Goal: Task Accomplishment & Management: Complete application form

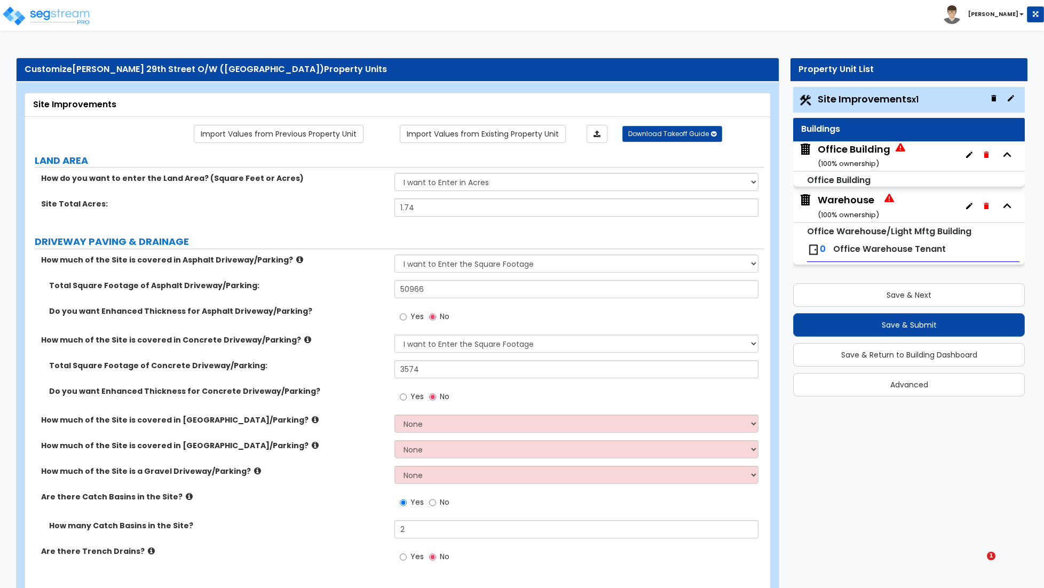
select select "2"
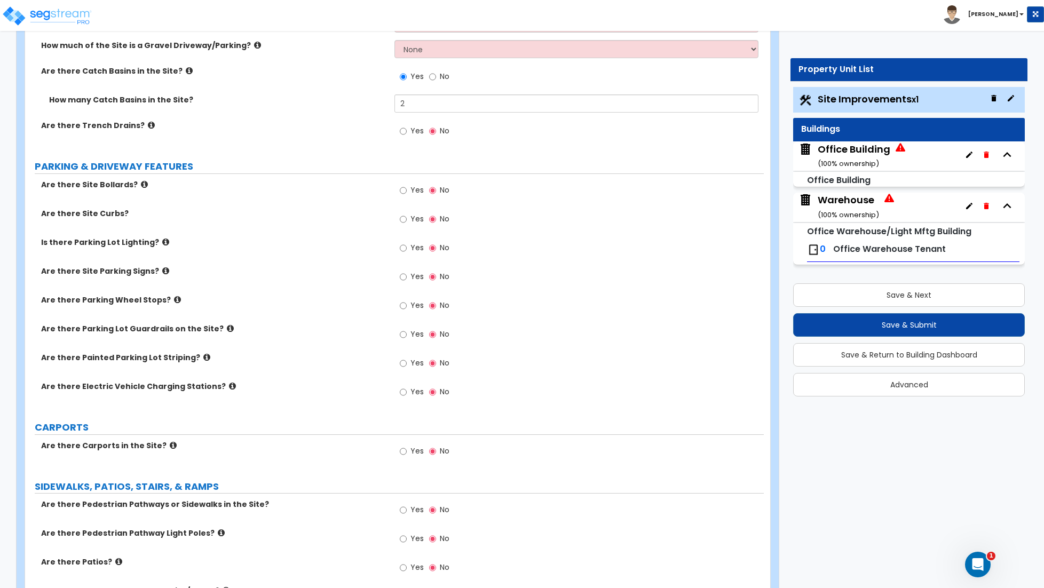
scroll to position [431, 0]
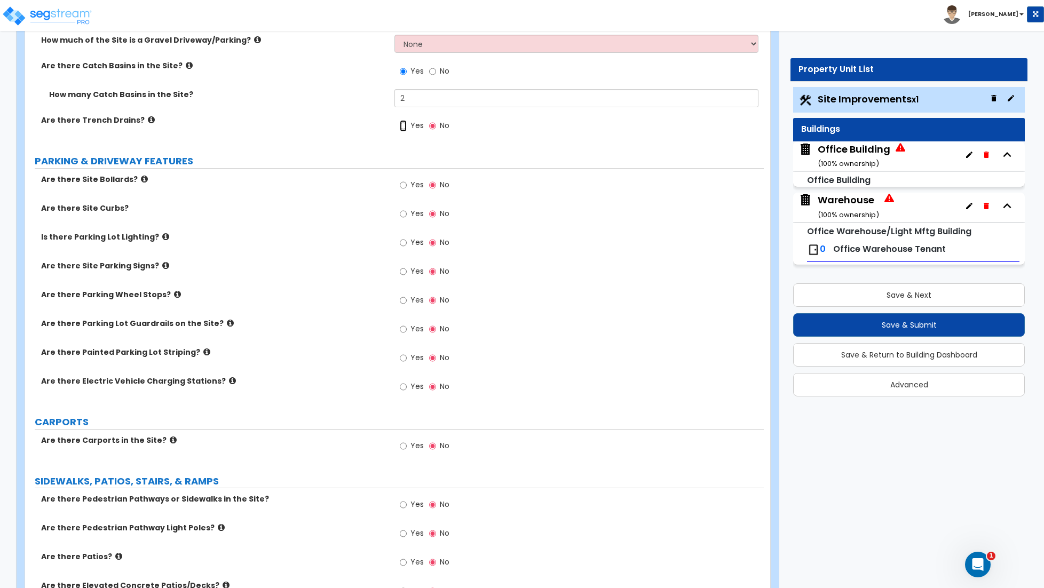
click at [403, 129] on input "Yes" at bounding box center [403, 126] width 7 height 12
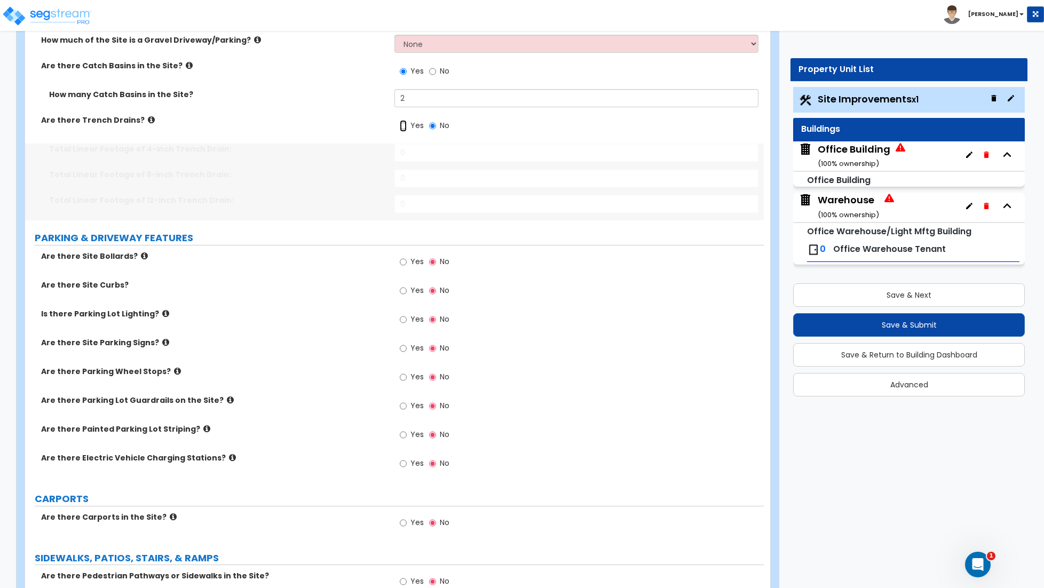
click at [403, 129] on input "Yes" at bounding box center [403, 126] width 7 height 12
click at [408, 153] on input "0" at bounding box center [576, 153] width 364 height 18
click at [435, 128] on input "No" at bounding box center [432, 126] width 7 height 12
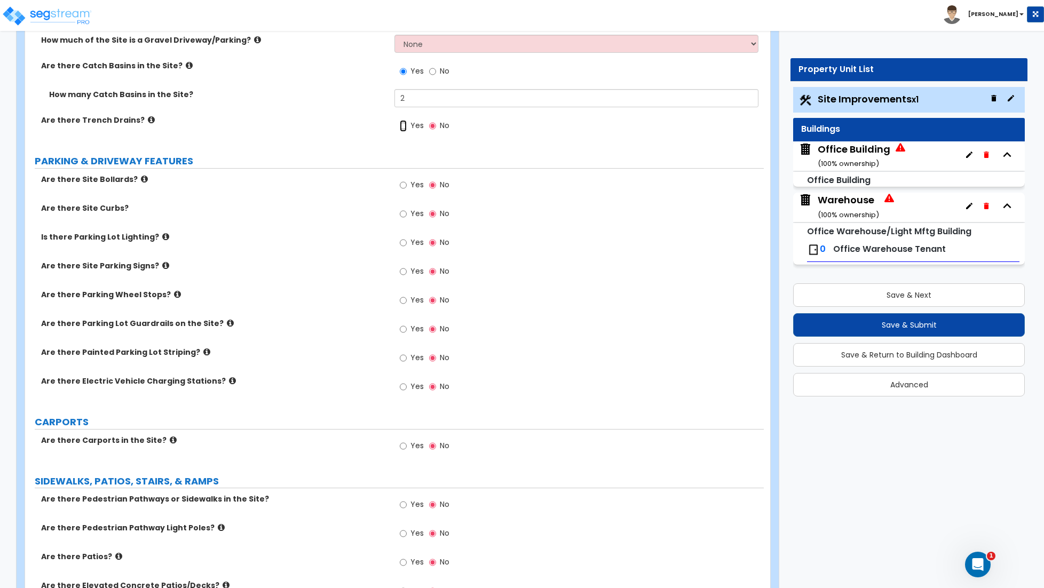
click at [405, 129] on input "Yes" at bounding box center [403, 126] width 7 height 12
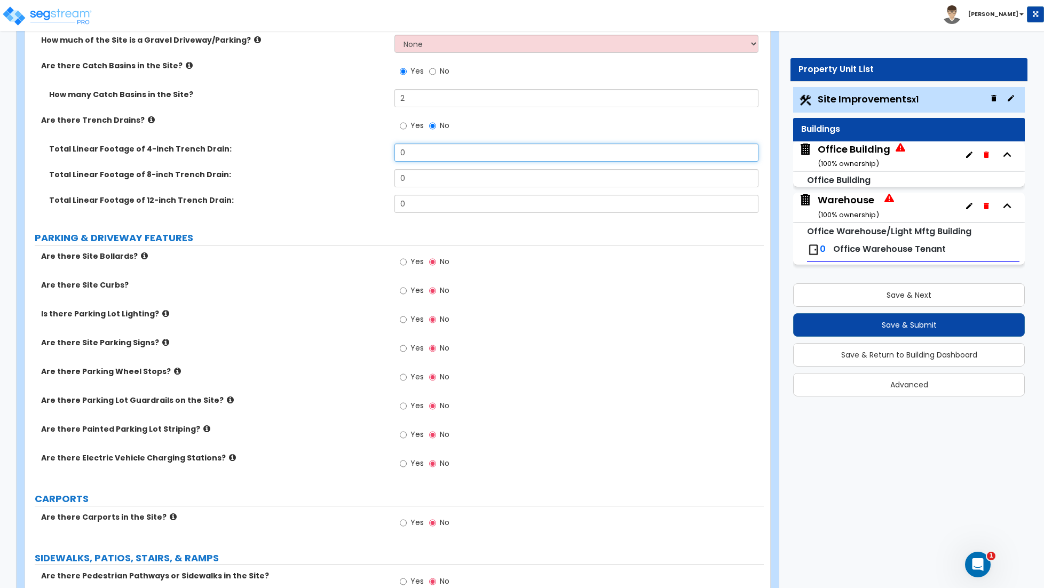
click at [427, 152] on input "0" at bounding box center [576, 153] width 364 height 18
click at [420, 156] on input "0" at bounding box center [576, 153] width 364 height 18
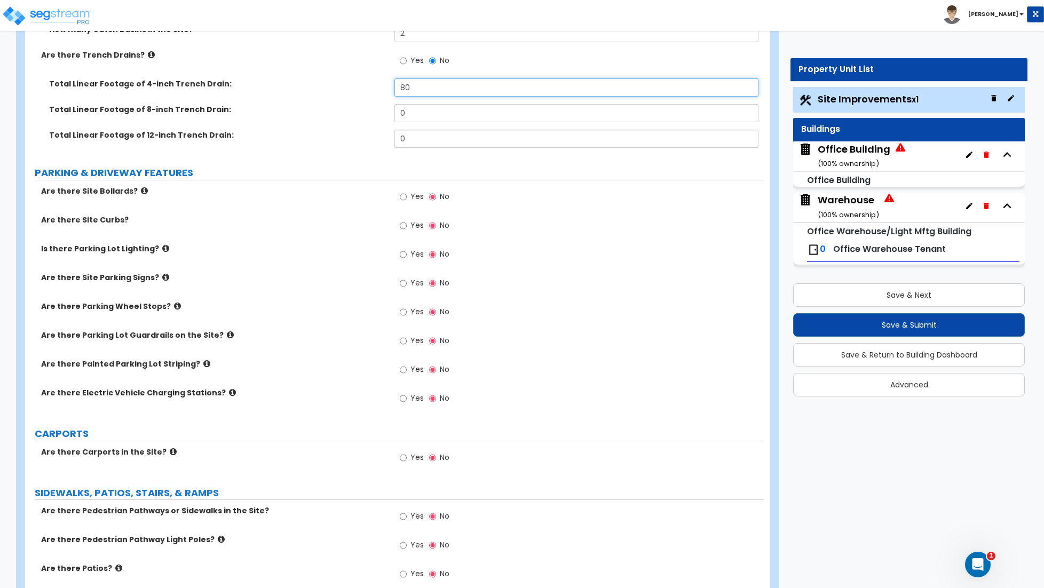
scroll to position [500, 0]
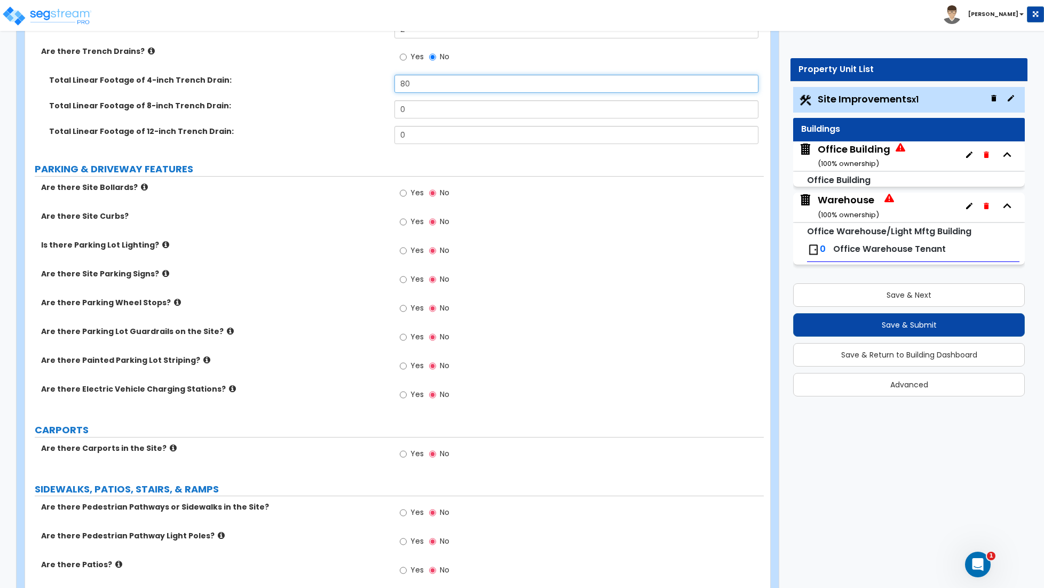
type input "80"
click at [403, 195] on input "Yes" at bounding box center [403, 193] width 7 height 12
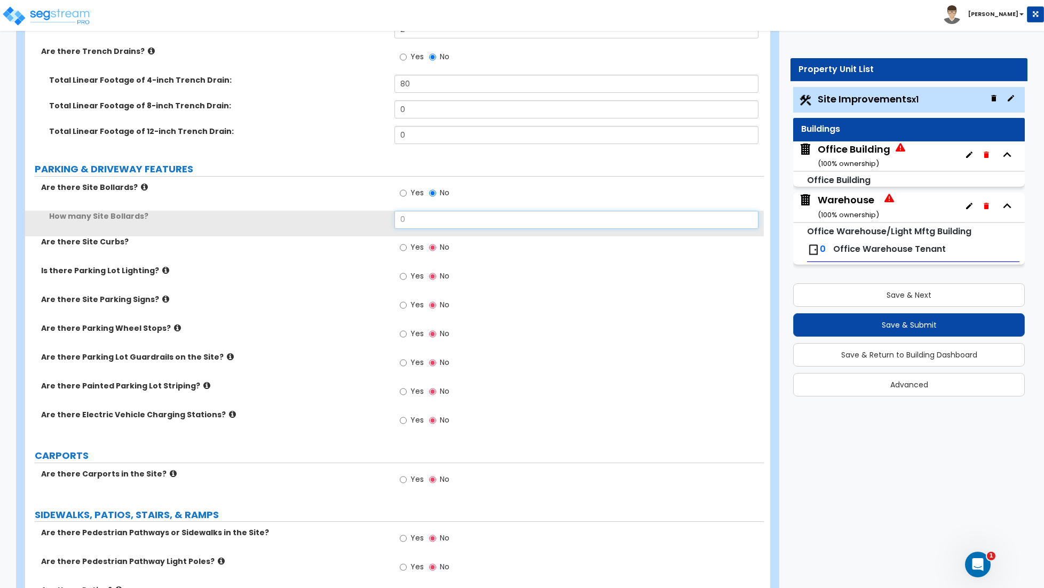
click at [410, 219] on input "0" at bounding box center [576, 220] width 364 height 18
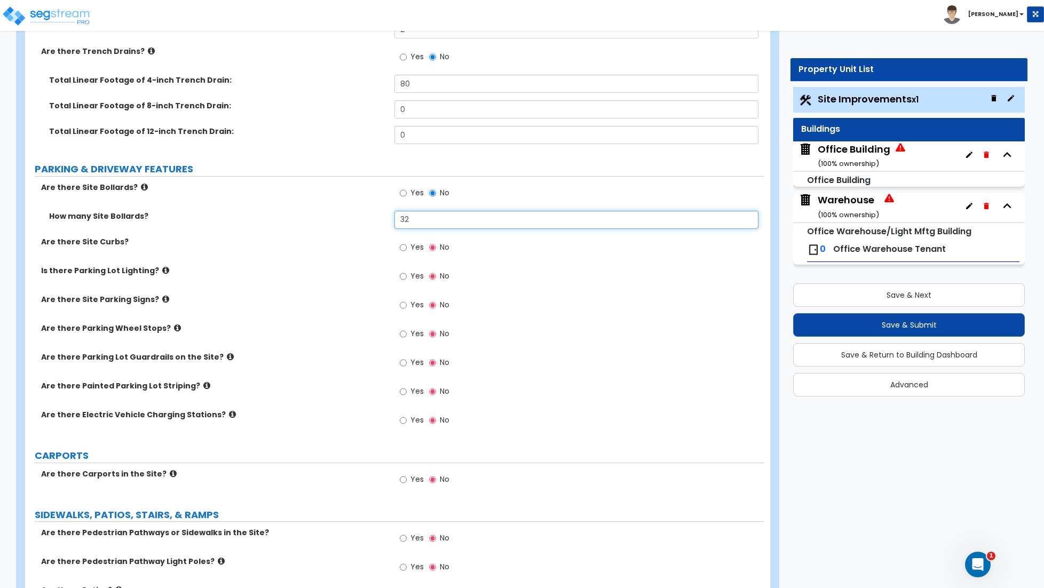
type input "32"
click at [401, 250] on input "Yes" at bounding box center [403, 248] width 7 height 12
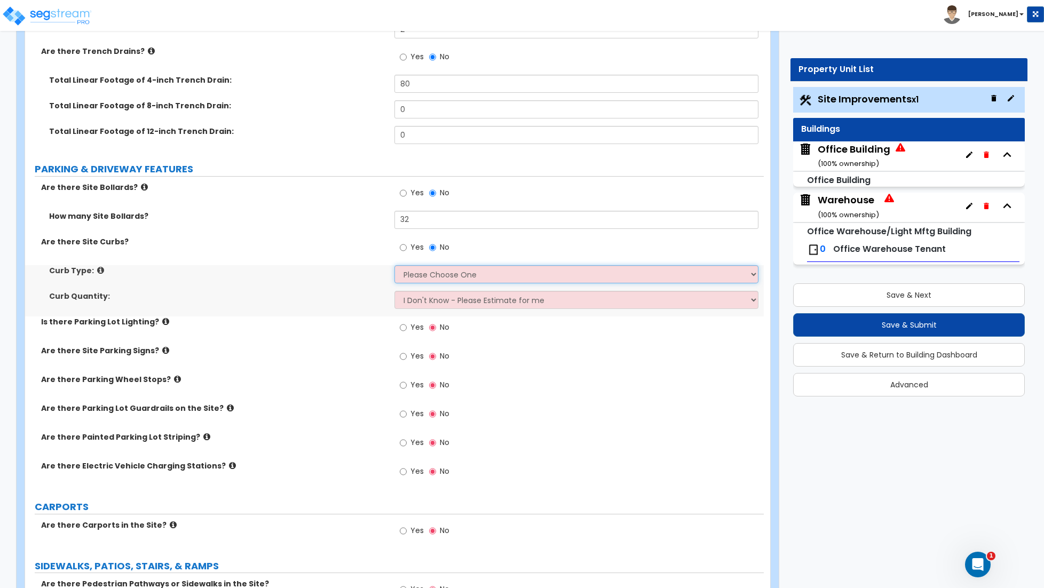
click at [425, 274] on select "Please Choose One Curb (Only) Curb & Gutter Asphalt Berm" at bounding box center [576, 274] width 364 height 18
select select "1"
click at [394, 266] on select "Please Choose One Curb (Only) Curb & Gutter Asphalt Berm" at bounding box center [576, 274] width 364 height 18
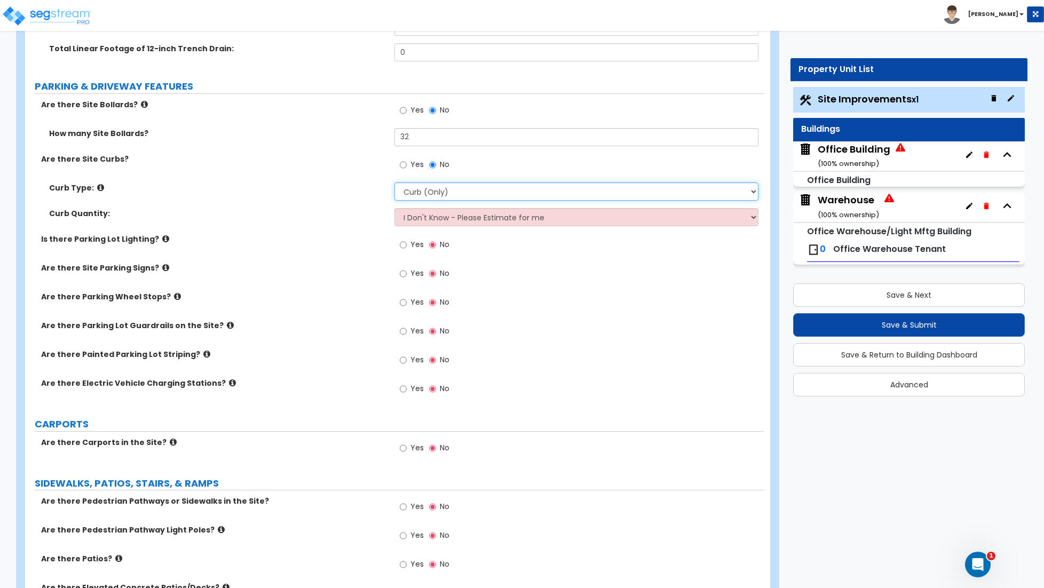
scroll to position [584, 0]
click at [400, 245] on input "Yes" at bounding box center [403, 244] width 7 height 12
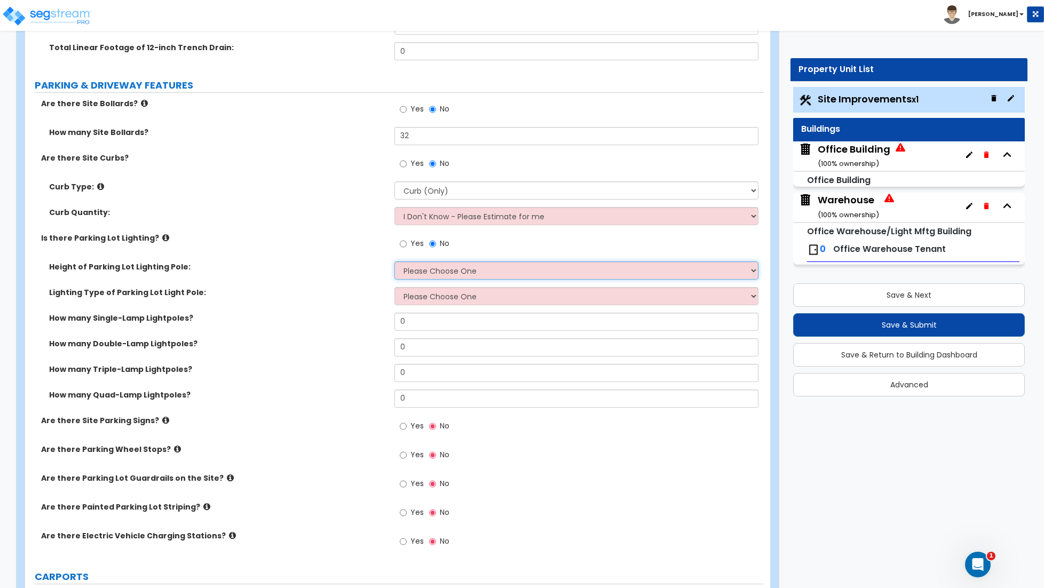
click at [420, 271] on select "Please Choose One 20' high 30' high 40' high" at bounding box center [576, 270] width 364 height 18
click at [439, 272] on select "Please Choose One 20' high 30' high 40' high" at bounding box center [576, 270] width 364 height 18
click at [432, 278] on select "Please Choose One 20' high 30' high 40' high" at bounding box center [576, 270] width 364 height 18
select select "1"
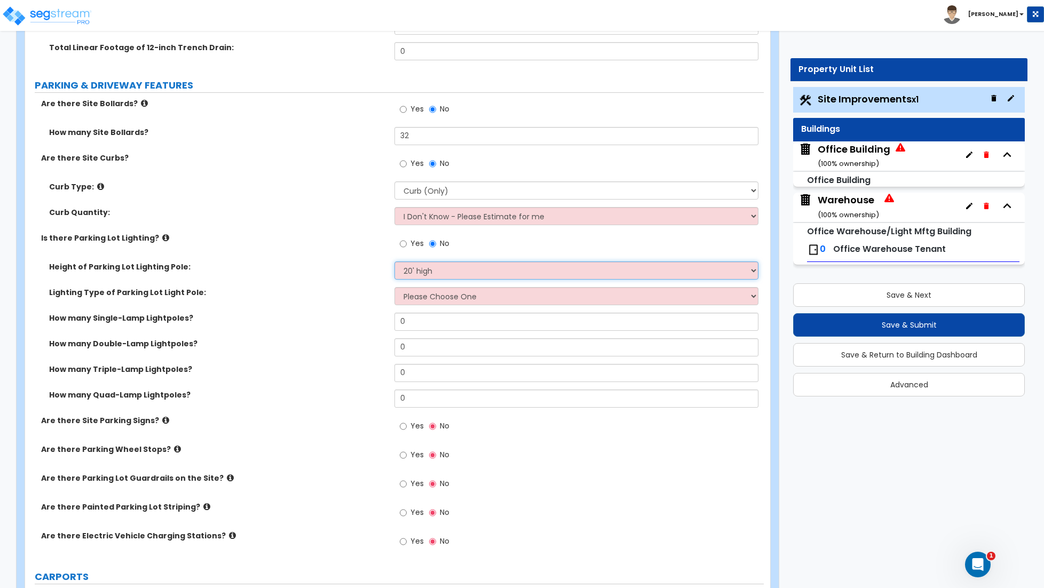
click at [394, 263] on select "Please Choose One 20' high 30' high 40' high" at bounding box center [576, 270] width 364 height 18
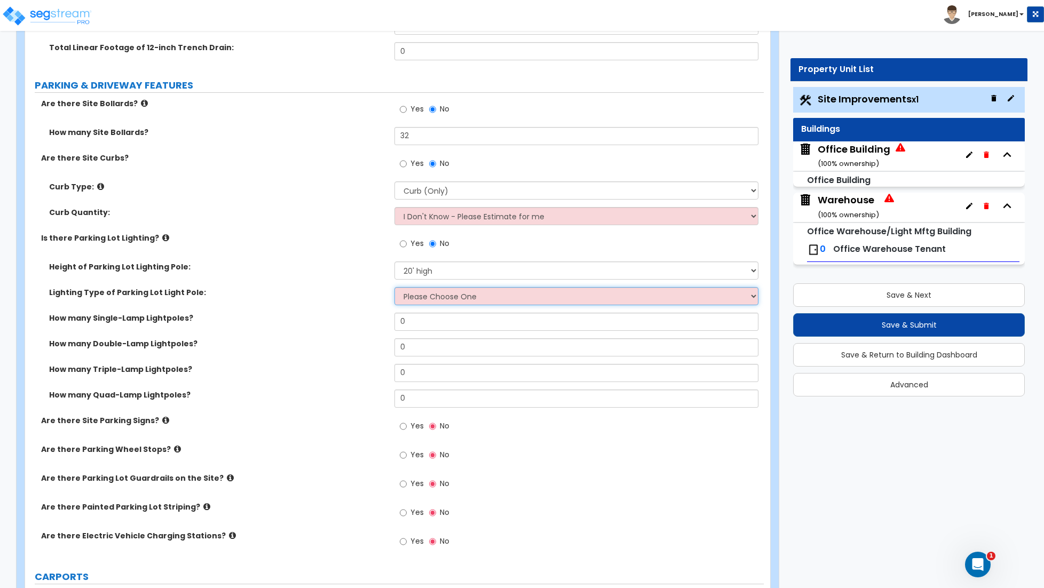
click at [416, 299] on select "Please Choose One LED Metal Halide High Pressure Sodium Please Choose for me" at bounding box center [576, 296] width 364 height 18
select select "2"
click at [394, 288] on select "Please Choose One LED Metal Halide High Pressure Sodium Please Choose for me" at bounding box center [576, 296] width 364 height 18
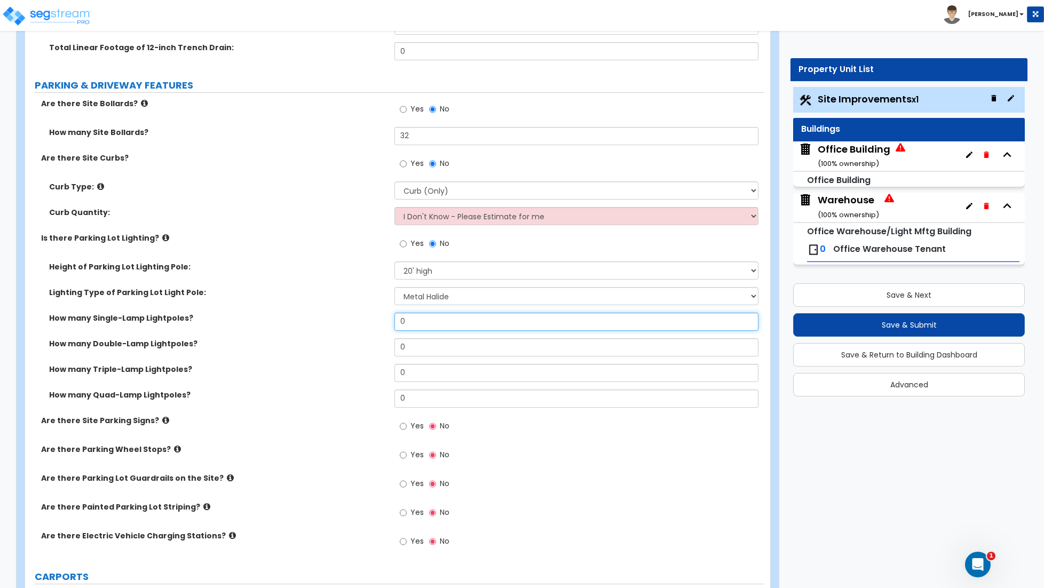
click at [411, 325] on input "0" at bounding box center [576, 322] width 364 height 18
type input "1"
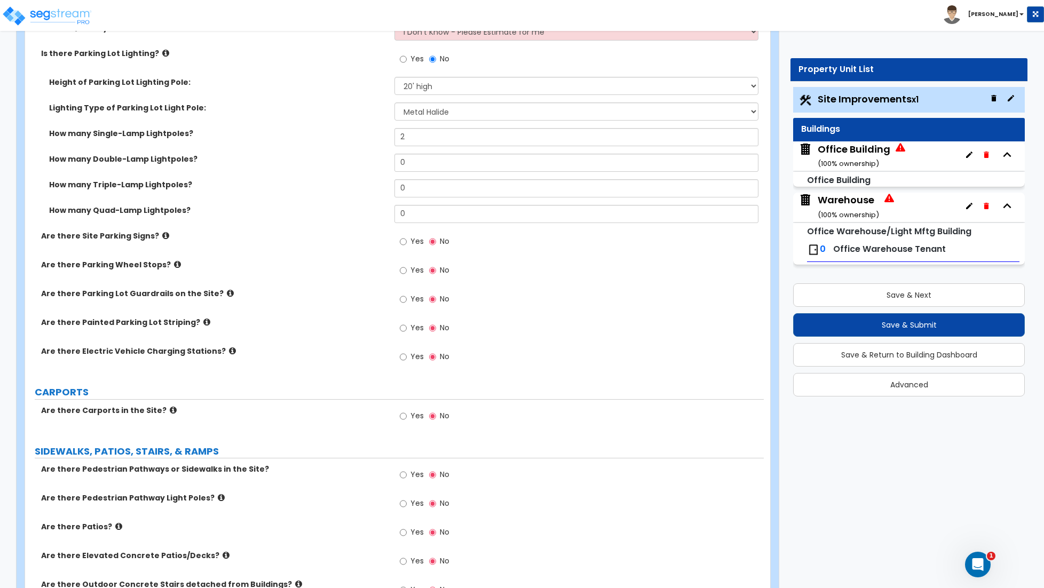
scroll to position [769, 0]
click at [402, 273] on input "Yes" at bounding box center [403, 270] width 7 height 12
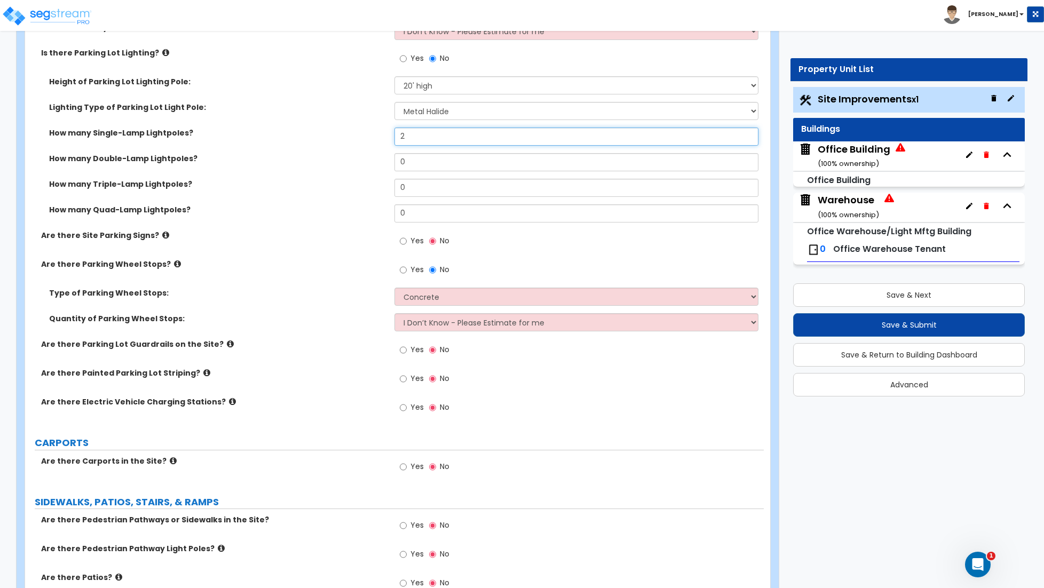
click at [411, 134] on input "2" at bounding box center [576, 137] width 364 height 18
type input "4"
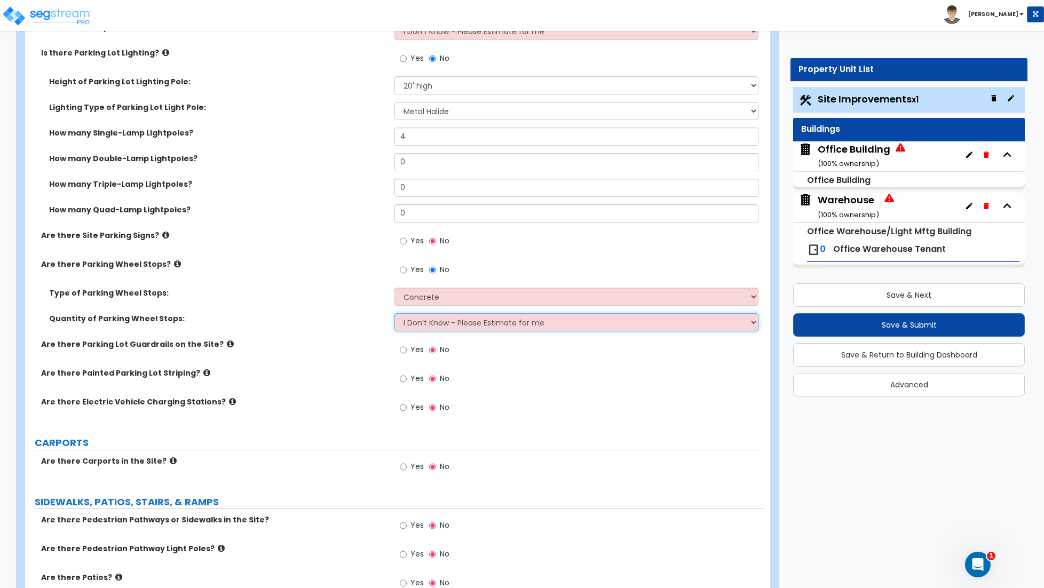
click at [439, 326] on select "I Don’t Know - Please Estimate for me I Want to Enter the Number of Wheel Stops" at bounding box center [576, 322] width 364 height 18
select select "1"
click at [394, 314] on select "I Don’t Know - Please Estimate for me I Want to Enter the Number of Wheel Stops" at bounding box center [576, 322] width 364 height 18
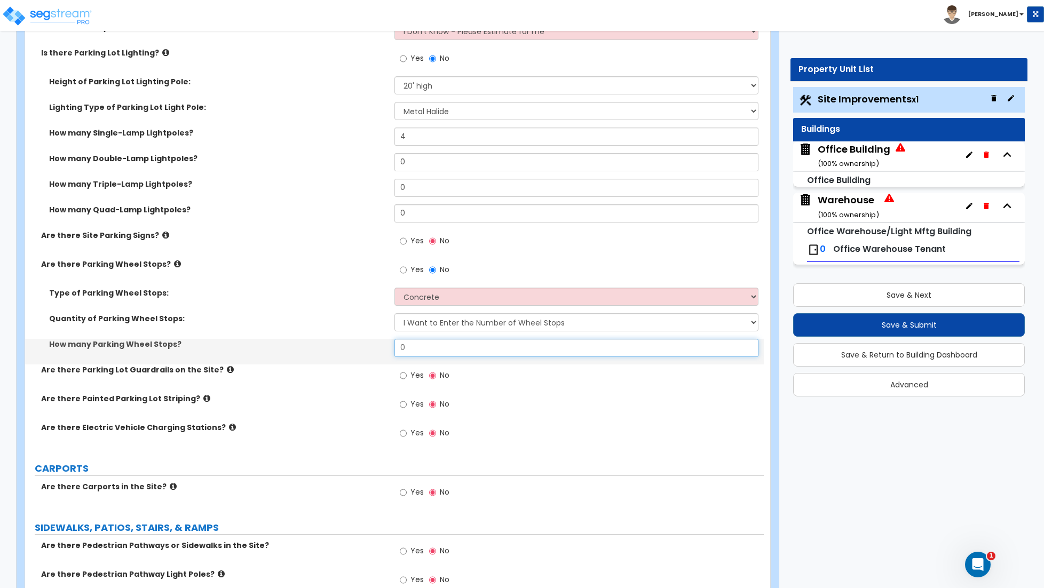
click at [414, 348] on input "0" at bounding box center [576, 348] width 364 height 18
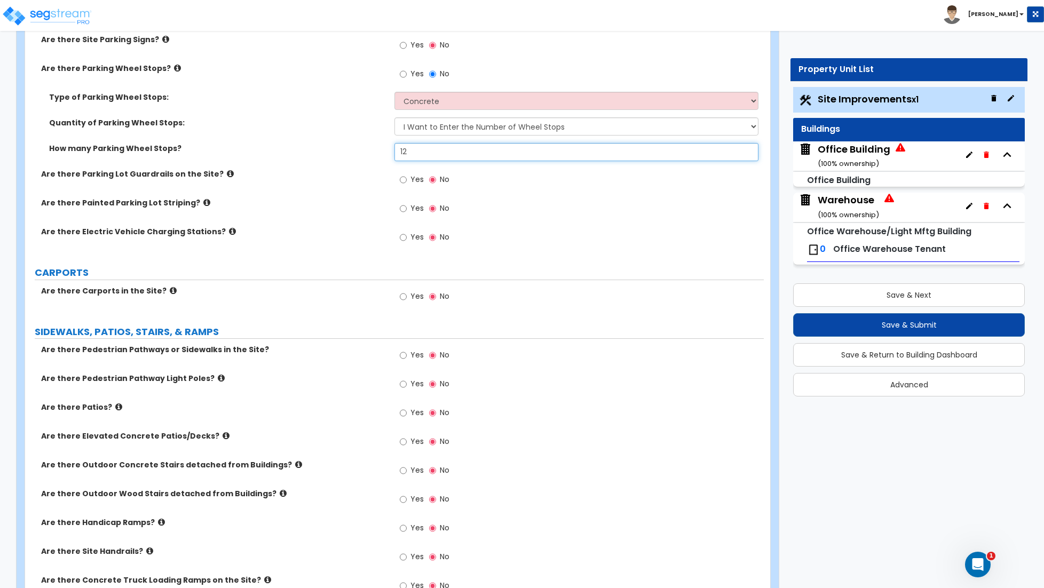
scroll to position [969, 0]
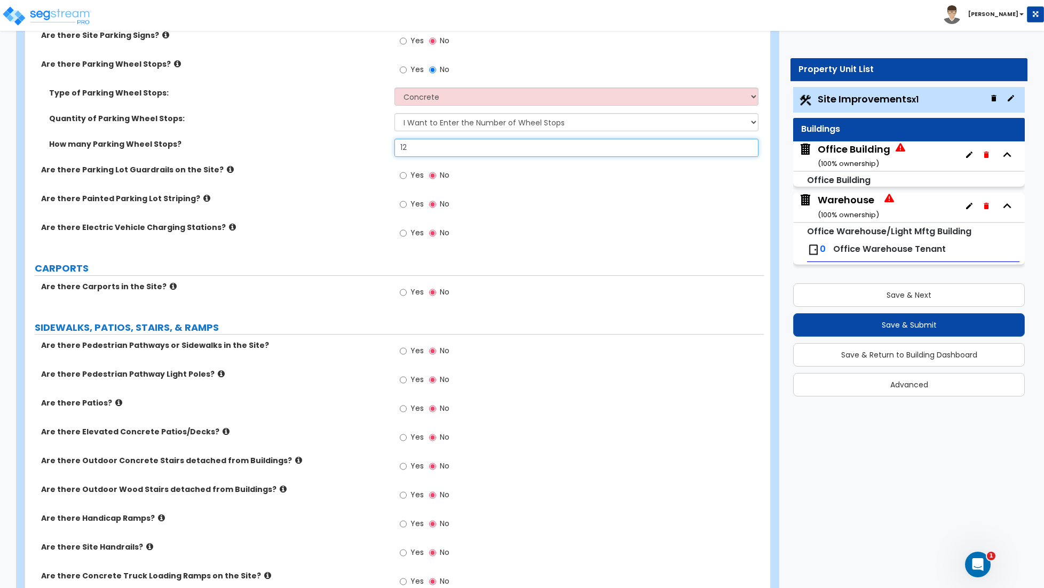
type input "12"
click at [407, 353] on label "Yes" at bounding box center [412, 352] width 24 height 18
click at [407, 353] on input "Yes" at bounding box center [403, 351] width 7 height 12
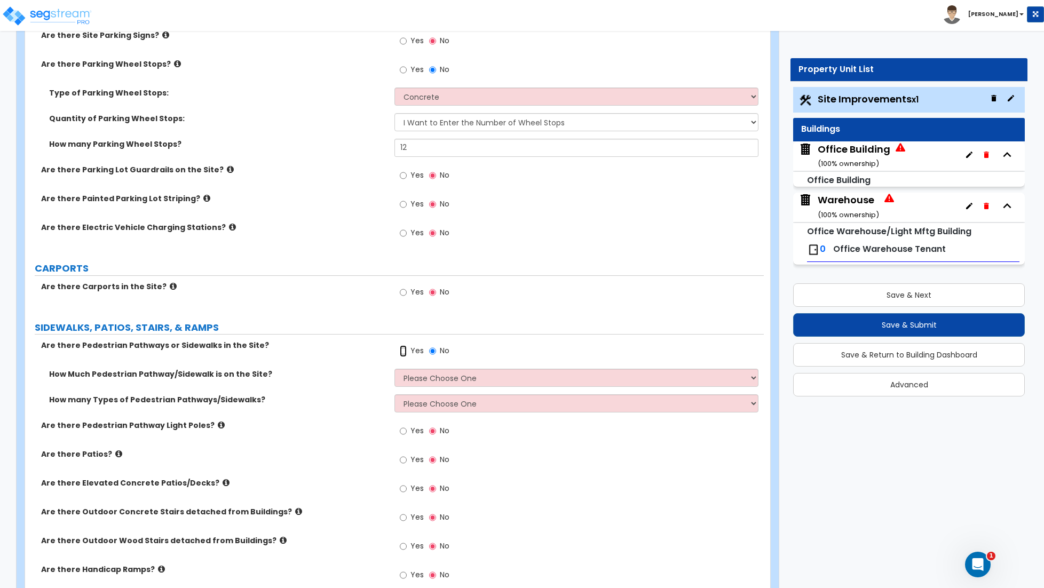
scroll to position [980, 0]
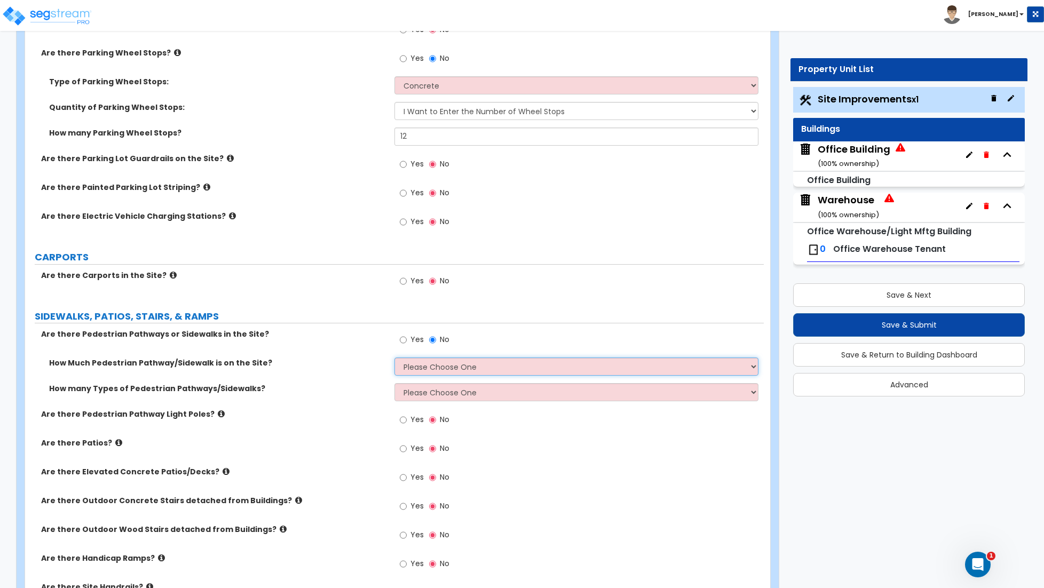
click at [450, 373] on select "Please Choose One I Don't Know, Please Estimate For Me Enter Linear Footage" at bounding box center [576, 366] width 364 height 18
select select "2"
click at [394, 359] on select "Please Choose One I Don't Know, Please Estimate For Me Enter Linear Footage" at bounding box center [576, 366] width 364 height 18
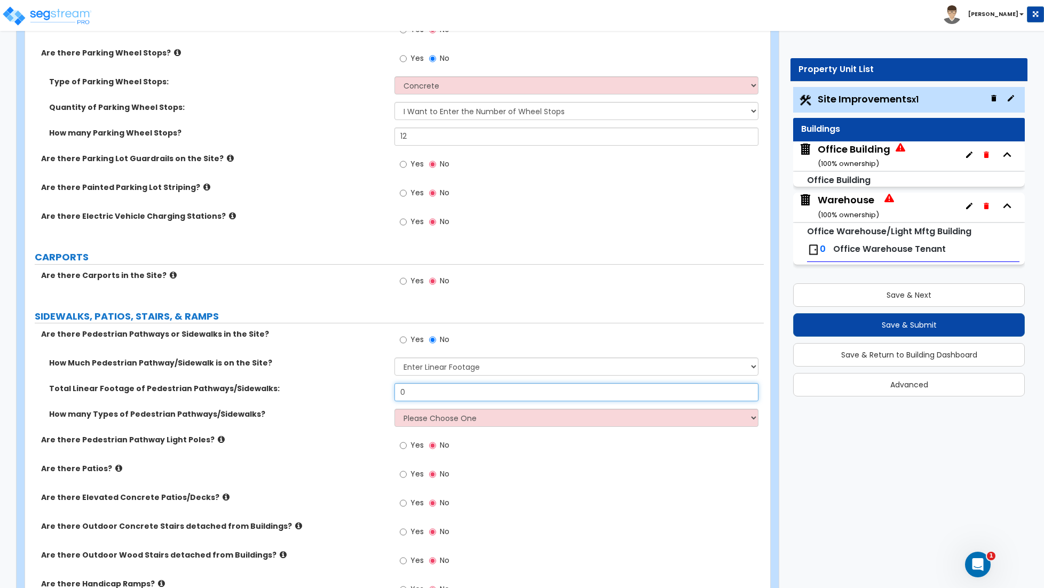
click at [423, 393] on input "0" at bounding box center [576, 392] width 364 height 18
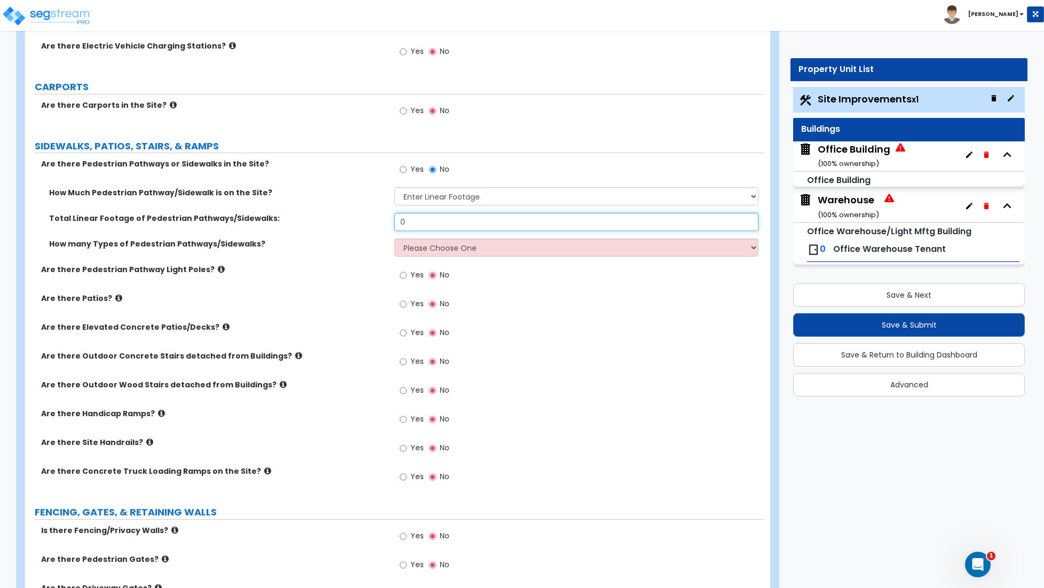
scroll to position [1159, 0]
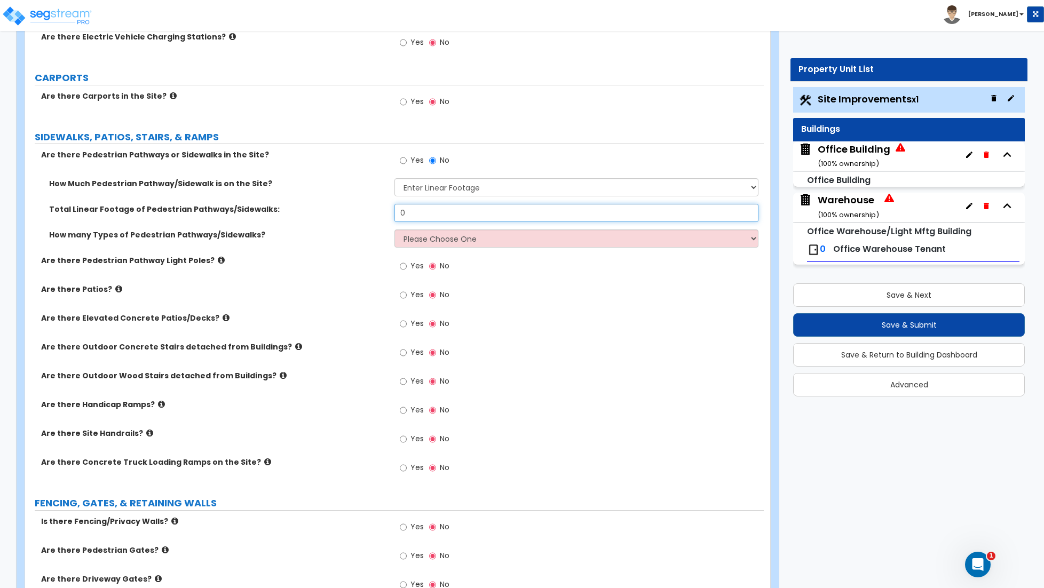
click at [422, 213] on input "0" at bounding box center [576, 213] width 364 height 18
type input "80"
click at [423, 244] on select "Please Choose One 1 2 3" at bounding box center [576, 238] width 364 height 18
select select "1"
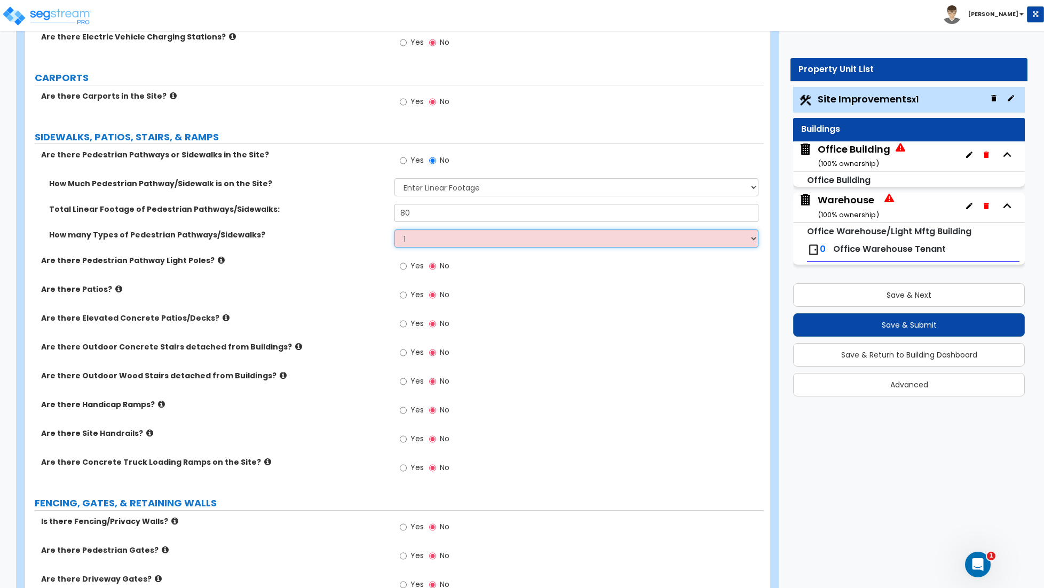
click at [394, 231] on select "Please Choose One 1 2 3" at bounding box center [576, 238] width 364 height 18
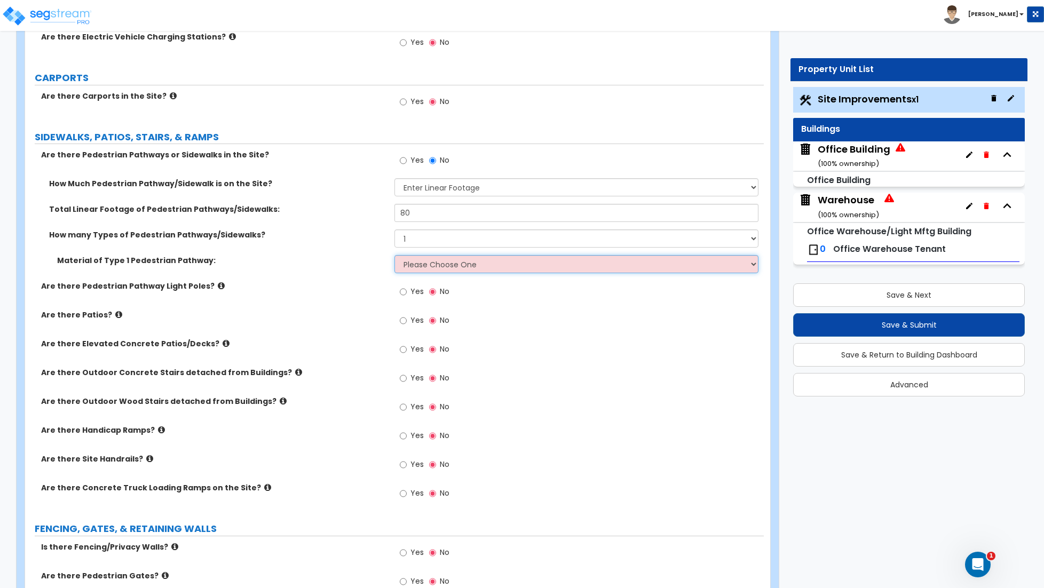
click at [419, 272] on select "Please Choose One Bare Concrete Stamped Concrete Brick Pavers Stone Pavers Wood…" at bounding box center [576, 264] width 364 height 18
select select "1"
click at [394, 257] on select "Please Choose One Bare Concrete Stamped Concrete Brick Pavers Stone Pavers Wood…" at bounding box center [576, 264] width 364 height 18
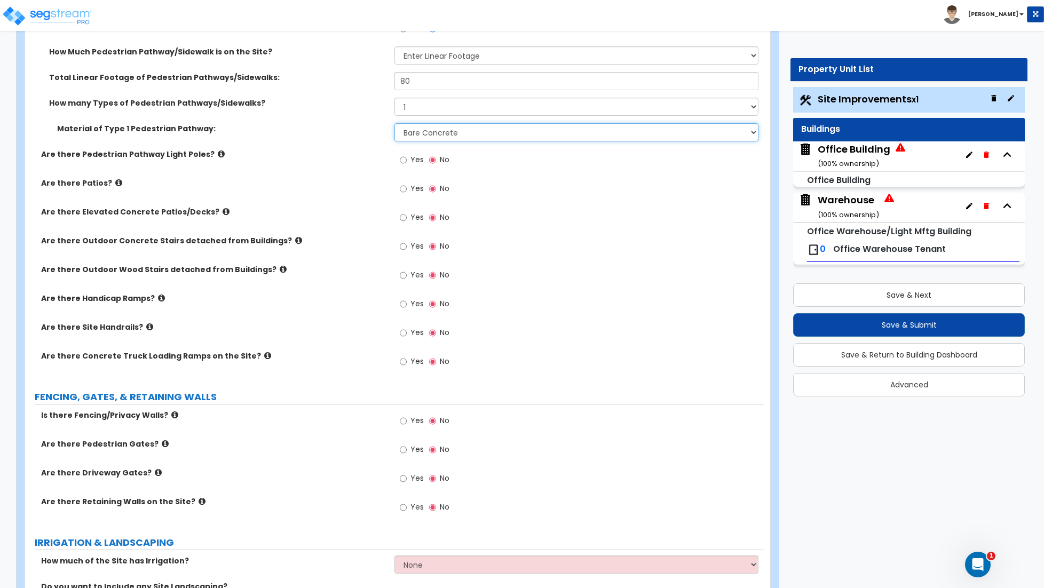
scroll to position [1298, 0]
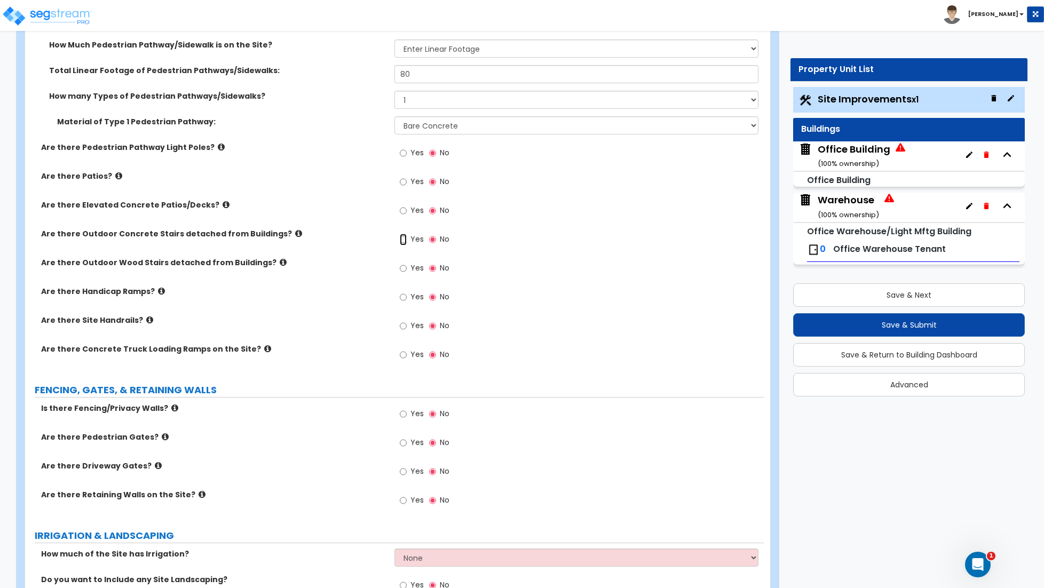
click at [404, 241] on input "Yes" at bounding box center [403, 240] width 7 height 12
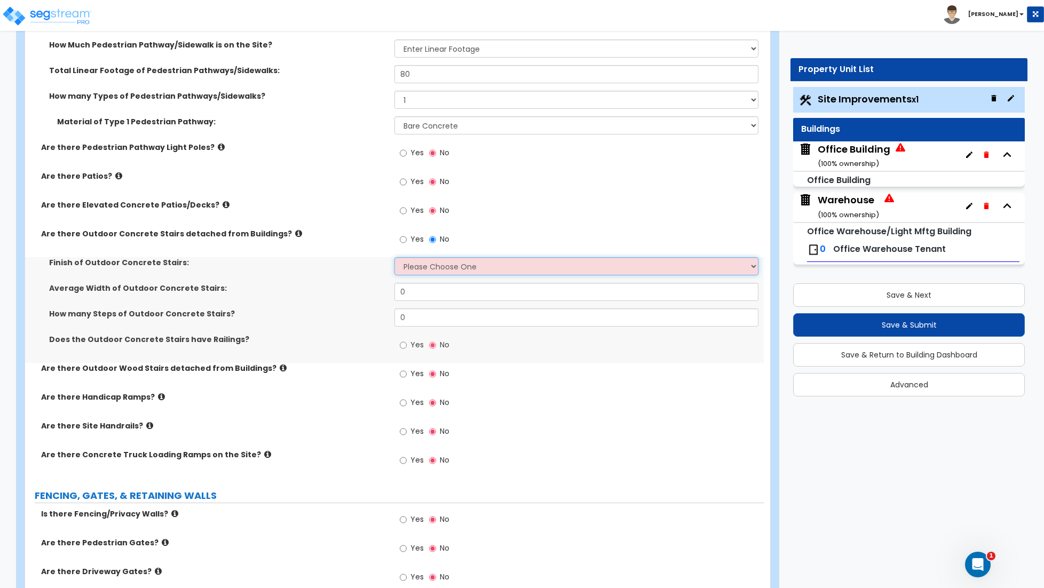
click at [416, 268] on select "Please Choose One Bare Concrete Exposed Aggregate Brick Paved Stone Paved" at bounding box center [576, 266] width 364 height 18
select select "1"
click at [394, 259] on select "Please Choose One Bare Concrete Exposed Aggregate Brick Paved Stone Paved" at bounding box center [576, 266] width 364 height 18
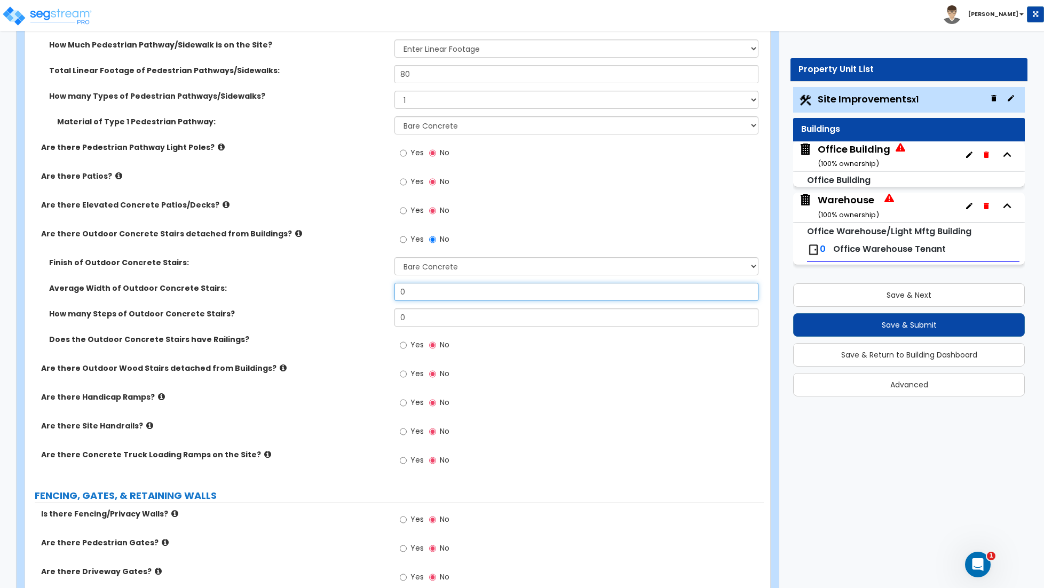
click at [413, 297] on input "0" at bounding box center [576, 292] width 364 height 18
type input "5"
click at [421, 314] on input "0" at bounding box center [576, 317] width 364 height 18
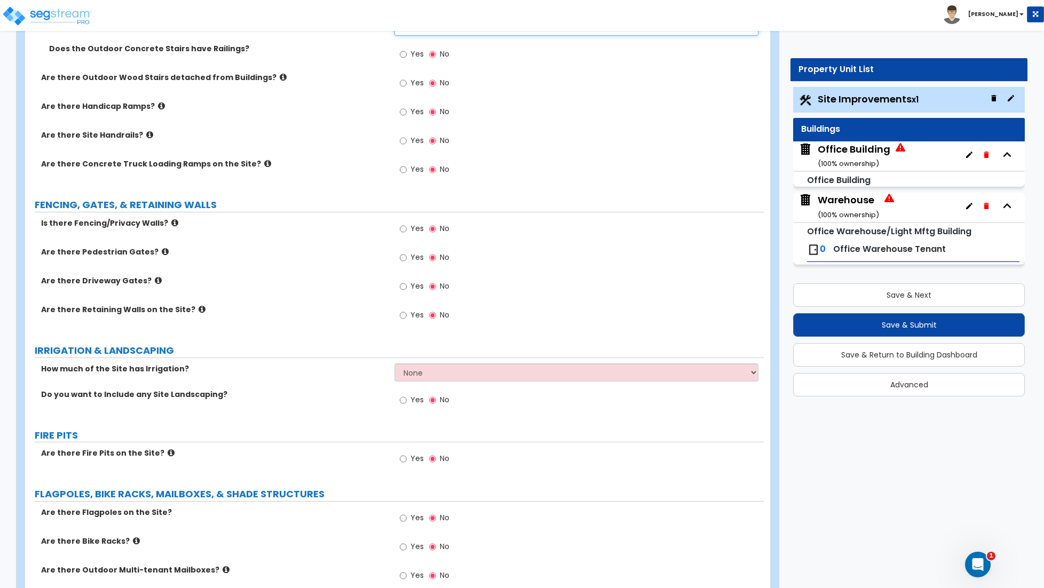
scroll to position [1596, 0]
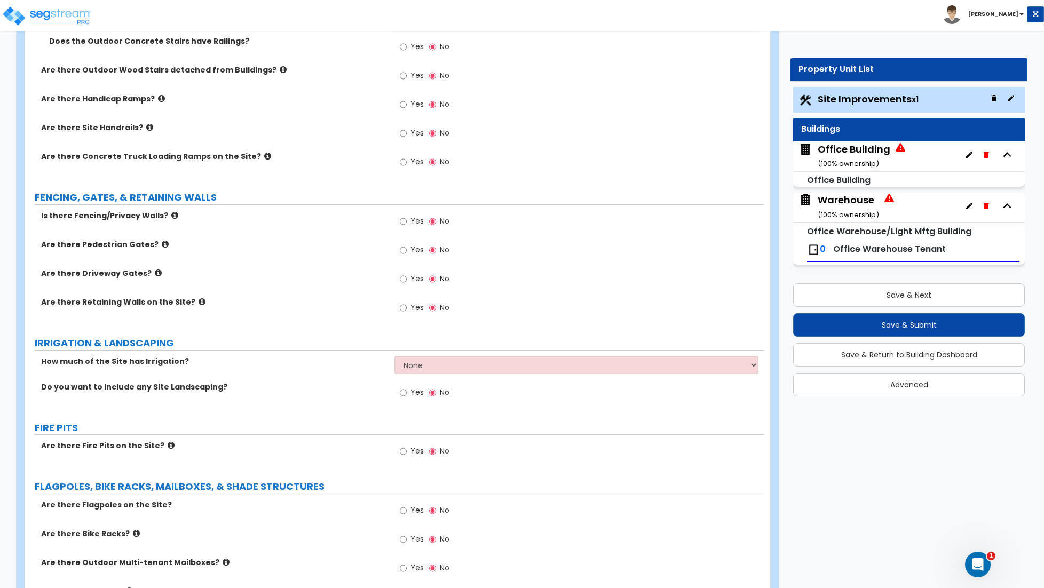
type input "2"
click at [403, 223] on input "Yes" at bounding box center [403, 222] width 7 height 12
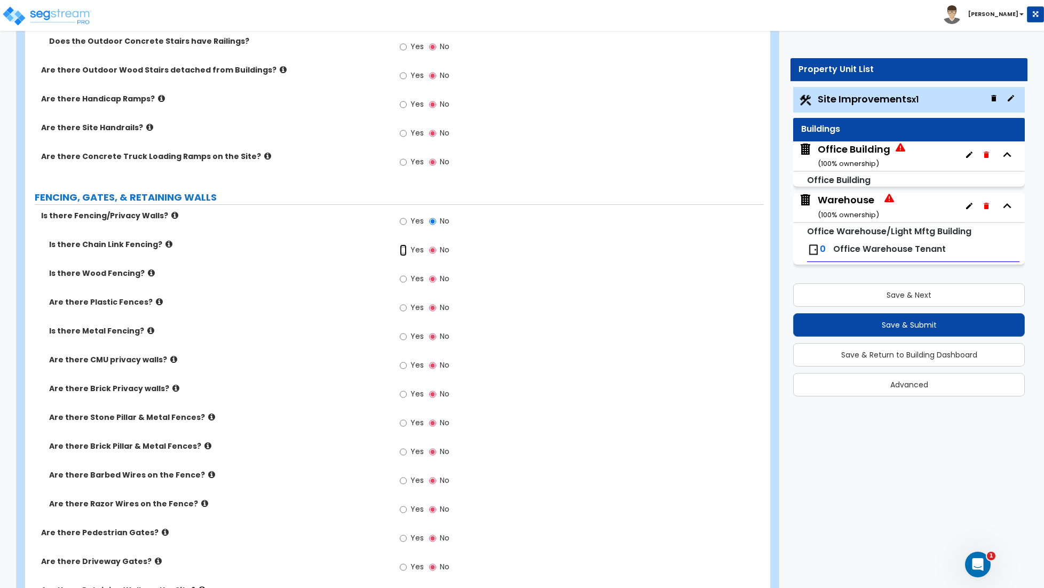
click at [401, 252] on input "Yes" at bounding box center [403, 250] width 7 height 12
radio input "true"
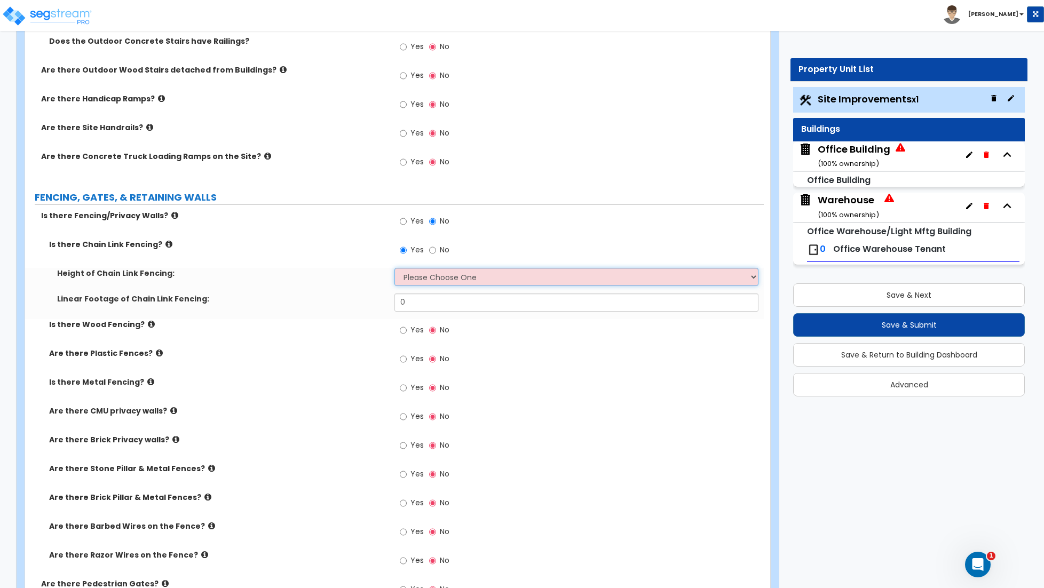
click at [433, 274] on select "Please Choose One 3 feet 4 feet 5 feet 6 feet 10 feet 12 feet" at bounding box center [576, 277] width 364 height 18
select select "4"
click at [394, 269] on select "Please Choose One 3 feet 4 feet 5 feet 6 feet 10 feet 12 feet" at bounding box center [576, 277] width 364 height 18
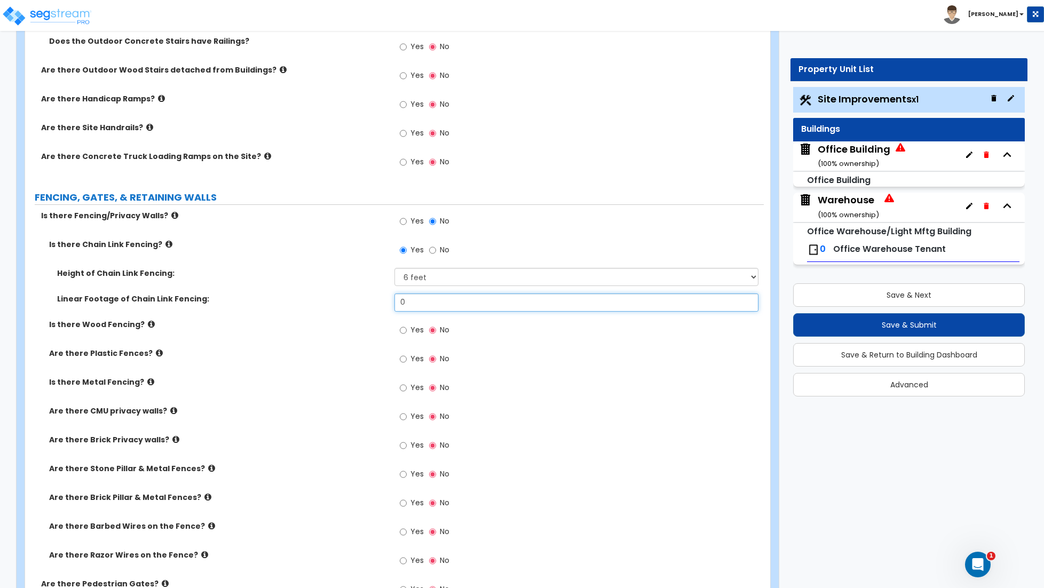
click at [420, 309] on input "0" at bounding box center [576, 302] width 364 height 18
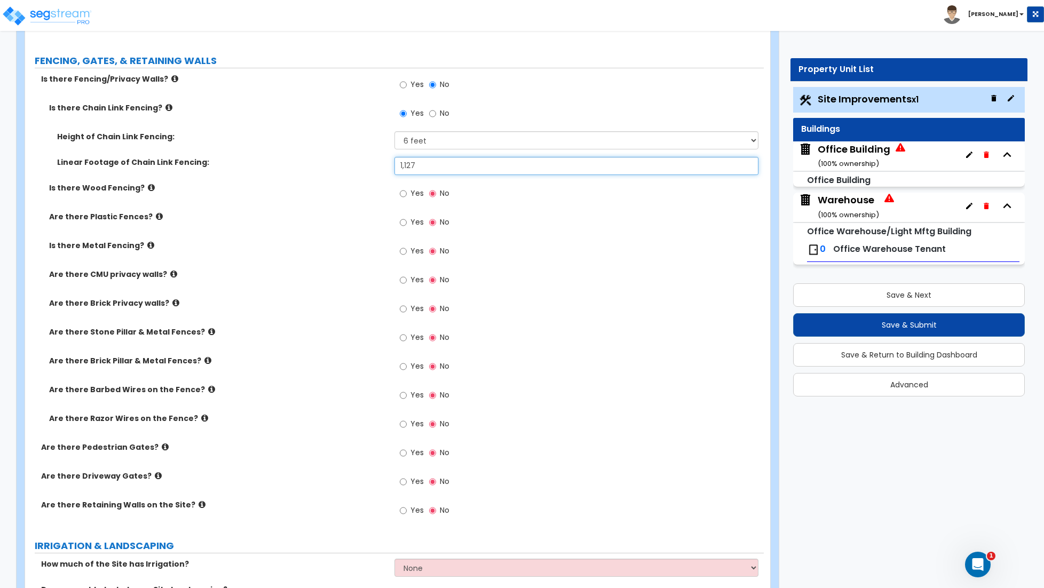
scroll to position [1733, 0]
type input "1,127"
click at [404, 427] on input "Yes" at bounding box center [403, 424] width 7 height 12
radio input "true"
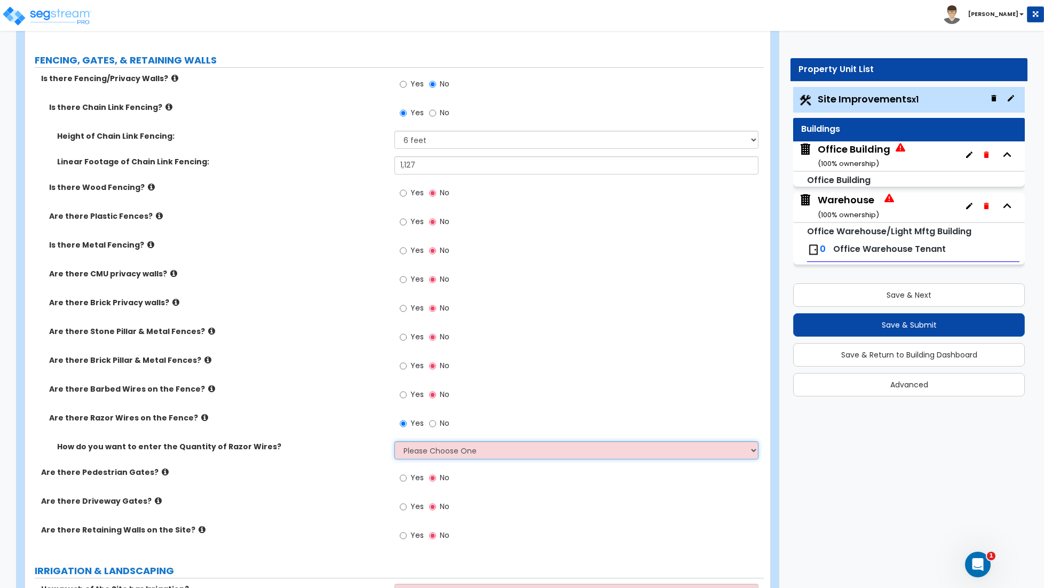
click at [440, 456] on select "Please Choose One Enter Linear Footage Enter Percentage I Don't Know - Please e…" at bounding box center [576, 450] width 364 height 18
select select "2"
click at [394, 443] on select "Please Choose One Enter Linear Footage Enter Percentage I Don't Know - Please e…" at bounding box center [576, 450] width 364 height 18
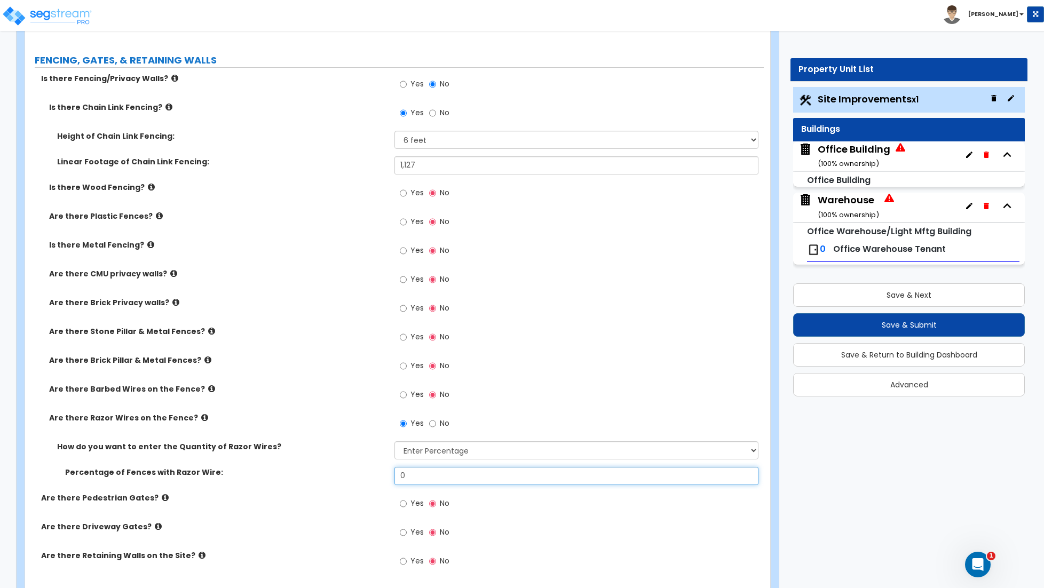
click at [414, 479] on input "0" at bounding box center [576, 476] width 364 height 18
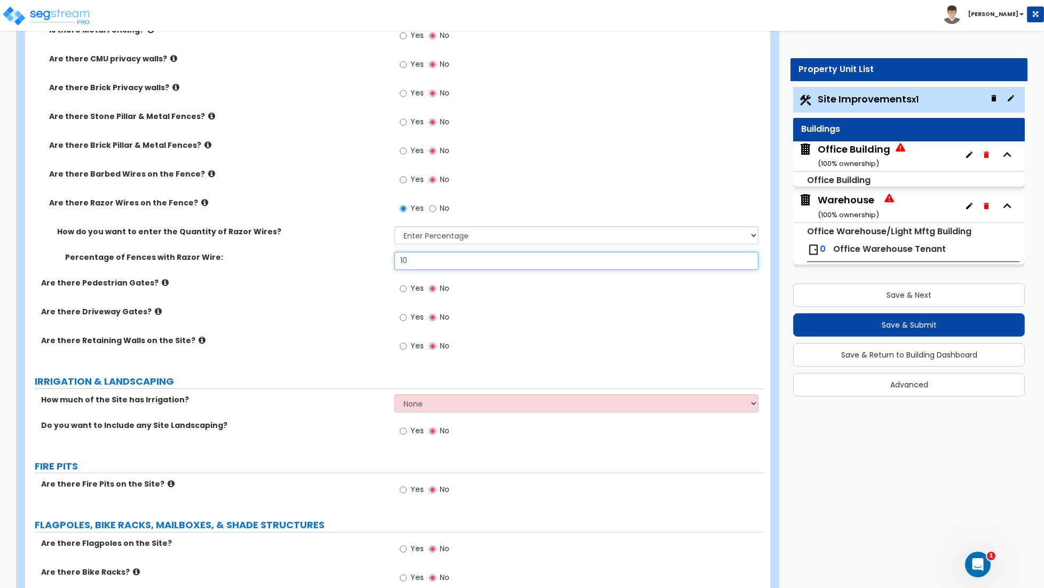
scroll to position [1950, 0]
click at [422, 259] on input "10" at bounding box center [576, 260] width 364 height 18
type input "20"
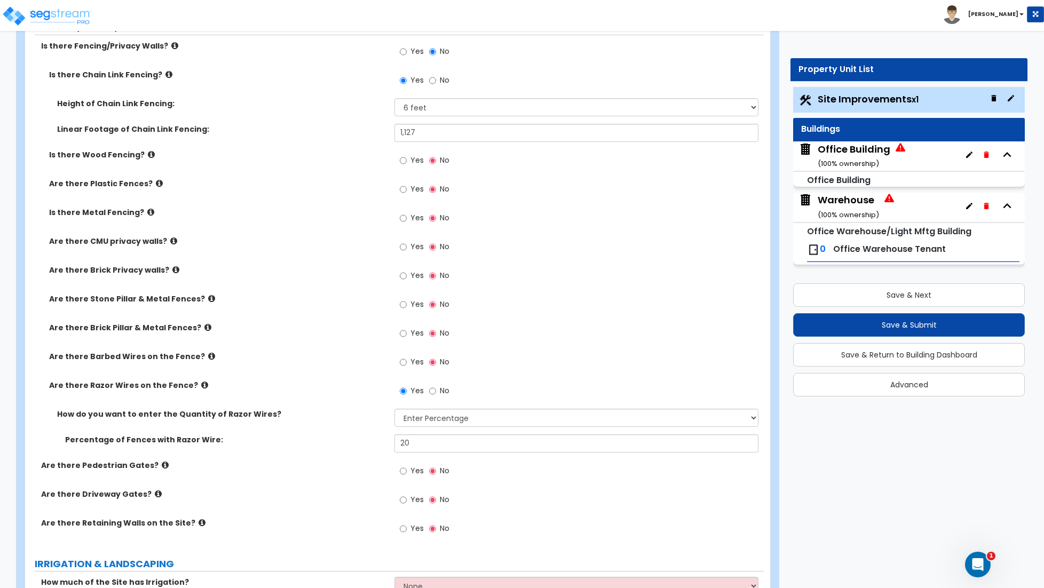
scroll to position [1765, 0]
click at [423, 134] on input "1,127" at bounding box center [576, 133] width 364 height 18
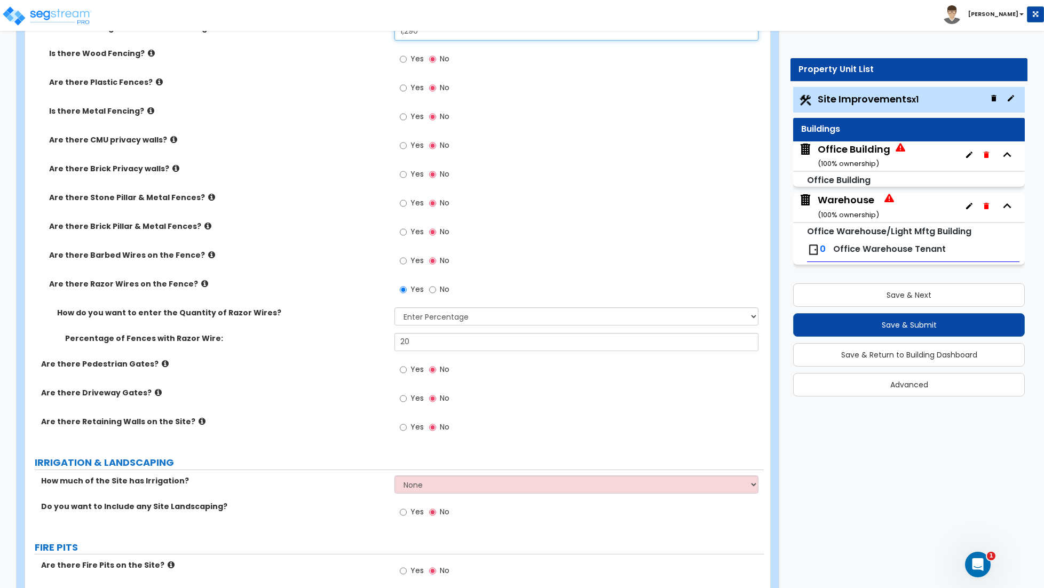
scroll to position [1868, 0]
type input "1,290"
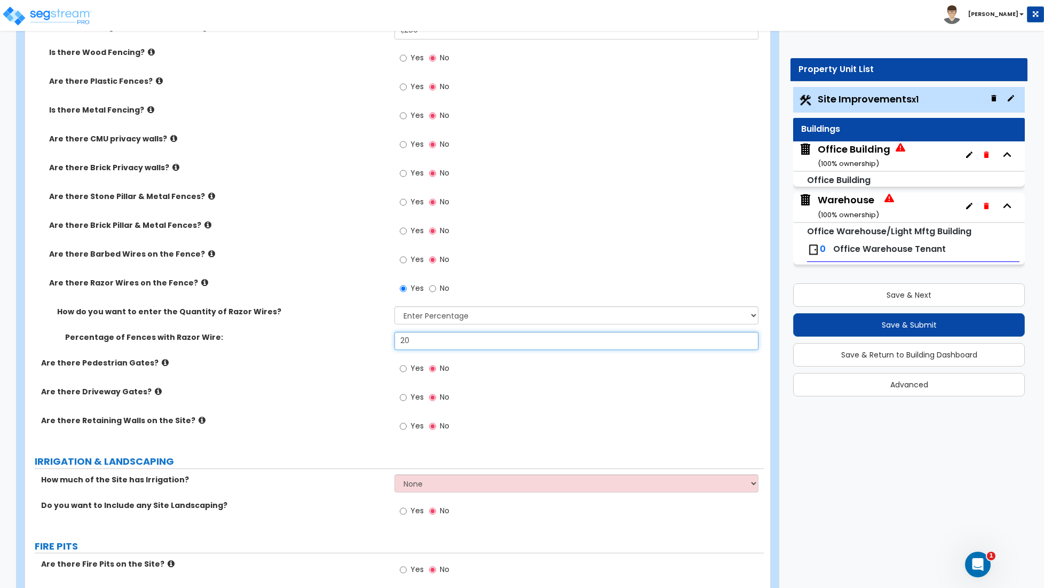
click at [416, 343] on input "20" at bounding box center [576, 341] width 364 height 18
click at [371, 374] on div "Are there Pedestrian Gates? Yes No" at bounding box center [394, 371] width 738 height 29
click at [417, 340] on input "20" at bounding box center [576, 341] width 364 height 18
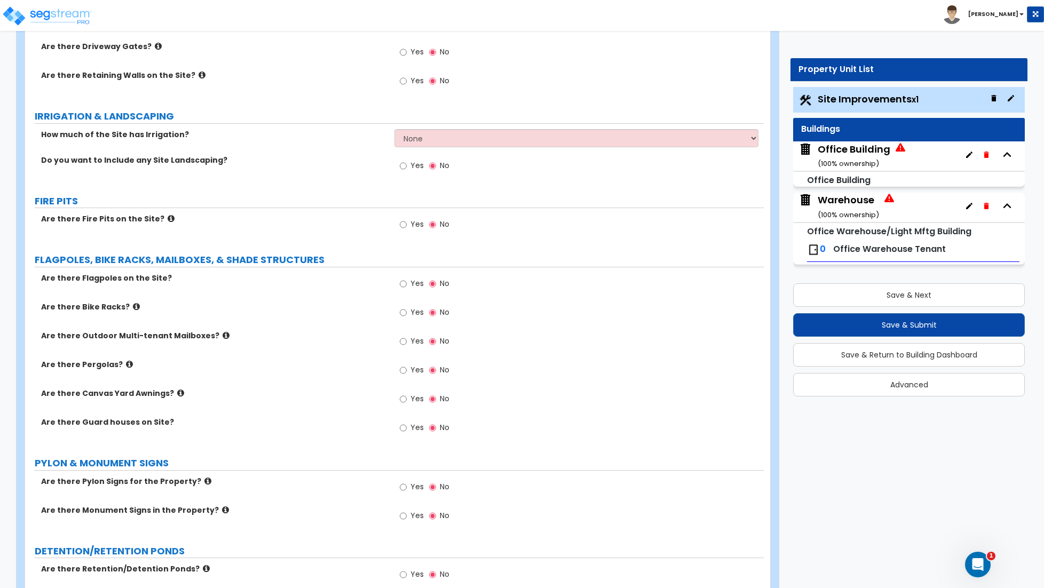
scroll to position [2215, 0]
type input "40"
click at [403, 165] on input "Yes" at bounding box center [403, 164] width 7 height 12
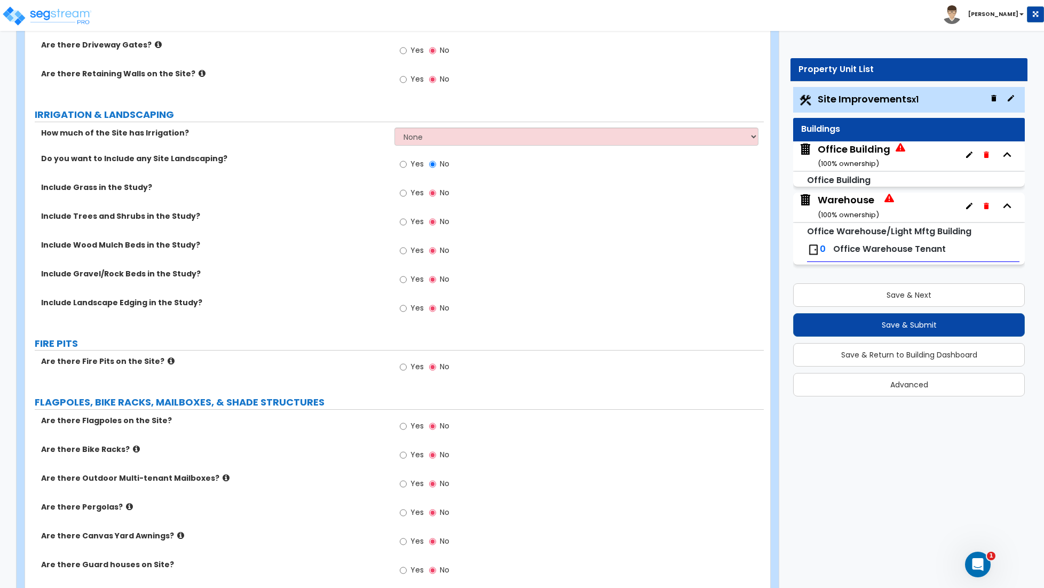
click at [399, 194] on div "Yes No" at bounding box center [424, 194] width 60 height 25
click at [402, 195] on input "Yes" at bounding box center [403, 193] width 7 height 12
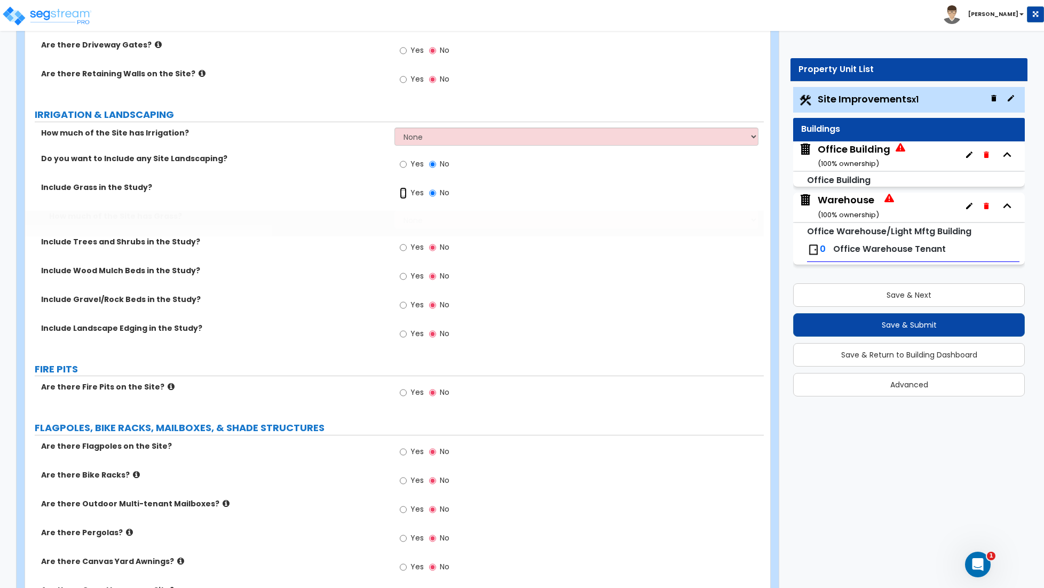
radio input "true"
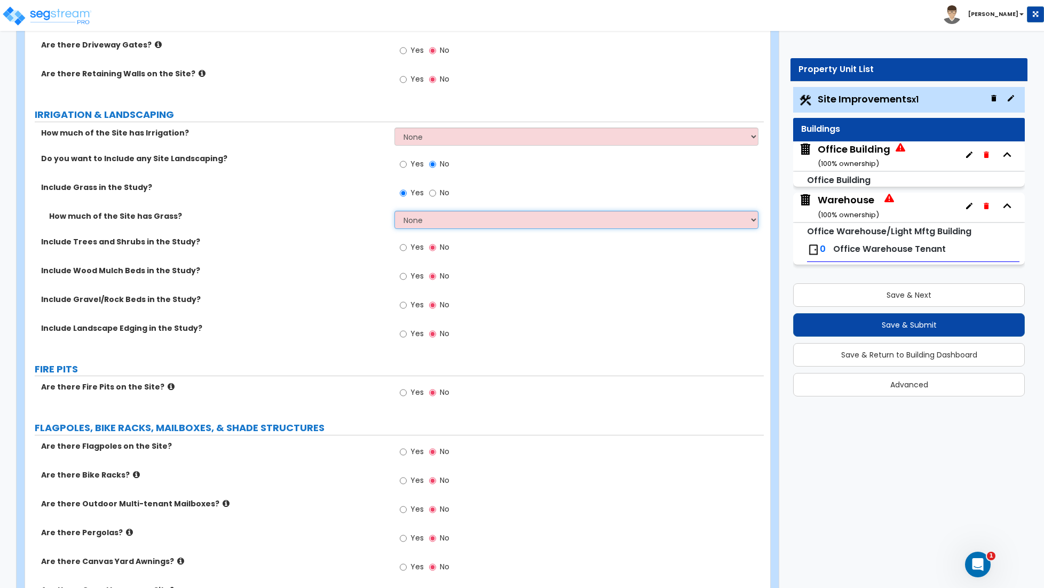
click at [408, 222] on select "None I want to Enter an Approximate Percentage I want to Enter the Square Foota…" at bounding box center [576, 220] width 364 height 18
click at [394, 213] on select "None I want to Enter an Approximate Percentage I want to Enter the Square Foota…" at bounding box center [576, 220] width 364 height 18
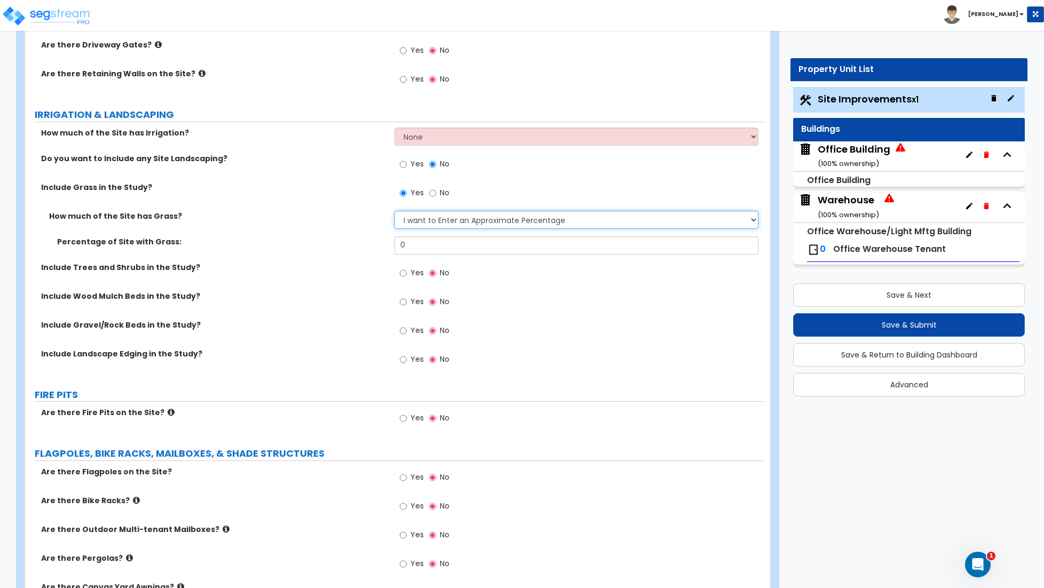
click at [443, 218] on select "None I want to Enter an Approximate Percentage I want to Enter the Square Foota…" at bounding box center [576, 220] width 364 height 18
select select "2"
click at [394, 213] on select "None I want to Enter an Approximate Percentage I want to Enter the Square Foota…" at bounding box center [576, 220] width 364 height 18
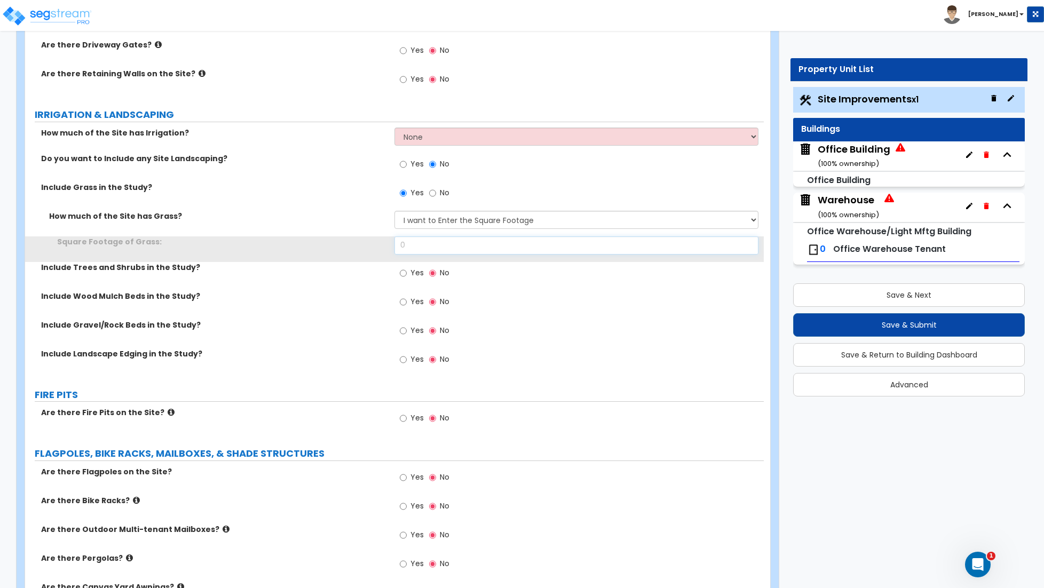
click at [415, 249] on input "0" at bounding box center [576, 245] width 364 height 18
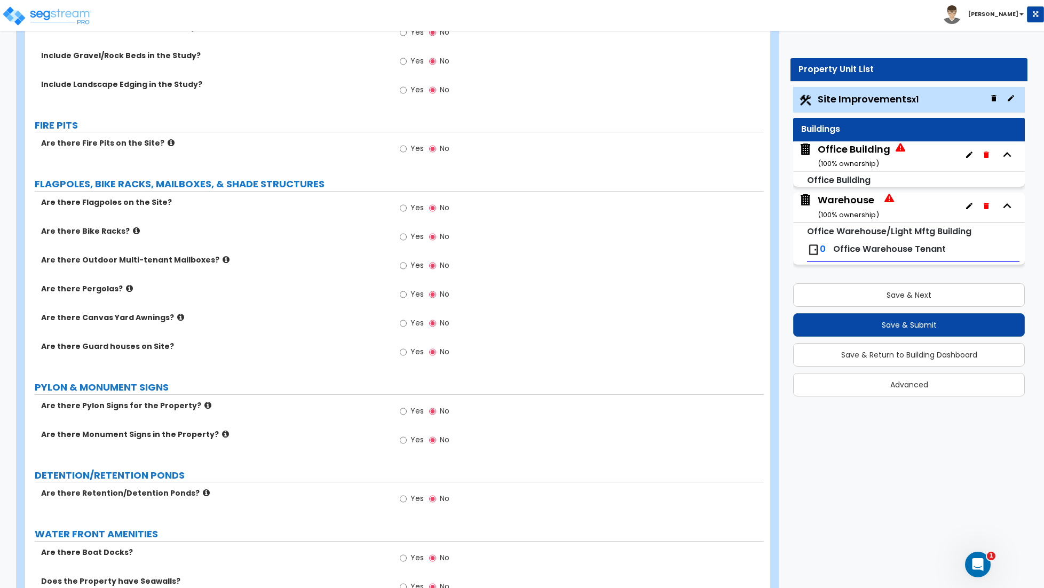
scroll to position [2485, 0]
type input "13,082"
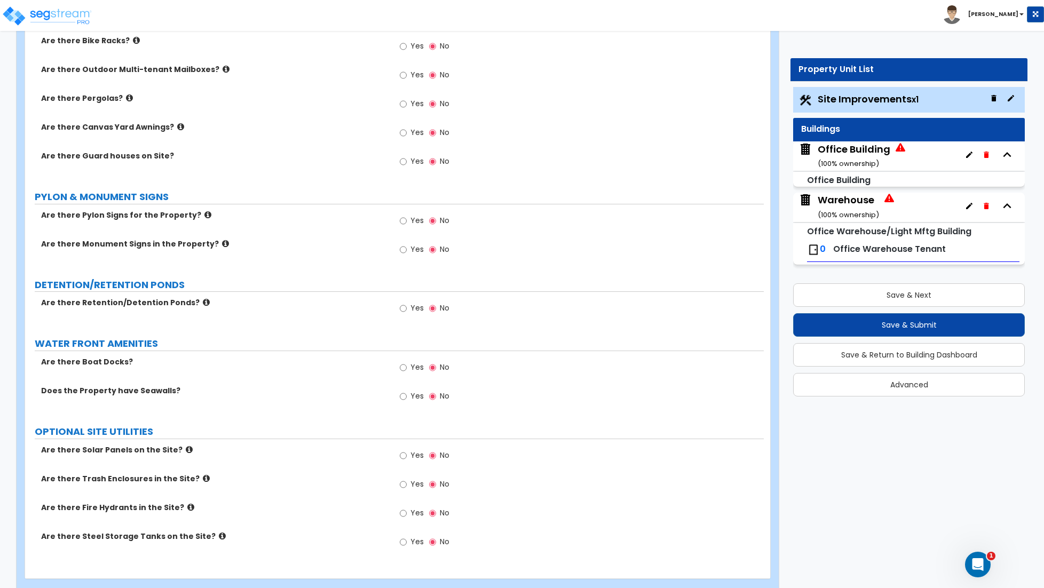
scroll to position [2699, 0]
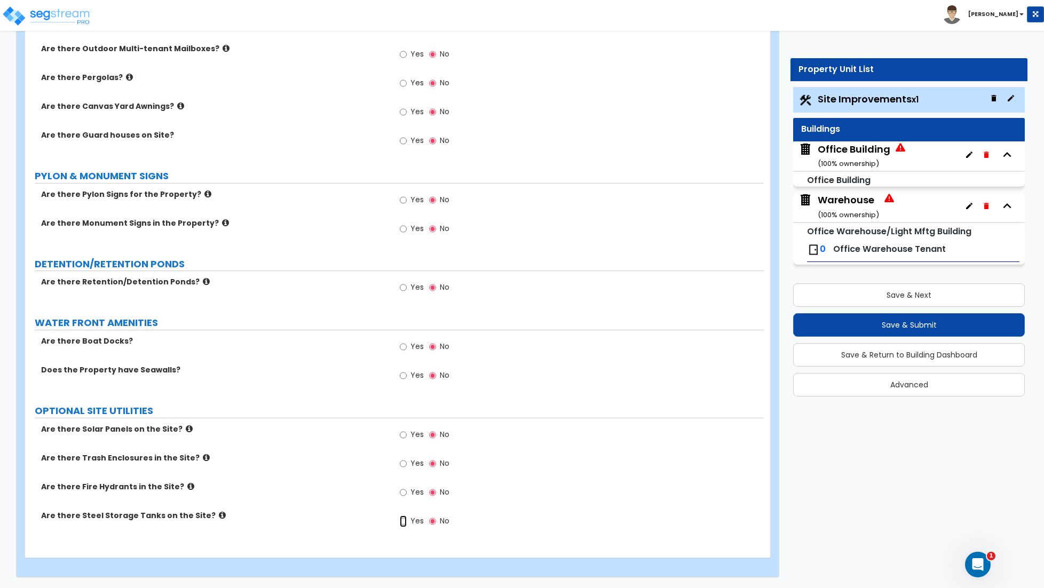
click at [403, 522] on input "Yes" at bounding box center [403, 521] width 7 height 12
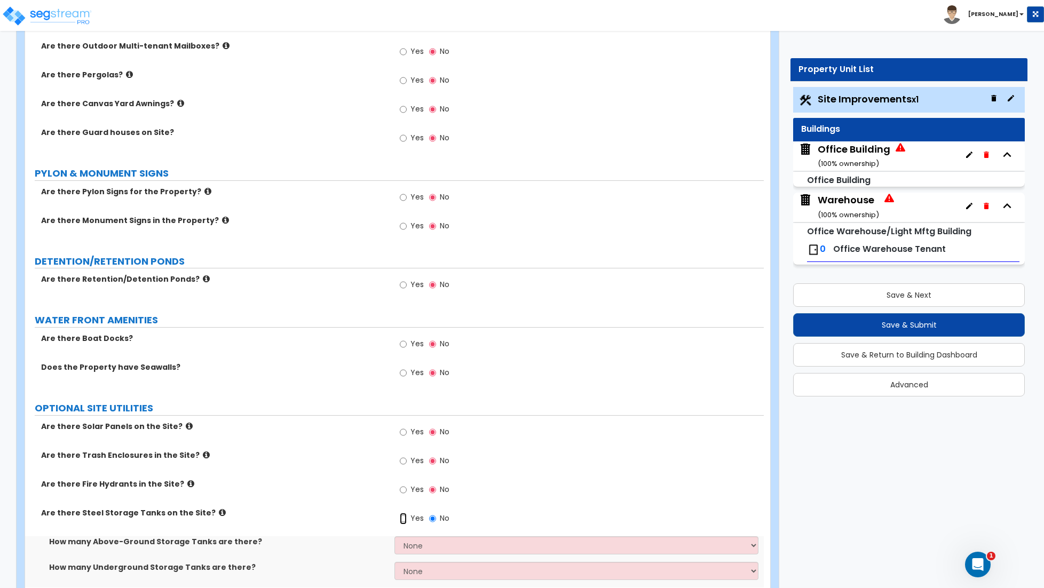
scroll to position [2750, 0]
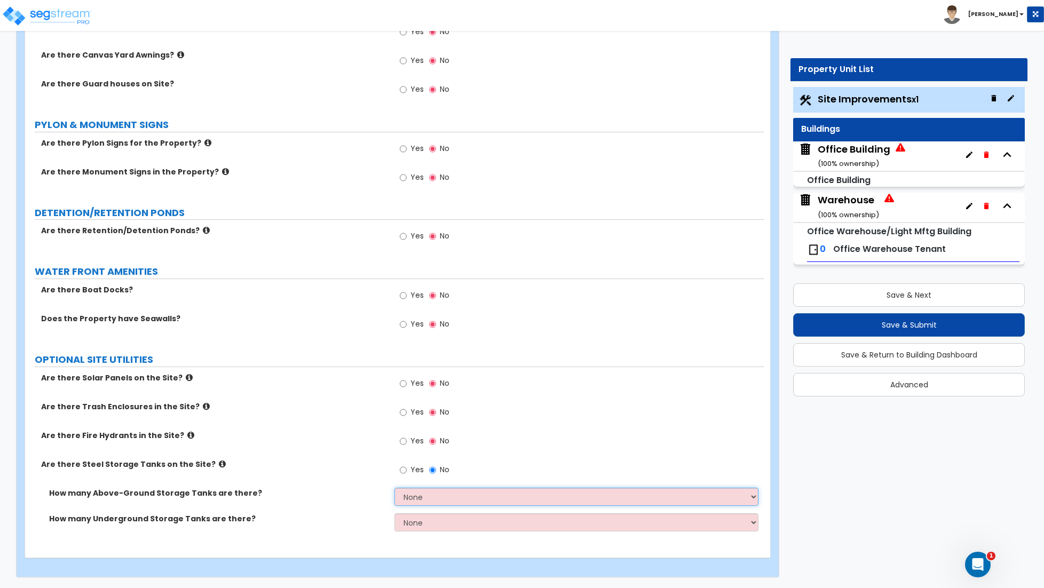
click at [428, 496] on select "None 1 2 3" at bounding box center [576, 497] width 364 height 18
select select "1"
click at [394, 488] on select "None 1 2 3" at bounding box center [576, 497] width 364 height 18
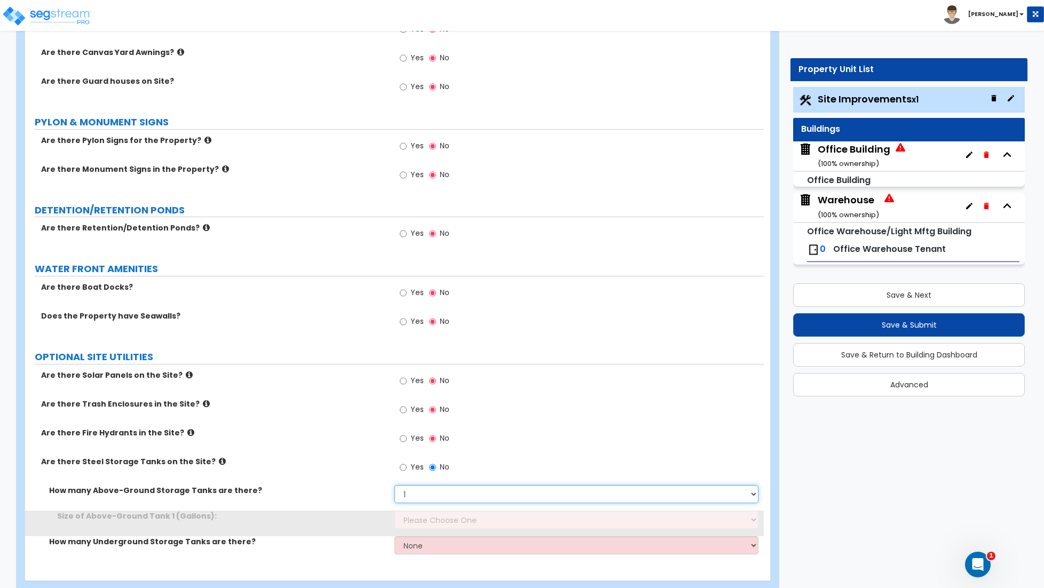
scroll to position [2775, 0]
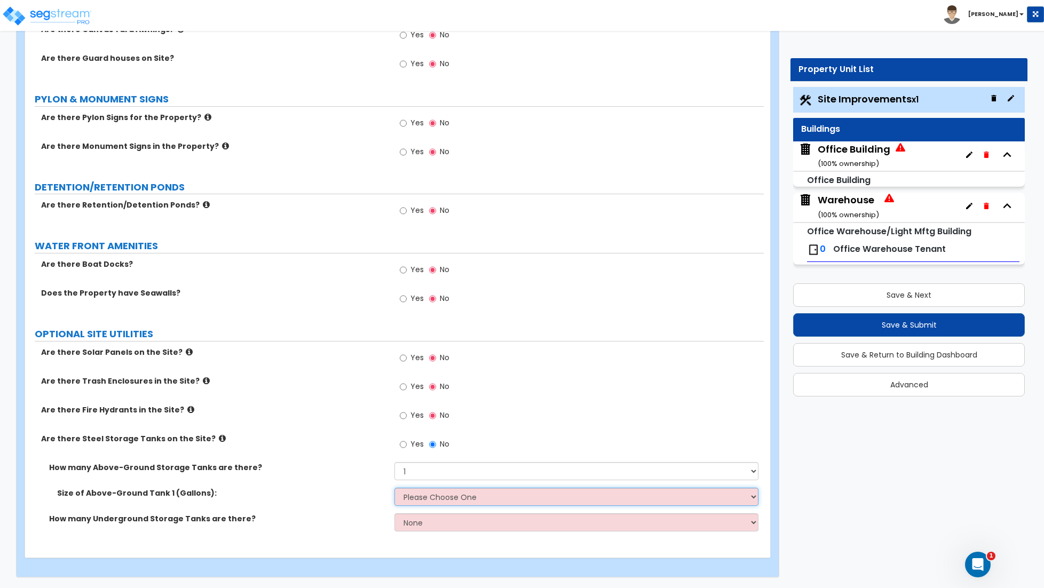
click at [435, 498] on select "Please Choose One 275 550 1,000 1,500 2,000 5,000 10,000 15,000 20,000 25,000 3…" at bounding box center [576, 497] width 364 height 18
click at [438, 500] on select "Please Choose One 275 550 1,000 1,500 2,000 5,000 10,000 15,000 20,000 25,000 3…" at bounding box center [576, 497] width 364 height 18
select select "11"
click at [394, 488] on select "Please Choose One 275 550 1,000 1,500 2,000 5,000 10,000 15,000 20,000 25,000 3…" at bounding box center [576, 497] width 364 height 18
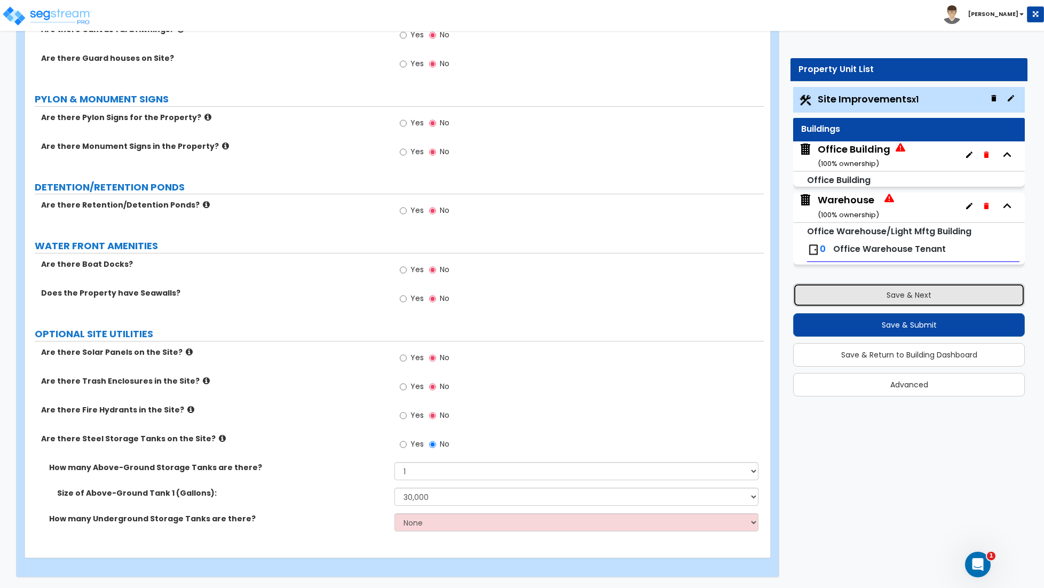
click at [884, 297] on button "Save & Next" at bounding box center [909, 294] width 232 height 23
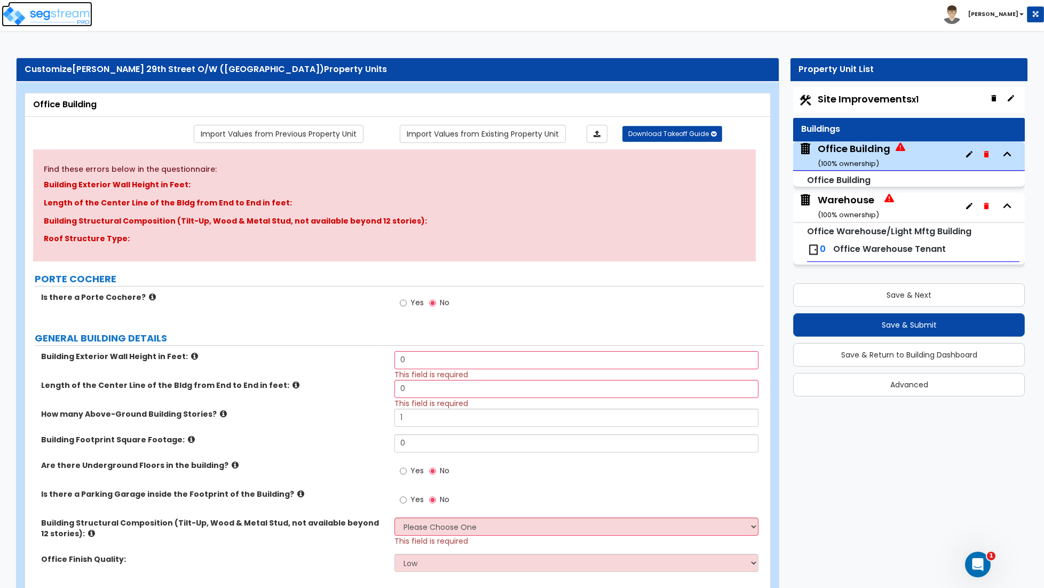
click at [60, 21] on img at bounding box center [47, 15] width 91 height 21
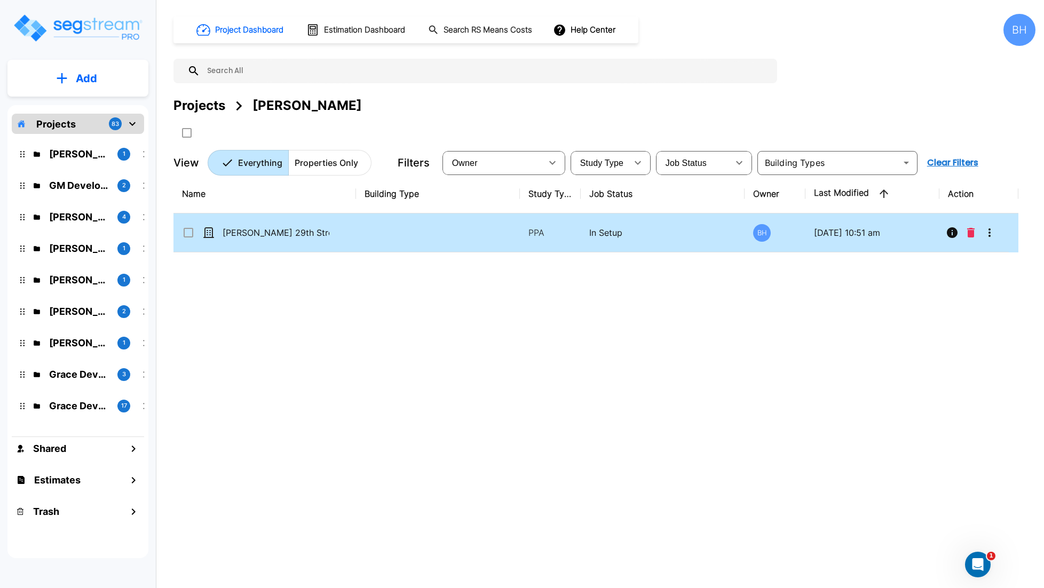
click at [993, 236] on icon "More-Options" at bounding box center [989, 232] width 13 height 13
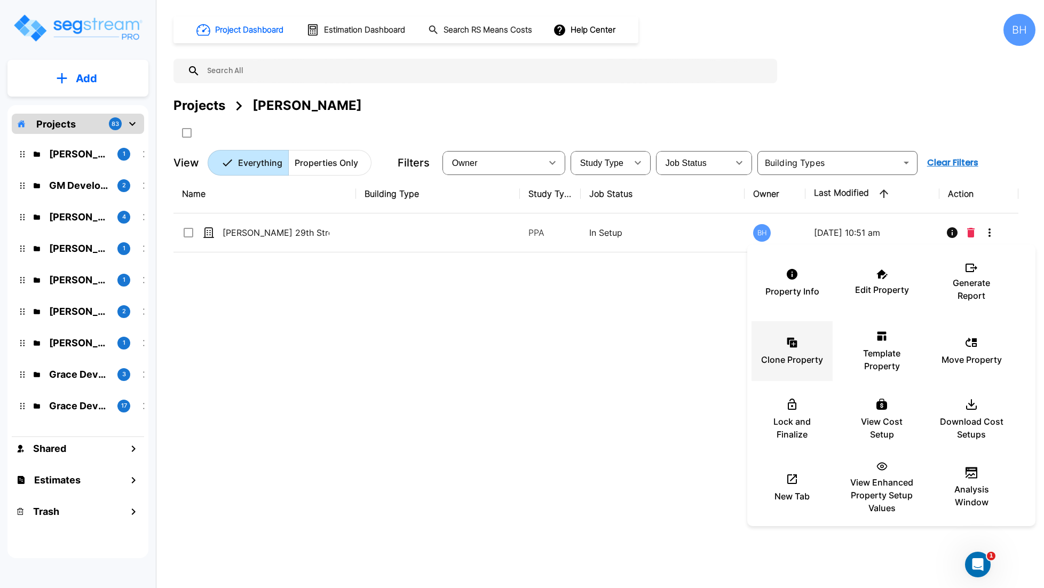
click at [794, 347] on icon at bounding box center [793, 343] width 7 height 7
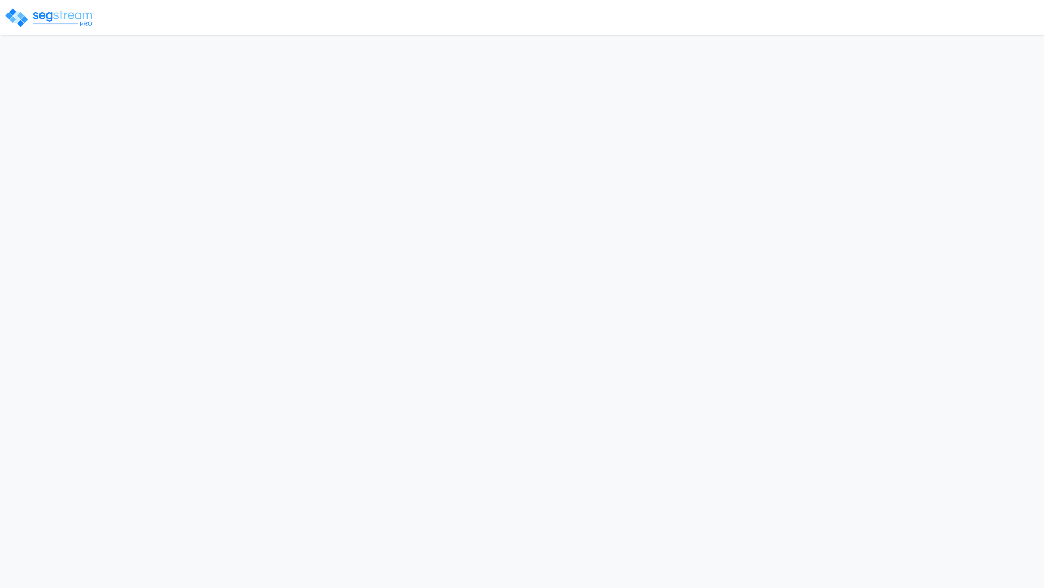
select select "[GEOGRAPHIC_DATA]"
select select "NE"
select select "CM(_35"
select select "2024"
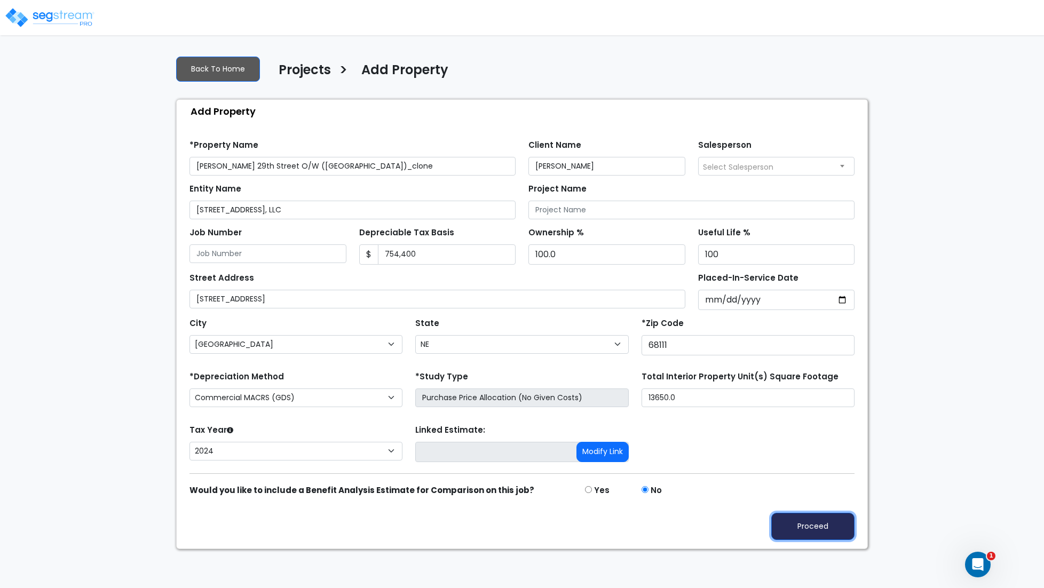
click at [809, 524] on button "Proceed" at bounding box center [812, 526] width 83 height 27
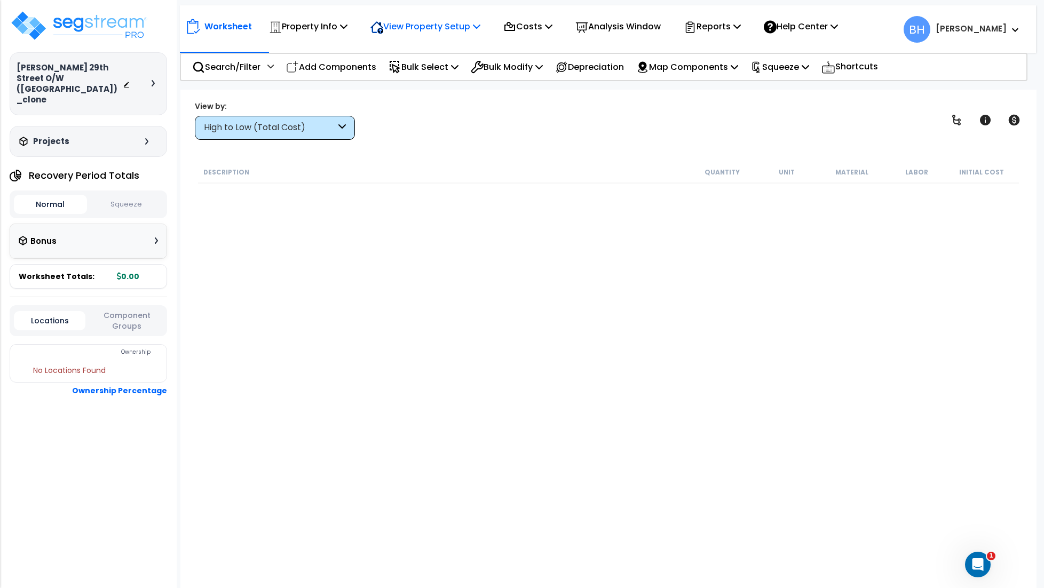
click at [427, 30] on p "View Property Setup" at bounding box center [425, 26] width 110 height 14
click at [399, 46] on link "Building Setup" at bounding box center [418, 50] width 106 height 21
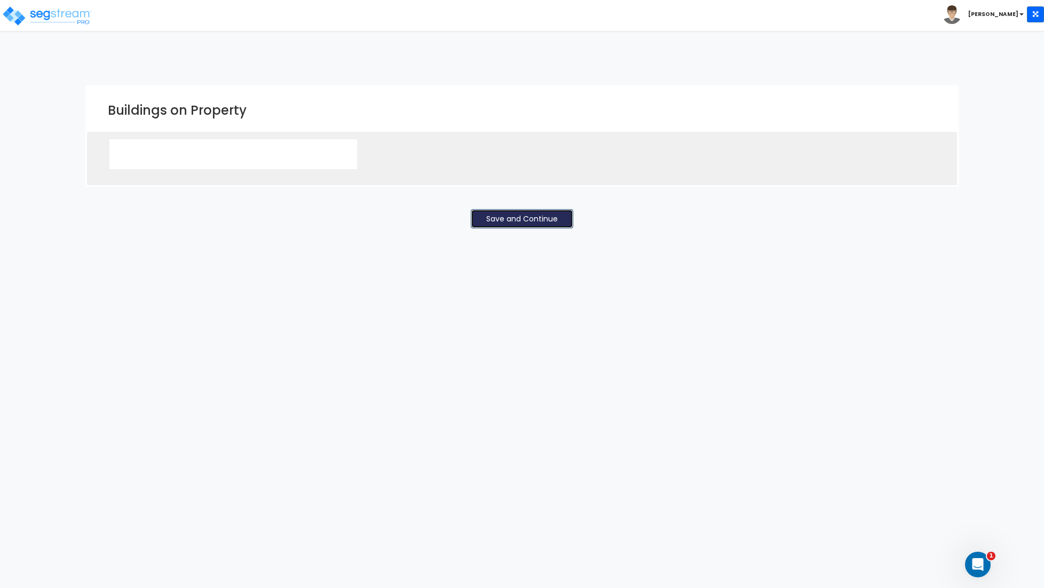
click at [497, 228] on button "Save and Continue" at bounding box center [522, 218] width 102 height 19
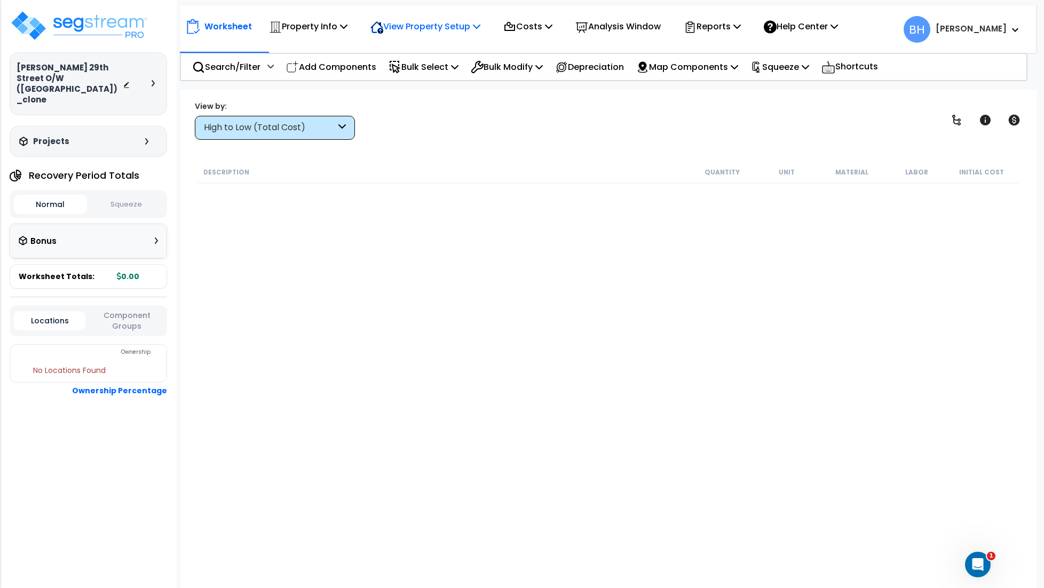
click at [407, 20] on p "View Property Setup" at bounding box center [425, 26] width 110 height 14
click at [409, 43] on link "Building Setup" at bounding box center [418, 50] width 106 height 21
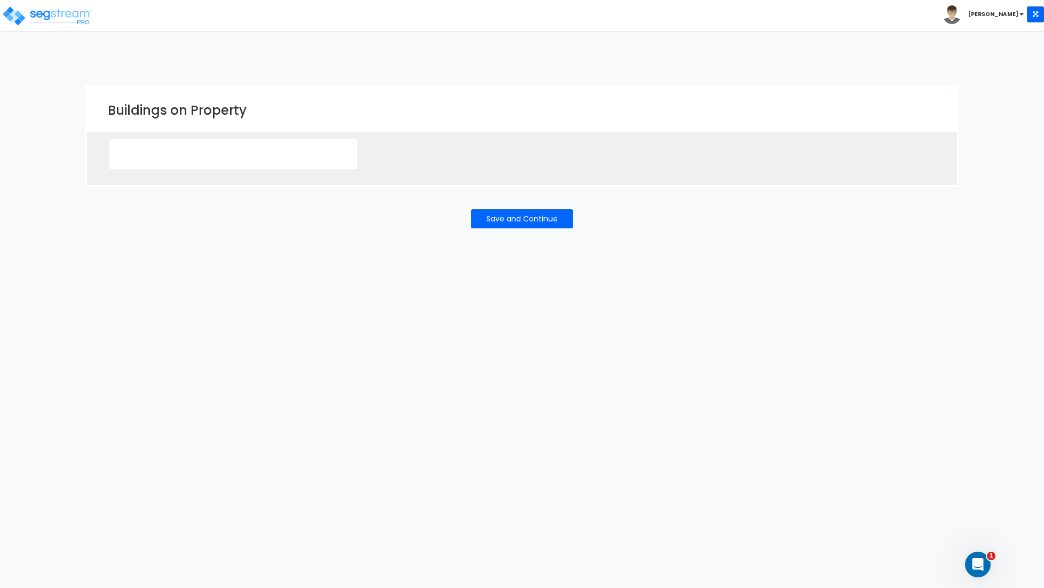
drag, startPoint x: 257, startPoint y: 148, endPoint x: 88, endPoint y: 41, distance: 200.6
click at [256, 148] on div at bounding box center [233, 154] width 248 height 30
click at [51, 20] on img at bounding box center [47, 15] width 91 height 21
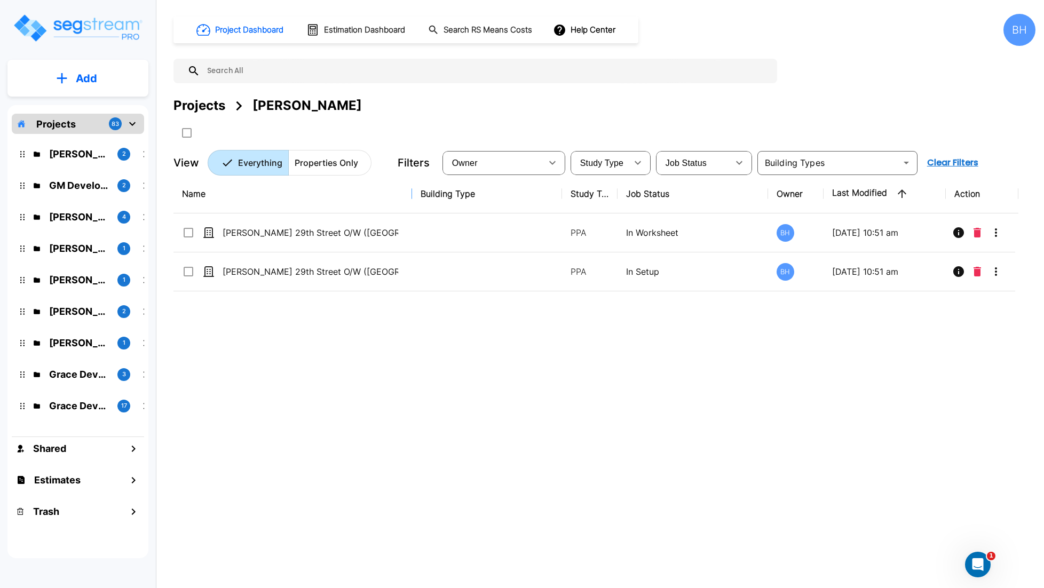
drag, startPoint x: 354, startPoint y: 194, endPoint x: 423, endPoint y: 200, distance: 69.1
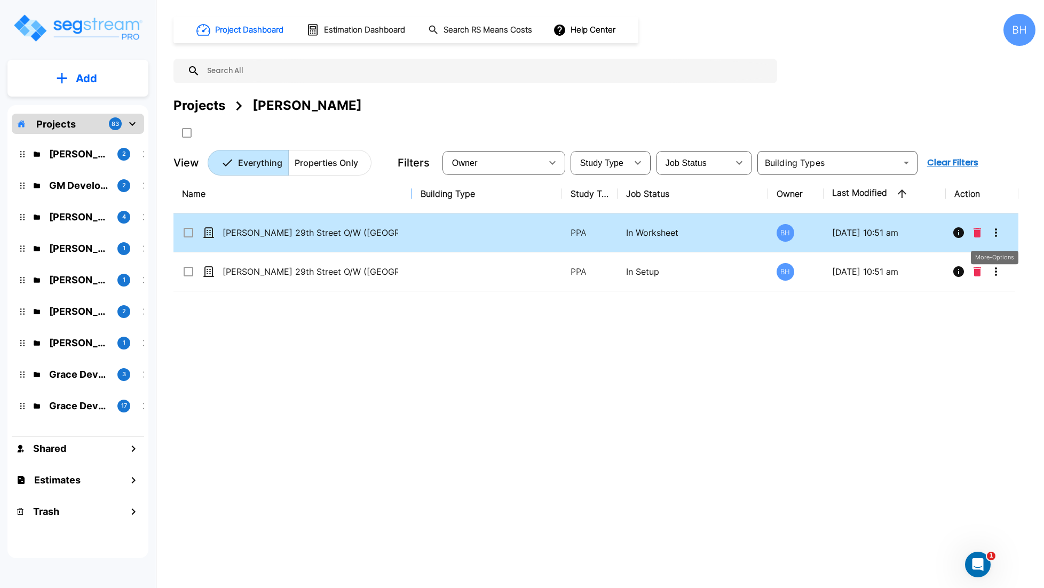
click at [993, 236] on icon "More-Options" at bounding box center [995, 232] width 13 height 13
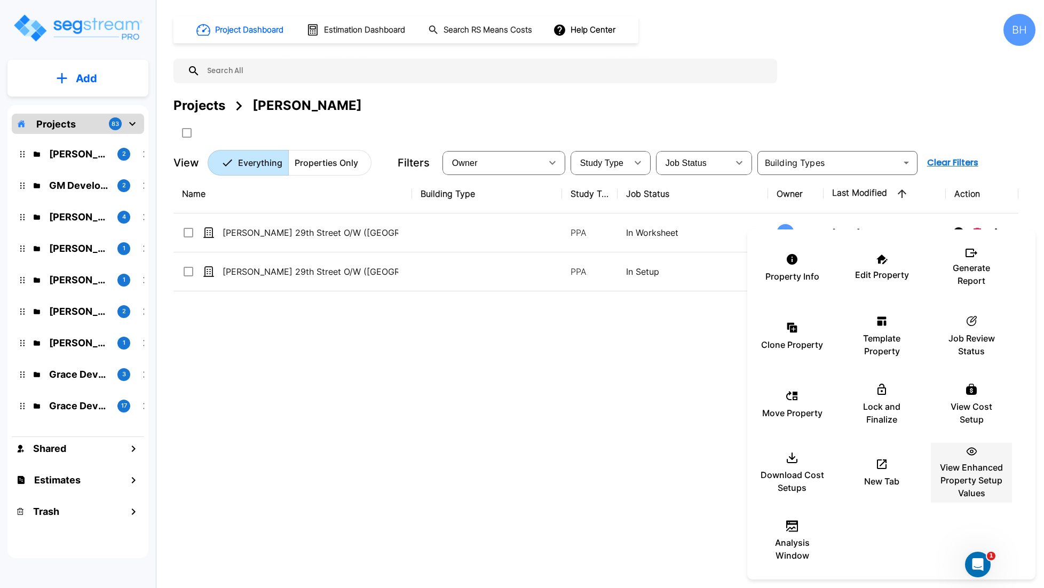
click at [972, 479] on p "View Enhanced Property Setup Values" at bounding box center [971, 480] width 64 height 38
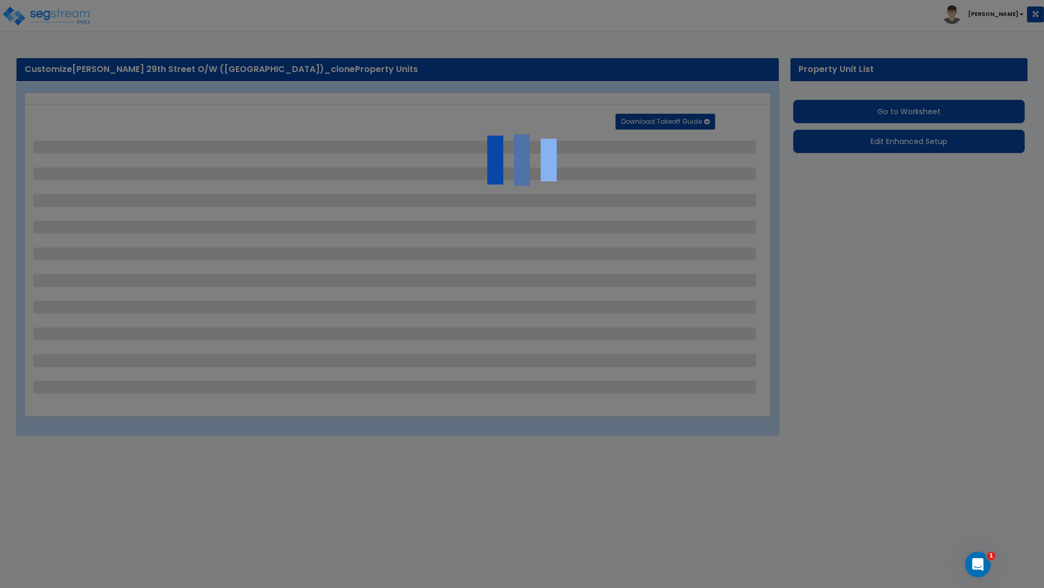
select select "2"
select select "1"
select select "2"
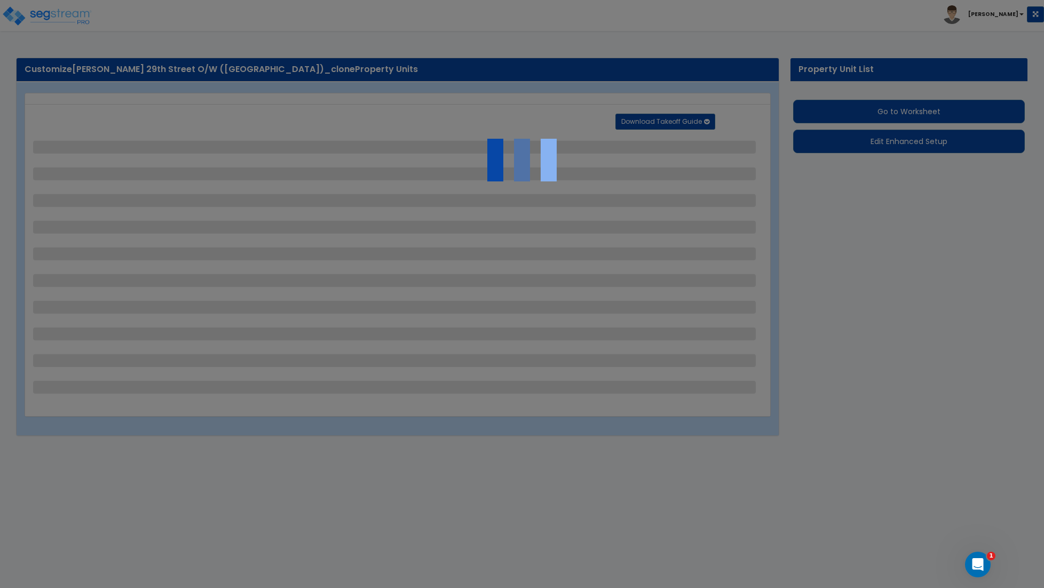
select select "1"
select select "2"
select select "1"
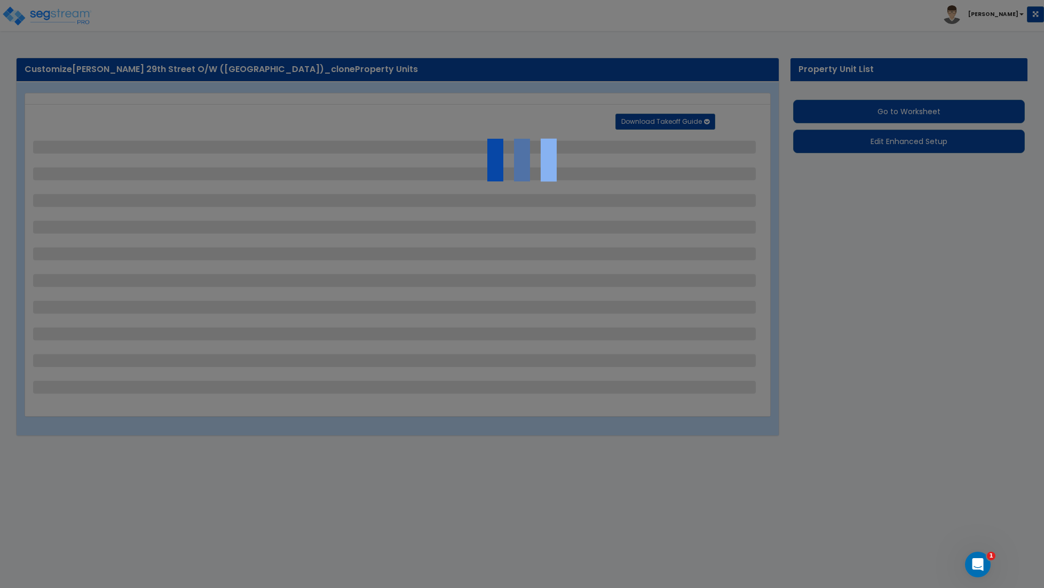
select select "4"
select select "2"
select select "1"
select select "11"
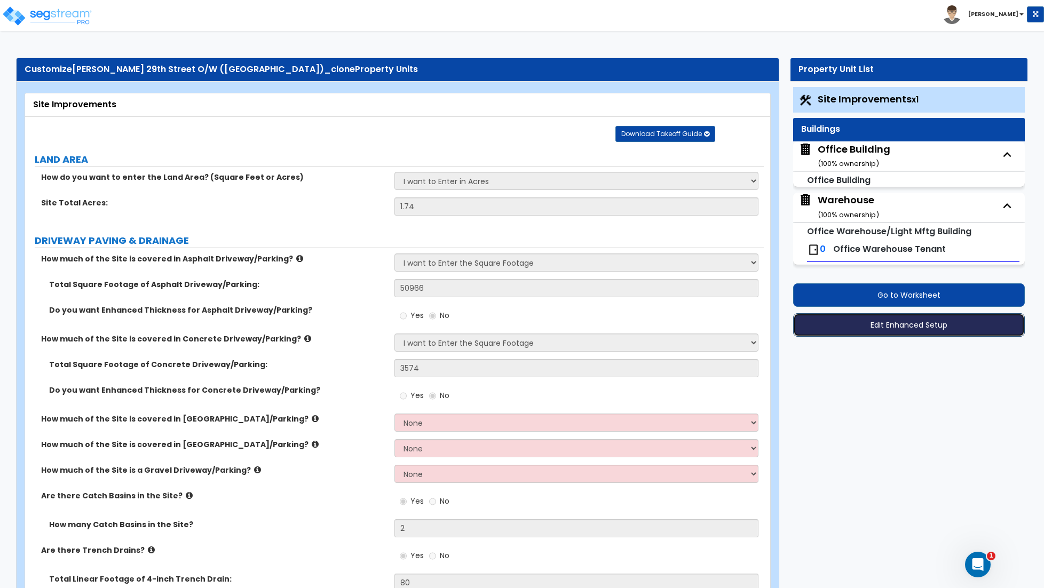
click at [917, 336] on button "Edit Enhanced Setup" at bounding box center [909, 324] width 232 height 23
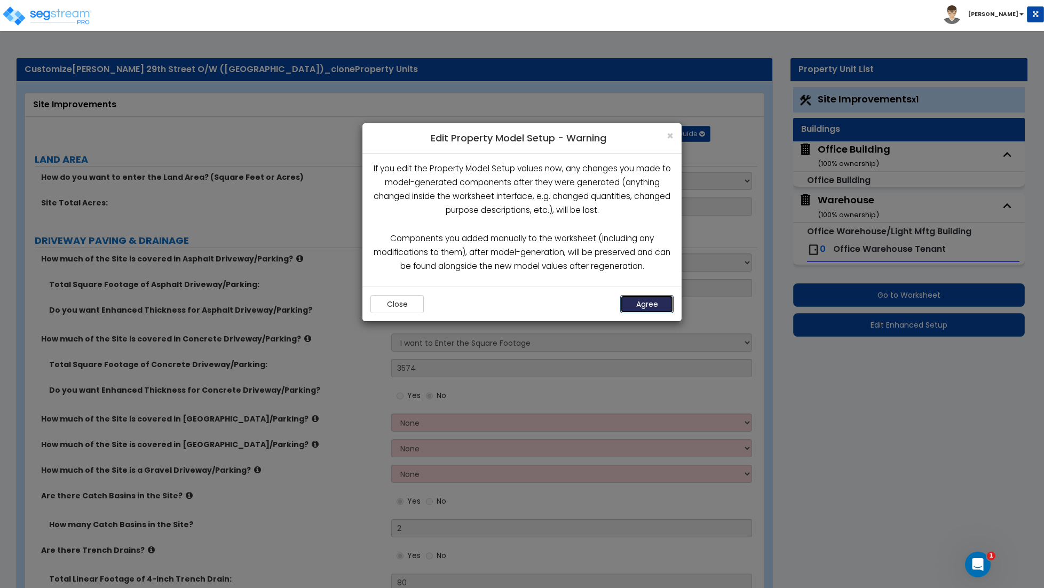
click at [642, 311] on button "Agree" at bounding box center [646, 304] width 53 height 18
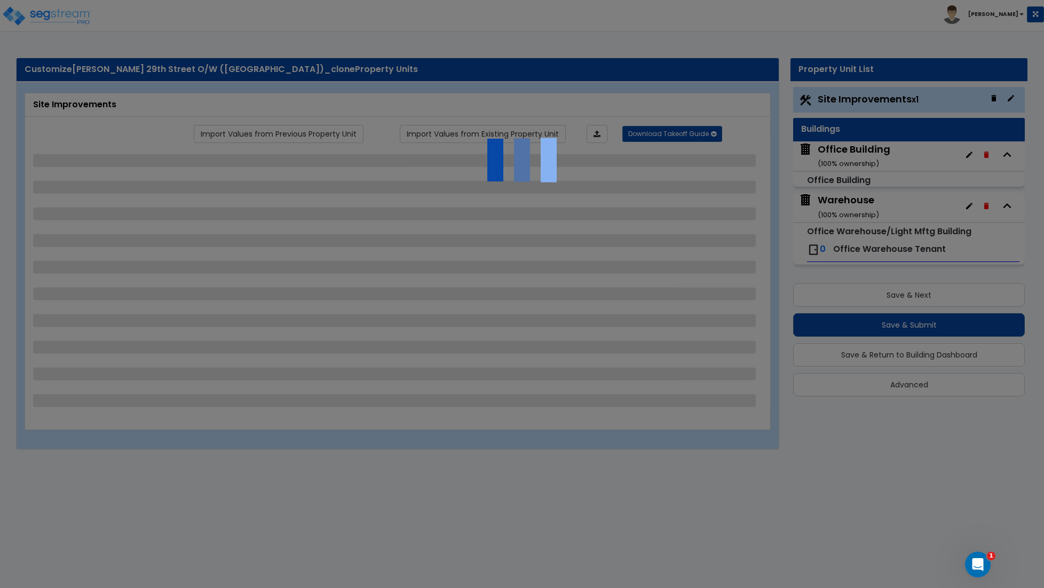
select select "2"
select select "1"
select select "2"
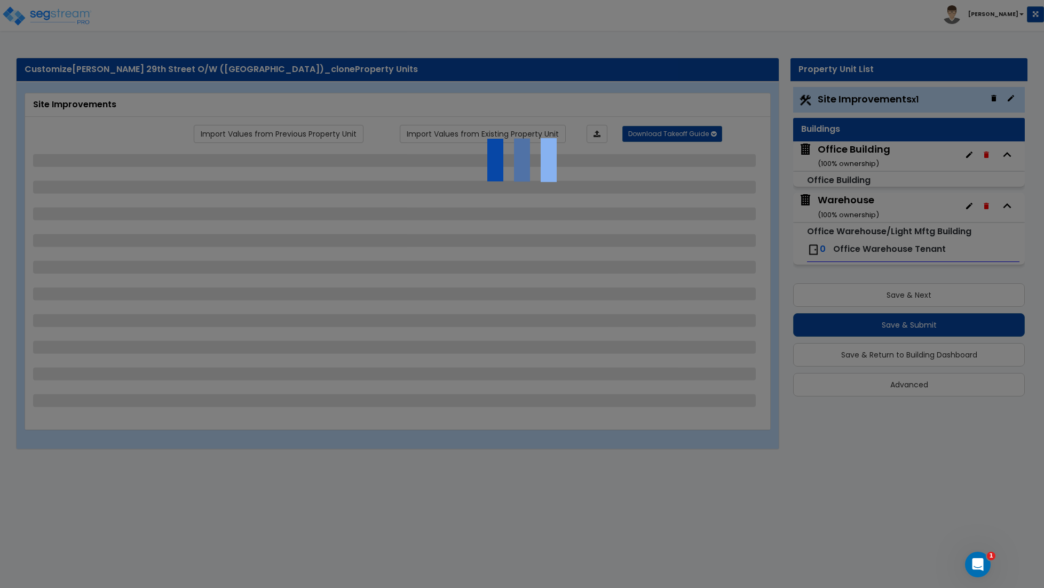
select select "1"
select select "2"
select select "1"
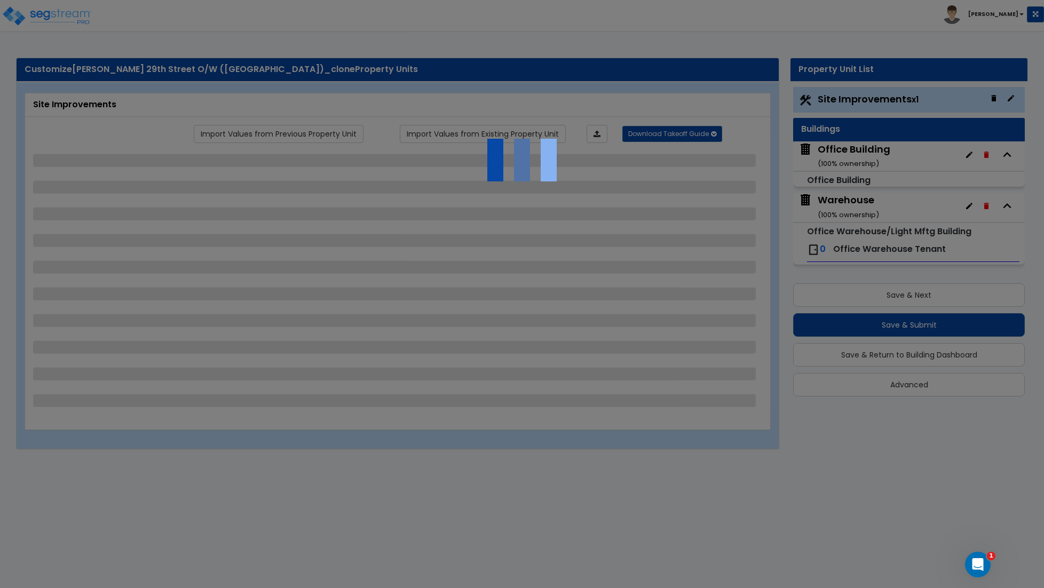
select select "4"
select select "2"
select select "1"
select select "11"
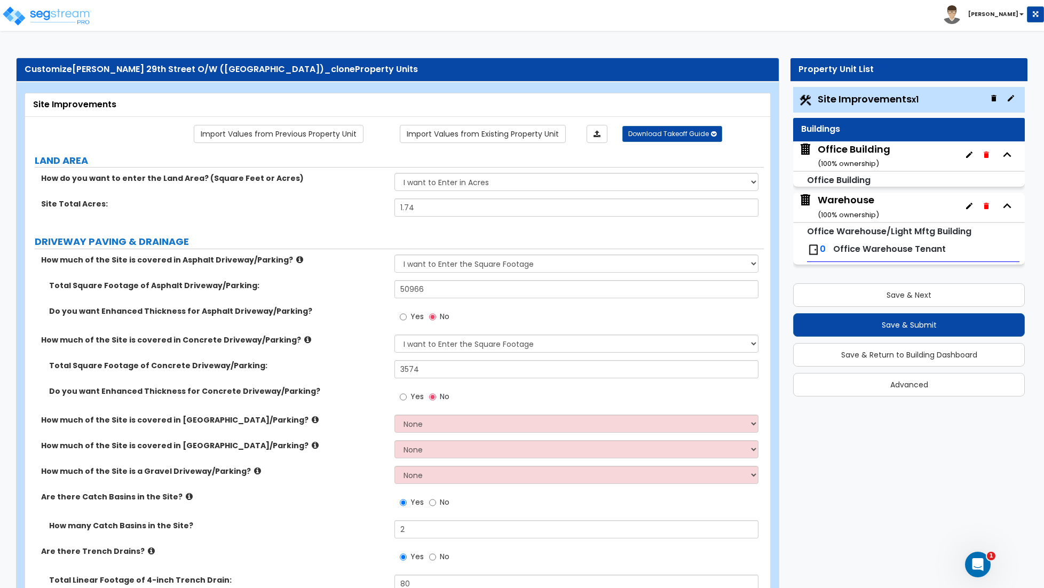
click at [1011, 157] on icon "button" at bounding box center [1007, 155] width 16 height 16
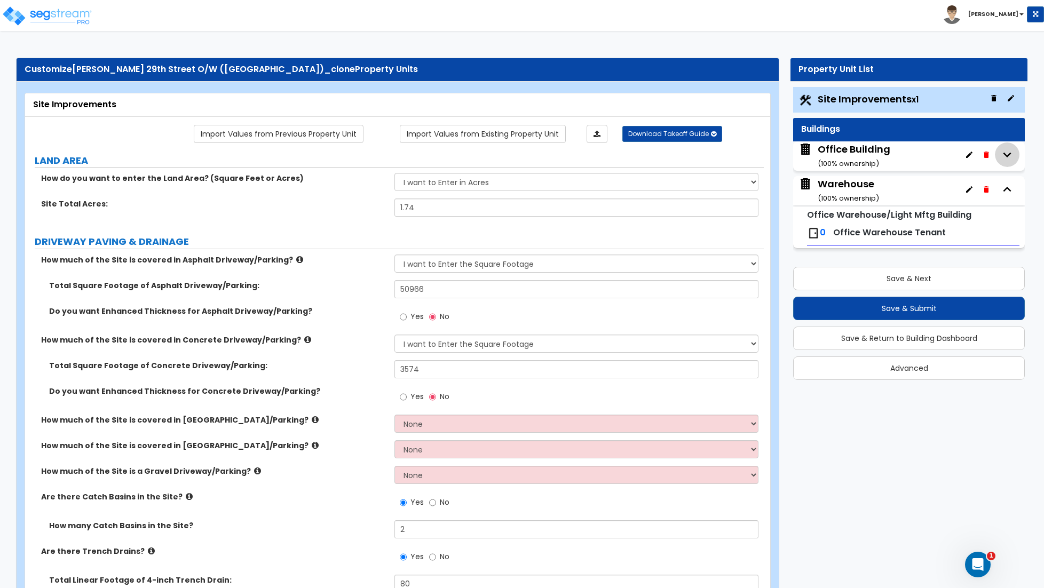
click at [1011, 157] on icon "button" at bounding box center [1007, 155] width 16 height 16
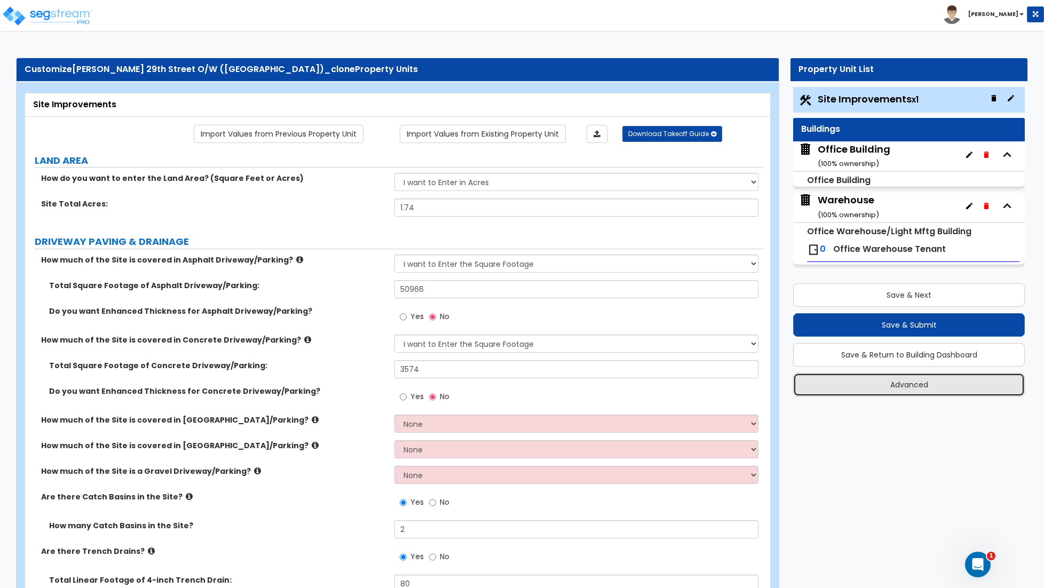
click at [922, 381] on button "Advanced" at bounding box center [909, 384] width 232 height 23
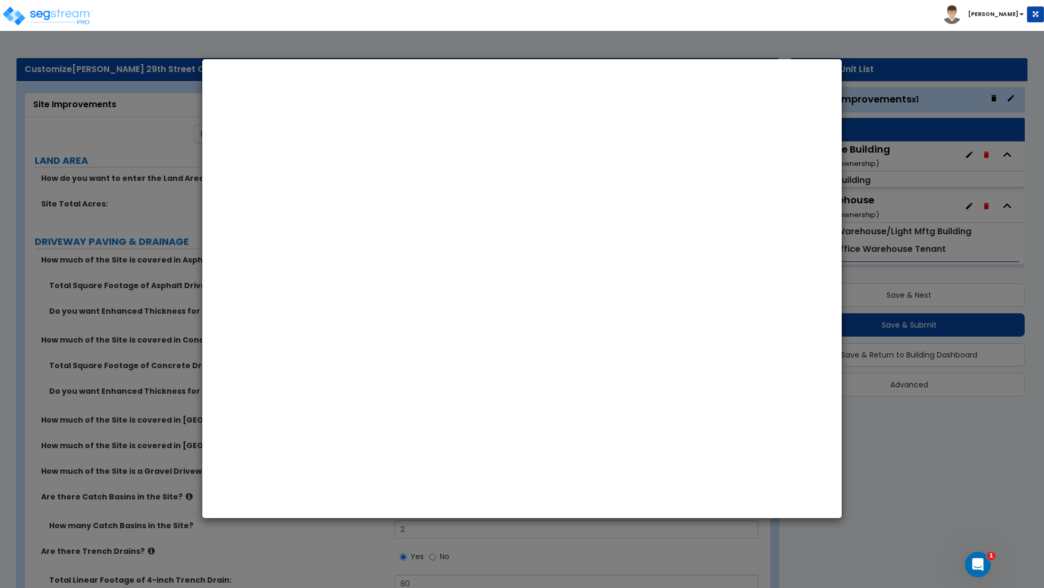
select select "NE"
select select "2024"
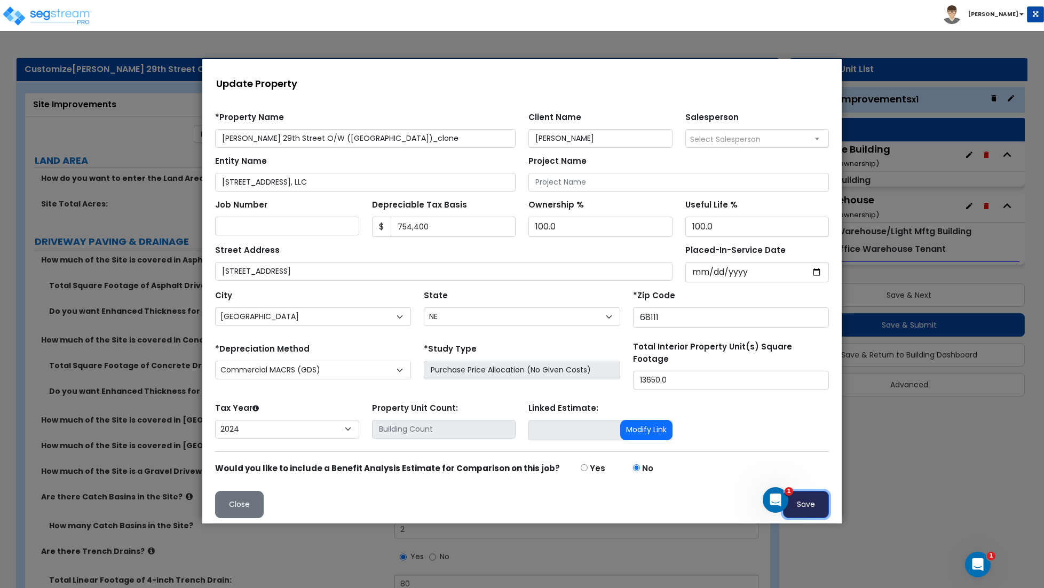
click at [804, 503] on button "Save" at bounding box center [806, 504] width 46 height 27
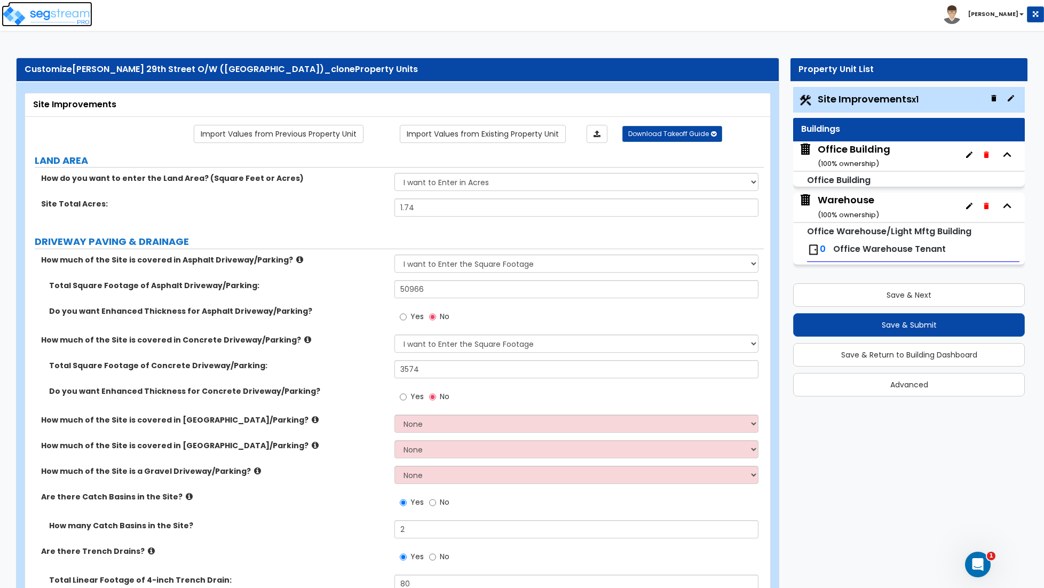
click at [86, 17] on img at bounding box center [47, 15] width 91 height 21
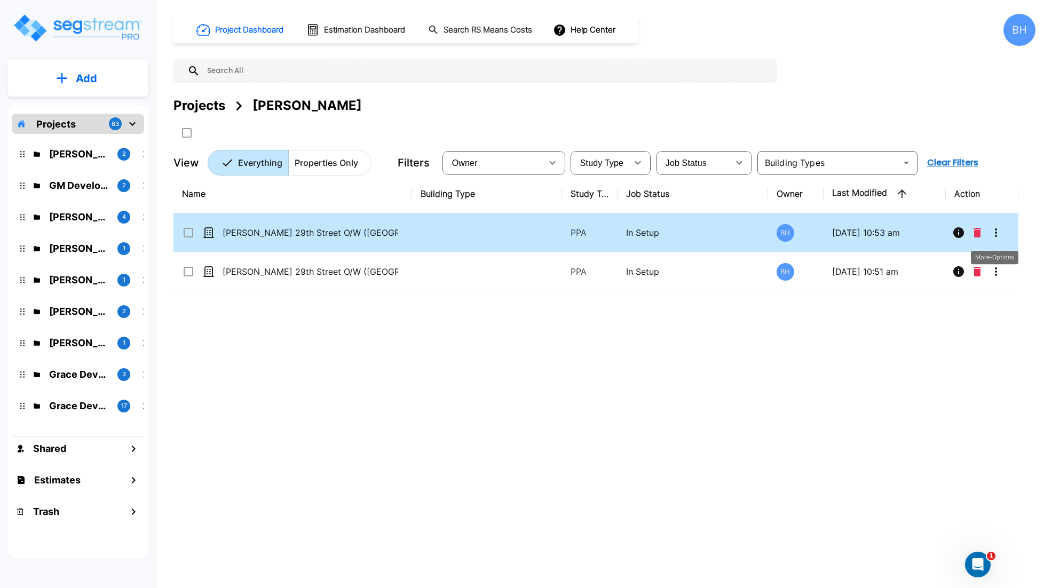
click at [992, 234] on icon "More-Options" at bounding box center [995, 232] width 13 height 13
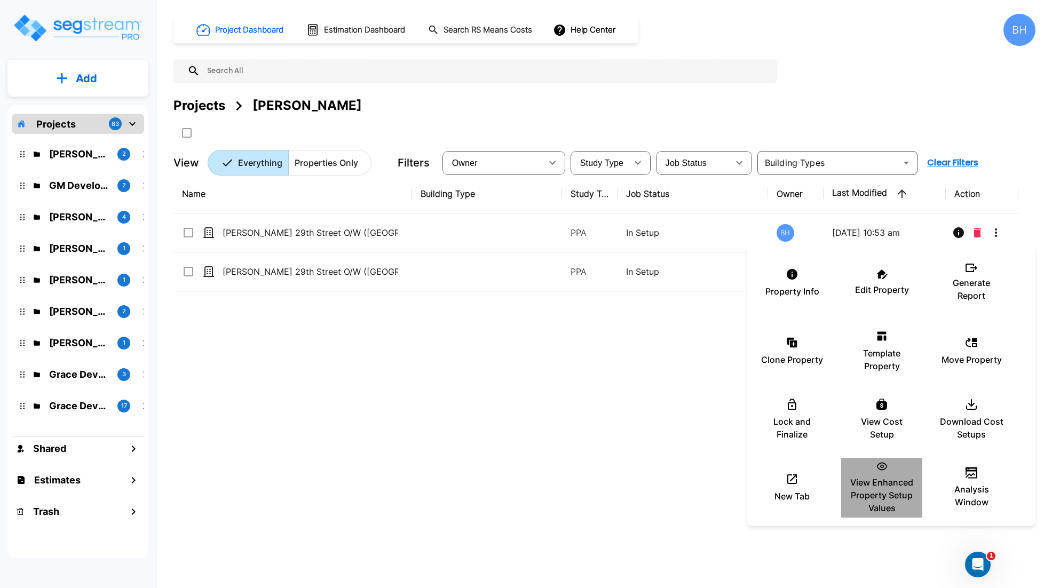
click at [881, 491] on p "View Enhanced Property Setup Values" at bounding box center [881, 495] width 64 height 38
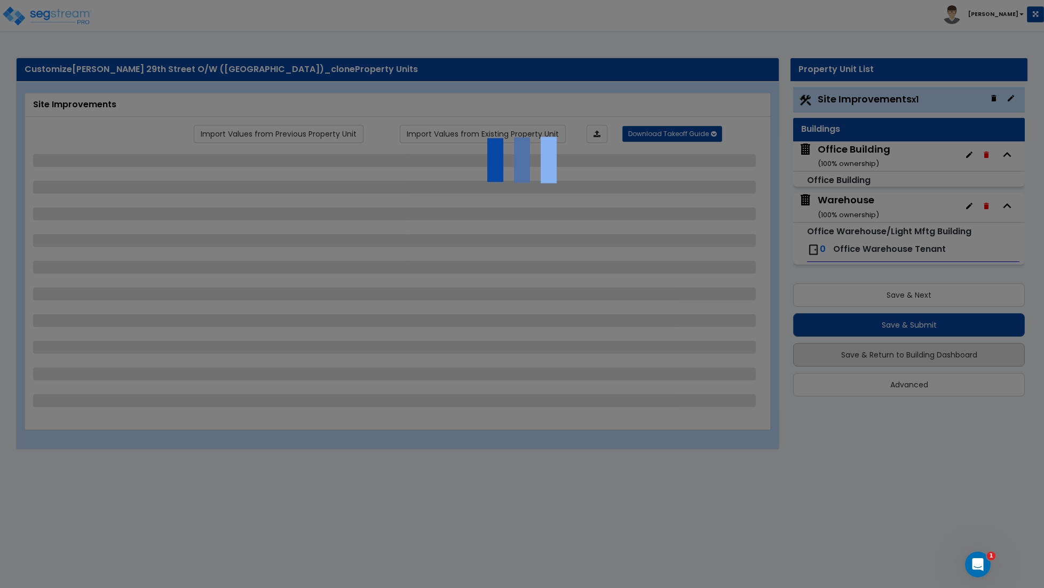
select select "2"
select select "1"
select select "2"
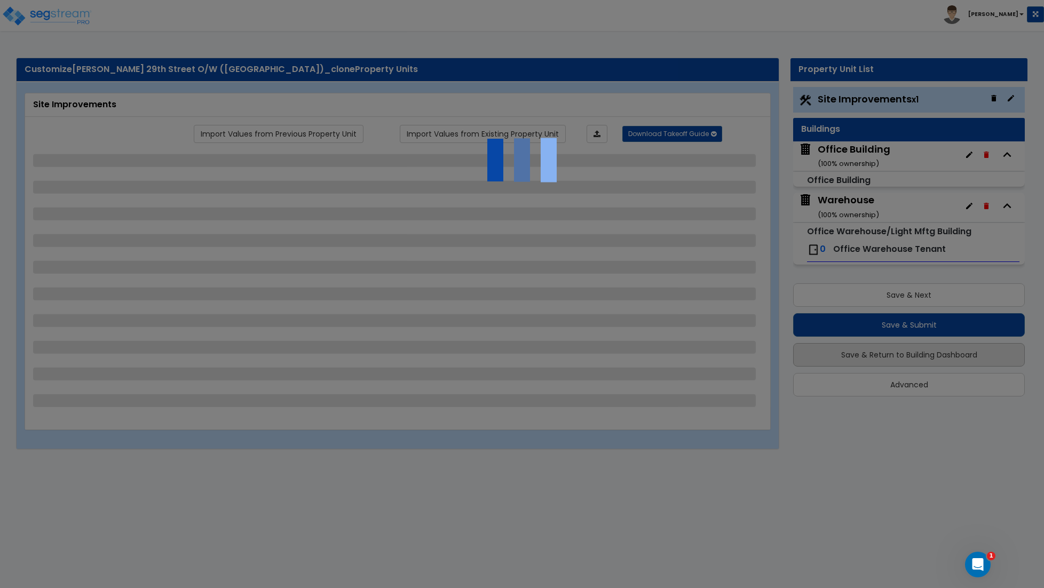
select select "1"
select select "2"
select select "1"
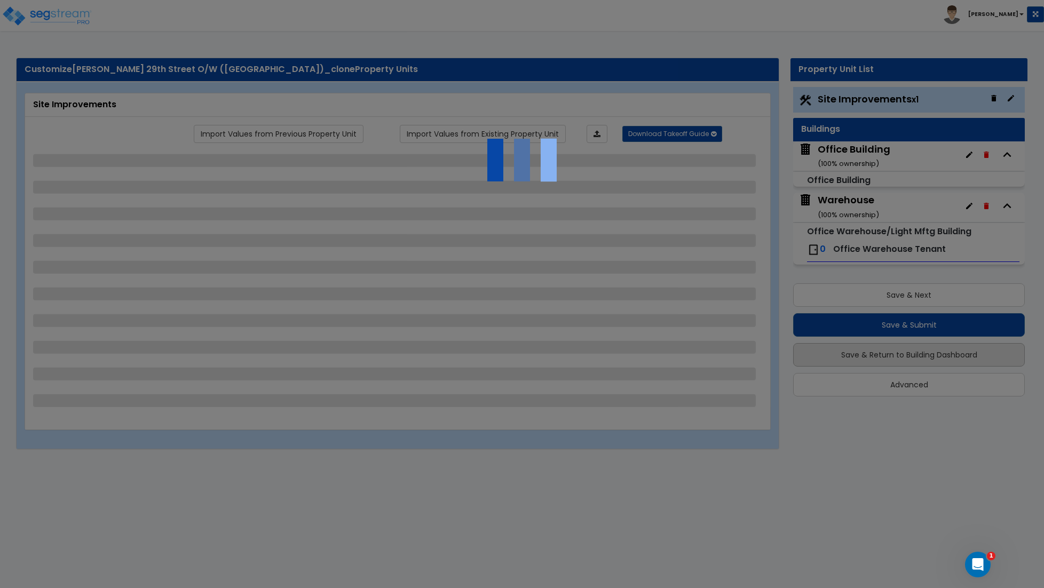
select select "4"
select select "2"
select select "1"
select select "11"
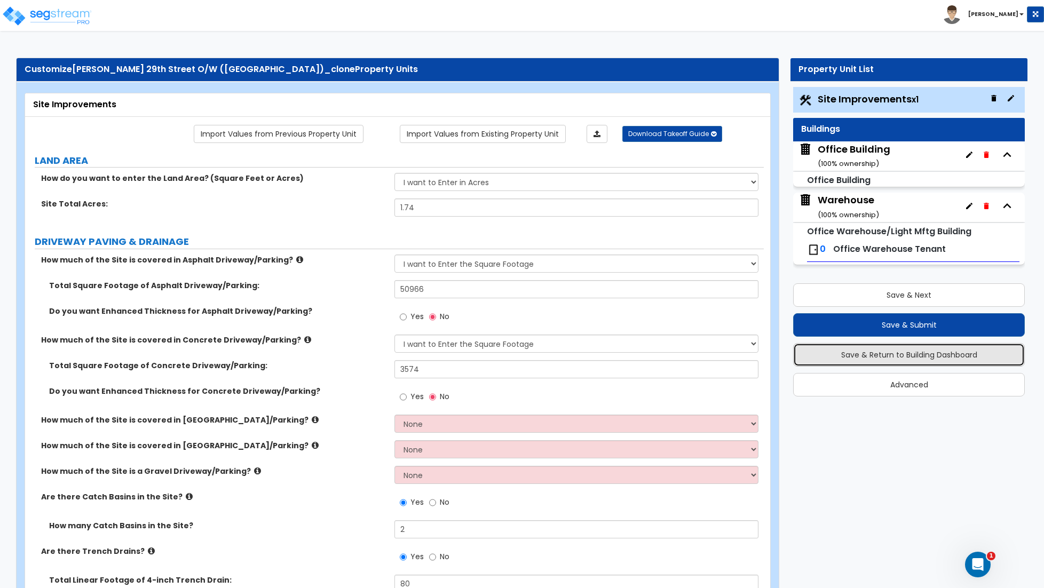
click at [911, 359] on button "Save & Return to Building Dashboard" at bounding box center [909, 354] width 232 height 23
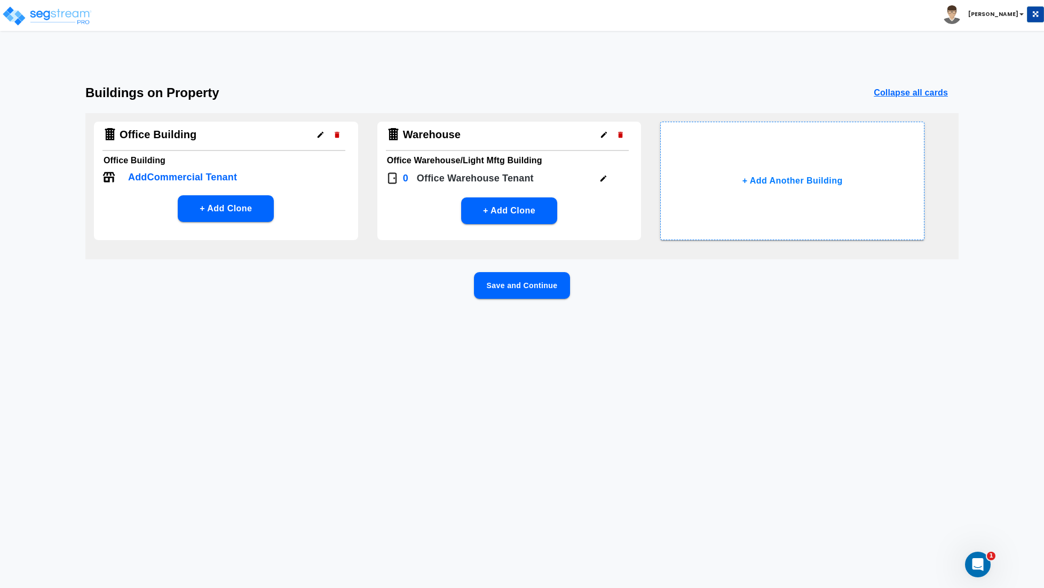
click at [144, 174] on p "Add Commercial Tenant" at bounding box center [182, 177] width 109 height 14
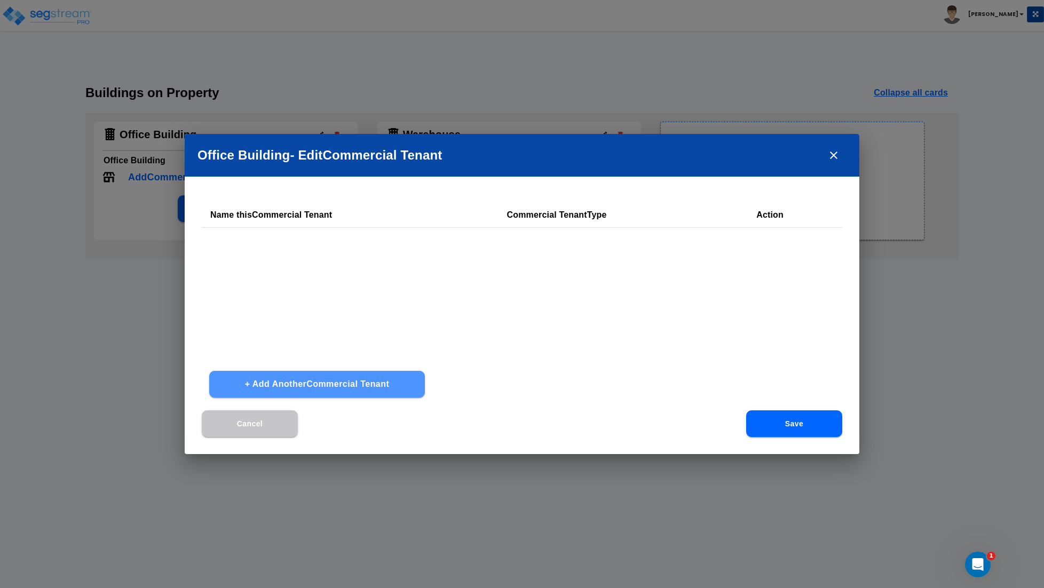
click at [307, 382] on button "+ Add Another Commercial Tenant" at bounding box center [317, 384] width 216 height 27
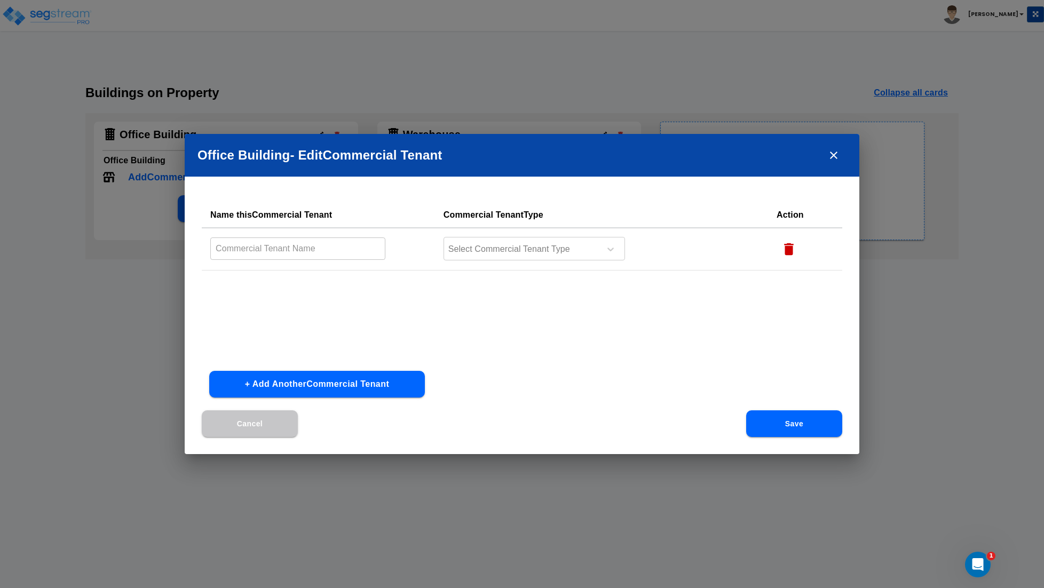
click at [293, 252] on input "text" at bounding box center [297, 248] width 175 height 23
type input "O"
type input "p"
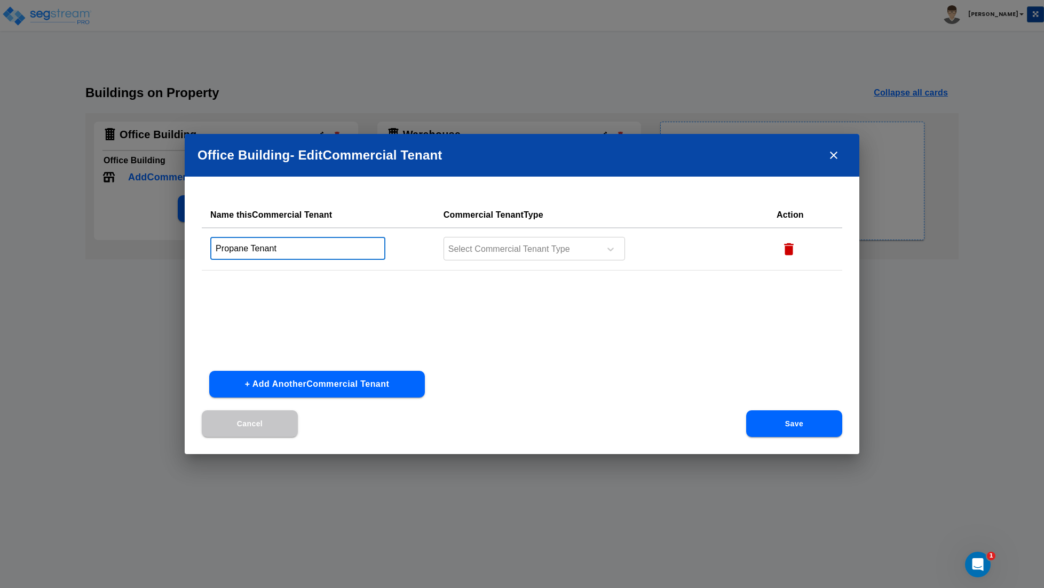
click at [264, 248] on input "Propane Tenant" at bounding box center [297, 248] width 175 height 23
click at [266, 248] on input "Propane Tenant" at bounding box center [297, 248] width 175 height 23
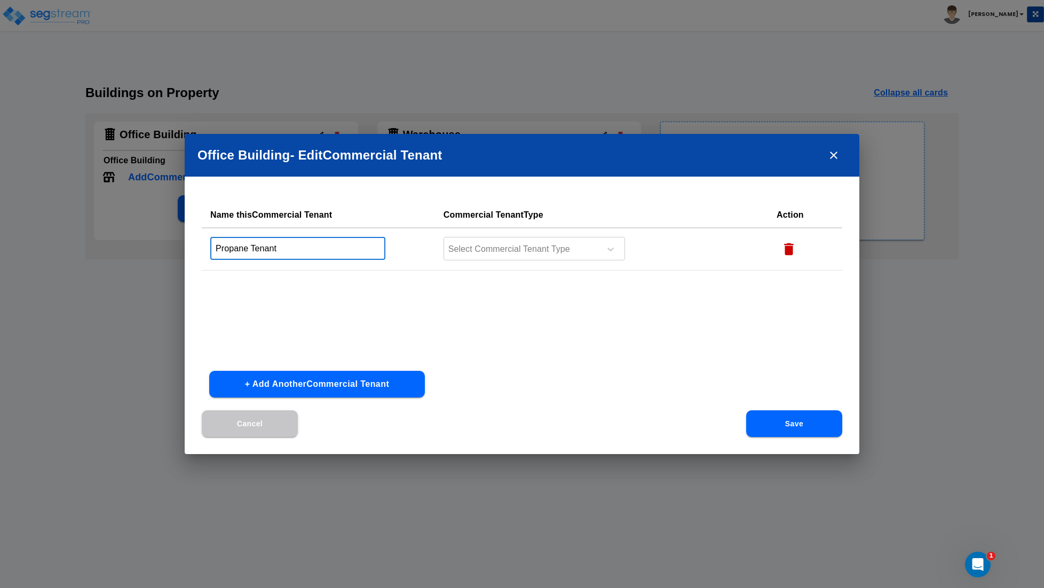
click at [266, 248] on input "Propane Tenant" at bounding box center [297, 248] width 175 height 23
click at [292, 244] on input "Propane Tenant" at bounding box center [297, 248] width 175 height 23
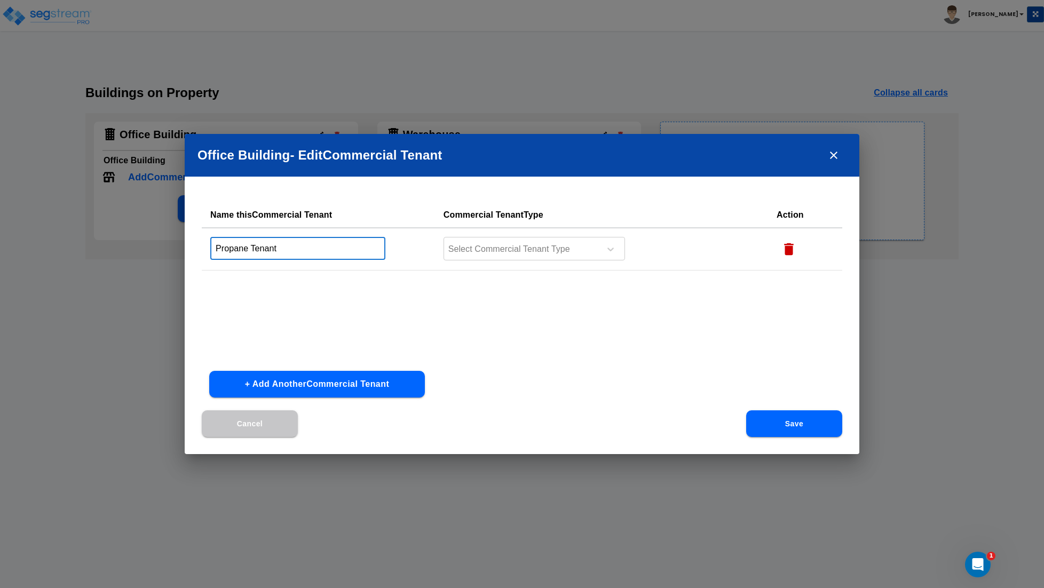
click at [292, 244] on input "Propane Tenant" at bounding box center [297, 248] width 175 height 23
type input "Office Tenant"
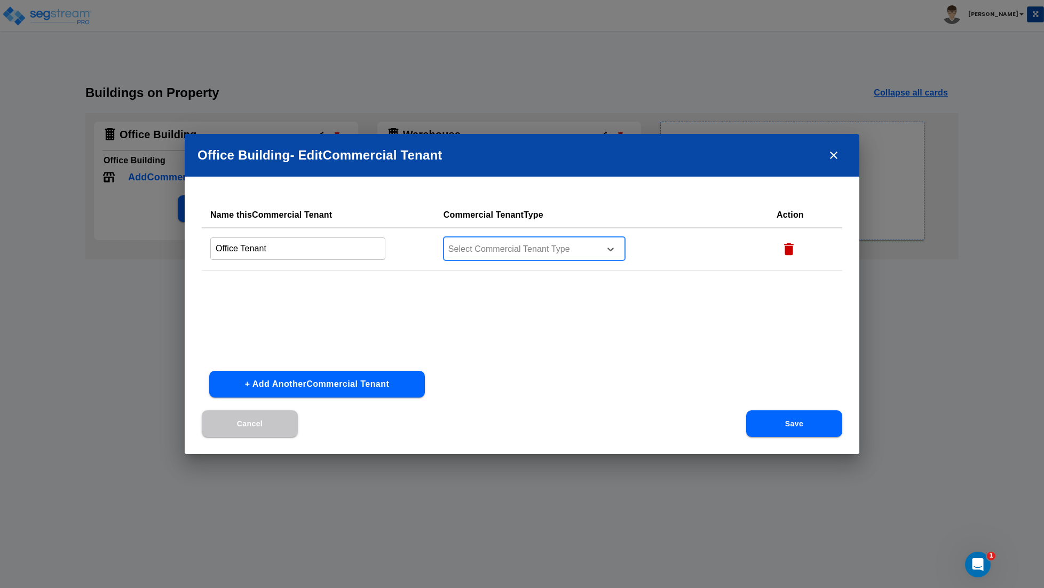
click at [491, 250] on div at bounding box center [520, 249] width 146 height 14
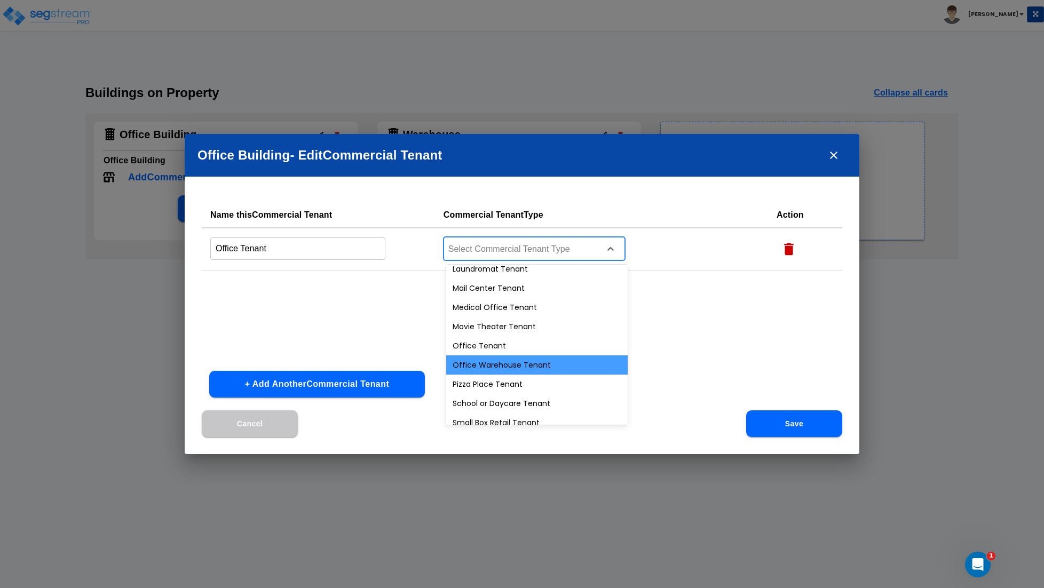
scroll to position [373, 0]
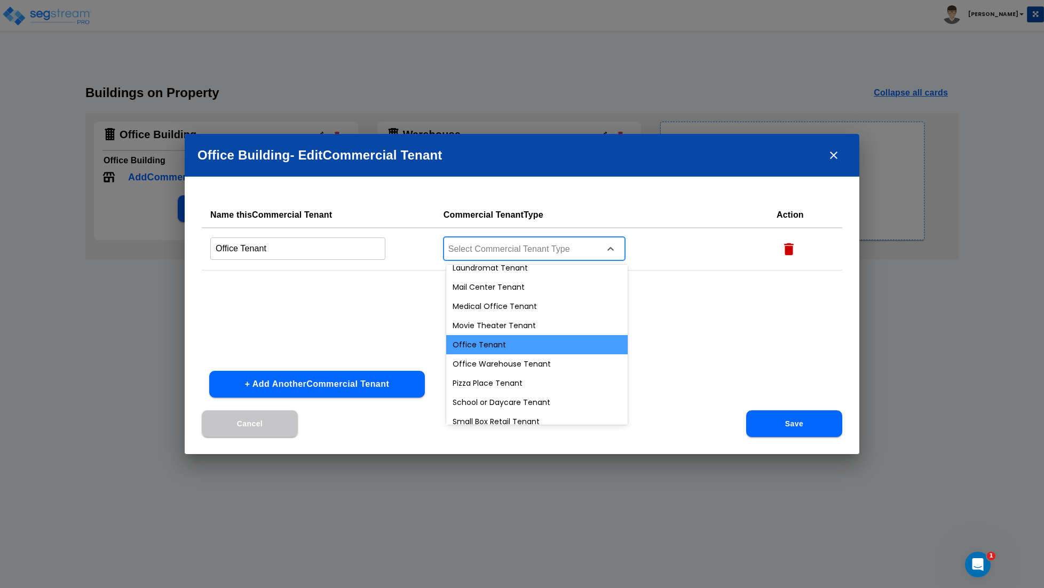
click at [475, 349] on div "Office Tenant" at bounding box center [536, 344] width 181 height 19
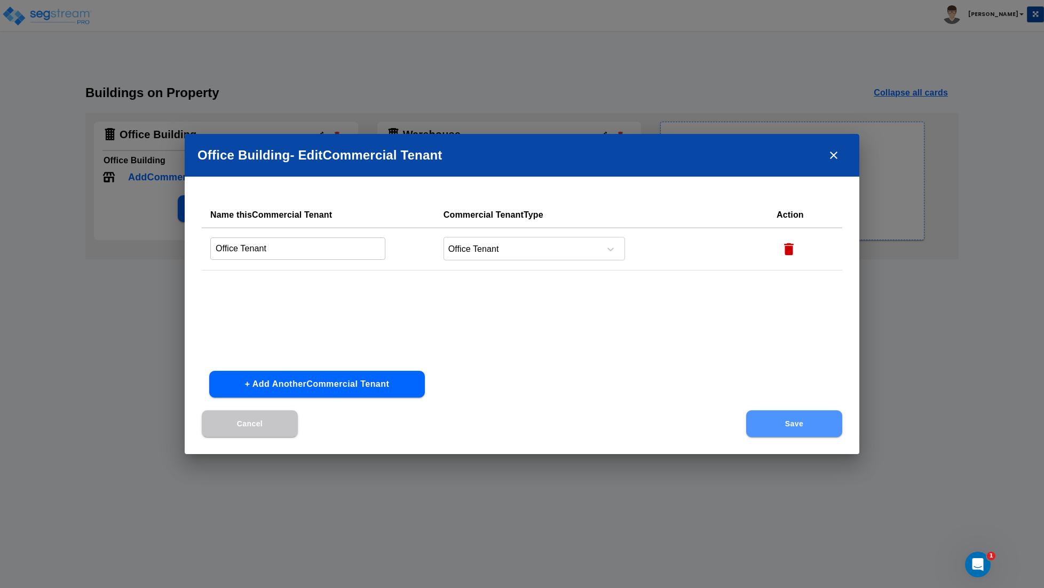
click at [789, 421] on button "Save" at bounding box center [794, 423] width 96 height 27
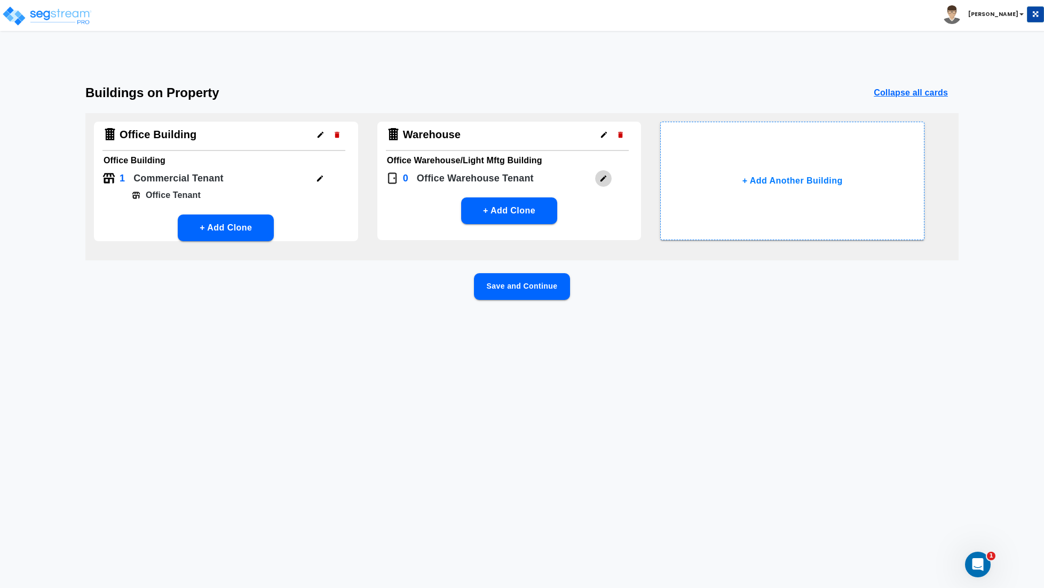
click at [605, 178] on icon "button" at bounding box center [603, 178] width 8 height 8
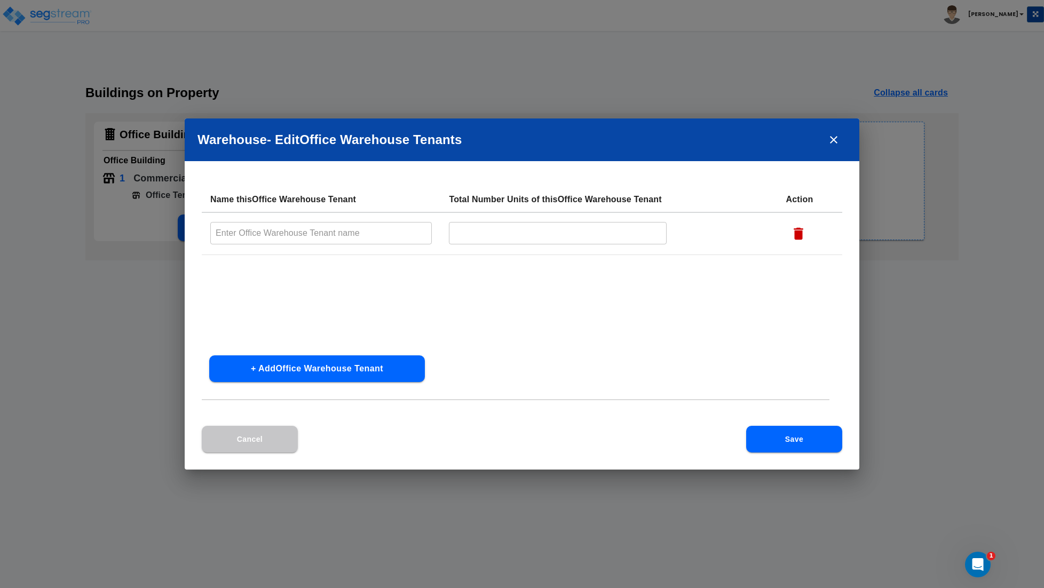
click at [355, 243] on input "text" at bounding box center [320, 232] width 221 height 23
type input "Warehouse Tenant"
click at [482, 234] on input "text" at bounding box center [557, 232] width 217 height 23
type input "1"
click at [798, 441] on button "Save" at bounding box center [794, 439] width 96 height 27
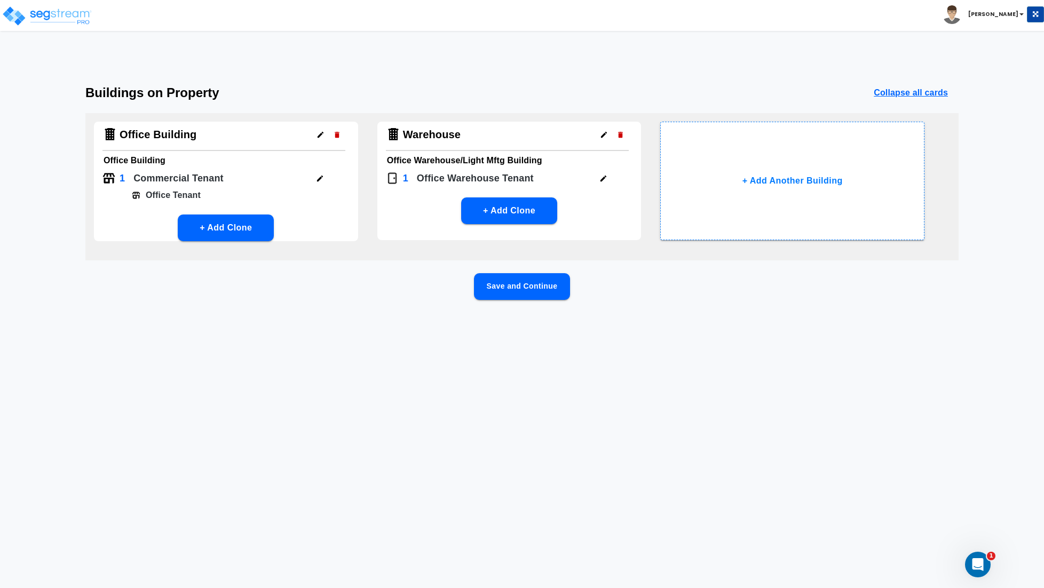
click at [518, 292] on button "Save and Continue" at bounding box center [522, 286] width 96 height 27
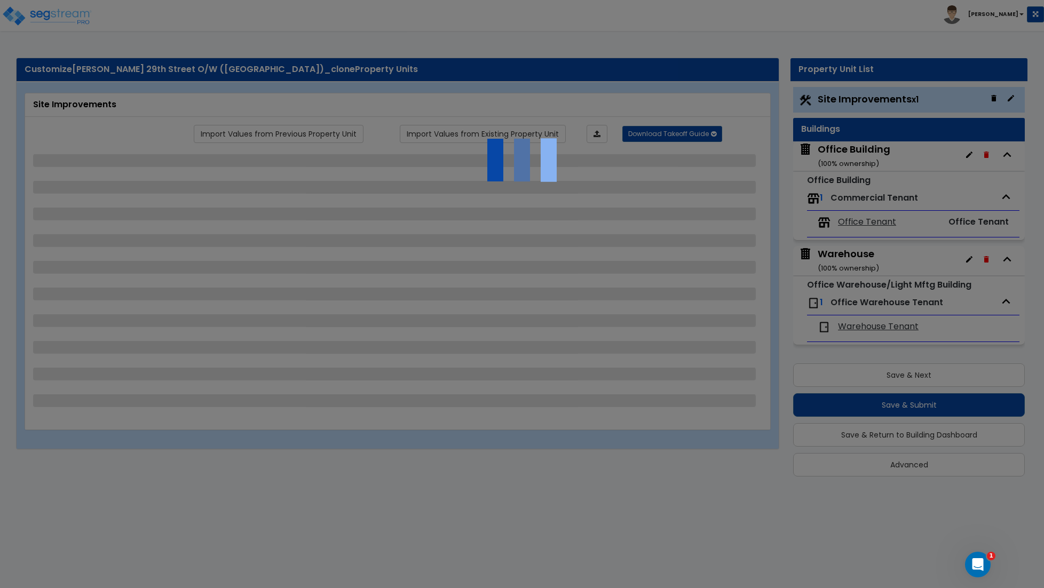
select select "2"
select select "1"
select select "2"
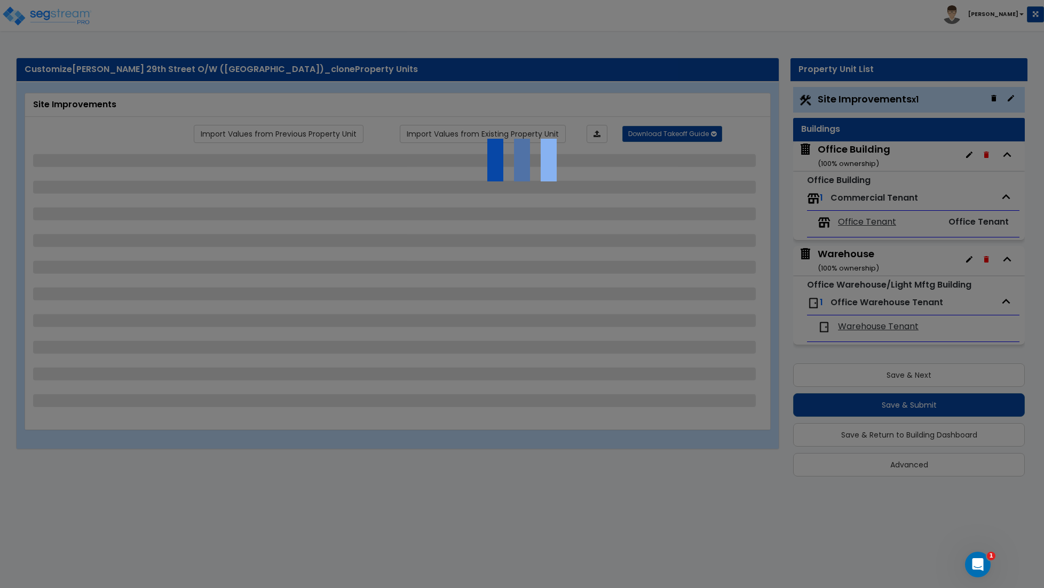
select select "1"
select select "2"
select select "1"
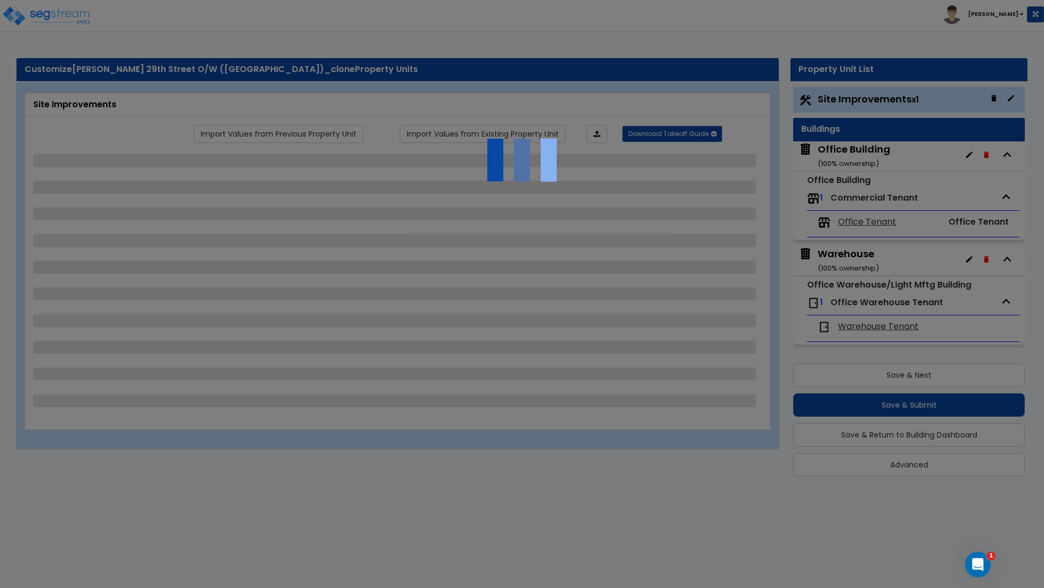
select select "4"
select select "2"
select select "1"
select select "11"
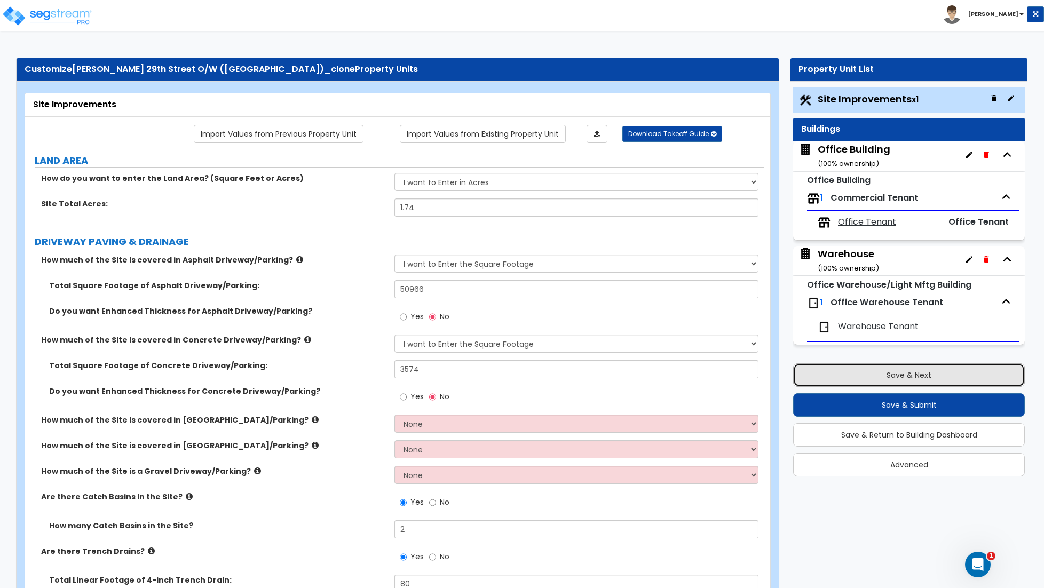
click at [906, 381] on button "Save & Next" at bounding box center [909, 374] width 232 height 23
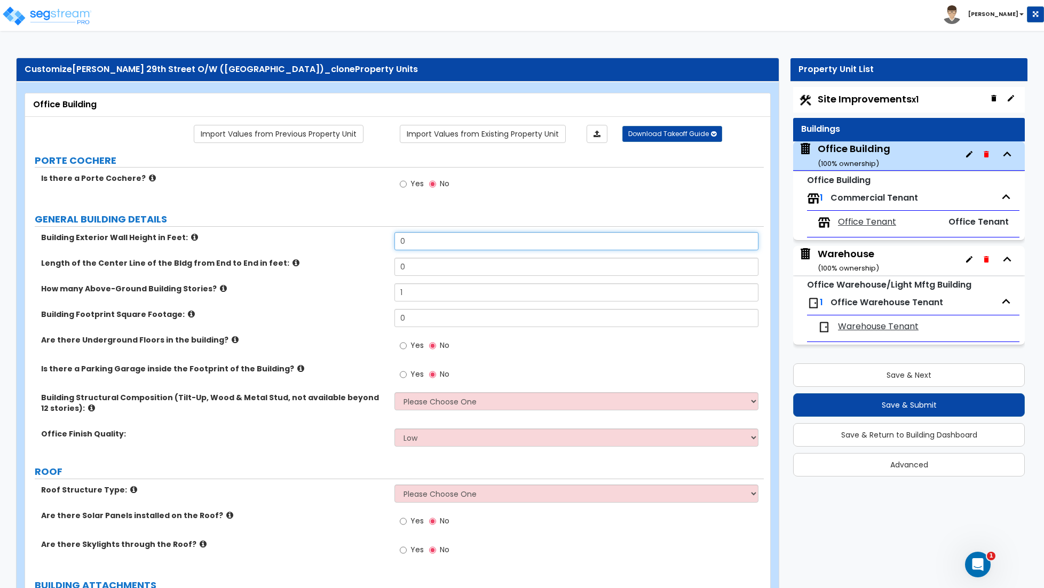
click at [422, 240] on input "0" at bounding box center [576, 241] width 364 height 18
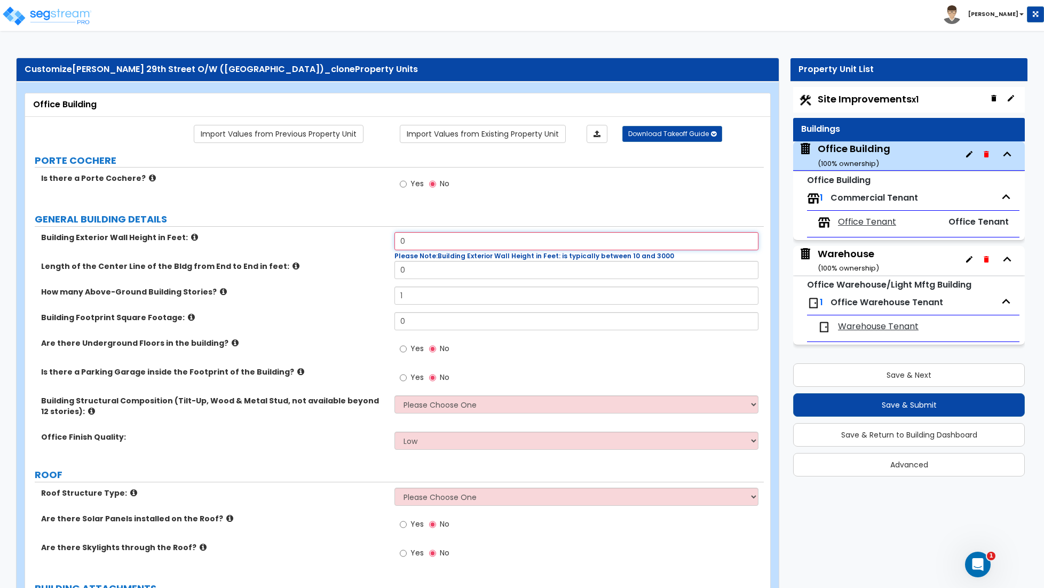
click at [420, 246] on input "0" at bounding box center [576, 241] width 364 height 18
type input "12"
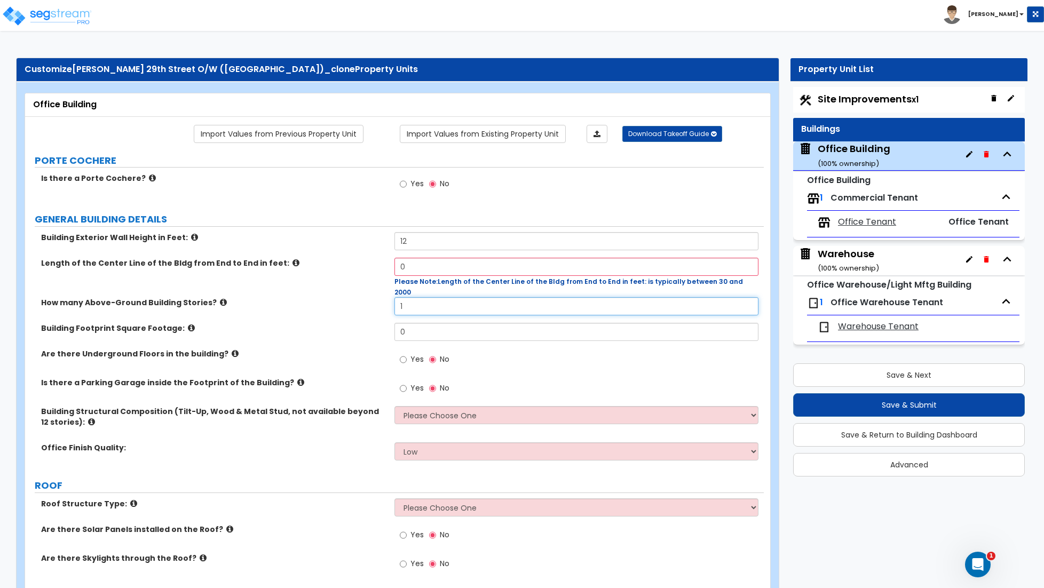
click at [420, 299] on input "1" at bounding box center [576, 306] width 364 height 18
click at [416, 270] on input "0" at bounding box center [576, 267] width 364 height 18
type input "75"
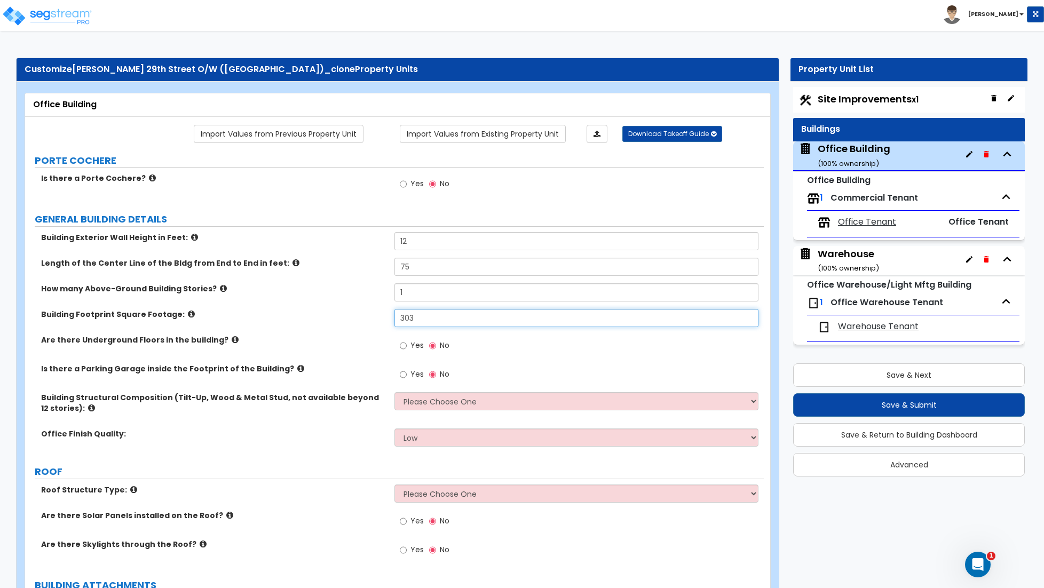
scroll to position [14, 0]
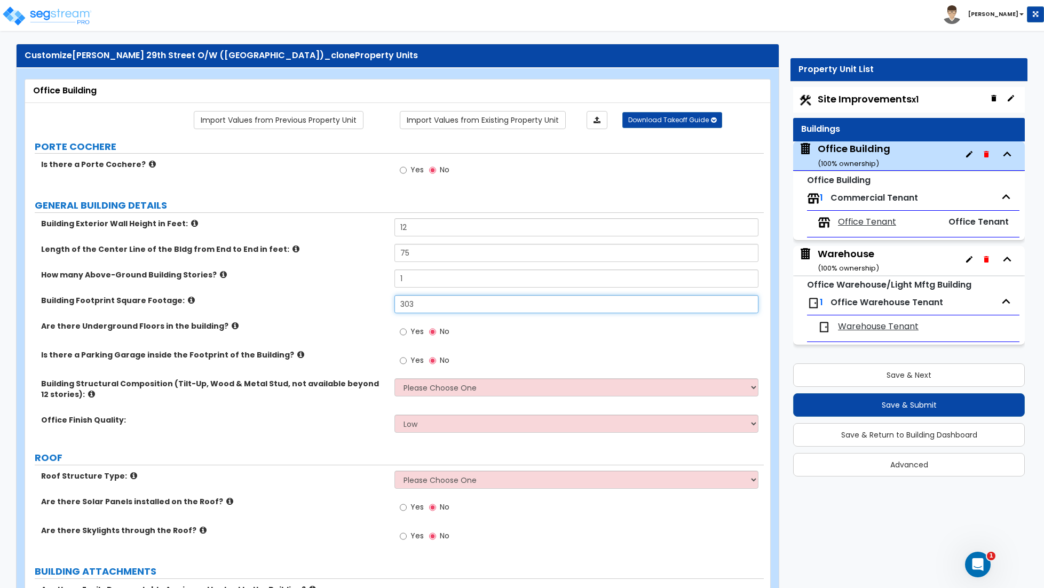
click at [409, 305] on input "303" at bounding box center [576, 304] width 364 height 18
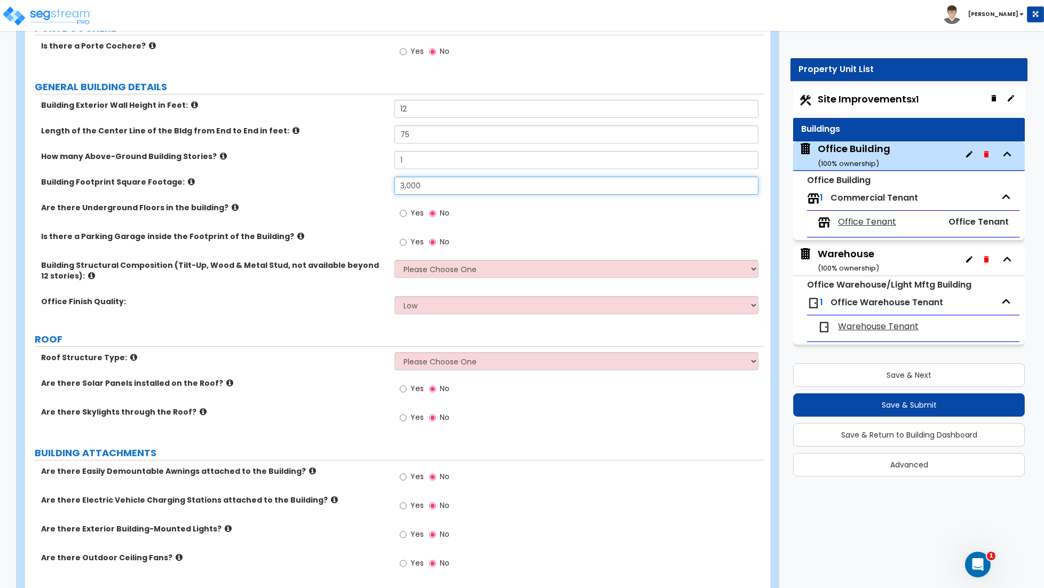
scroll to position [139, 0]
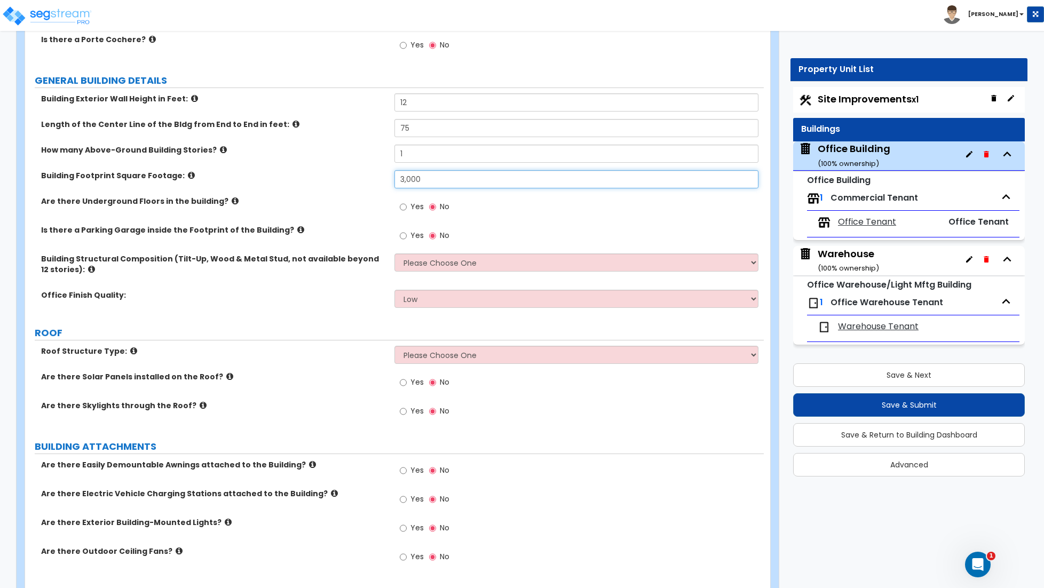
type input "3,000"
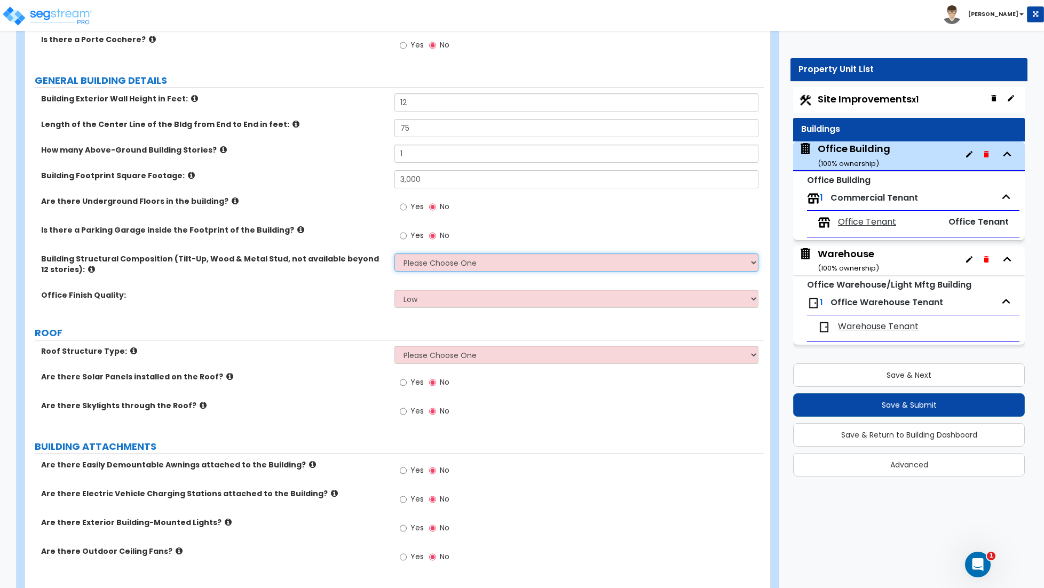
click at [494, 263] on select "Please Choose One Tilt-up Wall Construction Reinforced Concrete Structural Stee…" at bounding box center [576, 262] width 364 height 18
select select "5"
click at [394, 254] on select "Please Choose One Tilt-up Wall Construction Reinforced Concrete Structural Stee…" at bounding box center [576, 262] width 364 height 18
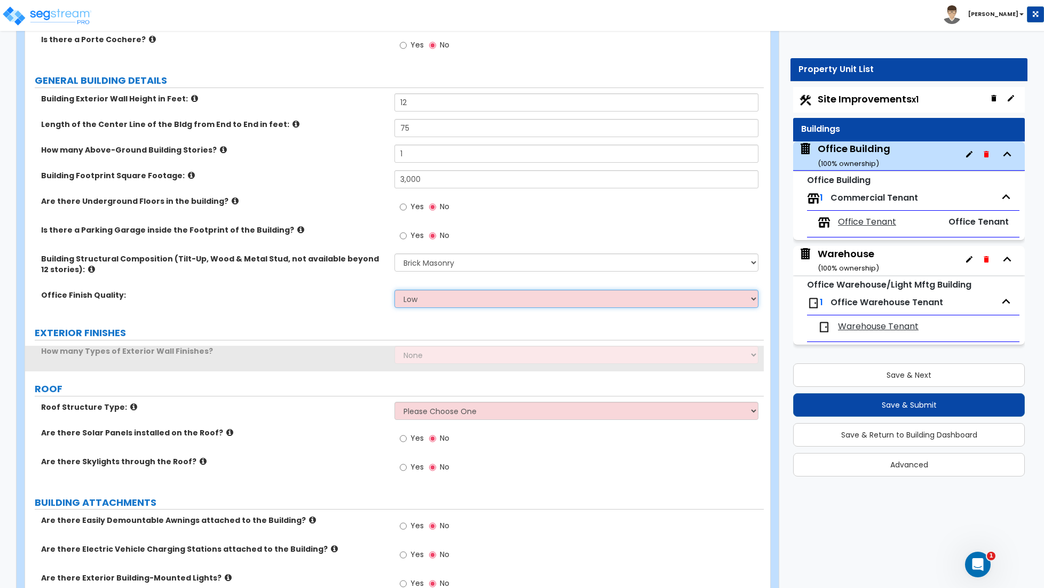
click at [422, 302] on select "Low Average High" at bounding box center [576, 299] width 364 height 18
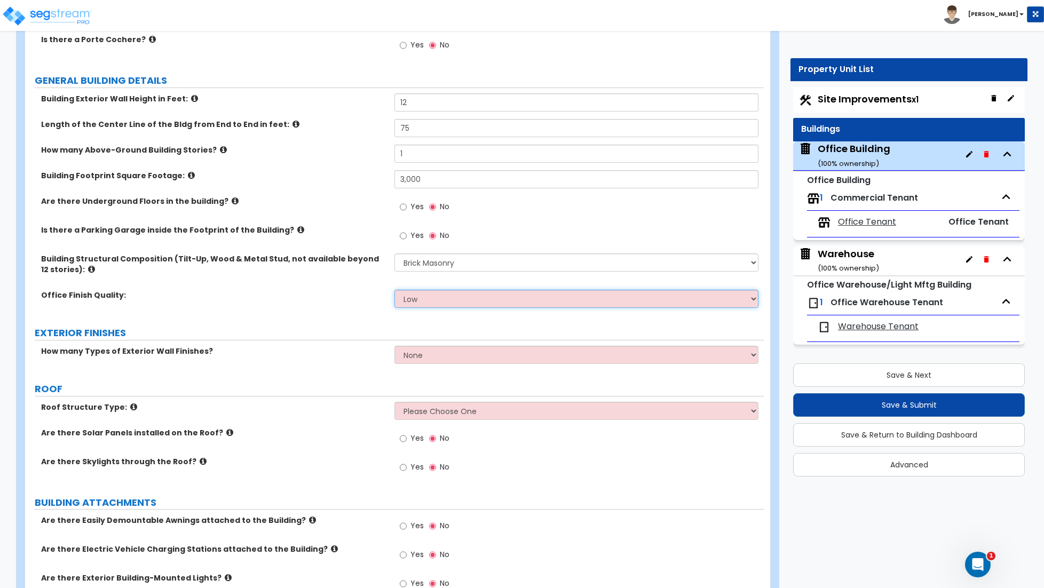
select select "1"
click at [394, 291] on select "Low Average High" at bounding box center [576, 299] width 364 height 18
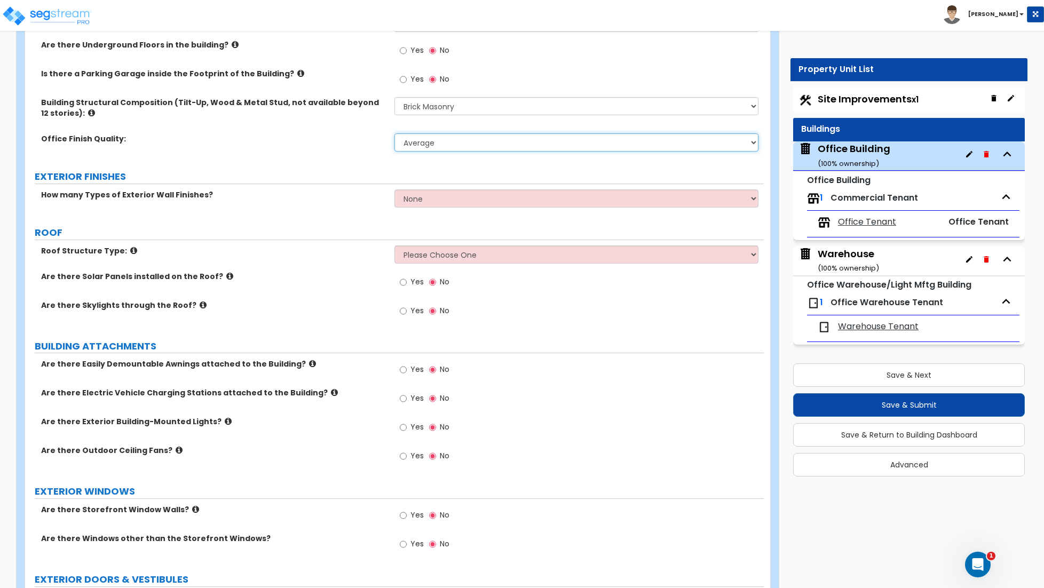
scroll to position [296, 0]
click at [440, 197] on select "None 1 2 3" at bounding box center [576, 198] width 364 height 18
click at [394, 190] on select "None 1 2 3" at bounding box center [576, 198] width 364 height 18
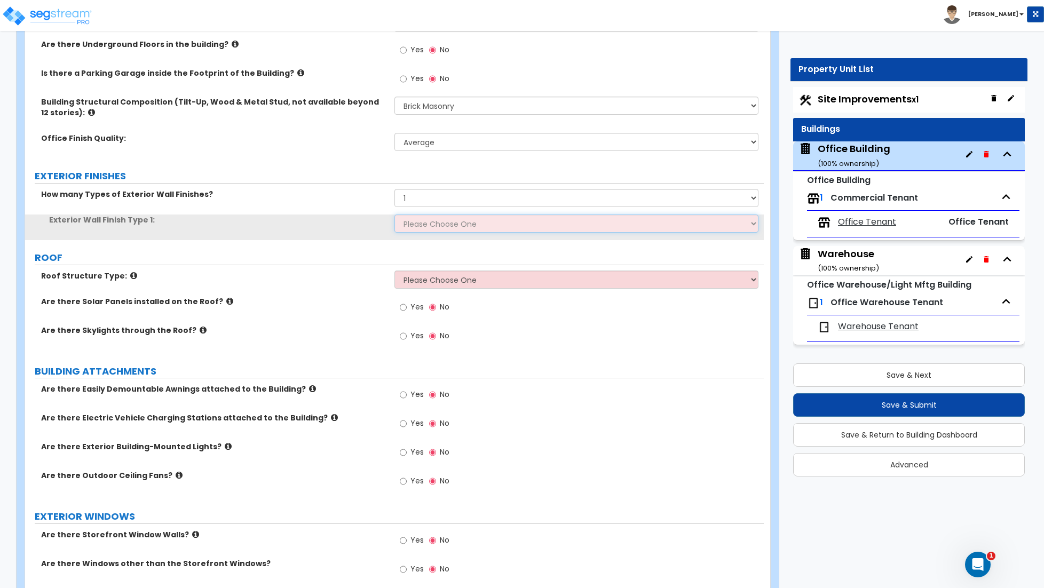
click at [426, 233] on select "Please Choose One No Finish/Shared Wall No Wall Stone Veneer Wood Siding Vinyl …" at bounding box center [576, 223] width 364 height 18
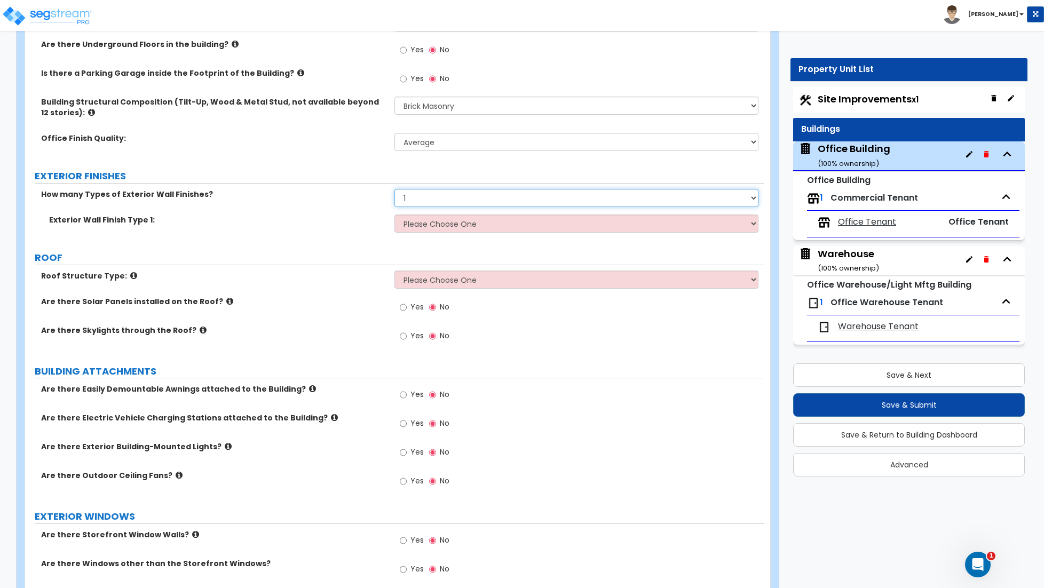
click at [425, 200] on select "None 1 2 3" at bounding box center [576, 198] width 364 height 18
select select "0"
click at [394, 190] on select "None 1 2 3" at bounding box center [576, 198] width 364 height 18
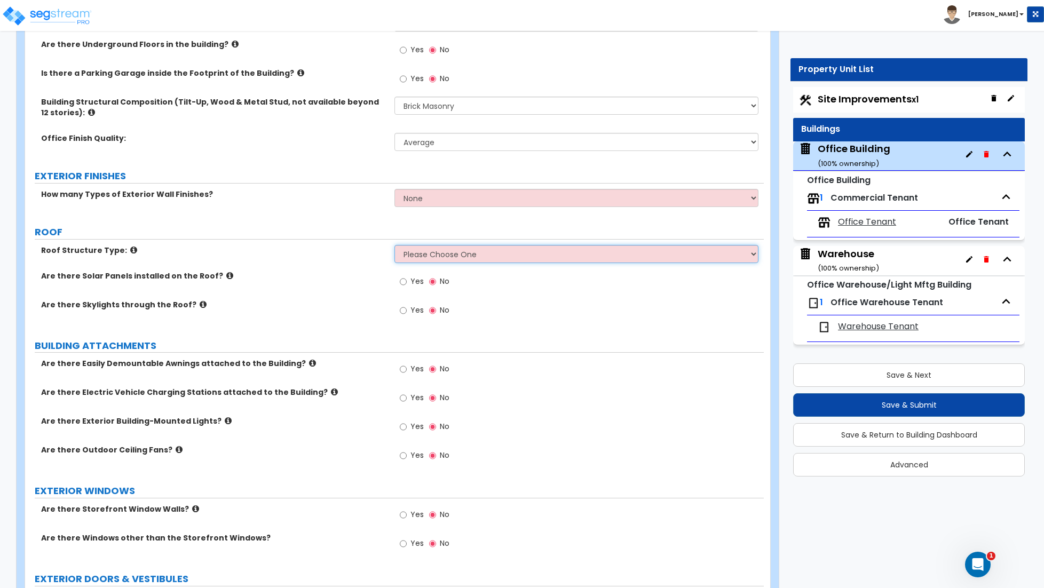
click at [412, 256] on select "Please Choose One Gable Roof Flat Roof Hybrid Gable & Flat Roof" at bounding box center [576, 254] width 364 height 18
select select "2"
click at [394, 246] on select "Please Choose One Gable Roof Flat Roof Hybrid Gable & Flat Roof" at bounding box center [576, 254] width 364 height 18
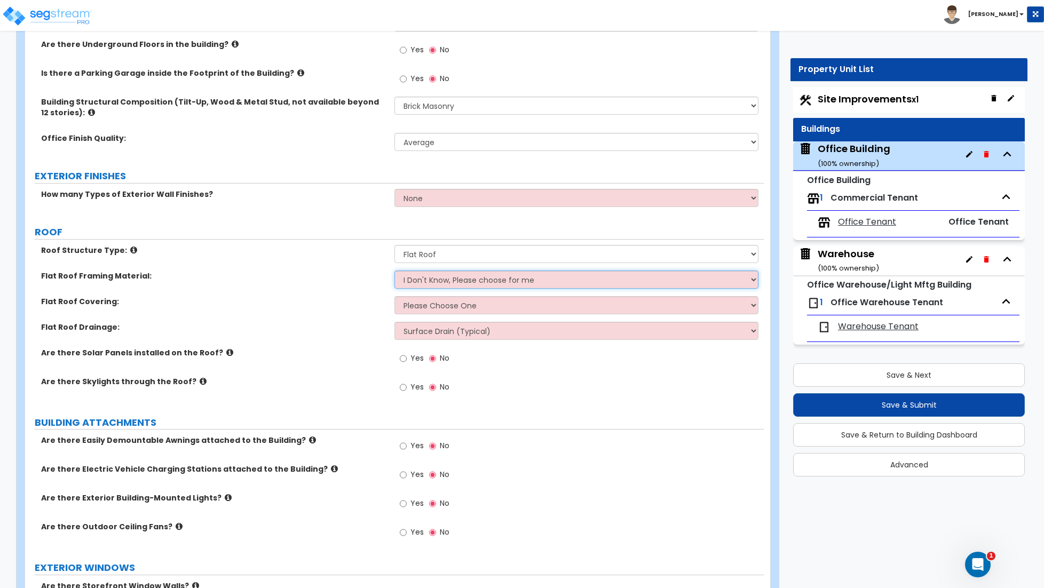
click at [430, 284] on select "I Don't Know, Please choose for me Metal Wood" at bounding box center [576, 280] width 364 height 18
click at [394, 272] on select "I Don't Know, Please choose for me Metal Wood" at bounding box center [576, 280] width 364 height 18
click at [430, 281] on select "I Don't Know, Please choose for me Metal Wood" at bounding box center [576, 280] width 364 height 18
select select "1"
click at [394, 272] on select "I Don't Know, Please choose for me Metal Wood" at bounding box center [576, 280] width 364 height 18
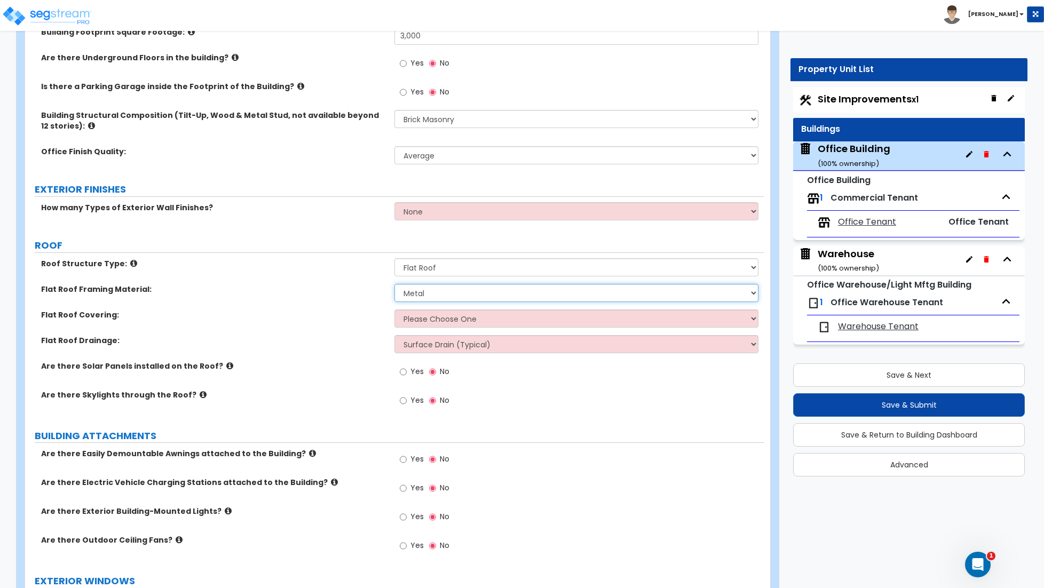
scroll to position [280, 0]
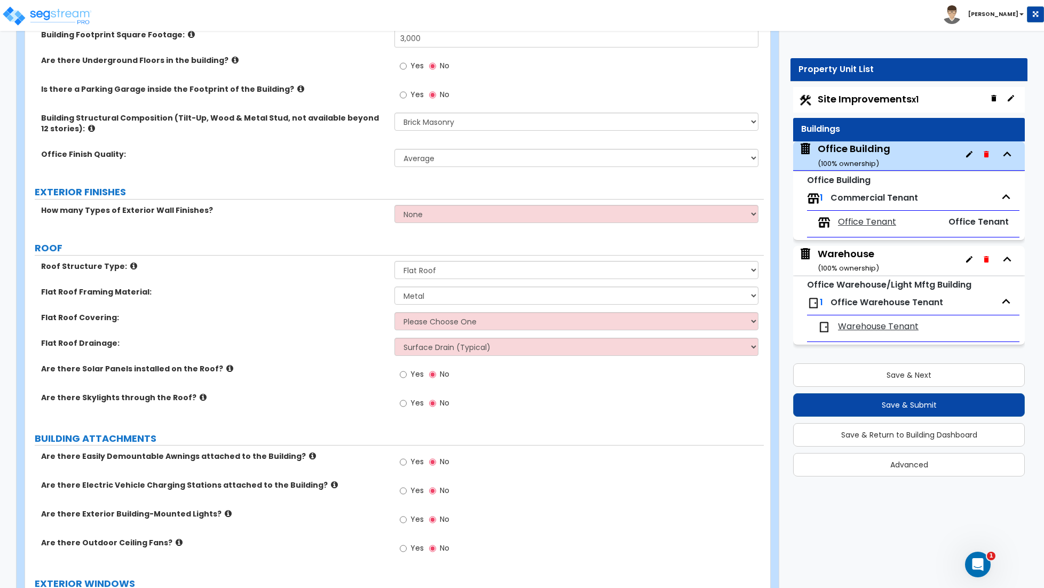
click at [432, 331] on div "Flat Roof Covering: Please Choose One Rolled Asphalt PVC Membrane Plastic (EPDM…" at bounding box center [394, 325] width 738 height 26
click at [431, 329] on select "Please Choose One Rolled Asphalt PVC Membrane Plastic (EPDM) Membrane Asphalt F…" at bounding box center [576, 321] width 364 height 18
select select "2"
click at [394, 313] on select "Please Choose One Rolled Asphalt PVC Membrane Plastic (EPDM) Membrane Asphalt F…" at bounding box center [576, 321] width 364 height 18
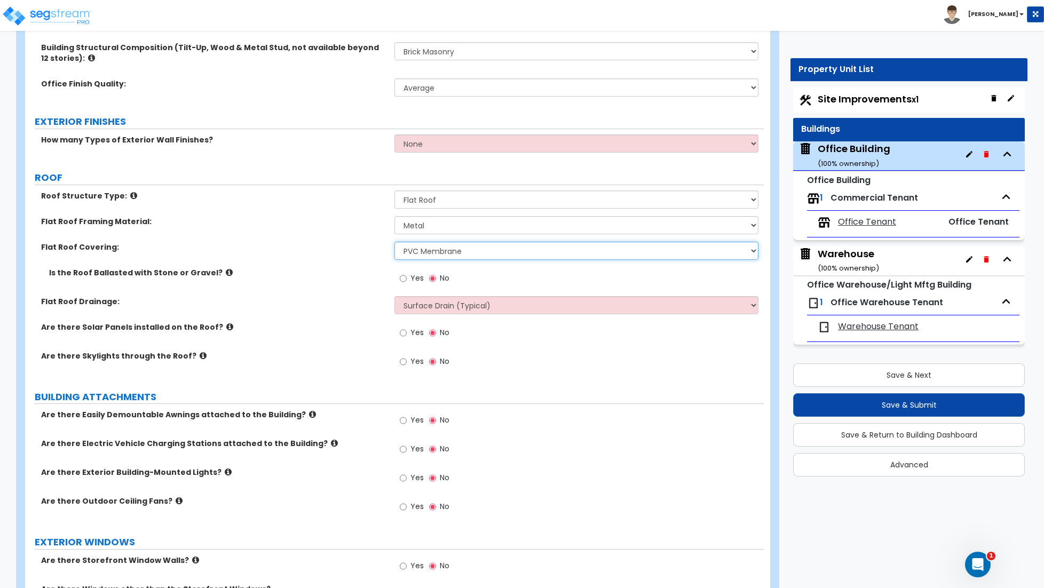
scroll to position [365, 0]
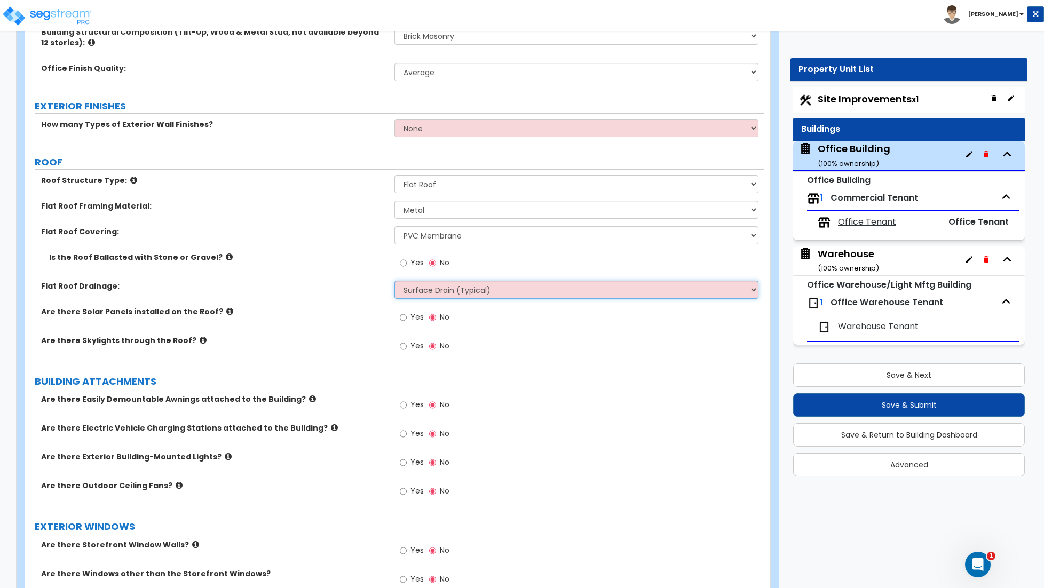
click at [447, 287] on select "Surface Drain (Typical) Gutters Downspout Only" at bounding box center [576, 290] width 364 height 18
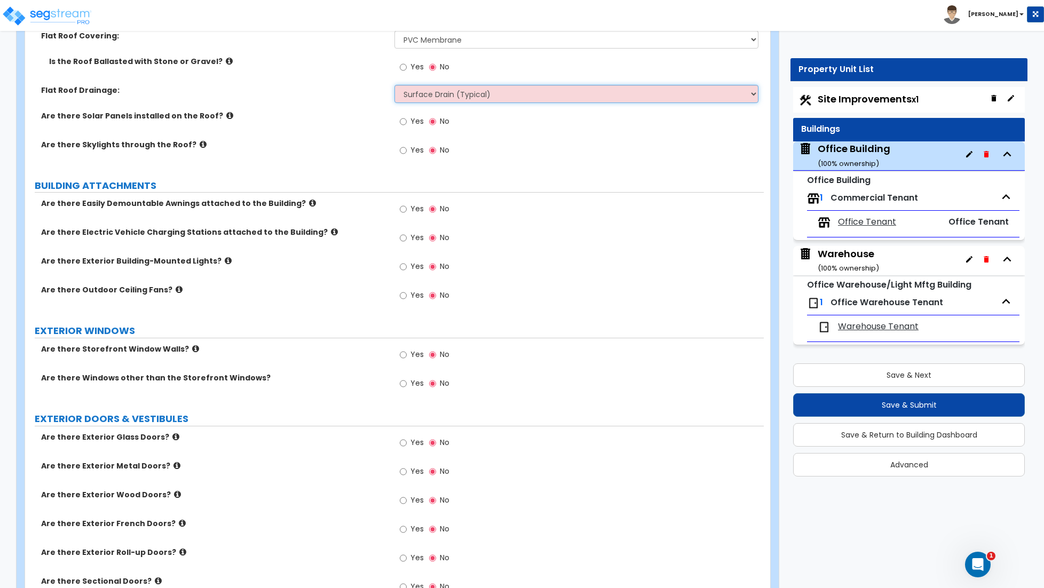
scroll to position [562, 0]
click at [401, 269] on input "Yes" at bounding box center [403, 266] width 7 height 12
radio input "true"
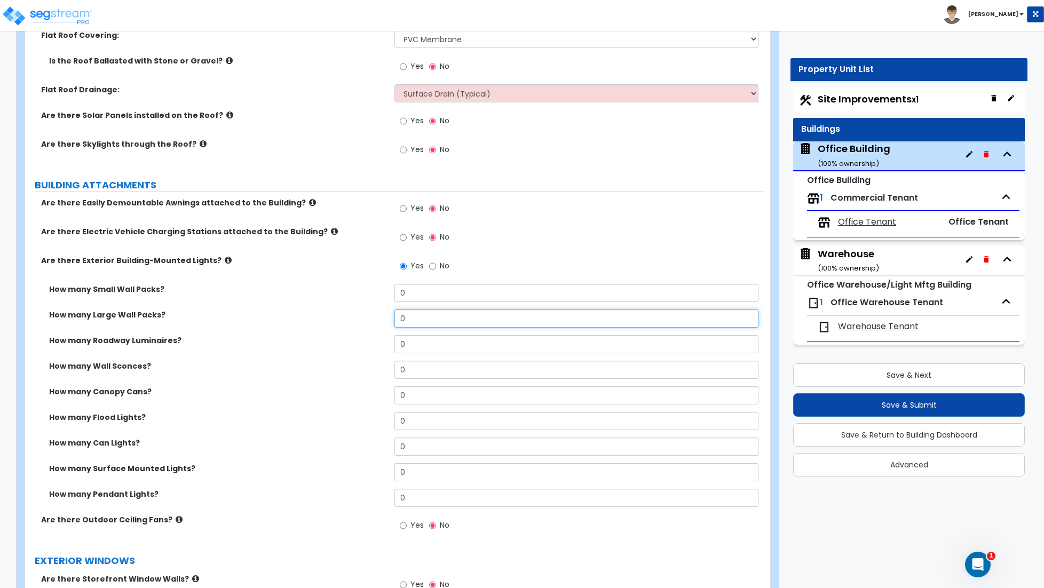
click at [421, 316] on input "0" at bounding box center [576, 318] width 364 height 18
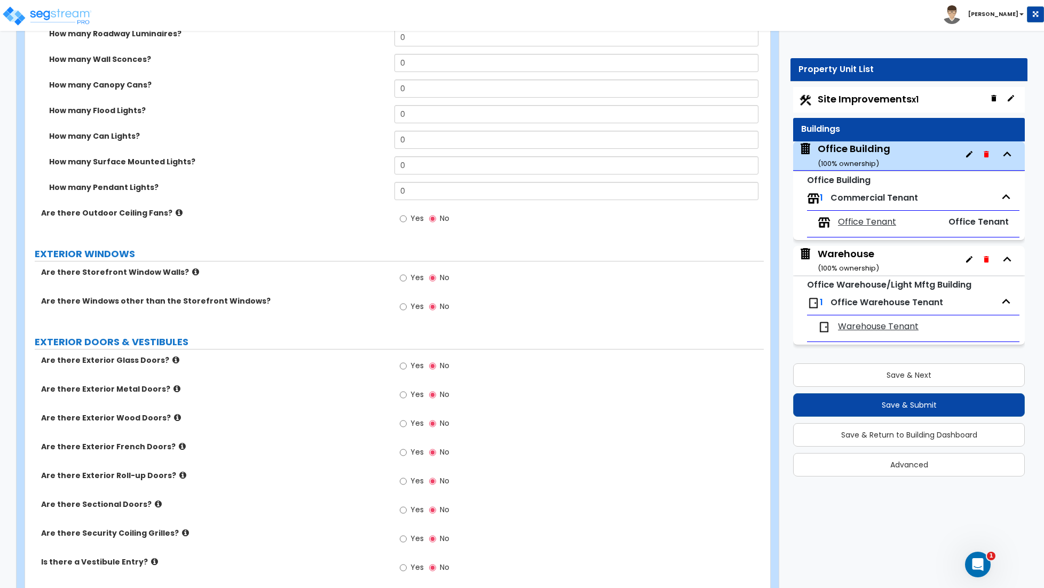
scroll to position [874, 0]
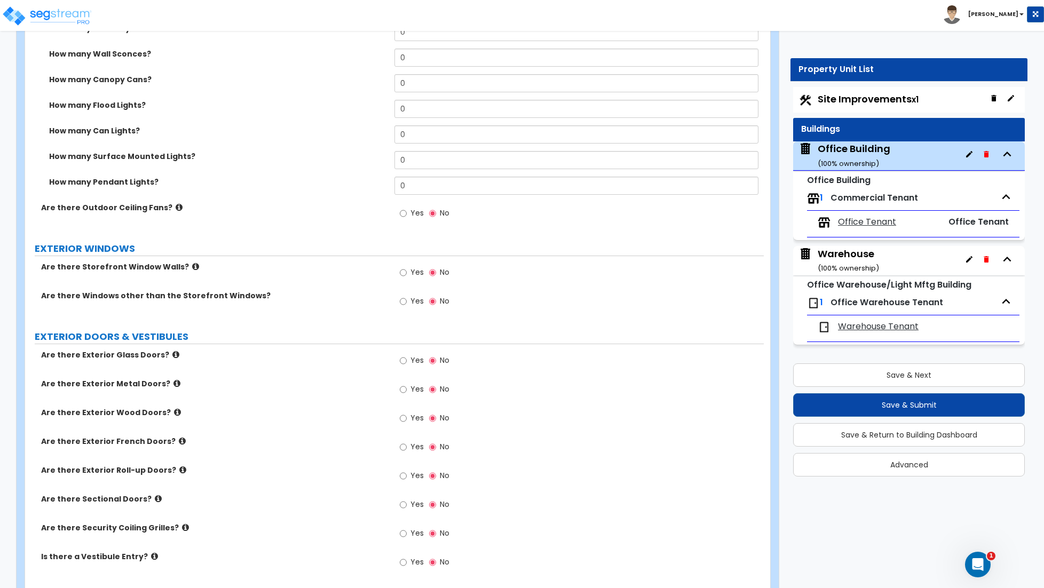
type input "10"
click at [404, 303] on input "Yes" at bounding box center [403, 302] width 7 height 12
radio input "true"
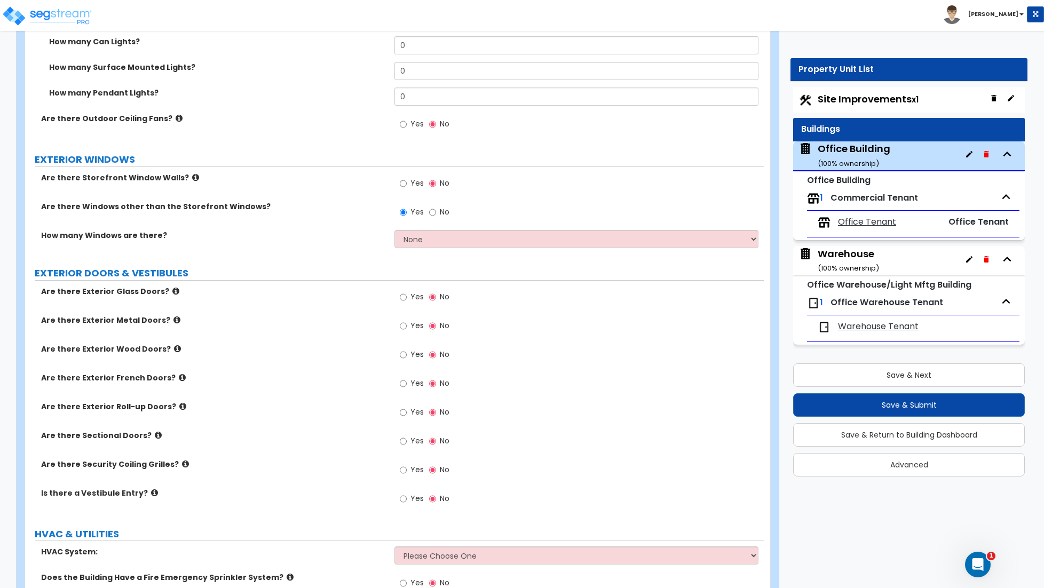
scroll to position [965, 0]
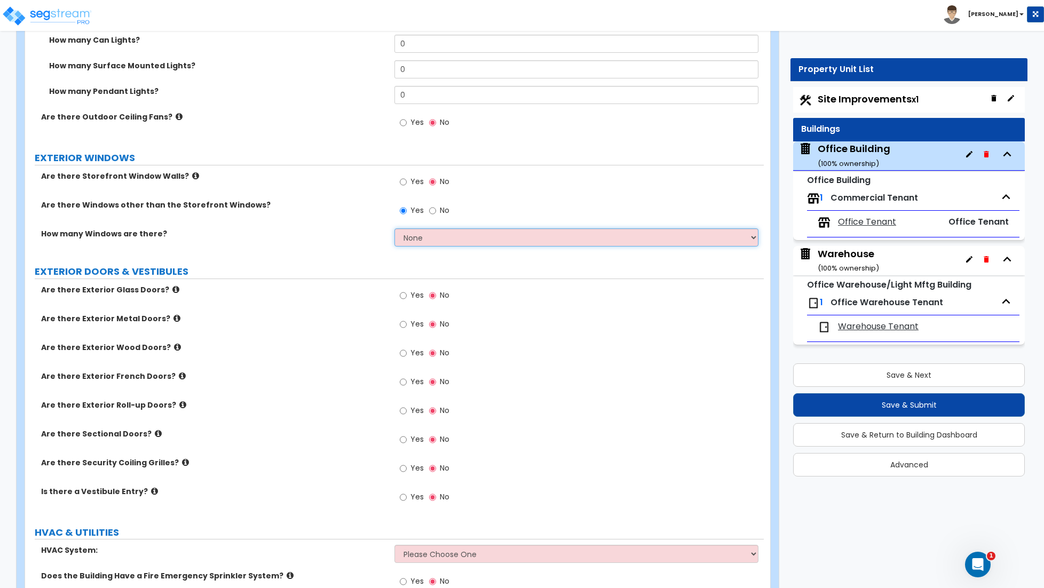
click at [427, 243] on select "None I want to enter a Percentage of the Exterior Windows I want to enter the N…" at bounding box center [576, 237] width 364 height 18
select select "2"
click at [394, 230] on select "None I want to enter a Percentage of the Exterior Windows I want to enter the N…" at bounding box center [576, 237] width 364 height 18
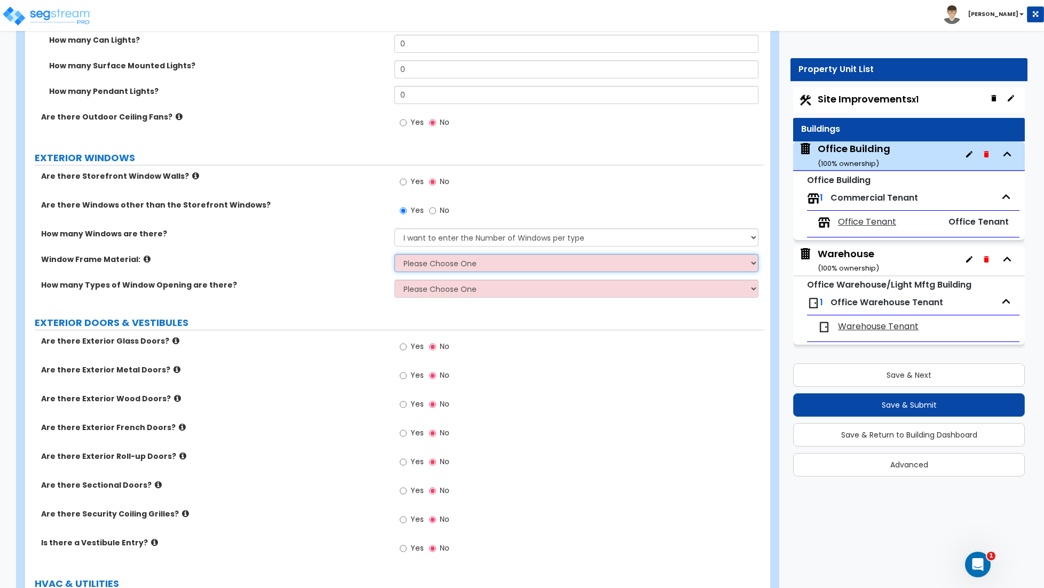
click at [433, 265] on select "Please Choose One Vinyl Aluminum Wood" at bounding box center [576, 263] width 364 height 18
select select "2"
click at [394, 256] on select "Please Choose One Vinyl Aluminum Wood" at bounding box center [576, 263] width 364 height 18
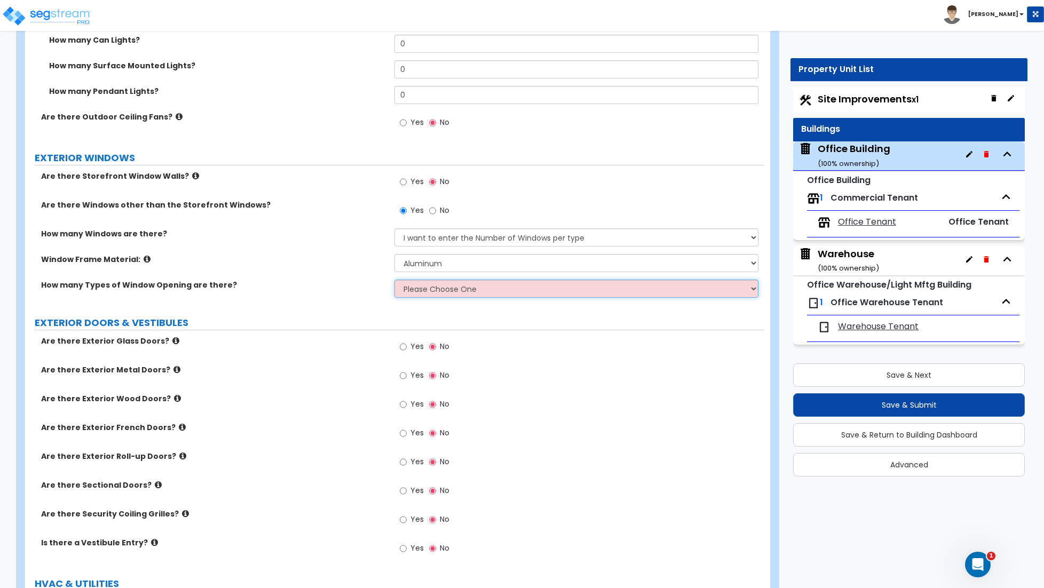
click at [428, 292] on select "Please Choose One 1 2 3 4" at bounding box center [576, 289] width 364 height 18
select select "2"
click at [394, 281] on select "Please Choose One 1 2 3 4" at bounding box center [576, 289] width 364 height 18
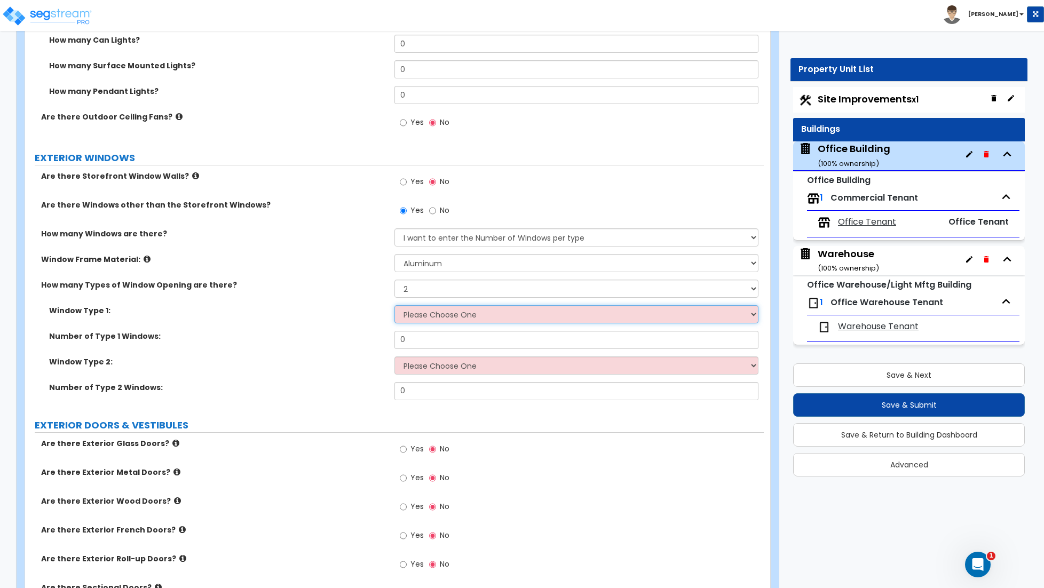
click at [423, 316] on select "Please Choose One Sliding Picture/Fixed Double/Single Hung Awning Swing" at bounding box center [576, 314] width 364 height 18
select select "1"
click at [394, 307] on select "Please Choose One Sliding Picture/Fixed Double/Single Hung Awning Swing" at bounding box center [576, 314] width 364 height 18
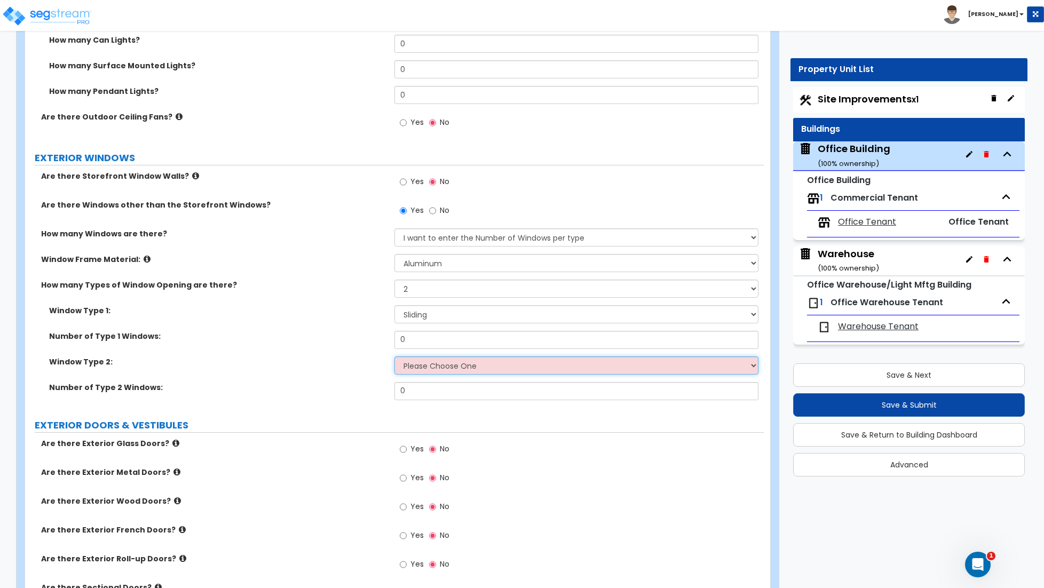
click at [417, 366] on select "Please Choose One Sliding Picture/Fixed Double/Single Hung Awning Swing" at bounding box center [576, 365] width 364 height 18
select select "2"
click at [394, 358] on select "Please Choose One Sliding Picture/Fixed Double/Single Hung Awning Swing" at bounding box center [576, 365] width 364 height 18
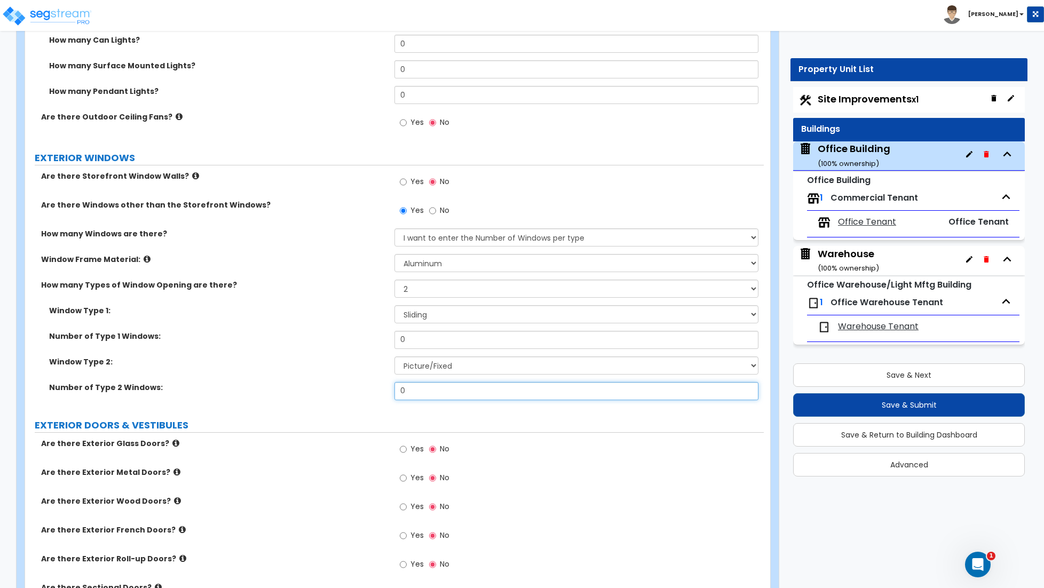
click at [413, 393] on input "0" at bounding box center [576, 391] width 364 height 18
type input "5"
click at [416, 339] on input "0" at bounding box center [576, 340] width 364 height 18
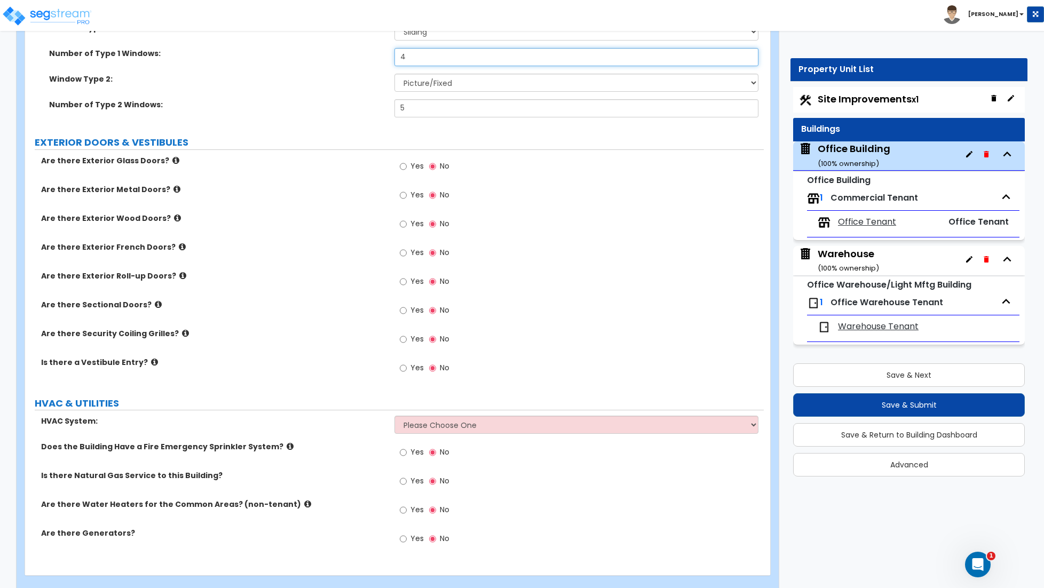
scroll to position [1250, 0]
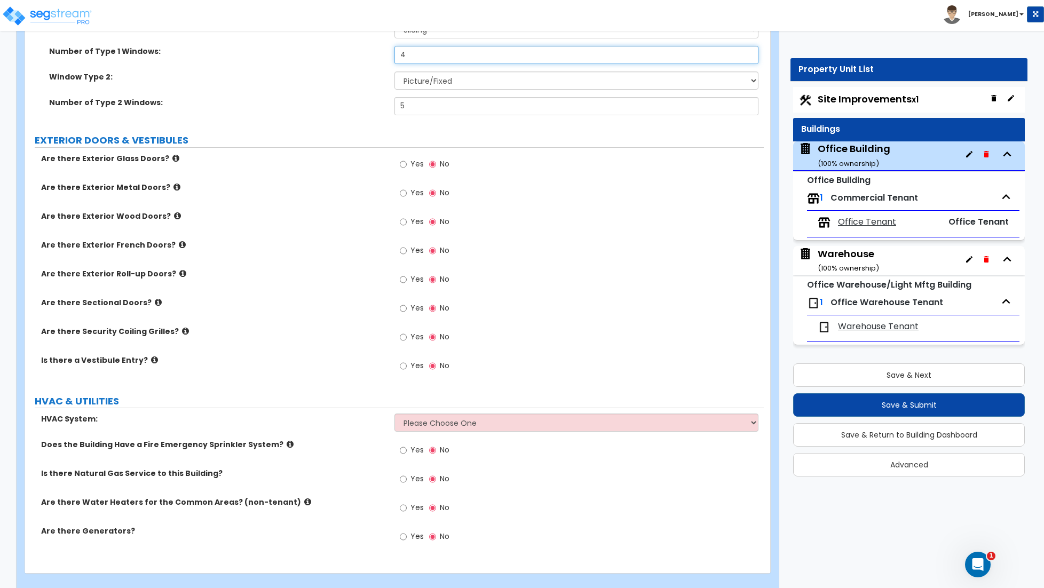
type input "4"
click at [403, 169] on input "Yes" at bounding box center [403, 164] width 7 height 12
radio input "true"
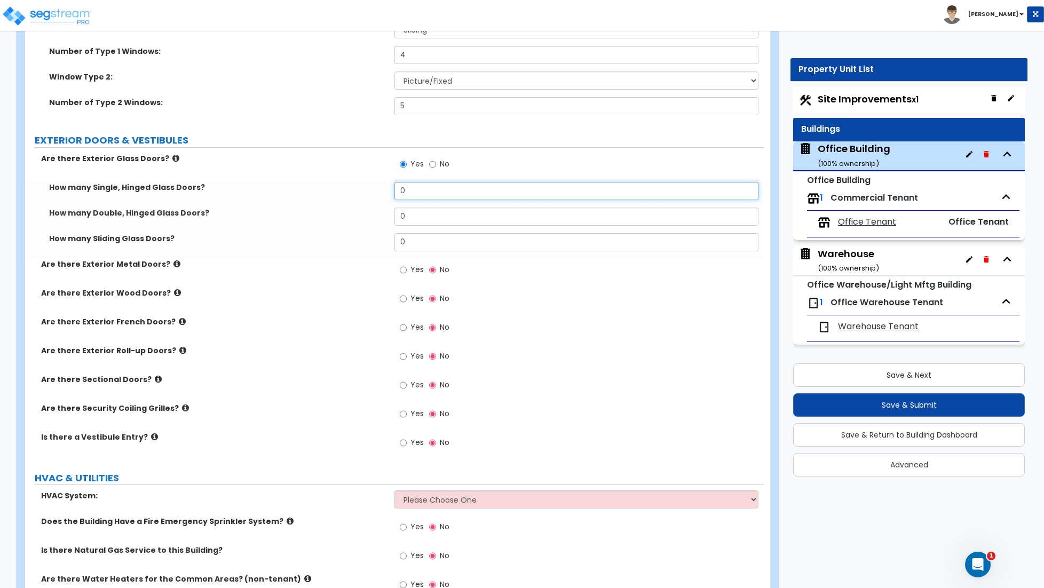
click at [416, 193] on input "0" at bounding box center [576, 191] width 364 height 18
type input "1"
click at [406, 272] on label "Yes" at bounding box center [412, 271] width 24 height 18
click at [406, 272] on input "Yes" at bounding box center [403, 270] width 7 height 12
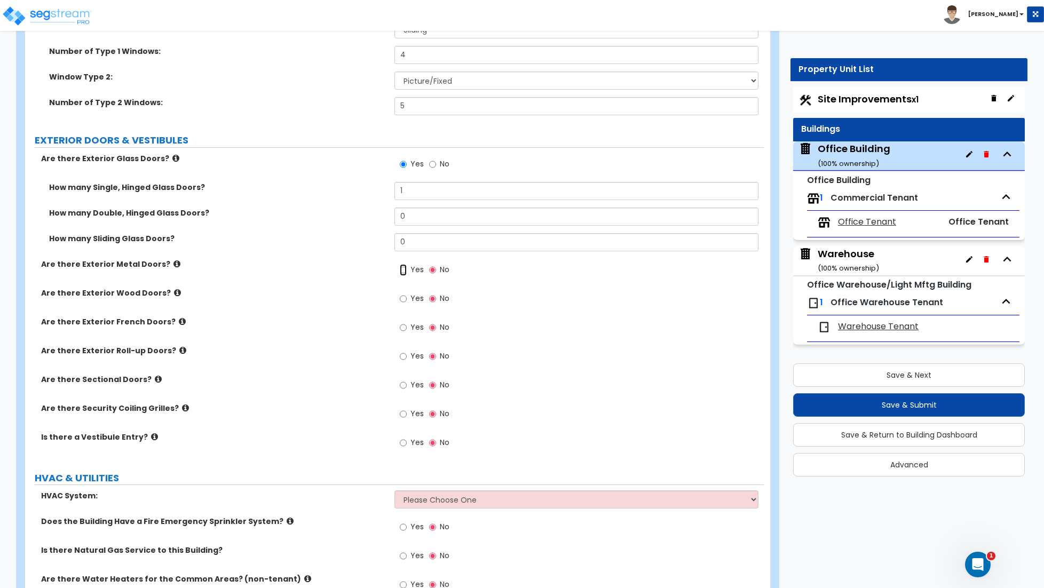
radio input "true"
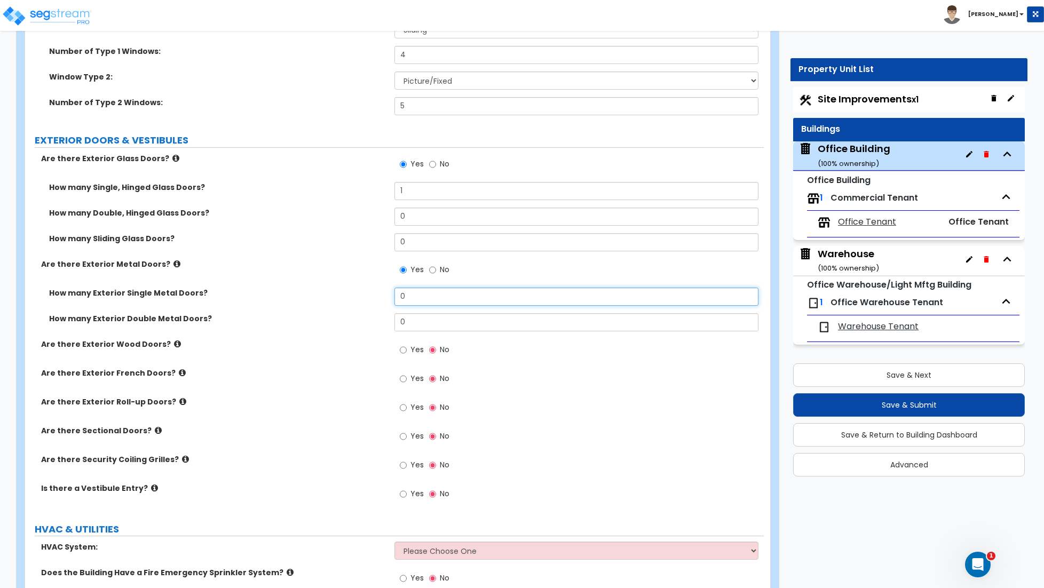
click at [413, 293] on input "0" at bounding box center [576, 297] width 364 height 18
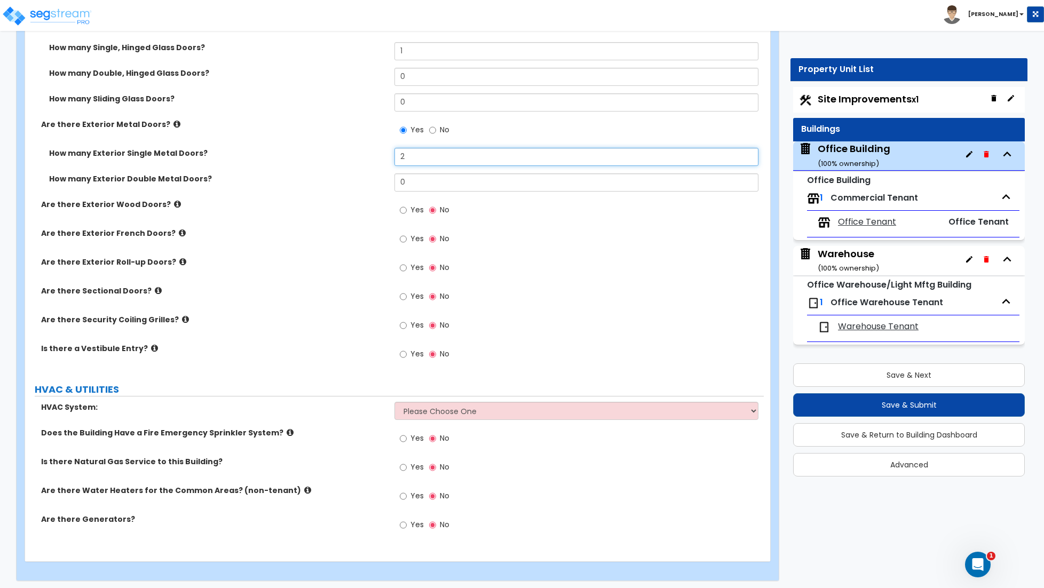
scroll to position [1396, 0]
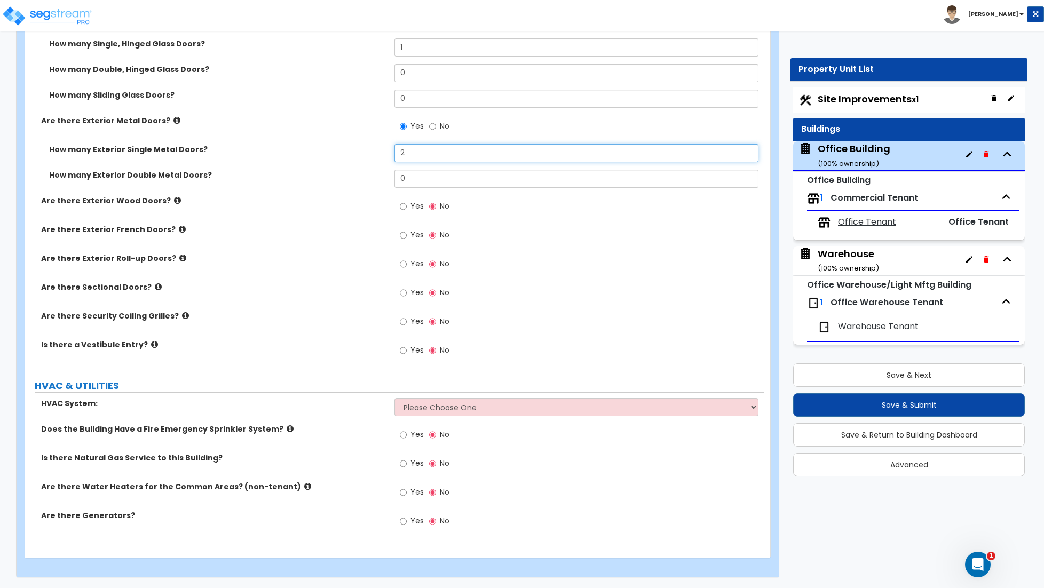
type input "2"
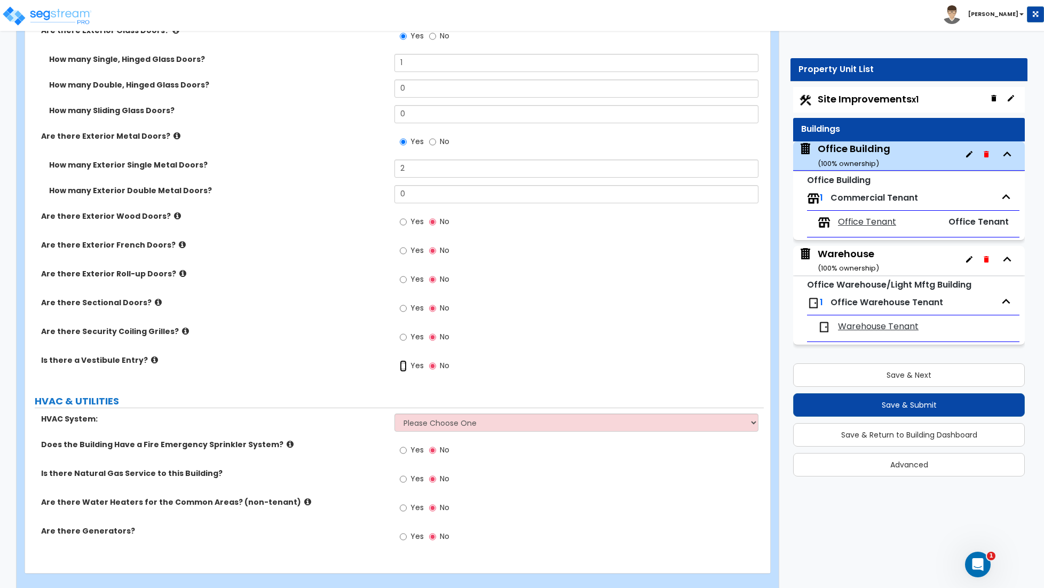
click at [402, 368] on input "Yes" at bounding box center [403, 366] width 7 height 12
radio input "true"
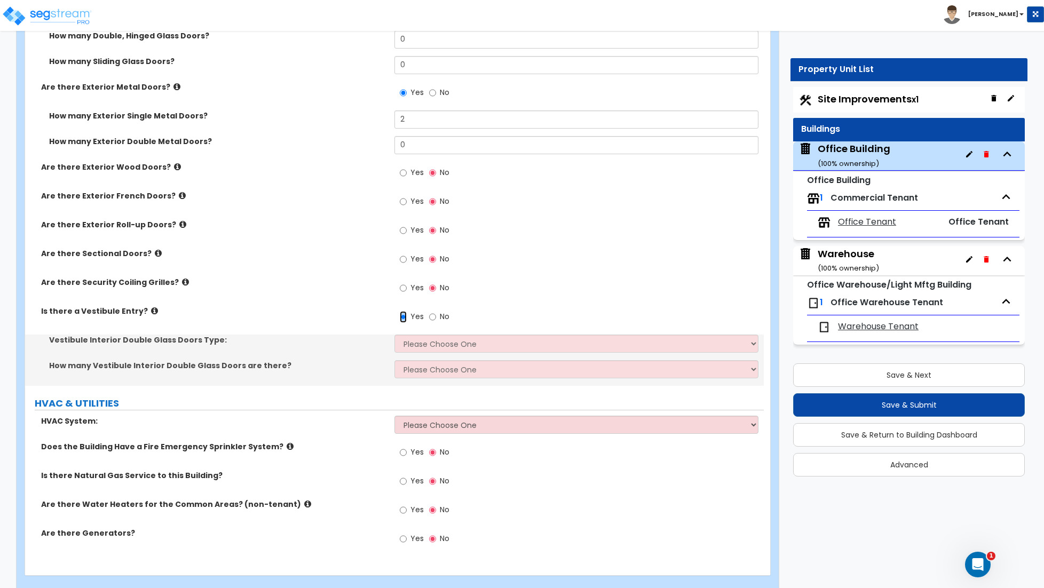
scroll to position [1447, 0]
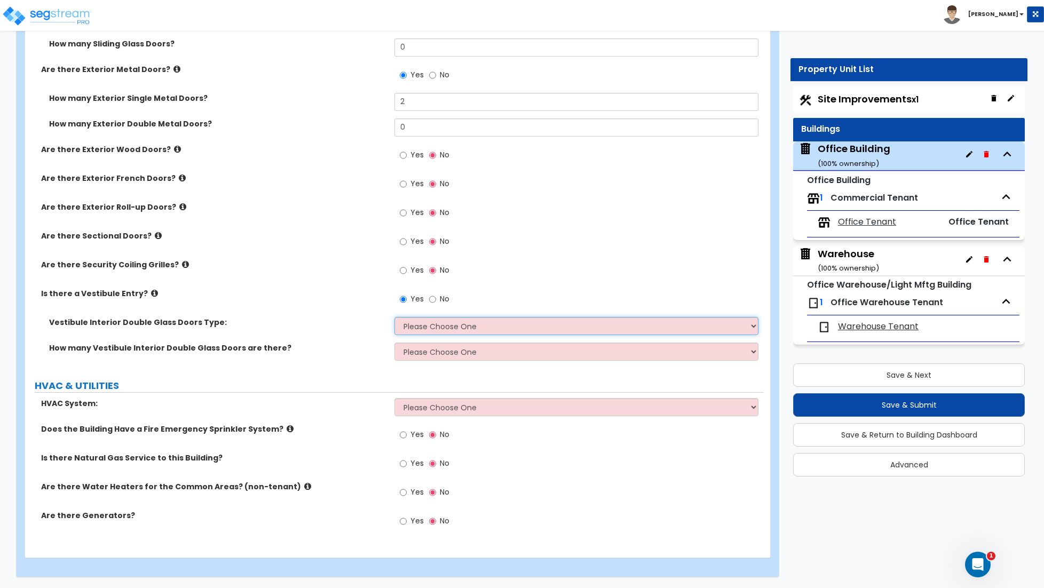
click at [448, 326] on select "Please Choose One Hinged Sliding" at bounding box center [576, 326] width 364 height 18
select select "1"
click at [394, 317] on select "Please Choose One Hinged Sliding" at bounding box center [576, 326] width 364 height 18
click at [440, 351] on select "Please Choose One 1 2 3" at bounding box center [576, 352] width 364 height 18
select select "1"
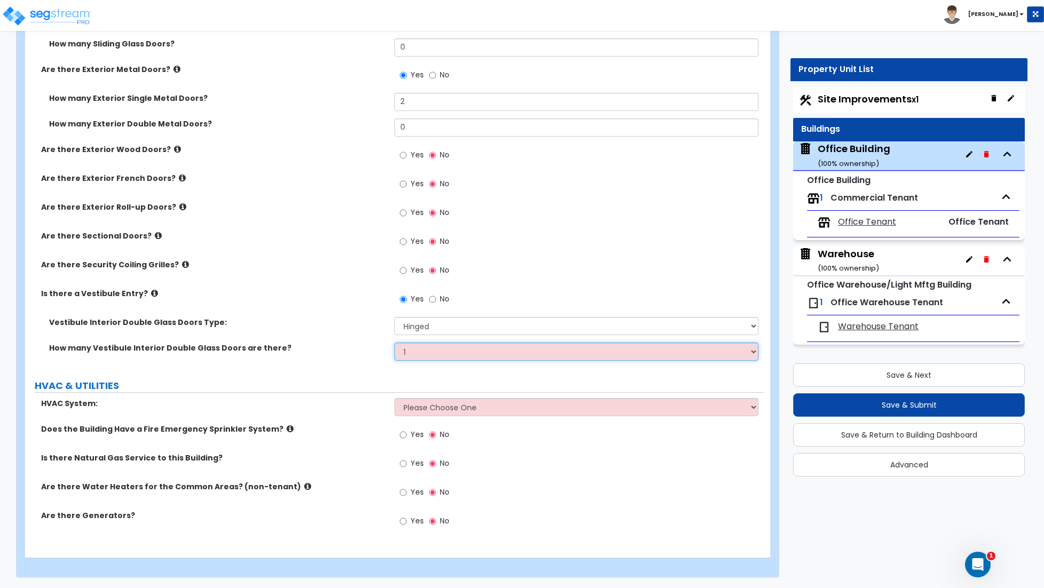
click at [394, 343] on select "Please Choose One 1 2 3" at bounding box center [576, 352] width 364 height 18
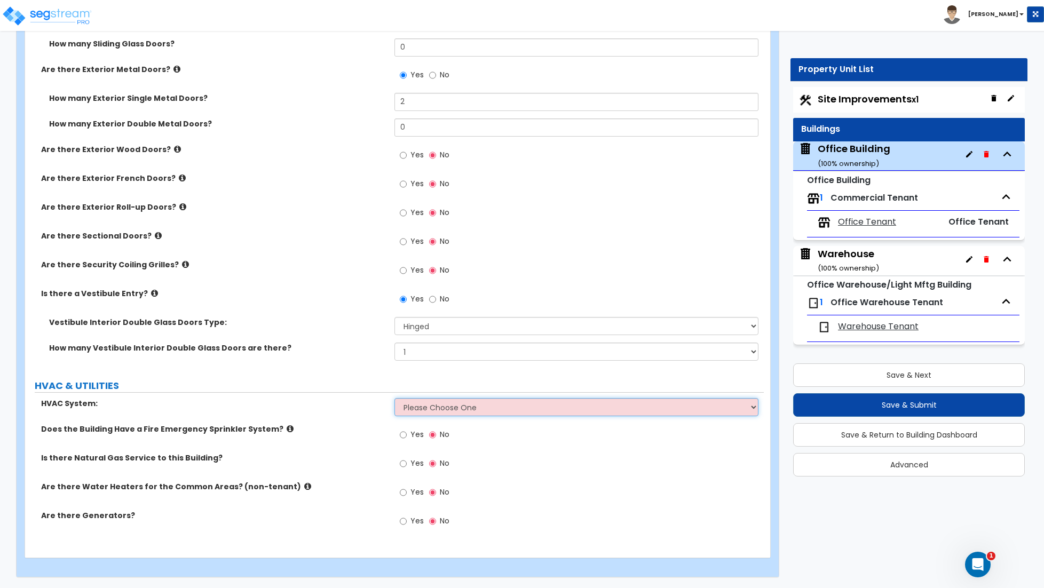
click at [438, 408] on select "Please Choose One Rooftop Unit Furnace-Condenser Forced Air Split Heating/Cooli…" at bounding box center [576, 407] width 364 height 18
select select "1"
click at [394, 398] on select "Please Choose One Rooftop Unit Furnace-Condenser Forced Air Split Heating/Cooli…" at bounding box center [576, 407] width 364 height 18
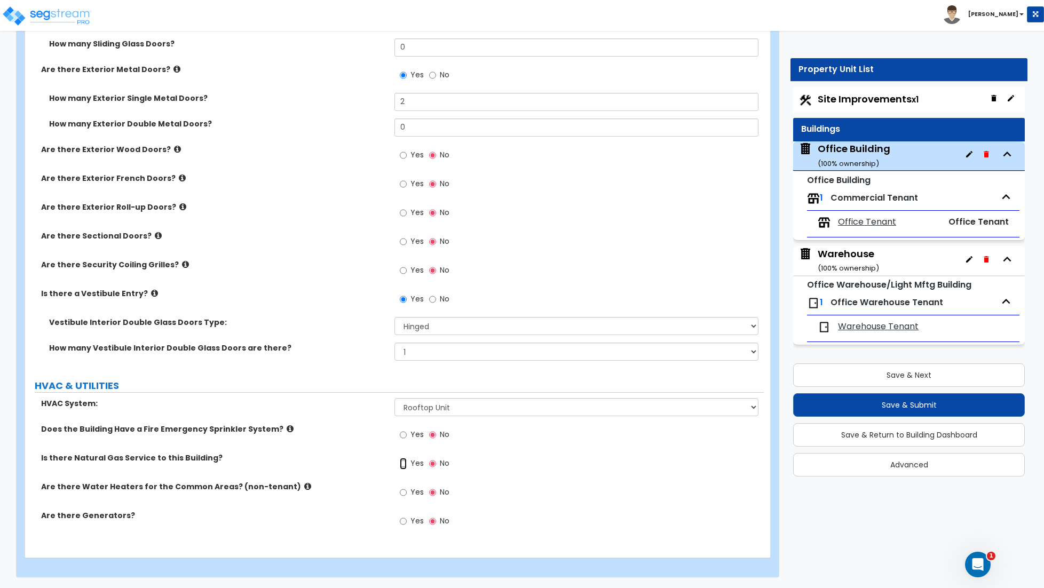
click at [402, 465] on input "Yes" at bounding box center [403, 464] width 7 height 12
radio input "true"
click at [398, 490] on div "Yes No" at bounding box center [424, 493] width 60 height 25
click at [408, 493] on label "Yes" at bounding box center [412, 493] width 24 height 18
click at [407, 493] on input "Yes" at bounding box center [403, 493] width 7 height 12
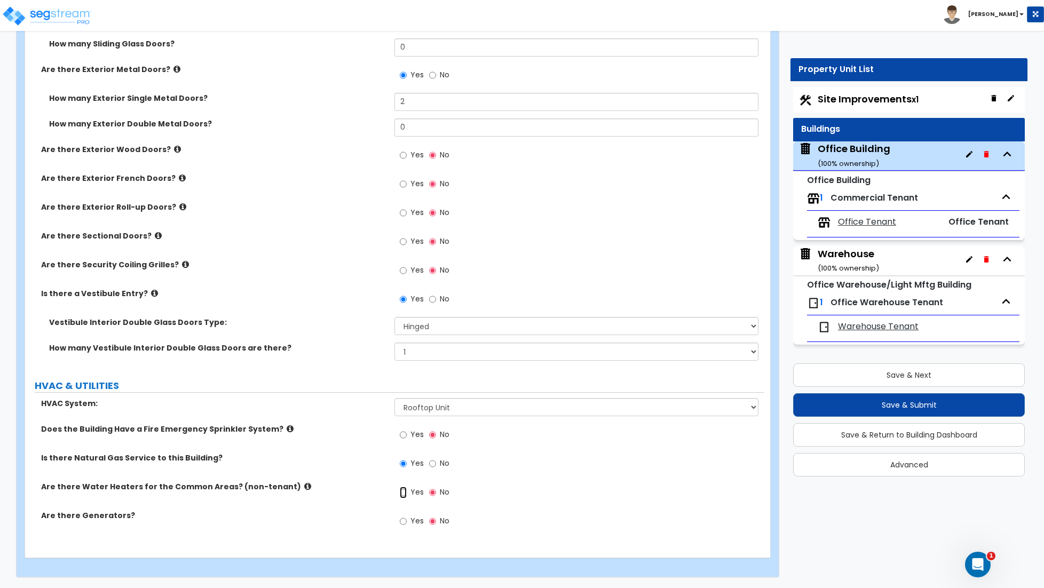
radio input "true"
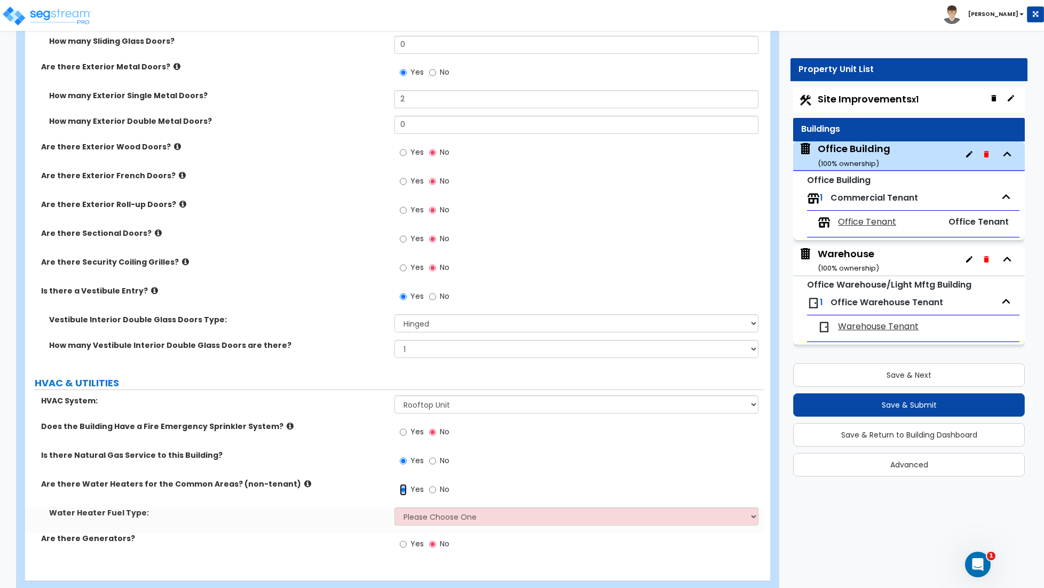
scroll to position [1473, 0]
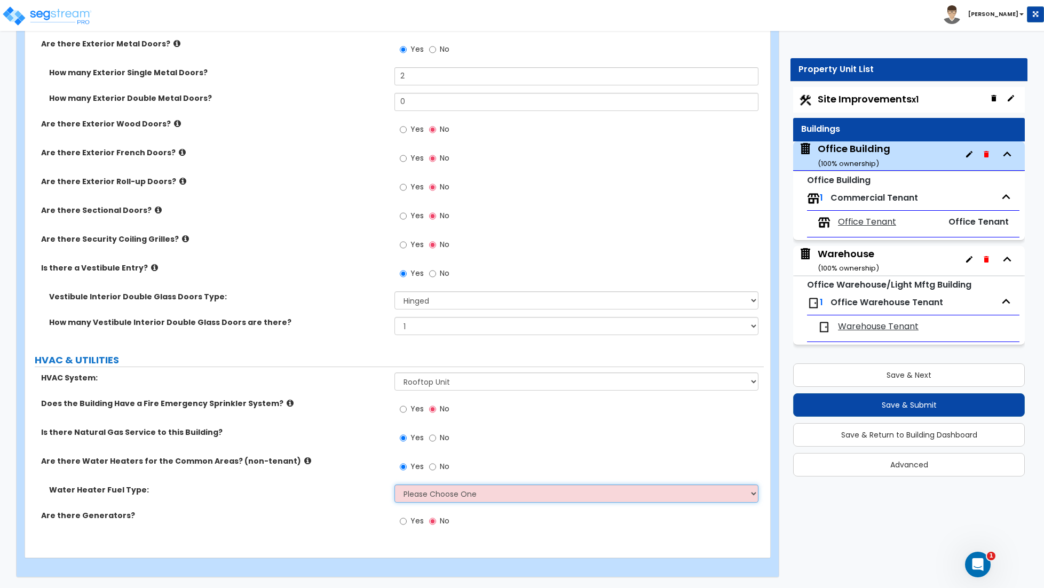
click at [467, 486] on select "Please Choose One Gas Electric" at bounding box center [576, 493] width 364 height 18
select select "1"
click at [394, 484] on select "Please Choose One Gas Electric" at bounding box center [576, 493] width 364 height 18
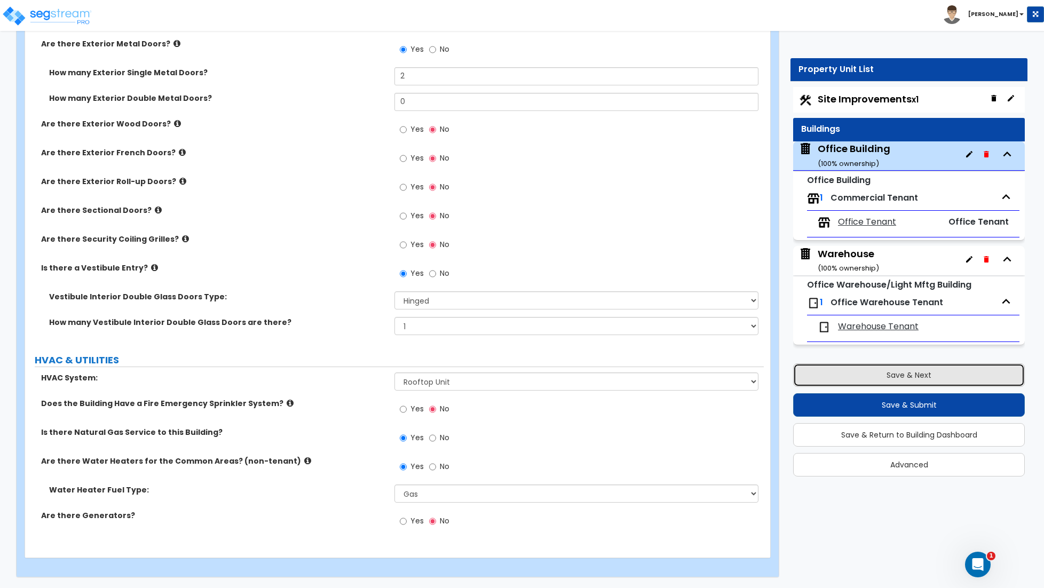
click at [889, 377] on button "Save & Next" at bounding box center [909, 374] width 232 height 23
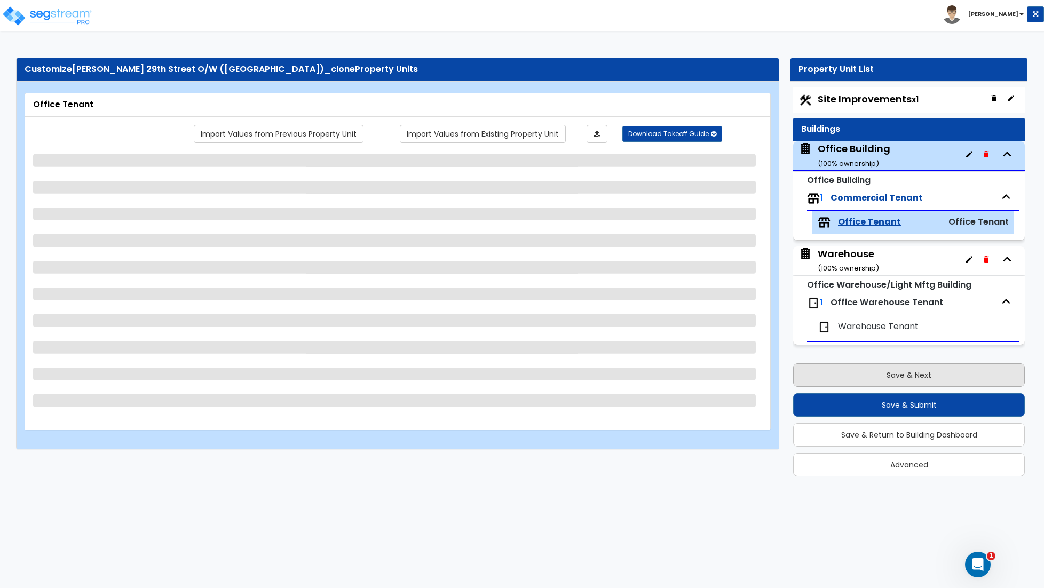
scroll to position [0, 0]
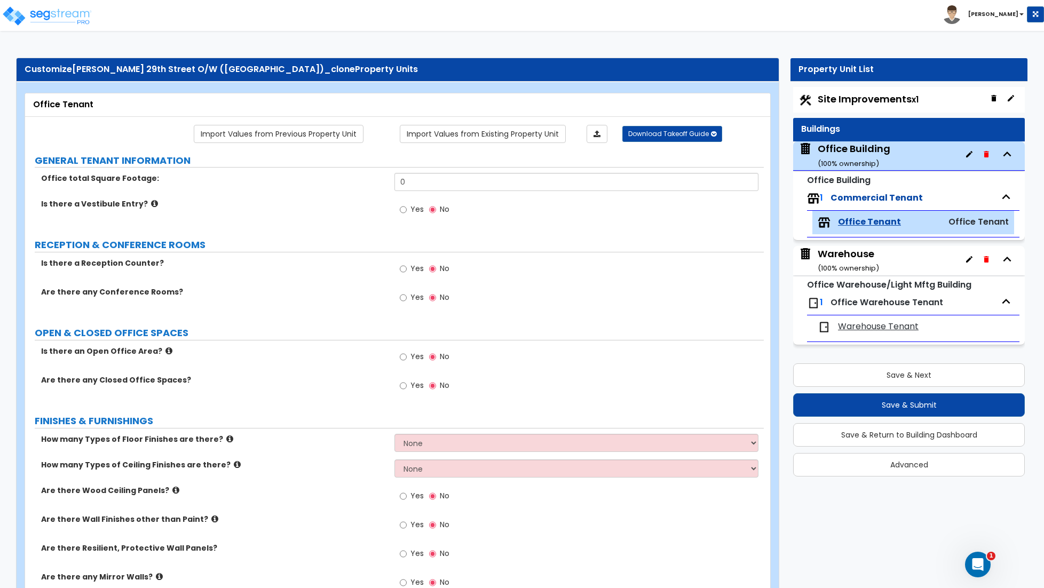
click at [459, 195] on div "Office total Square Footage: 0" at bounding box center [394, 186] width 738 height 26
click at [443, 179] on input "0" at bounding box center [576, 182] width 364 height 18
type input "3,000"
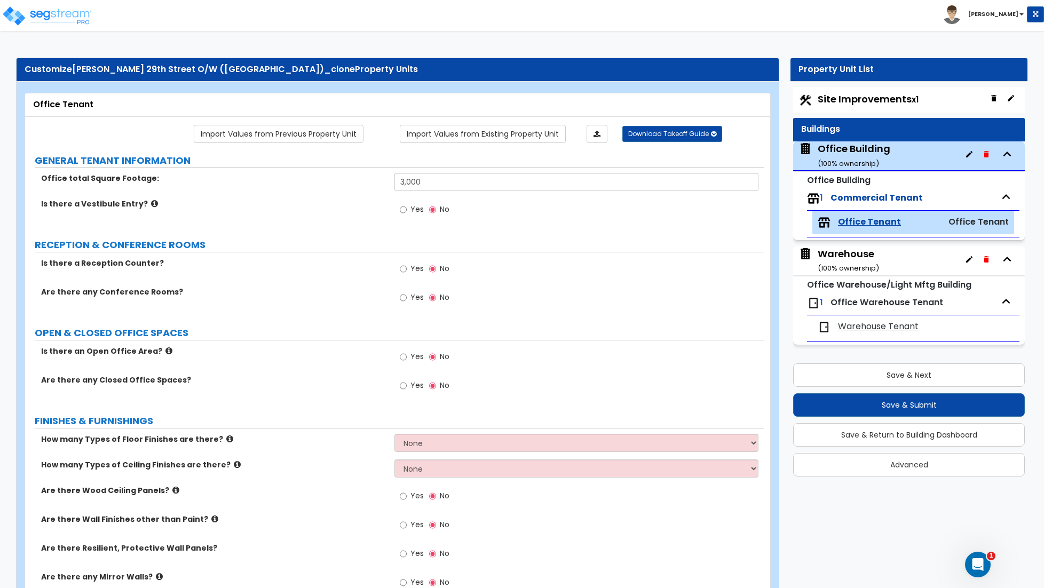
click at [408, 214] on label "Yes" at bounding box center [412, 211] width 24 height 18
click at [407, 214] on input "Yes" at bounding box center [403, 210] width 7 height 12
radio input "true"
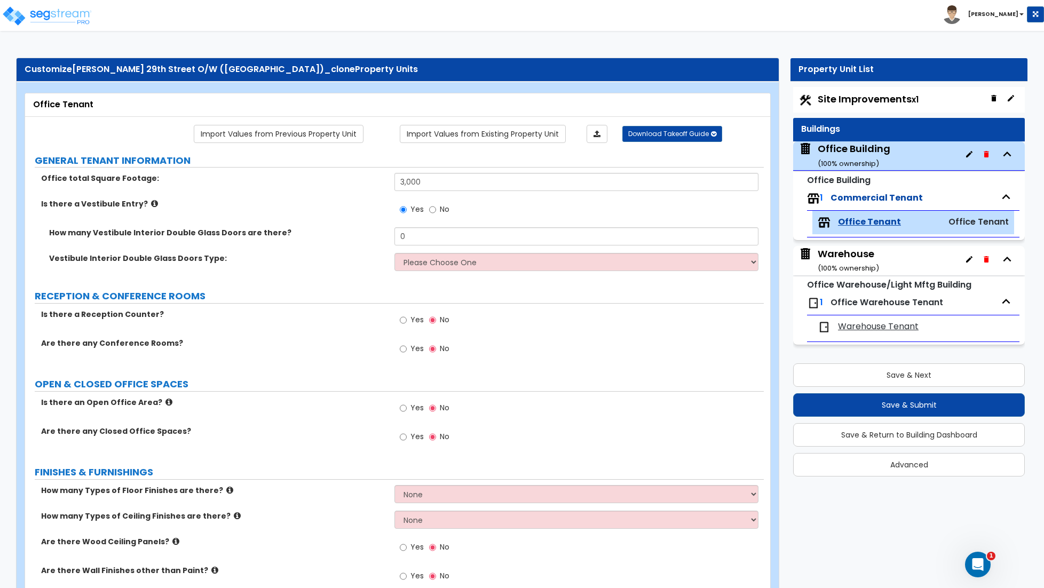
click at [861, 154] on div "Office Building ( 100 % ownership)" at bounding box center [853, 155] width 73 height 27
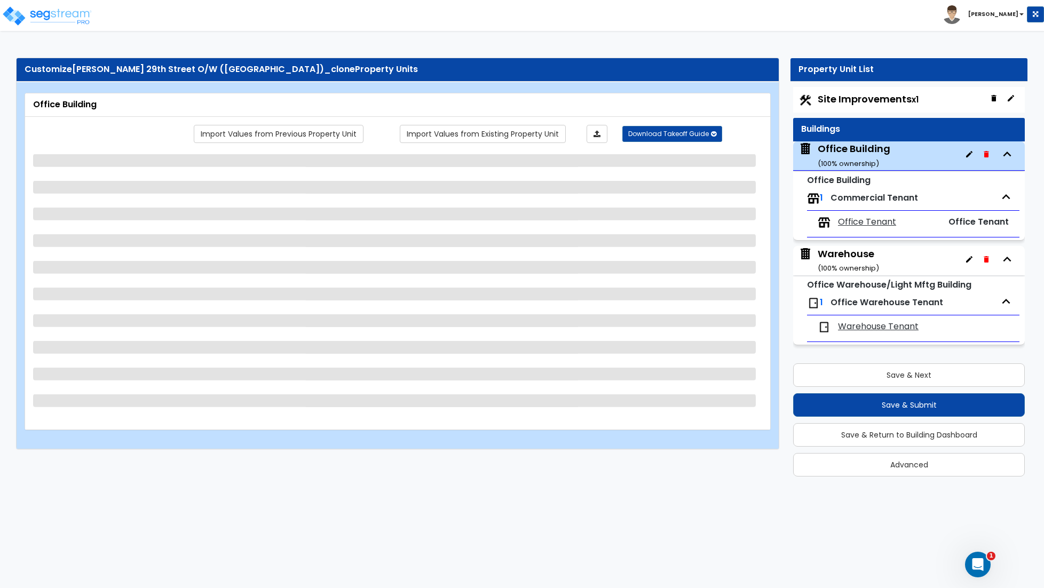
select select "5"
select select "1"
select select "2"
select select "1"
select select "2"
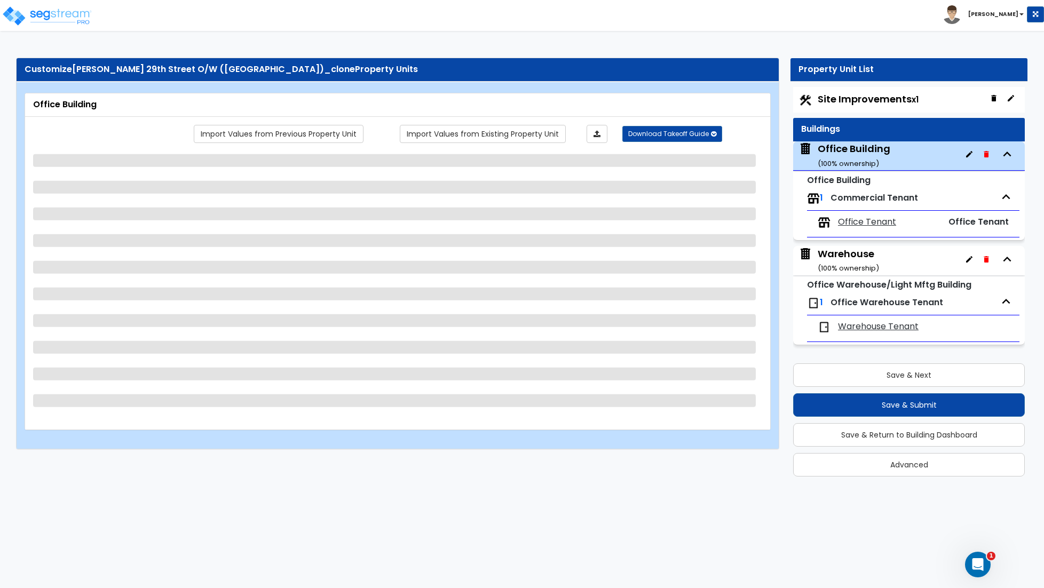
select select "2"
select select "1"
select select "2"
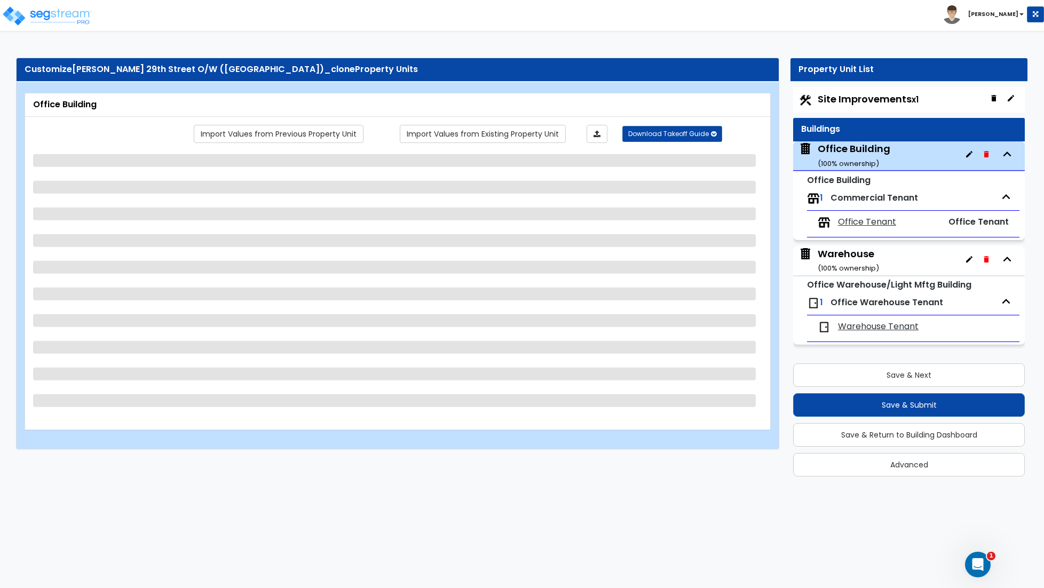
select select "1"
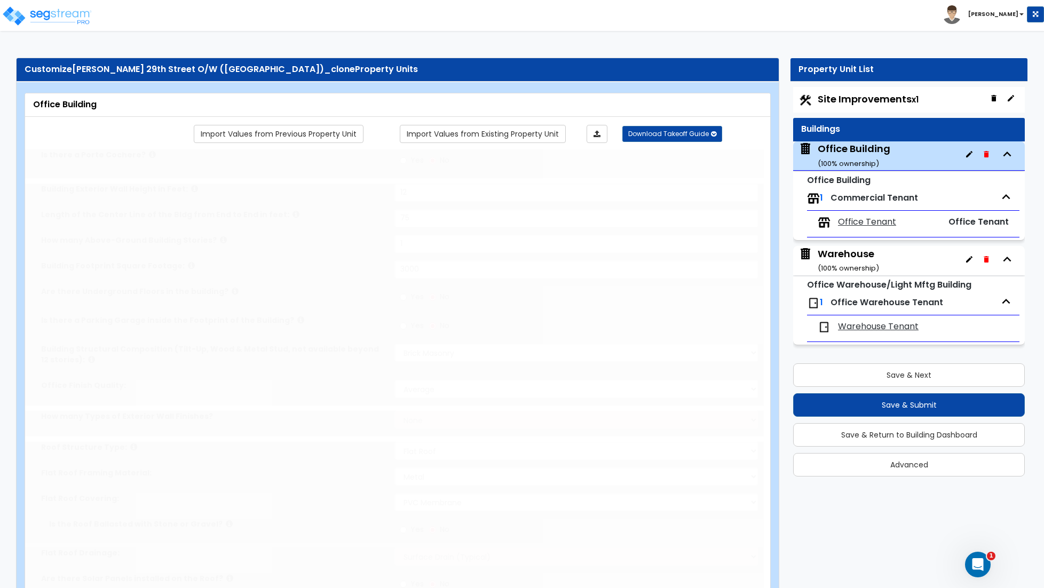
select select "1"
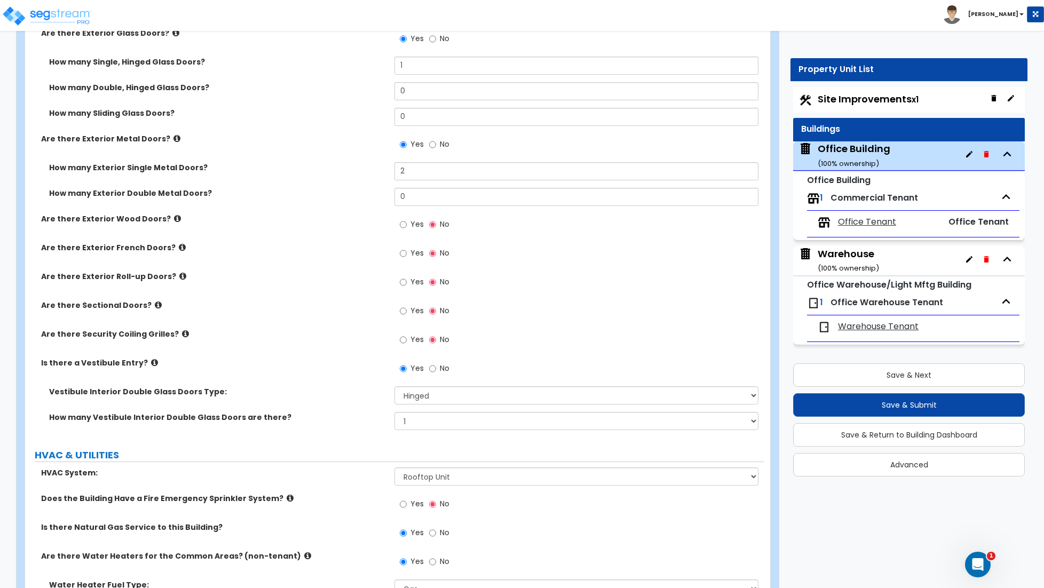
scroll to position [1473, 0]
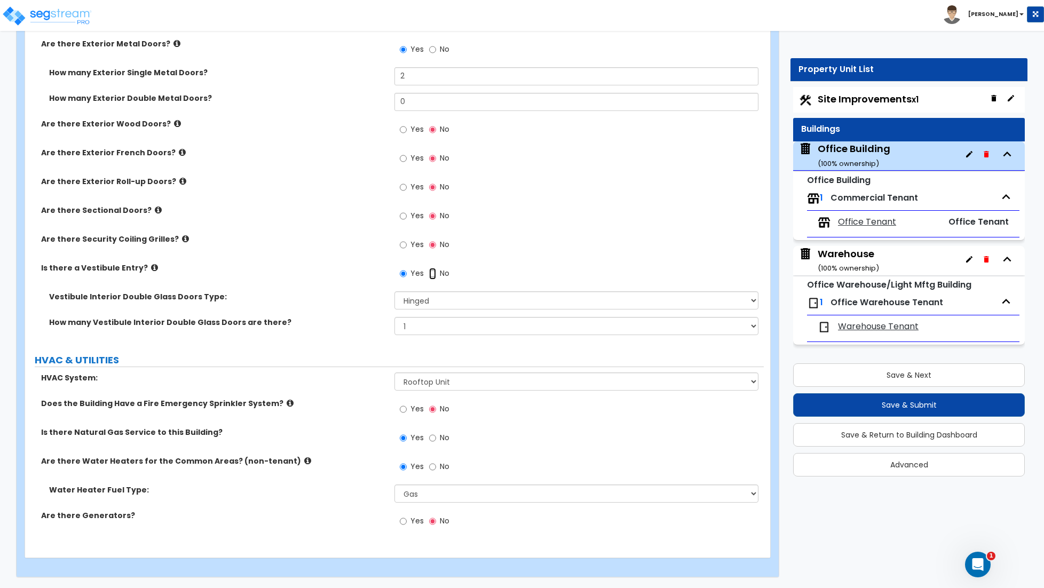
click at [430, 273] on input "No" at bounding box center [432, 274] width 7 height 12
radio input "false"
radio input "true"
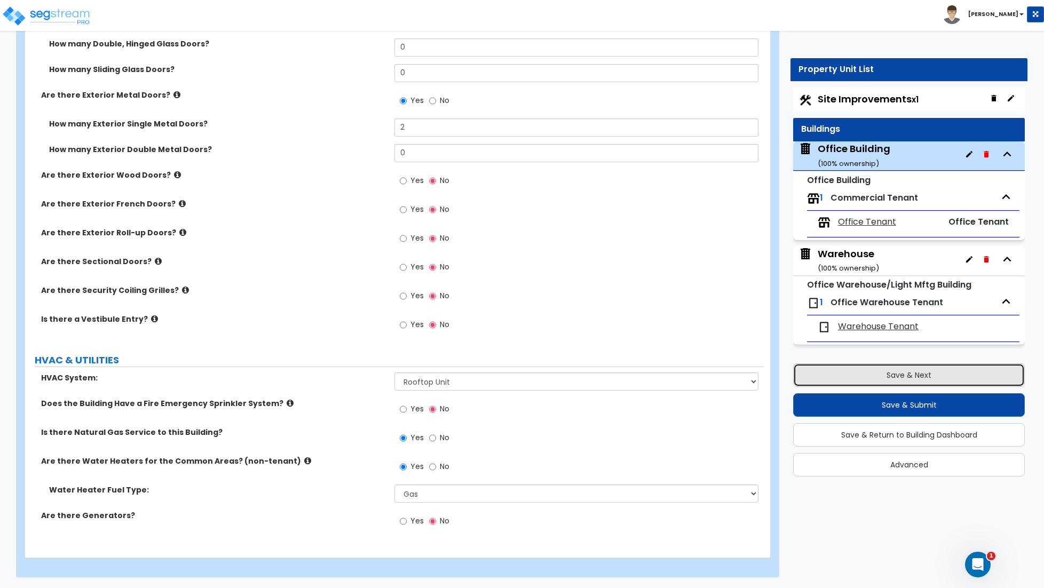
click at [882, 384] on button "Save & Next" at bounding box center [909, 374] width 232 height 23
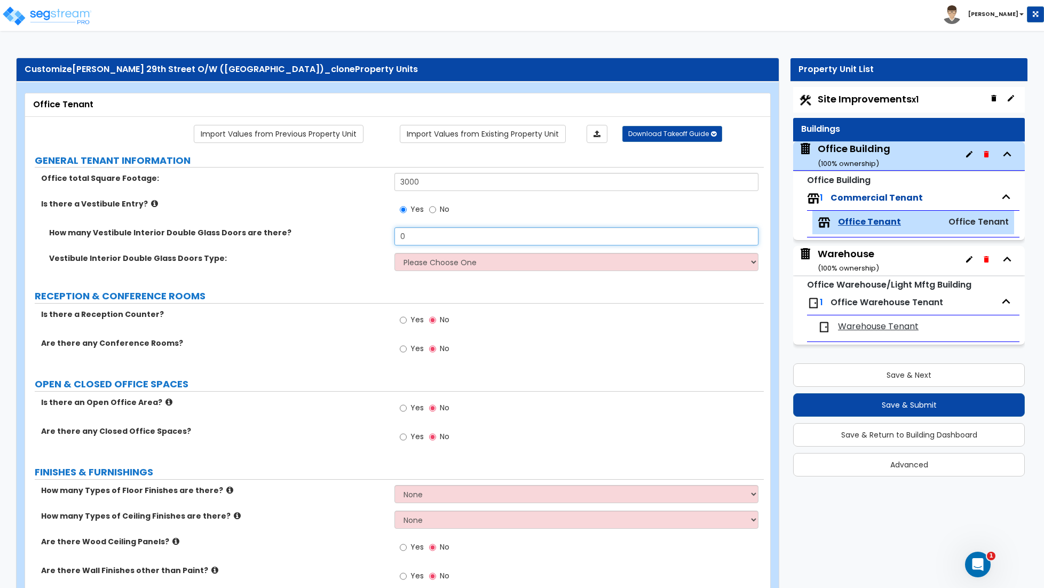
click at [426, 238] on input "0" at bounding box center [576, 236] width 364 height 18
type input "2"
click at [431, 271] on select "Please Choose One Hinged Sliding" at bounding box center [576, 262] width 364 height 18
select select "1"
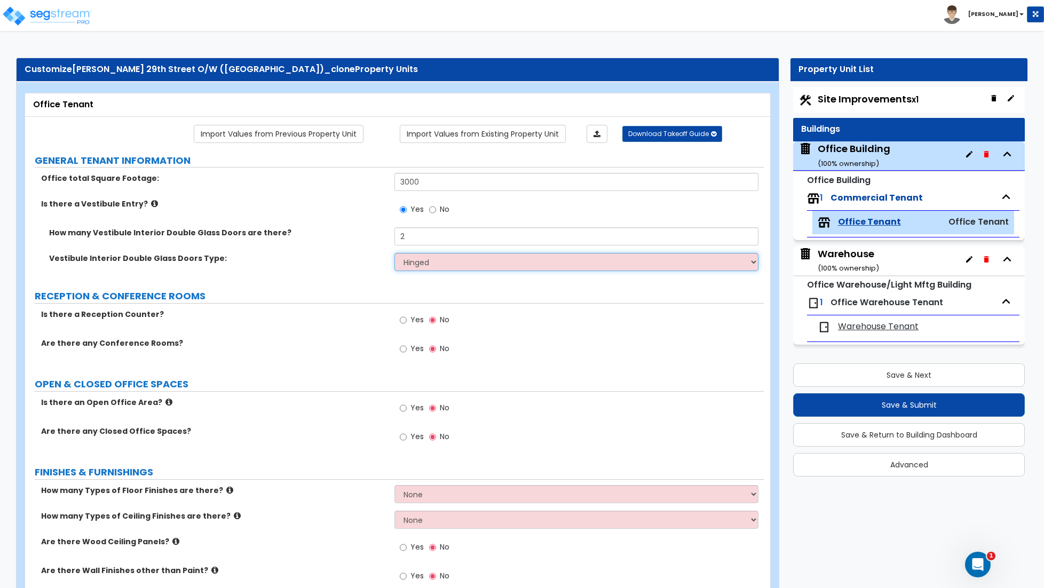
click at [394, 254] on select "Please Choose One Hinged Sliding" at bounding box center [576, 262] width 364 height 18
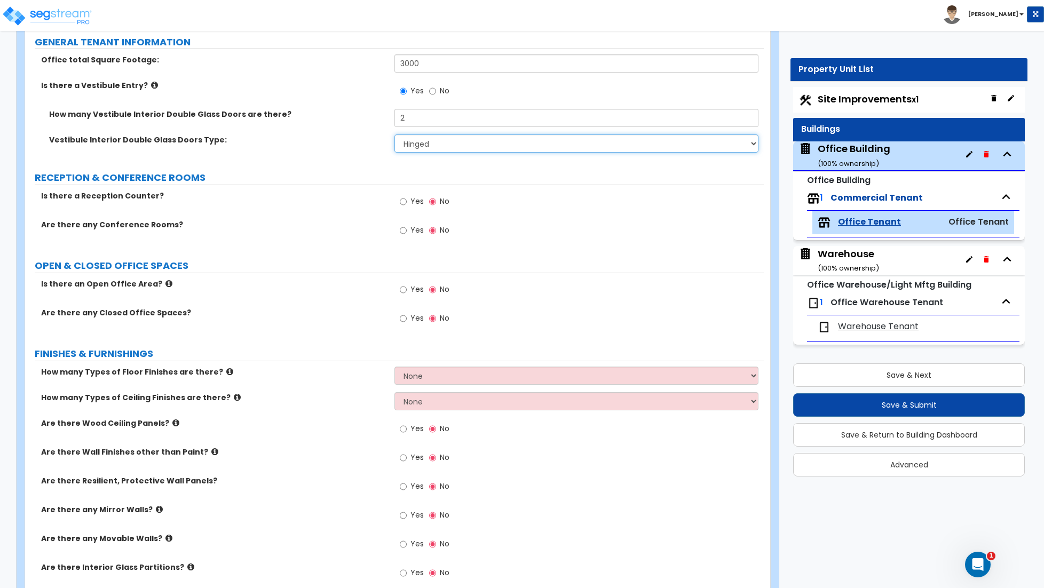
scroll to position [115, 0]
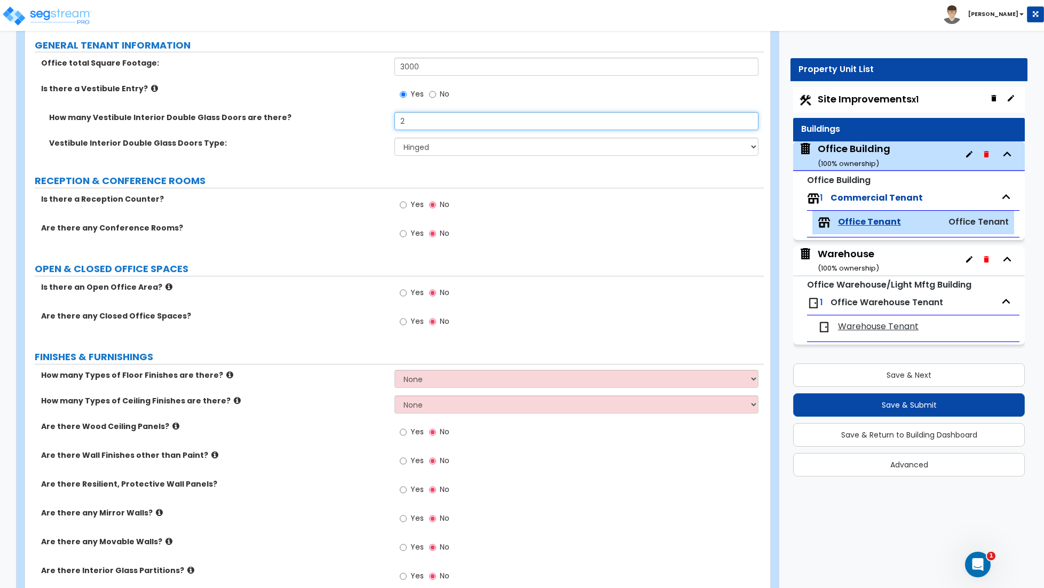
click at [416, 124] on input "2" at bounding box center [576, 121] width 364 height 18
type input "1"
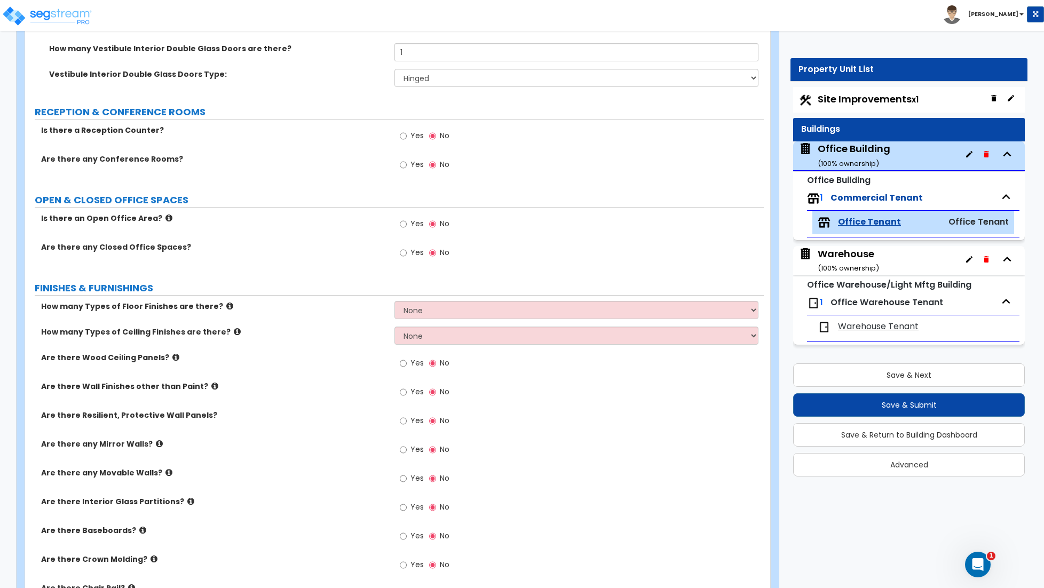
scroll to position [186, 0]
click at [405, 165] on input "Yes" at bounding box center [403, 163] width 7 height 12
radio input "true"
click at [405, 165] on input "Yes" at bounding box center [403, 163] width 7 height 12
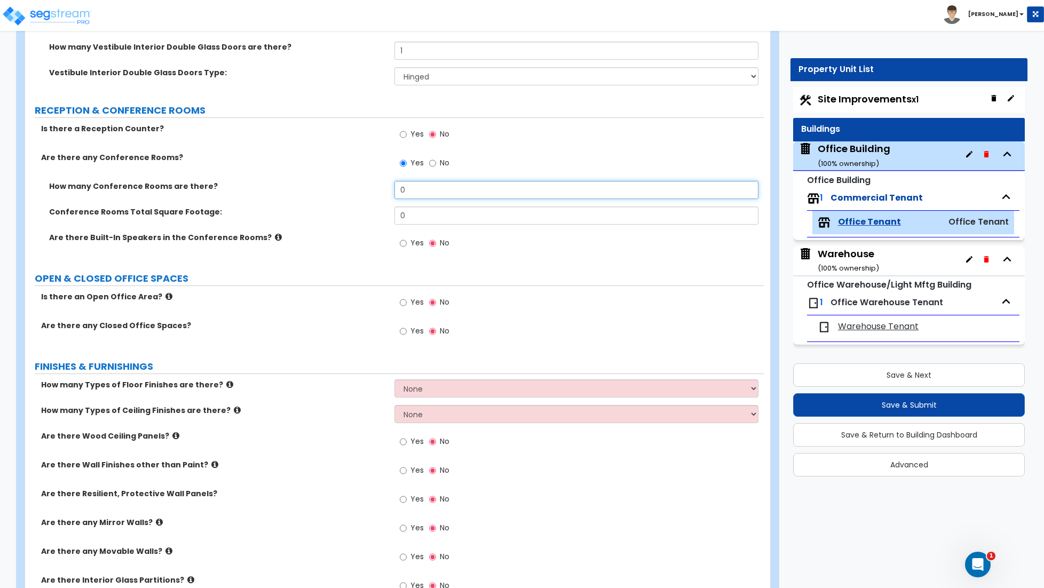
click at [404, 190] on input "0" at bounding box center [576, 190] width 364 height 18
type input "2"
click at [402, 216] on input "0" at bounding box center [576, 215] width 364 height 18
click at [403, 216] on input "0" at bounding box center [576, 215] width 364 height 18
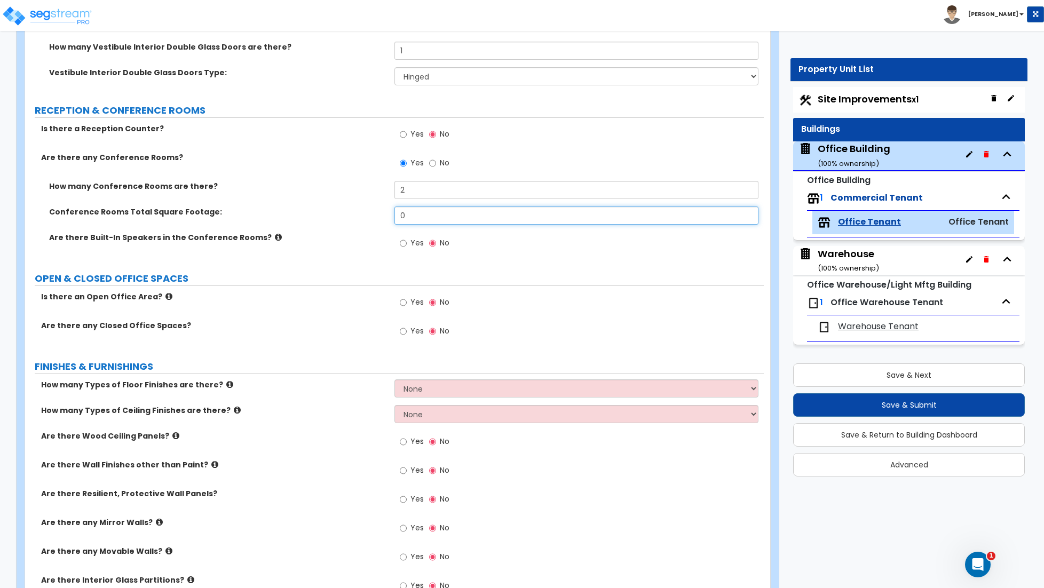
click at [443, 218] on input "0" at bounding box center [576, 215] width 364 height 18
type input "728"
click at [405, 304] on input "Yes" at bounding box center [403, 303] width 7 height 12
radio input "true"
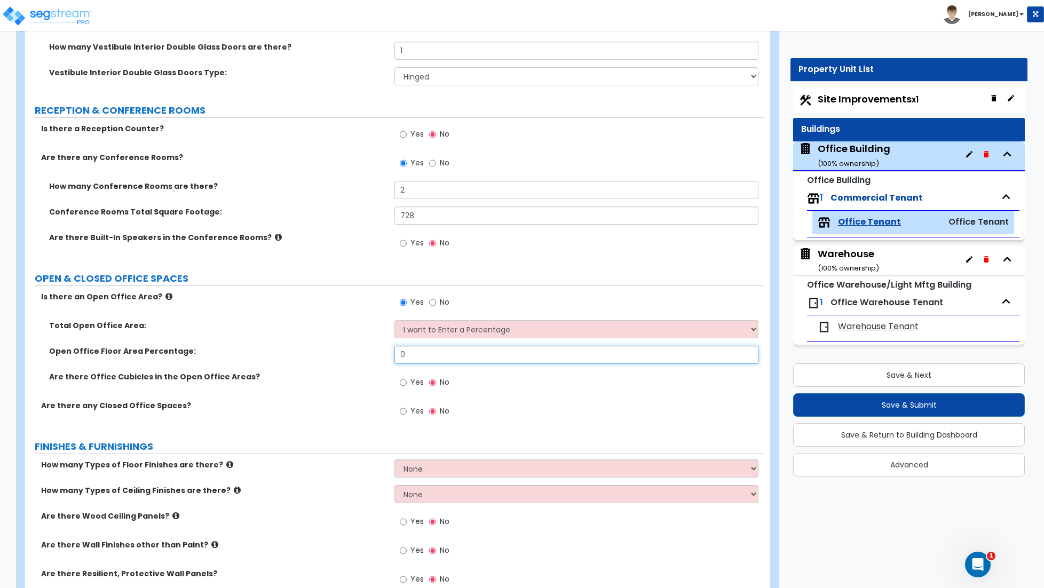
click at [420, 354] on input "0" at bounding box center [576, 355] width 364 height 18
click at [419, 358] on input "0" at bounding box center [576, 355] width 364 height 18
type input "90"
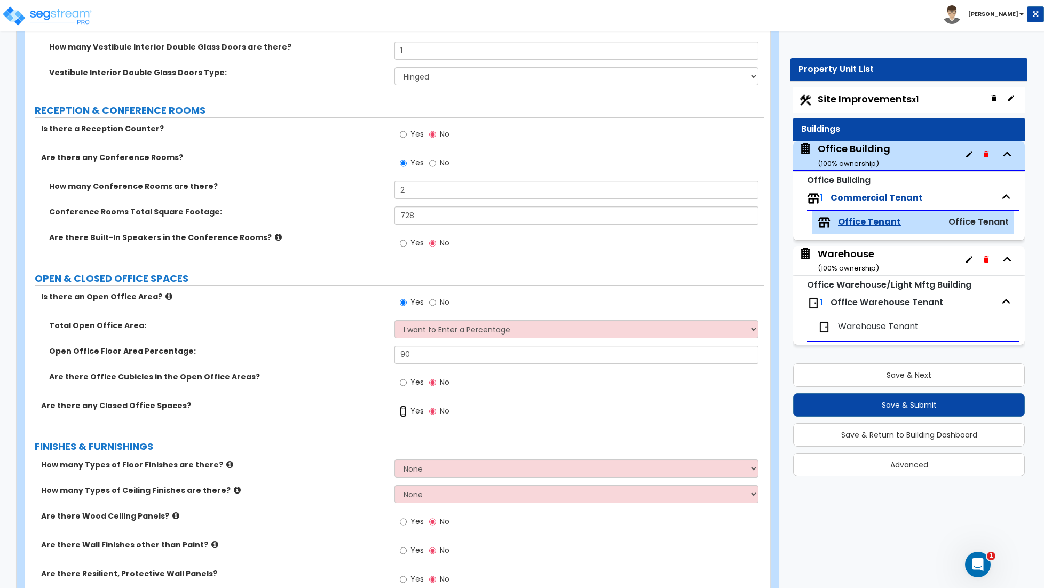
click at [402, 413] on input "Yes" at bounding box center [403, 411] width 7 height 12
radio input "true"
select select "1"
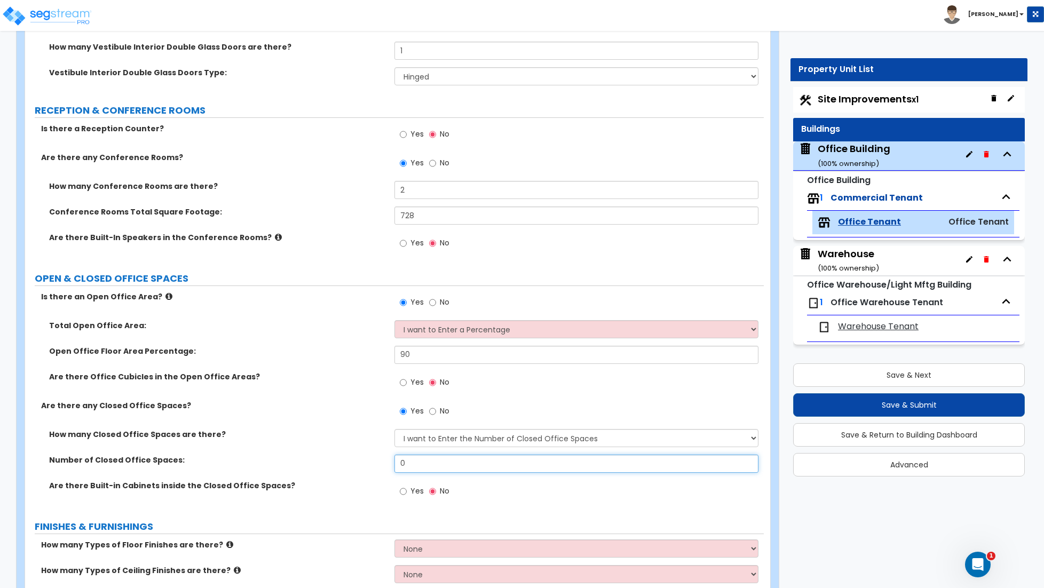
click at [423, 468] on input "0" at bounding box center [576, 464] width 364 height 18
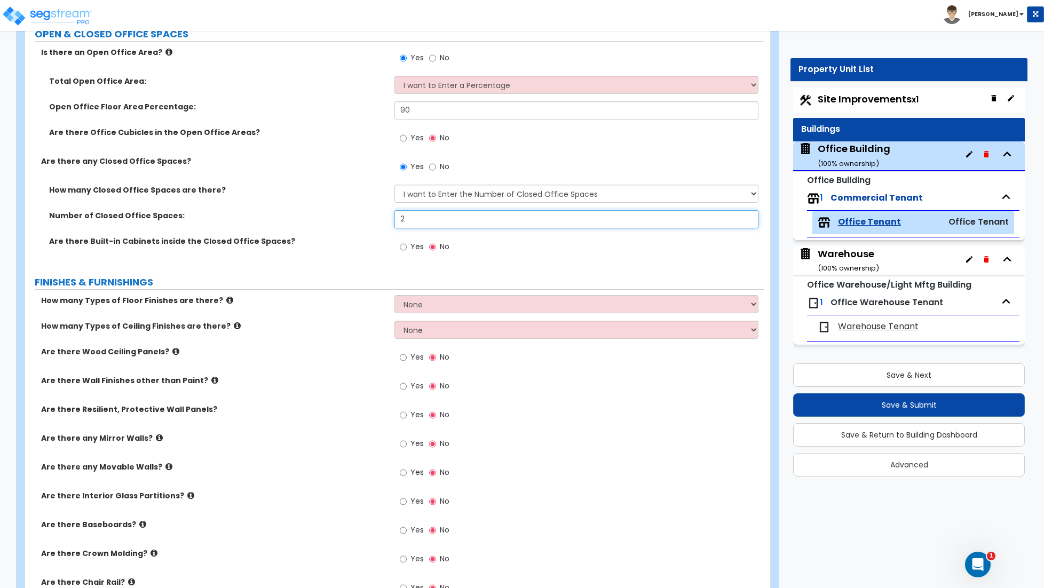
scroll to position [441, 0]
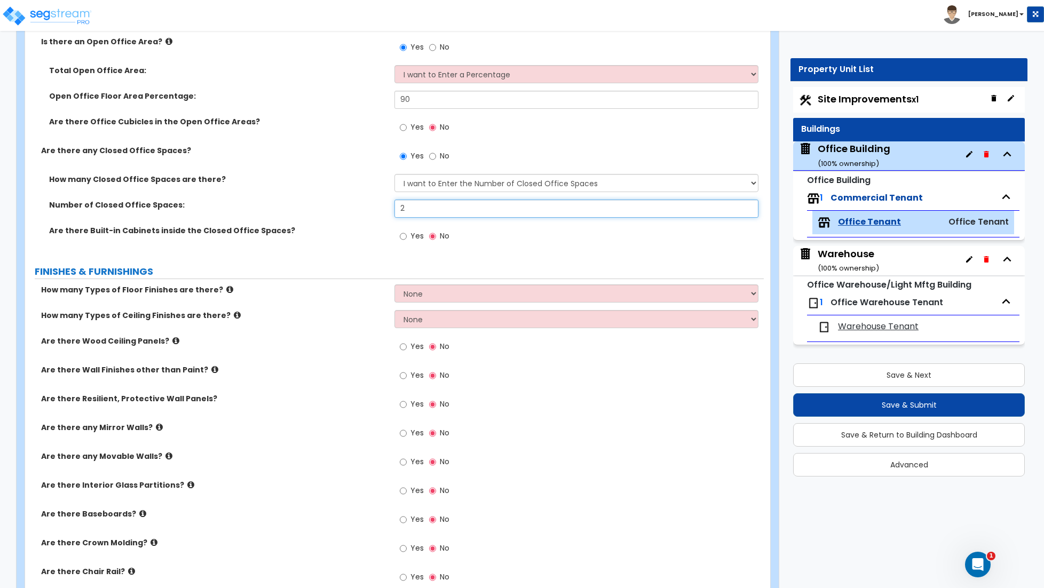
type input "2"
click at [455, 297] on select "None 1 2 3 4" at bounding box center [576, 293] width 364 height 18
select select "2"
click at [394, 285] on select "None 1 2 3 4" at bounding box center [576, 293] width 364 height 18
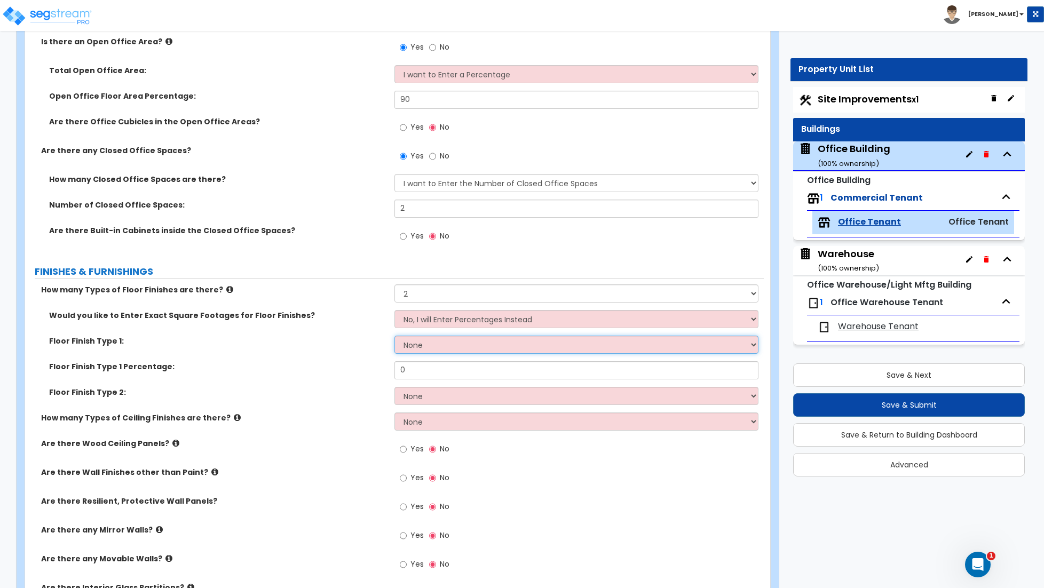
click at [430, 346] on select "None Tile Flooring Hardwood Flooring Resilient Laminate Flooring VCT Flooring S…" at bounding box center [576, 345] width 364 height 18
click at [394, 337] on select "None Tile Flooring Hardwood Flooring Resilient Laminate Flooring VCT Flooring S…" at bounding box center [576, 345] width 364 height 18
click at [415, 345] on select "None Tile Flooring Hardwood Flooring Resilient Laminate Flooring VCT Flooring S…" at bounding box center [576, 345] width 364 height 18
select select "7"
click at [394, 337] on select "None Tile Flooring Hardwood Flooring Resilient Laminate Flooring VCT Flooring S…" at bounding box center [576, 345] width 364 height 18
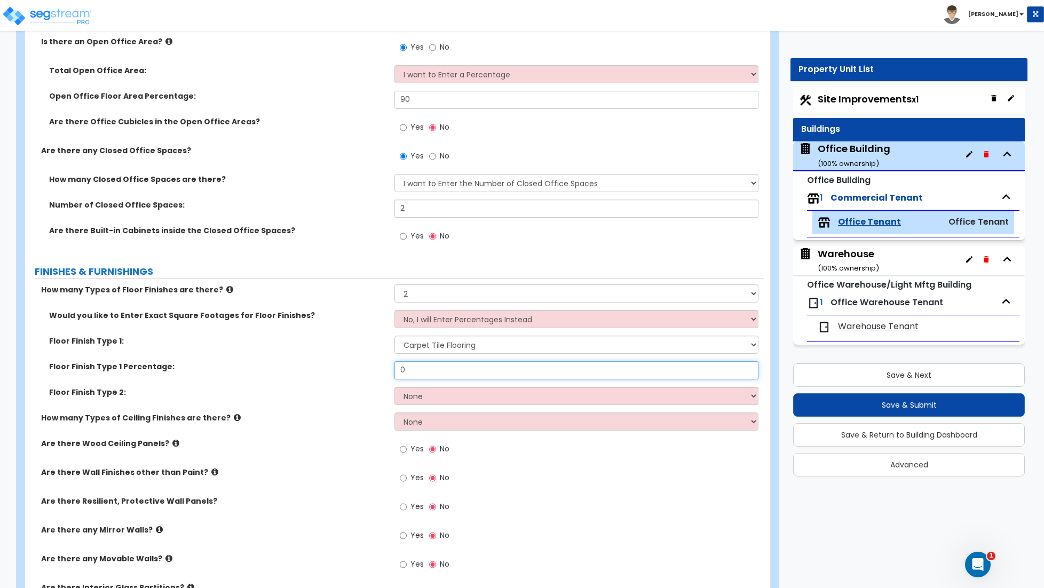
click at [414, 373] on input "0" at bounding box center [576, 370] width 364 height 18
type input "90"
click at [429, 397] on select "None Tile Flooring Hardwood Flooring Resilient Laminate Flooring VCT Flooring S…" at bounding box center [576, 396] width 364 height 18
select select "1"
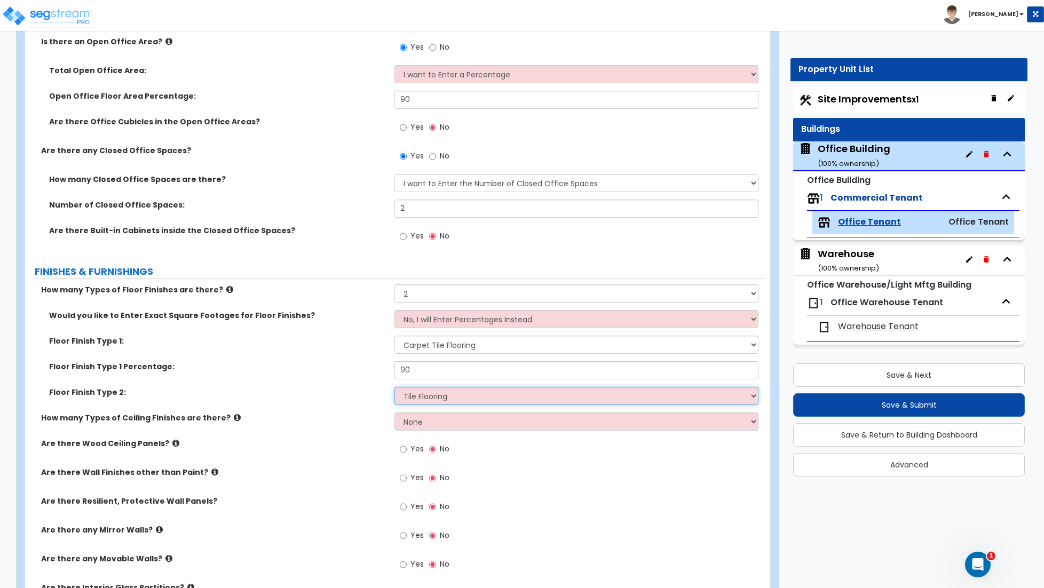
click at [394, 388] on select "None Tile Flooring Hardwood Flooring Resilient Laminate Flooring VCT Flooring S…" at bounding box center [576, 396] width 364 height 18
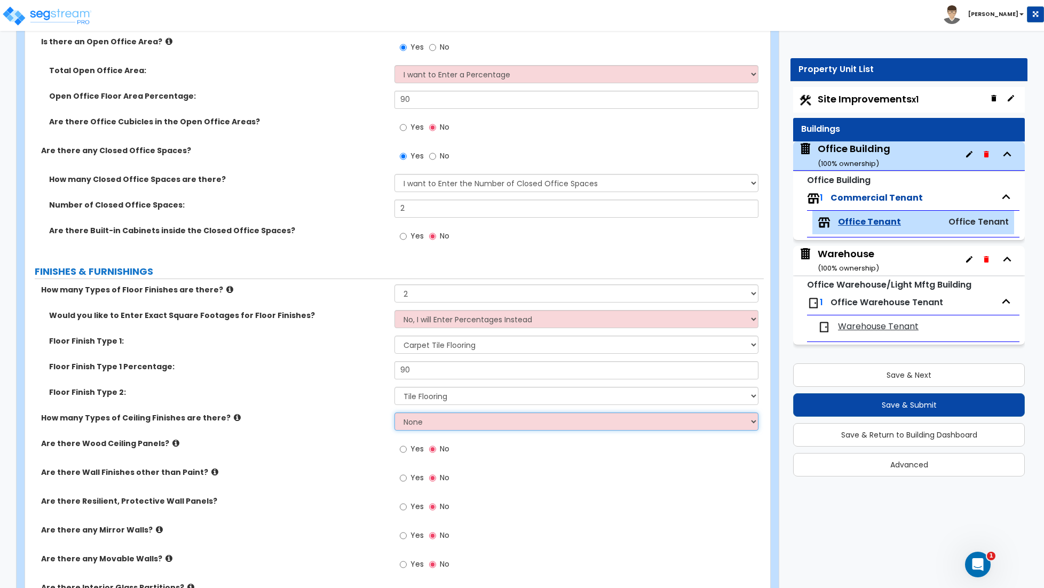
click at [433, 428] on select "None 1 2 3" at bounding box center [576, 421] width 364 height 18
select select "1"
click at [394, 413] on select "None 1 2 3" at bounding box center [576, 421] width 364 height 18
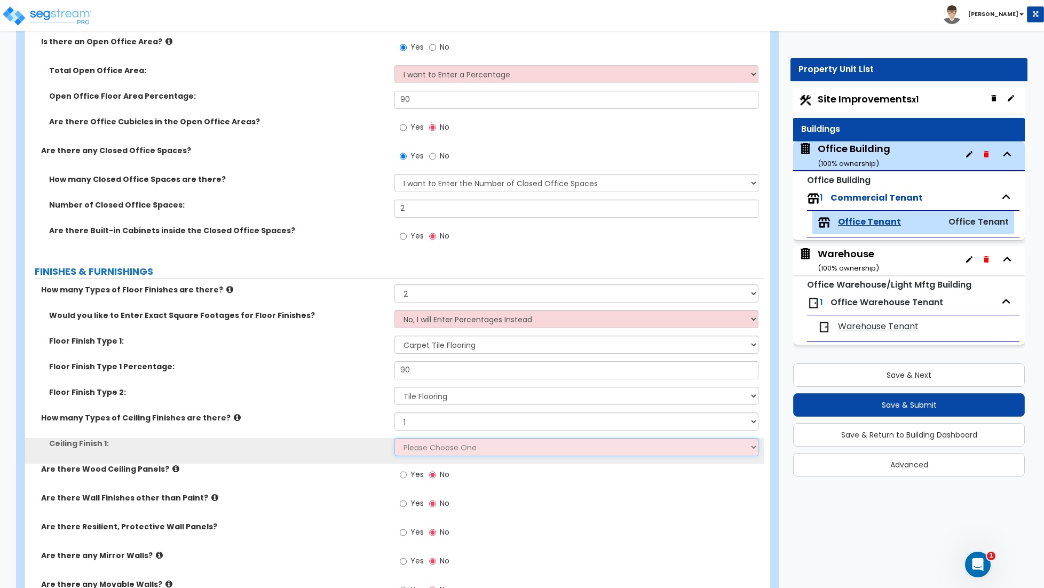
click at [420, 441] on select "Please Choose One Drop Ceiling Open Ceiling Drywall Ceiling" at bounding box center [576, 447] width 364 height 18
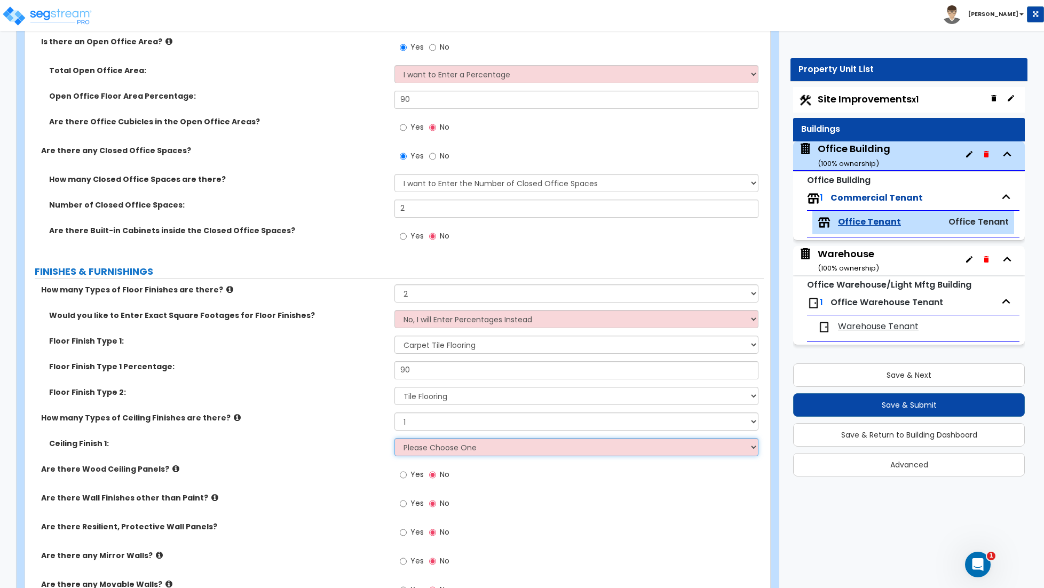
select select "1"
click at [394, 439] on select "Please Choose One Drop Ceiling Open Ceiling Drywall Ceiling" at bounding box center [576, 447] width 364 height 18
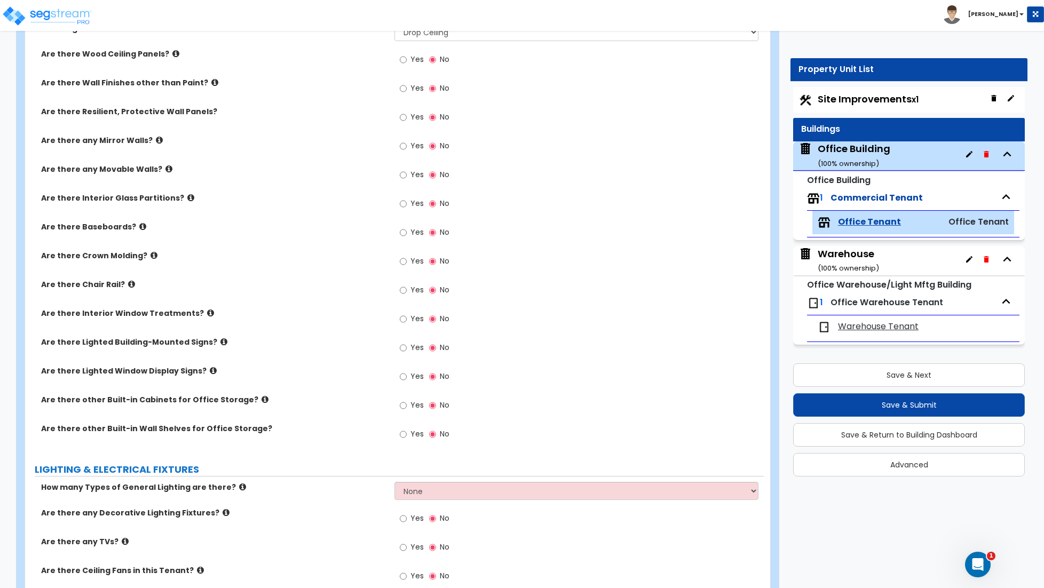
scroll to position [825, 0]
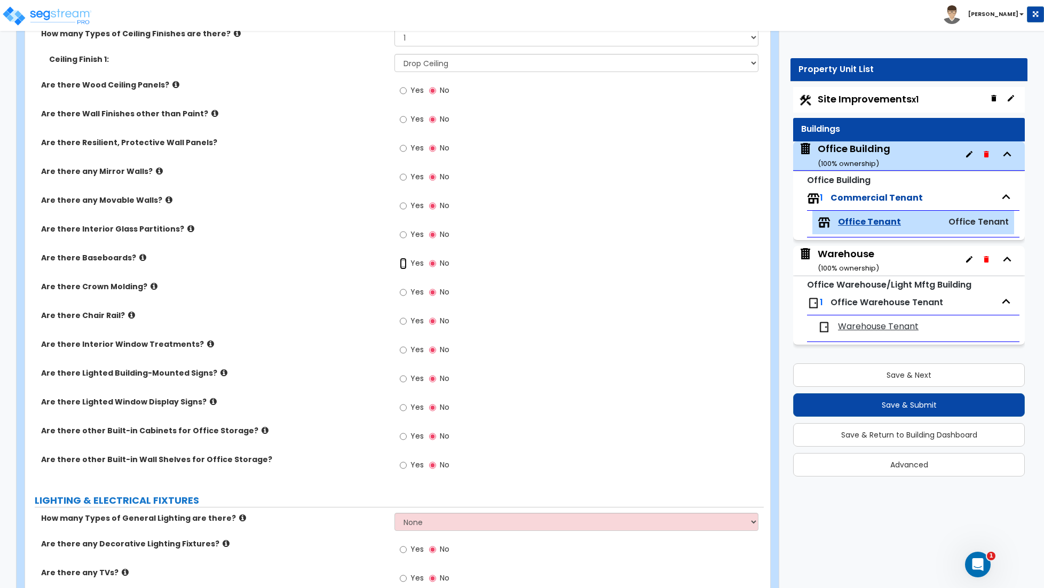
click at [403, 265] on input "Yes" at bounding box center [403, 264] width 7 height 12
radio input "true"
click at [403, 265] on input "Yes" at bounding box center [403, 264] width 7 height 12
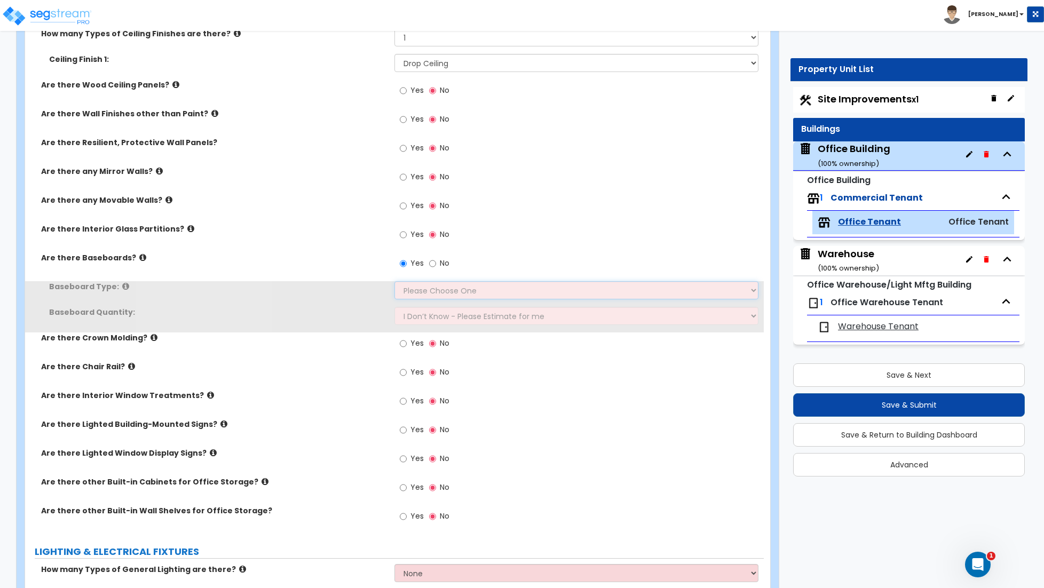
click at [426, 293] on select "Please Choose One Wood Vinyl Carpet Tile" at bounding box center [576, 290] width 364 height 18
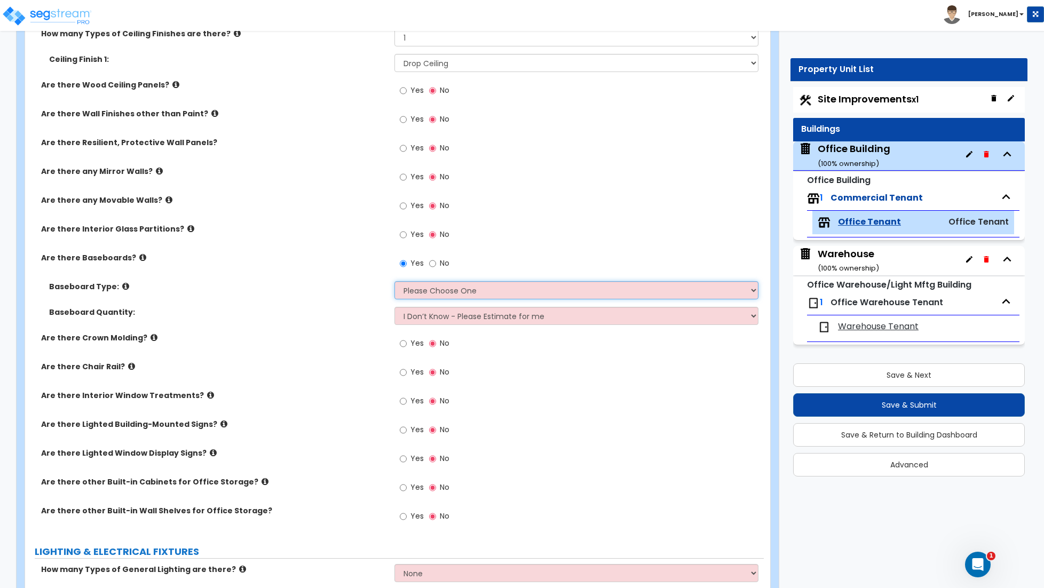
select select "2"
click at [394, 282] on select "Please Choose One Wood Vinyl Carpet Tile" at bounding box center [576, 290] width 364 height 18
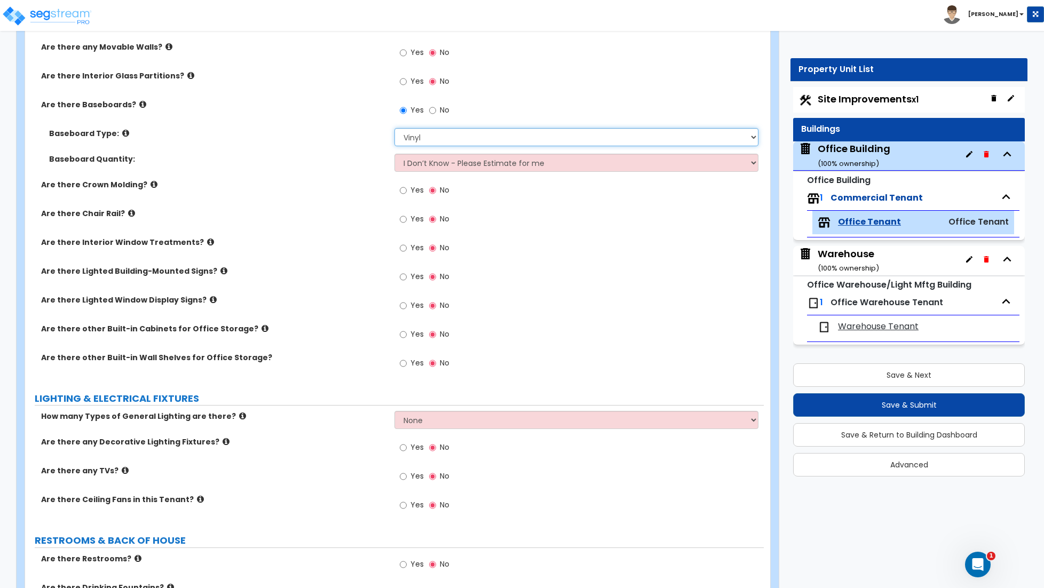
scroll to position [989, 0]
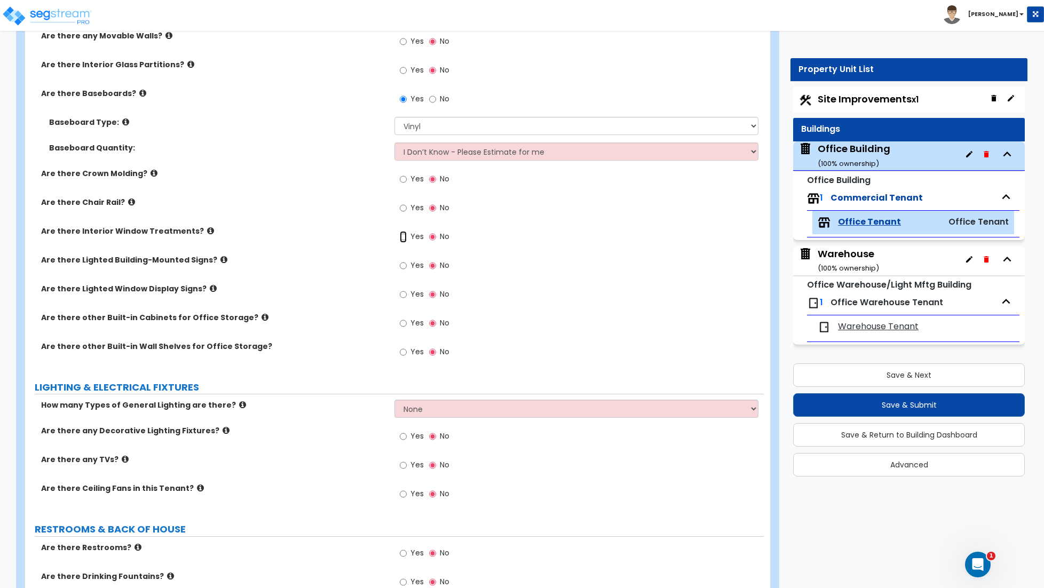
click at [404, 238] on input "Yes" at bounding box center [403, 237] width 7 height 12
radio input "true"
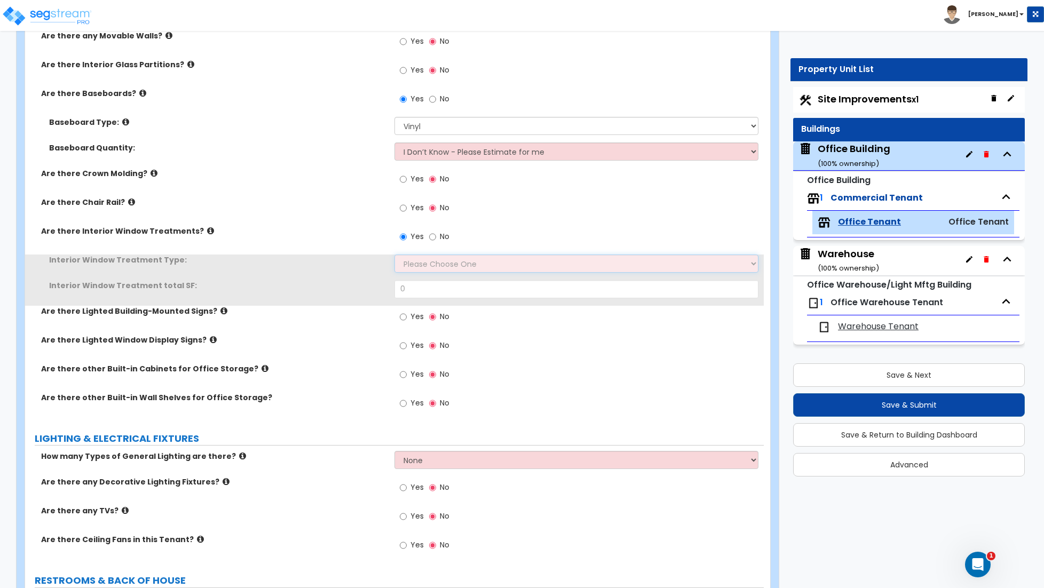
click at [430, 266] on select "Please Choose One Vertical Blinds Window Shades Venetian Blinds Wood Shutters" at bounding box center [576, 263] width 364 height 18
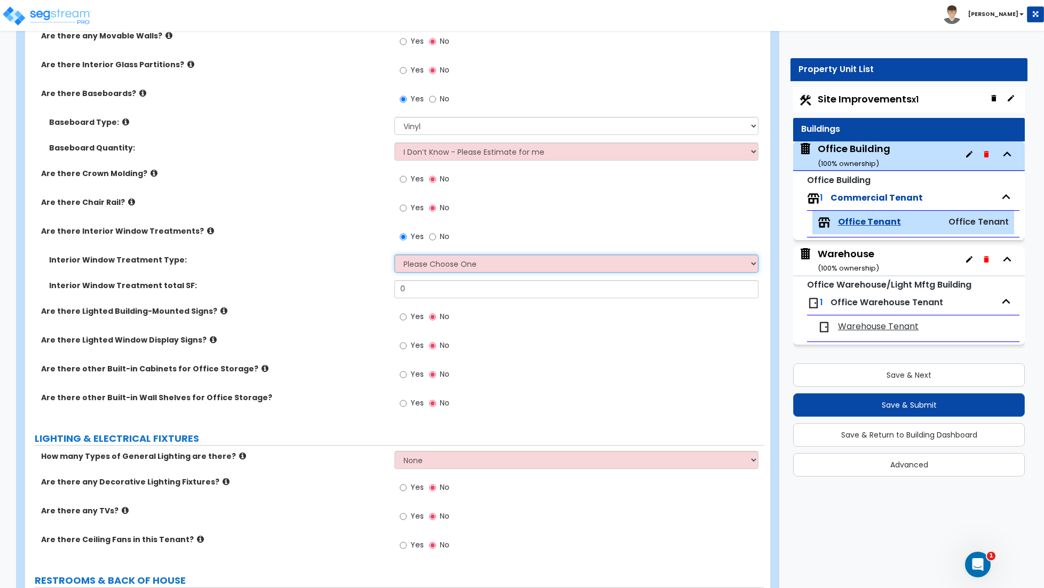
select select "3"
click at [394, 256] on select "Please Choose One Vertical Blinds Window Shades Venetian Blinds Wood Shutters" at bounding box center [576, 263] width 364 height 18
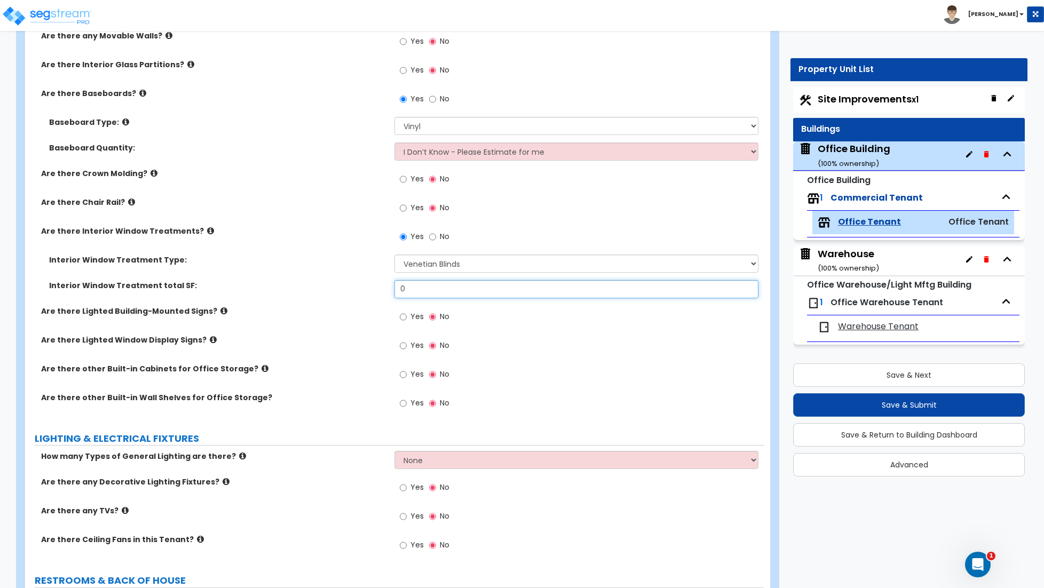
click at [426, 293] on input "0" at bounding box center [576, 289] width 364 height 18
click at [410, 293] on input "0" at bounding box center [576, 289] width 364 height 18
click at [411, 293] on input "0" at bounding box center [576, 289] width 364 height 18
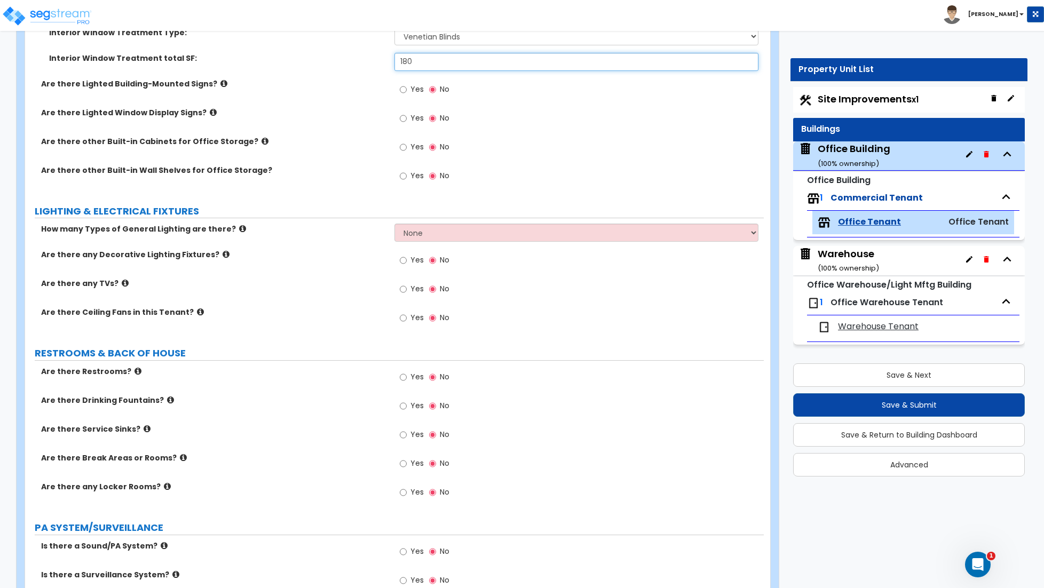
scroll to position [1219, 0]
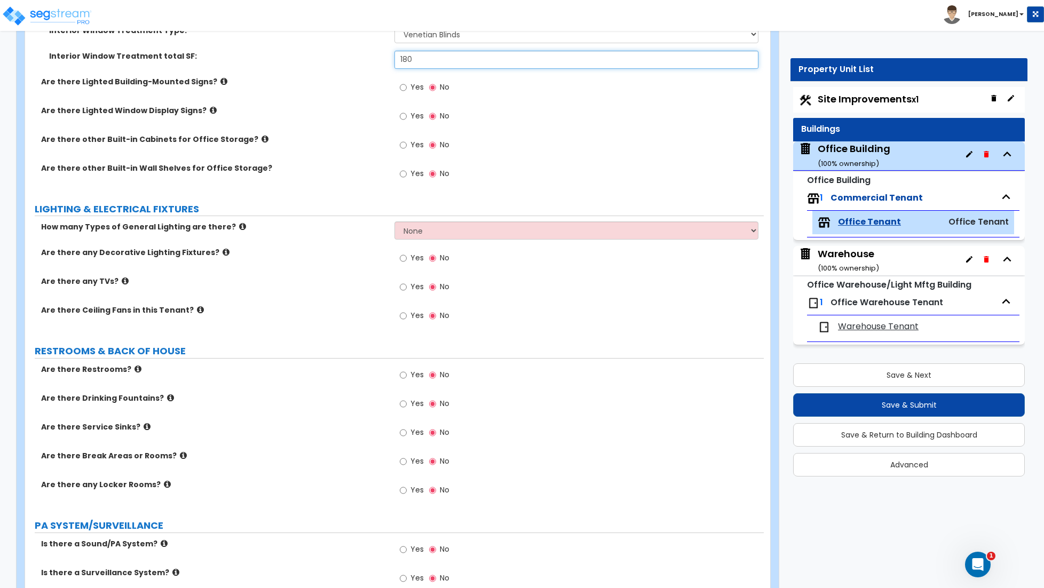
type input "180"
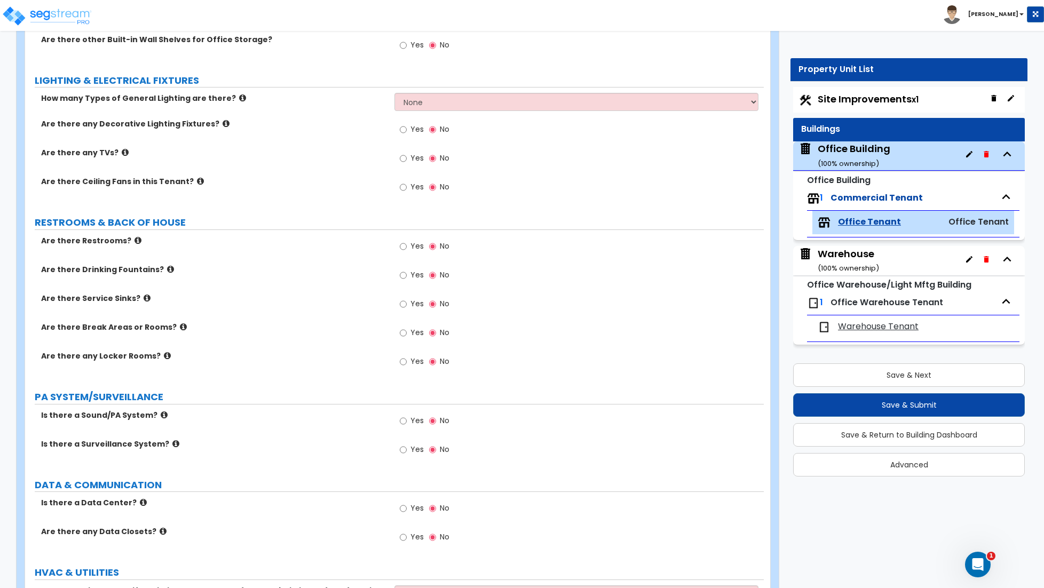
scroll to position [1348, 0]
click at [405, 246] on input "Yes" at bounding box center [403, 246] width 7 height 12
radio input "true"
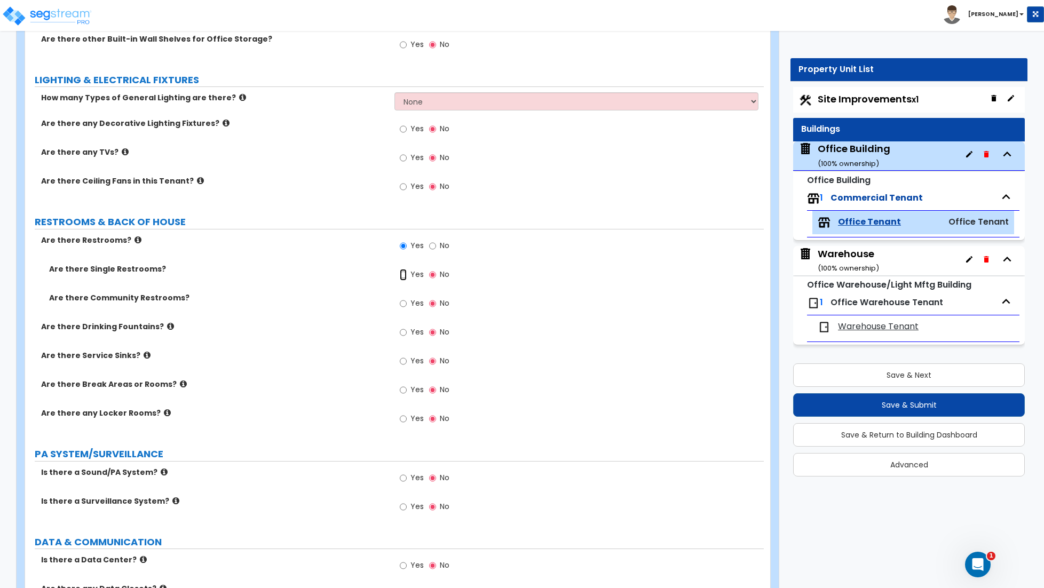
click at [402, 276] on input "Yes" at bounding box center [403, 275] width 7 height 12
radio input "true"
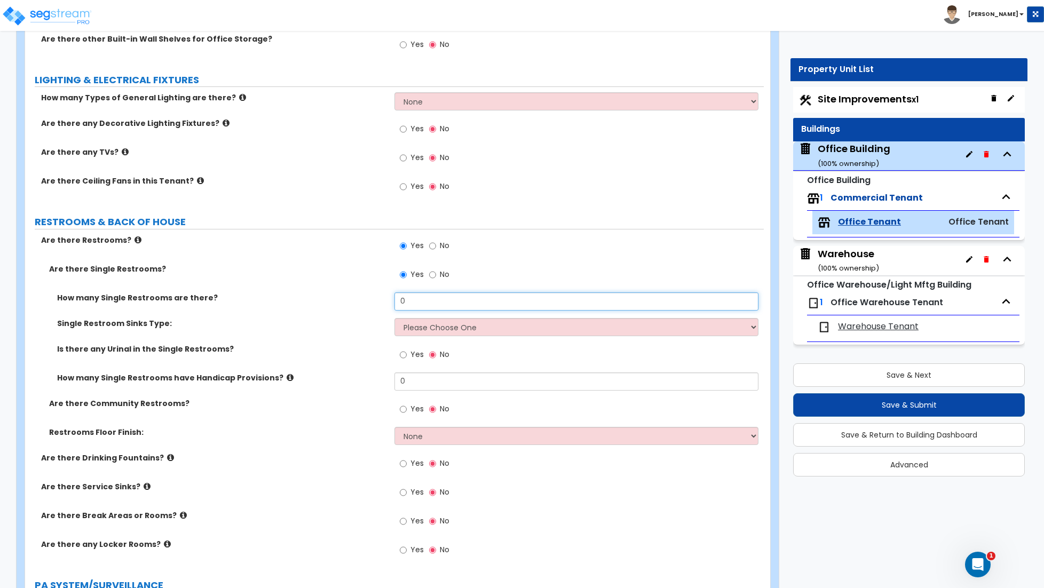
click at [413, 301] on input "0" at bounding box center [576, 301] width 364 height 18
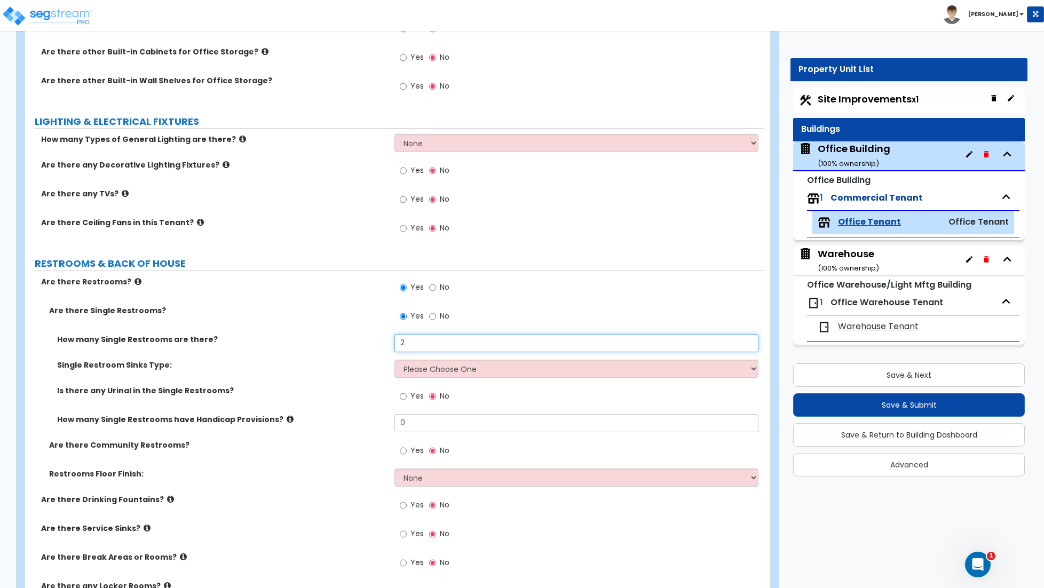
type input "2"
click at [423, 371] on select "Please Choose One Wall-mounted Vanity-mounted" at bounding box center [576, 369] width 364 height 18
select select "2"
click at [394, 361] on select "Please Choose One Wall-mounted Vanity-mounted" at bounding box center [576, 369] width 364 height 18
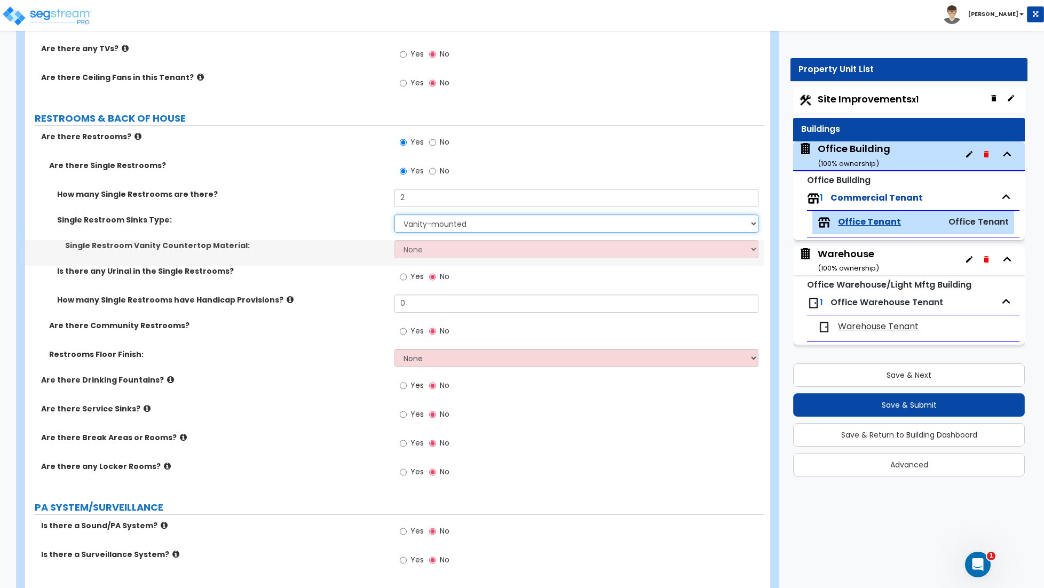
scroll to position [1452, 0]
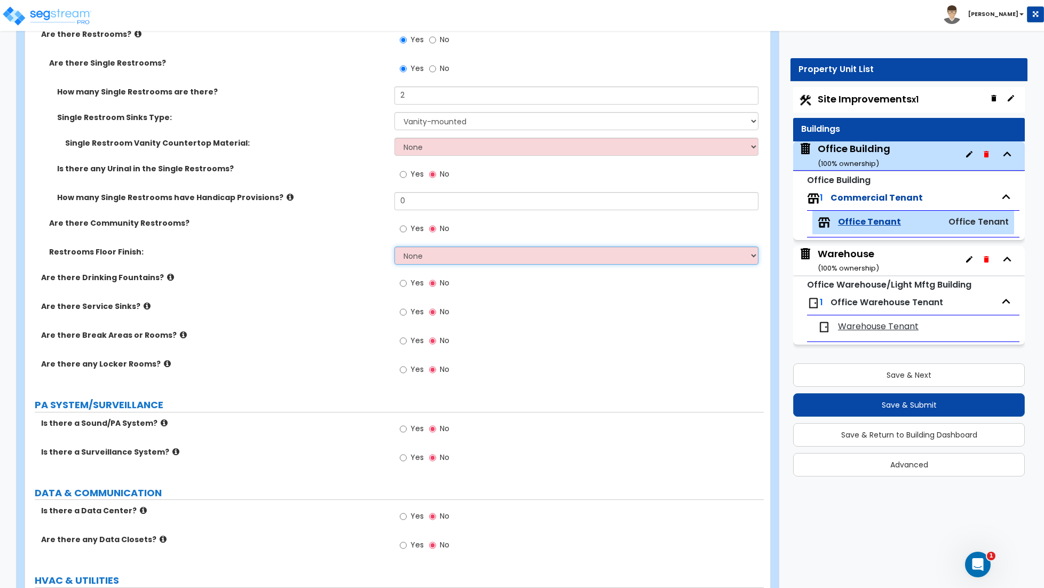
click at [425, 264] on select "None Tile Flooring Resilient Laminate Flooring VCT Flooring Sheet Vinyl Flooring" at bounding box center [576, 255] width 364 height 18
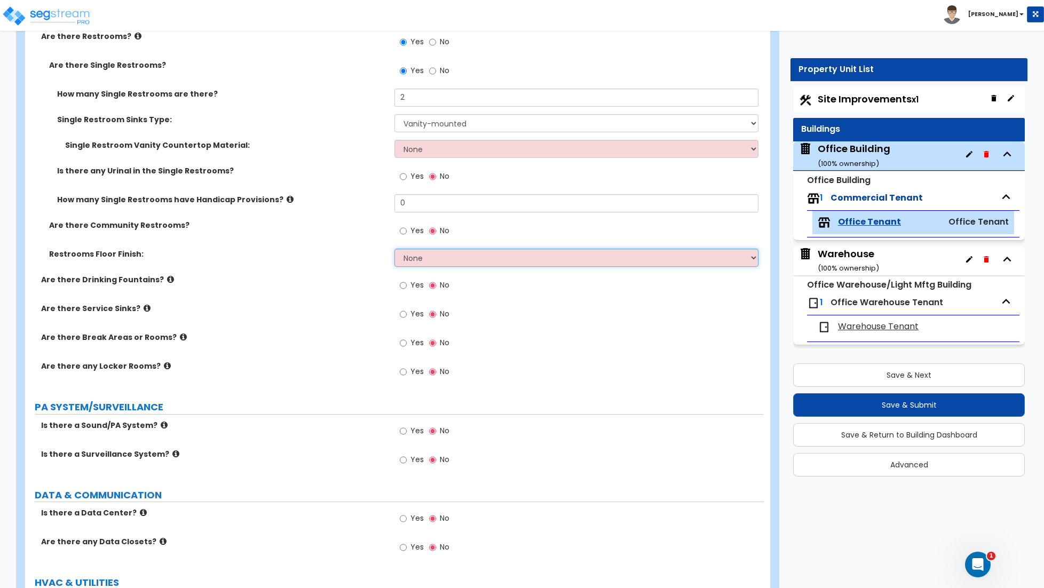
scroll to position [1556, 0]
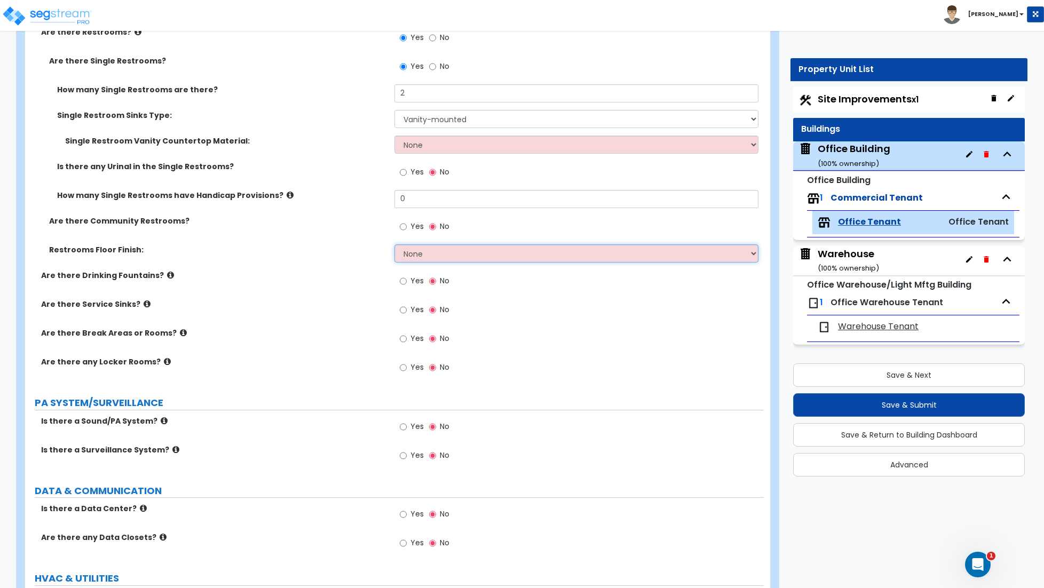
select select "2"
click at [394, 246] on select "None Tile Flooring Resilient Laminate Flooring VCT Flooring Sheet Vinyl Flooring" at bounding box center [576, 253] width 364 height 18
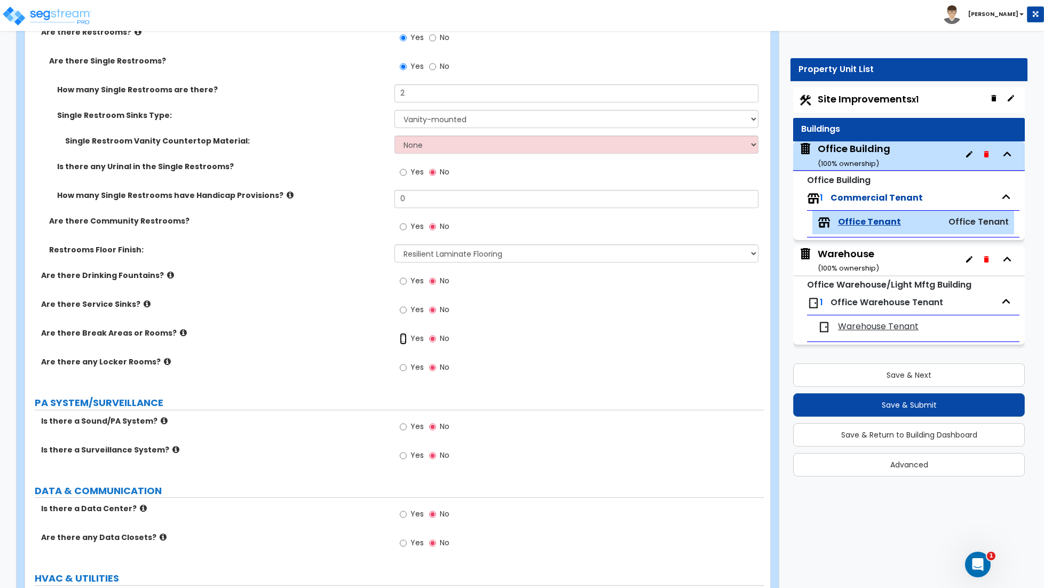
click at [400, 341] on input "Yes" at bounding box center [403, 339] width 7 height 12
radio input "true"
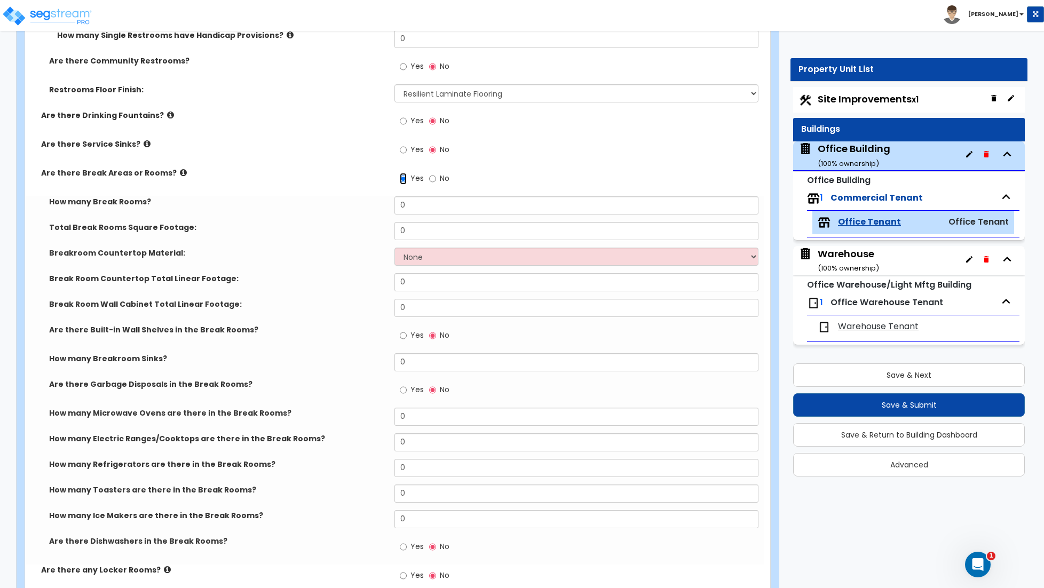
scroll to position [1719, 0]
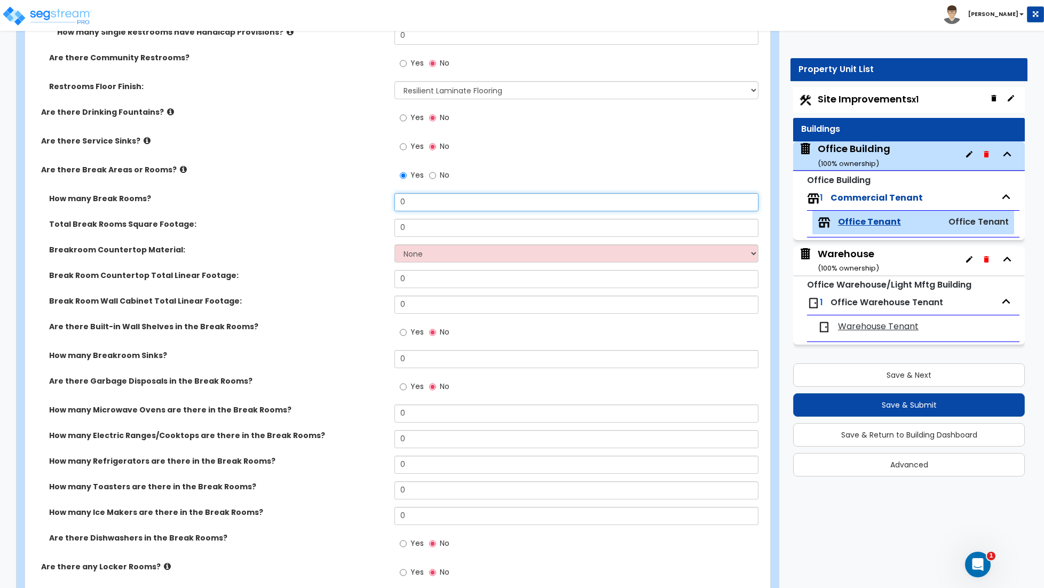
click at [434, 200] on input "0" at bounding box center [576, 202] width 364 height 18
type input "1"
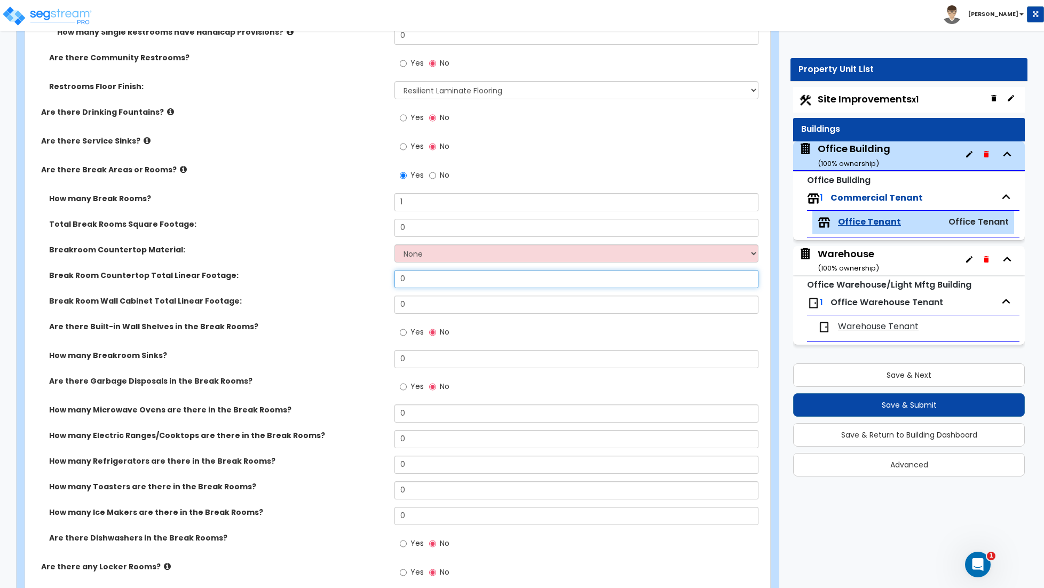
click at [433, 283] on input "0" at bounding box center [576, 279] width 364 height 18
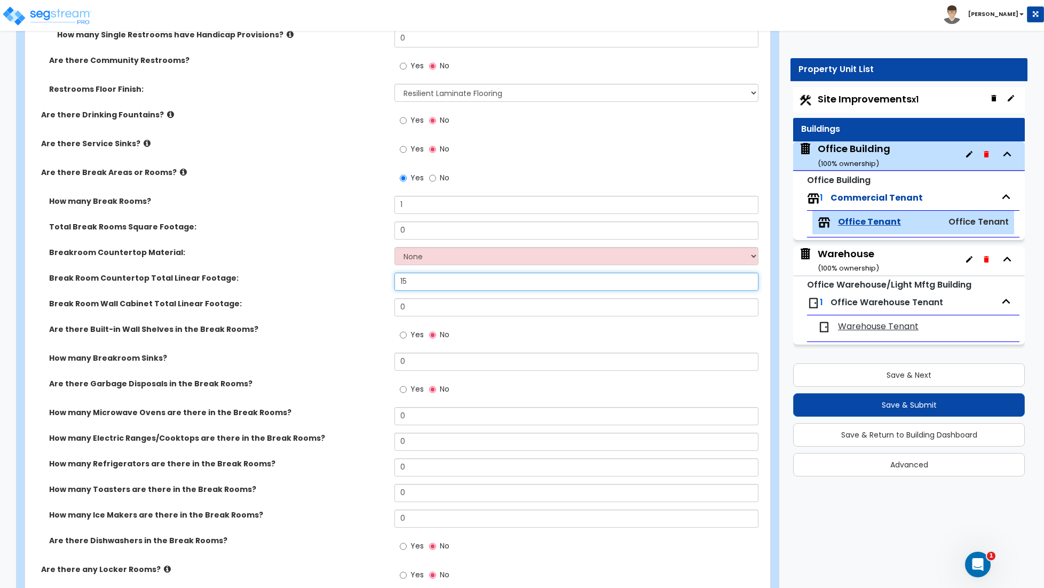
type input "15"
click at [433, 256] on select "None Plastic Laminate Solid Surface Stone Quartz Marble Tile Wood Stainless Ste…" at bounding box center [576, 256] width 364 height 18
select select "1"
click at [394, 249] on select "None Plastic Laminate Solid Surface Stone Quartz Marble Tile Wood Stainless Ste…" at bounding box center [576, 256] width 364 height 18
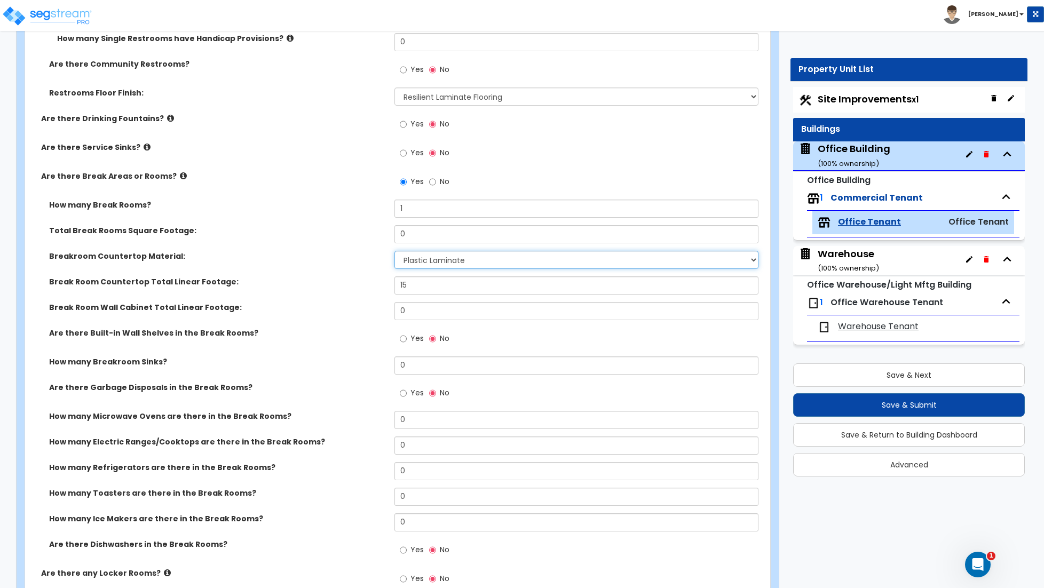
scroll to position [1716, 0]
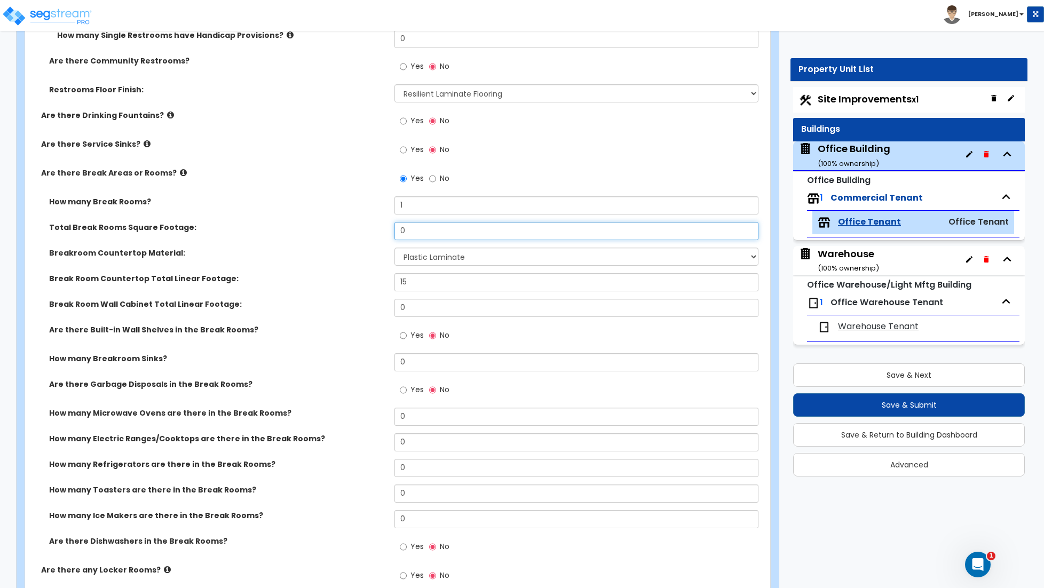
click at [423, 234] on input "0" at bounding box center [576, 231] width 364 height 18
click at [428, 235] on input "0" at bounding box center [576, 231] width 364 height 18
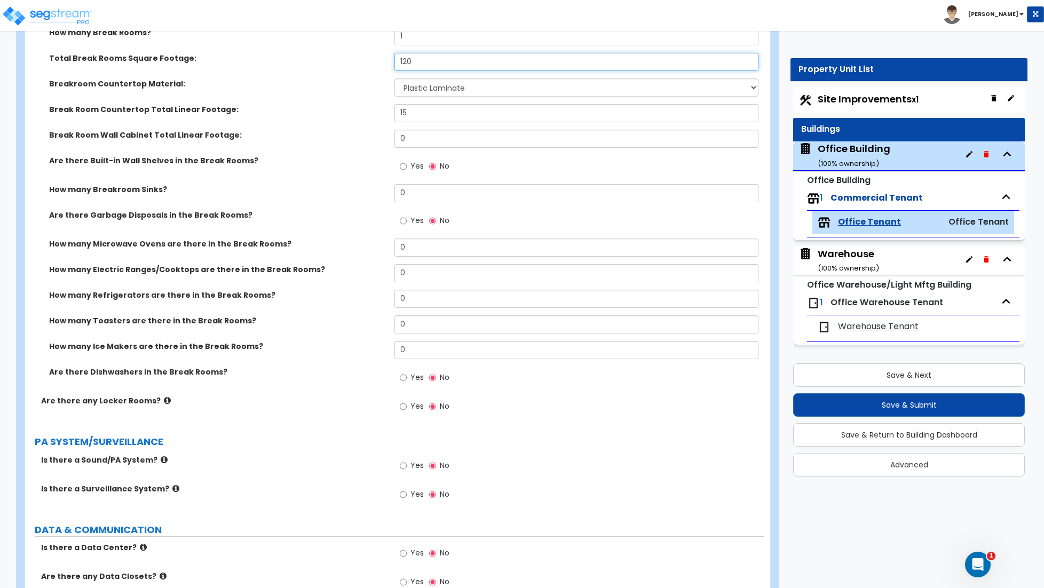
scroll to position [1891, 0]
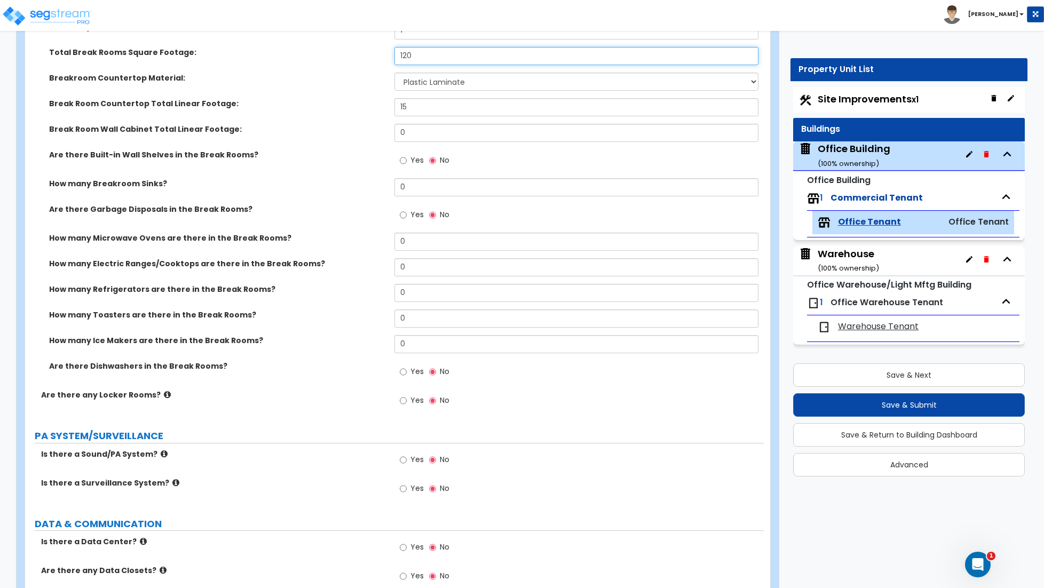
type input "120"
click at [399, 186] on input "0" at bounding box center [576, 187] width 364 height 18
drag, startPoint x: 399, startPoint y: 186, endPoint x: 405, endPoint y: 187, distance: 6.4
click at [399, 186] on input "0" at bounding box center [576, 187] width 364 height 18
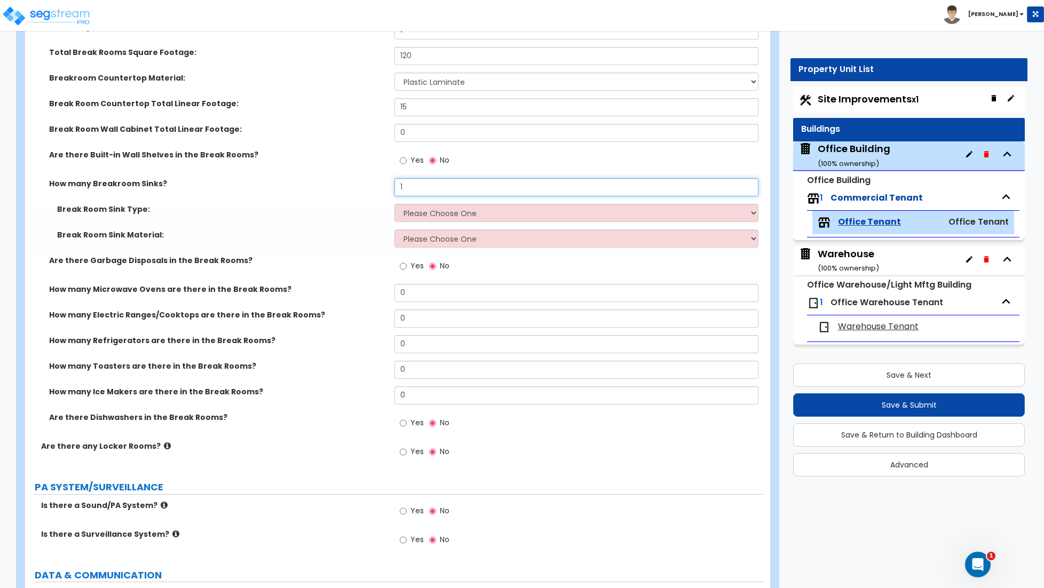
type input "1"
click at [423, 220] on select "Please Choose One Single Sink Double Sink" at bounding box center [576, 213] width 364 height 18
select select "2"
click at [394, 205] on select "Please Choose One Single Sink Double Sink" at bounding box center [576, 213] width 364 height 18
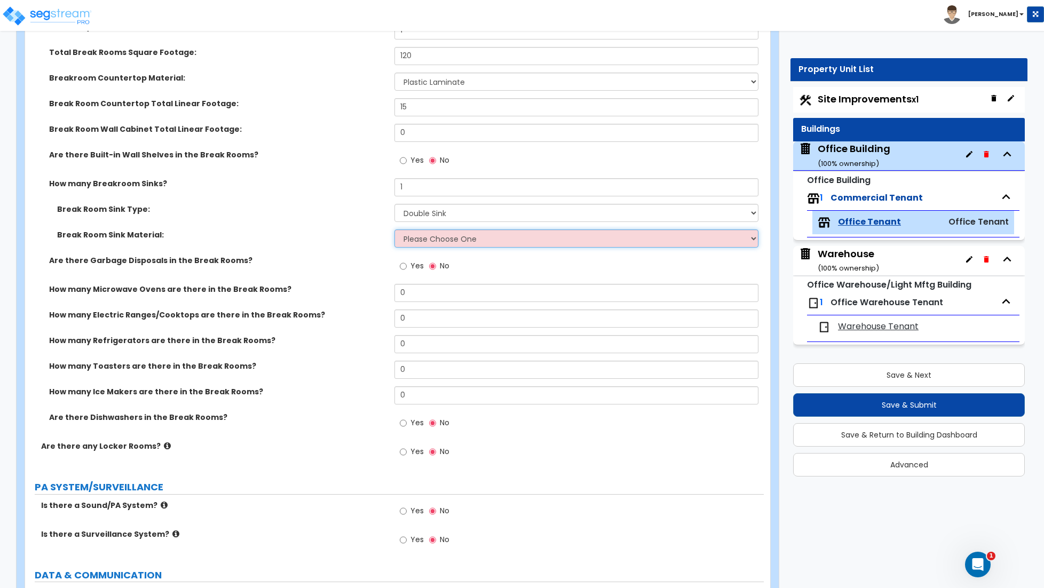
click at [425, 241] on select "Please Choose One Stainless Steel Porcelain Enamel Cast Iron" at bounding box center [576, 238] width 364 height 18
select select "1"
click at [394, 231] on select "Please Choose One Stainless Steel Porcelain Enamel Cast Iron" at bounding box center [576, 238] width 364 height 18
click at [401, 268] on input "Yes" at bounding box center [403, 266] width 7 height 12
radio input "true"
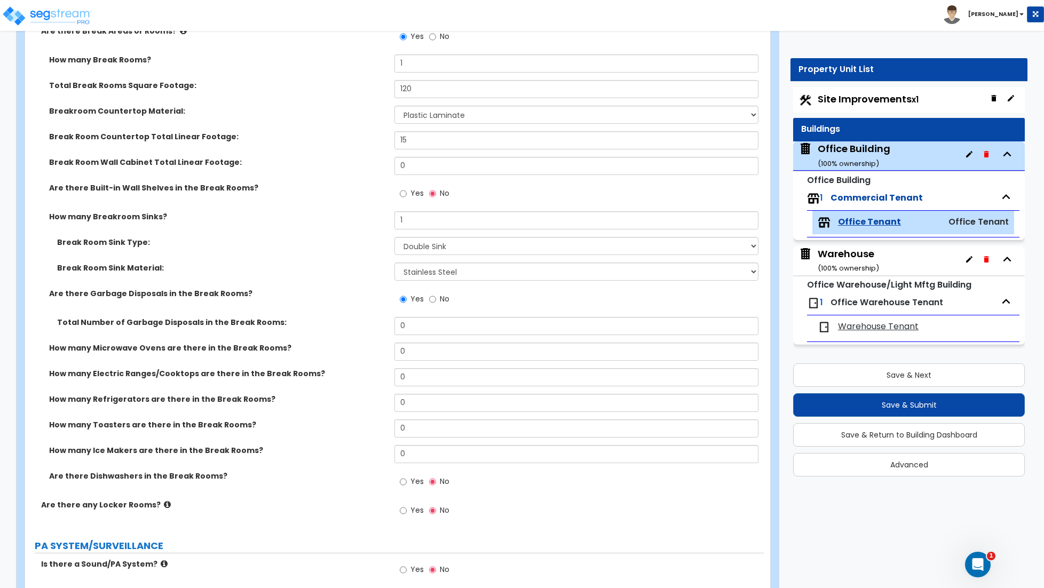
scroll to position [1846, 0]
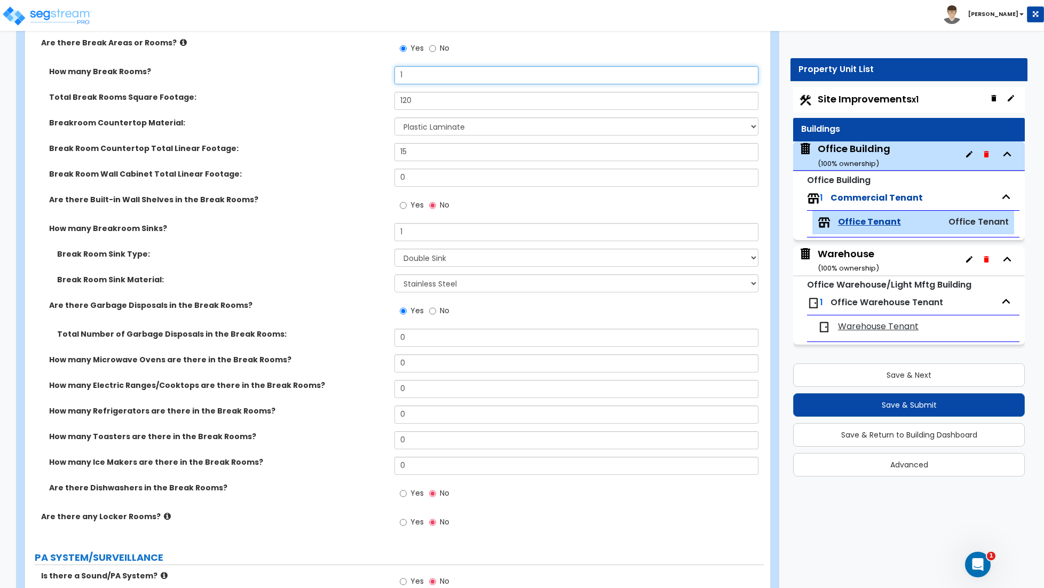
click at [414, 75] on input "1" at bounding box center [576, 75] width 364 height 18
type input "2"
click at [421, 106] on input "120" at bounding box center [576, 101] width 364 height 18
click at [421, 105] on input "120" at bounding box center [576, 101] width 364 height 18
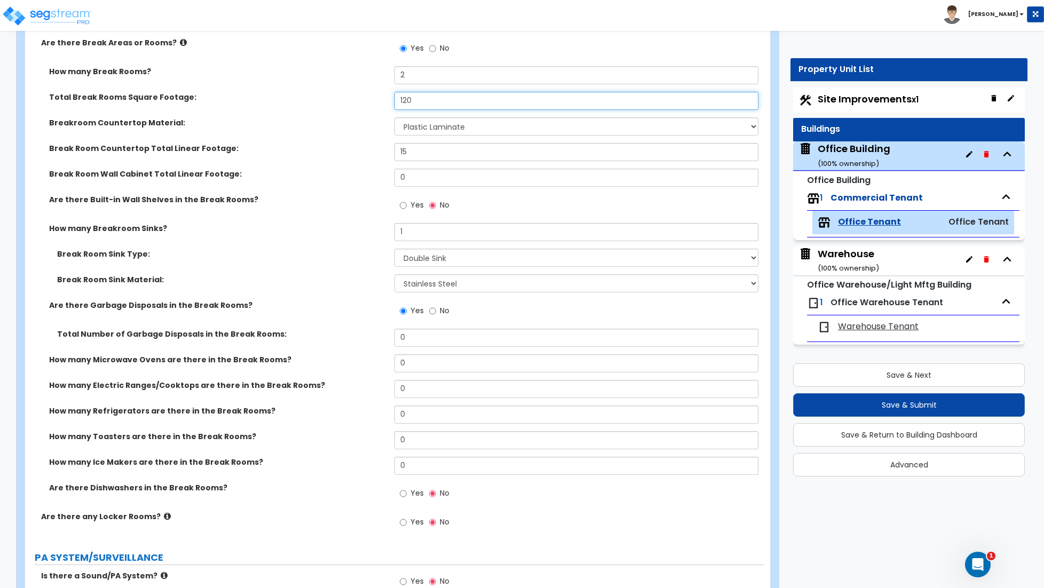
click at [421, 105] on input "120" at bounding box center [576, 101] width 364 height 18
type input "240"
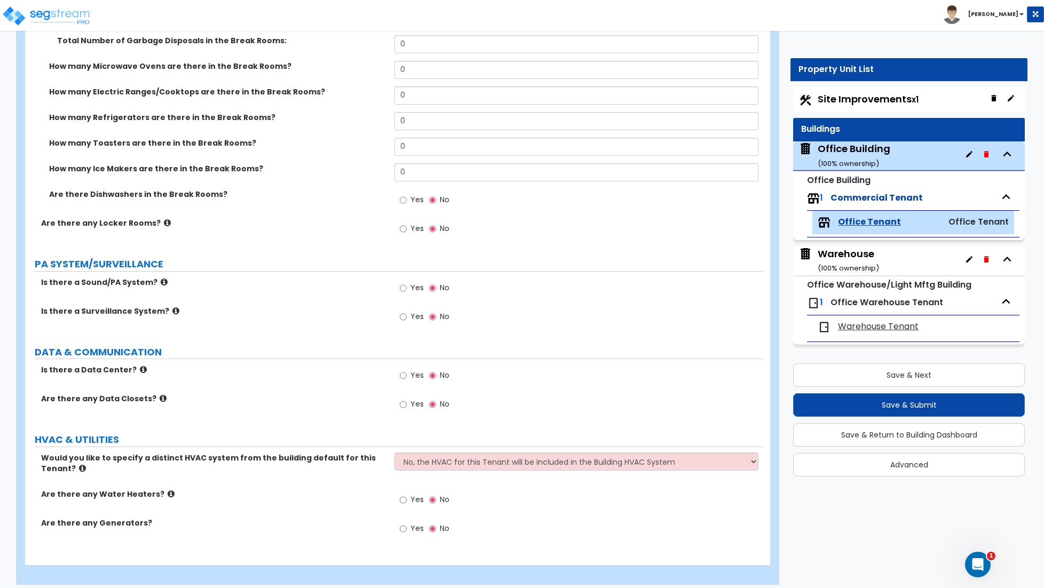
scroll to position [2150, 0]
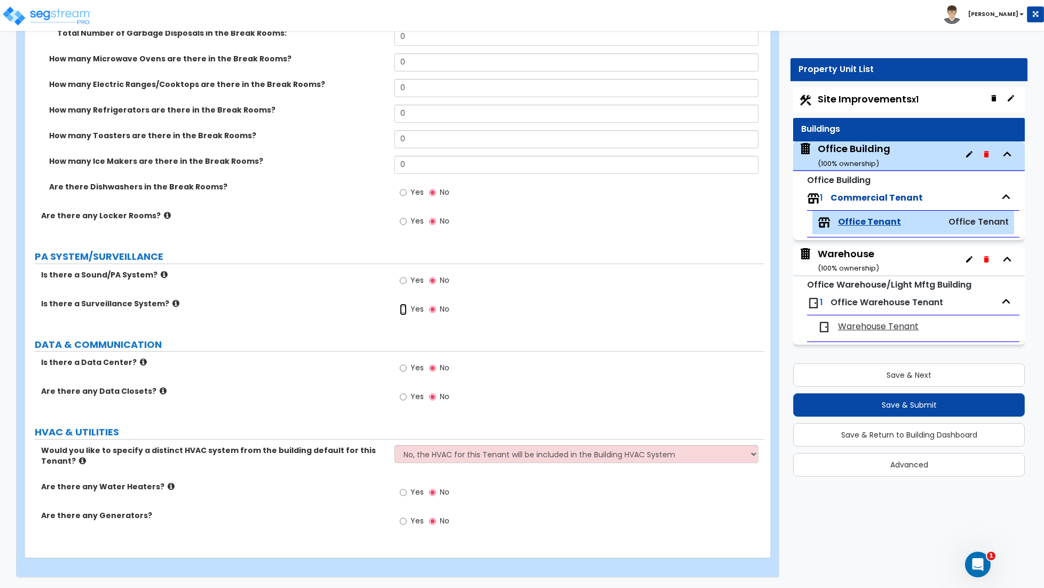
click at [403, 309] on input "Yes" at bounding box center [403, 310] width 7 height 12
radio input "true"
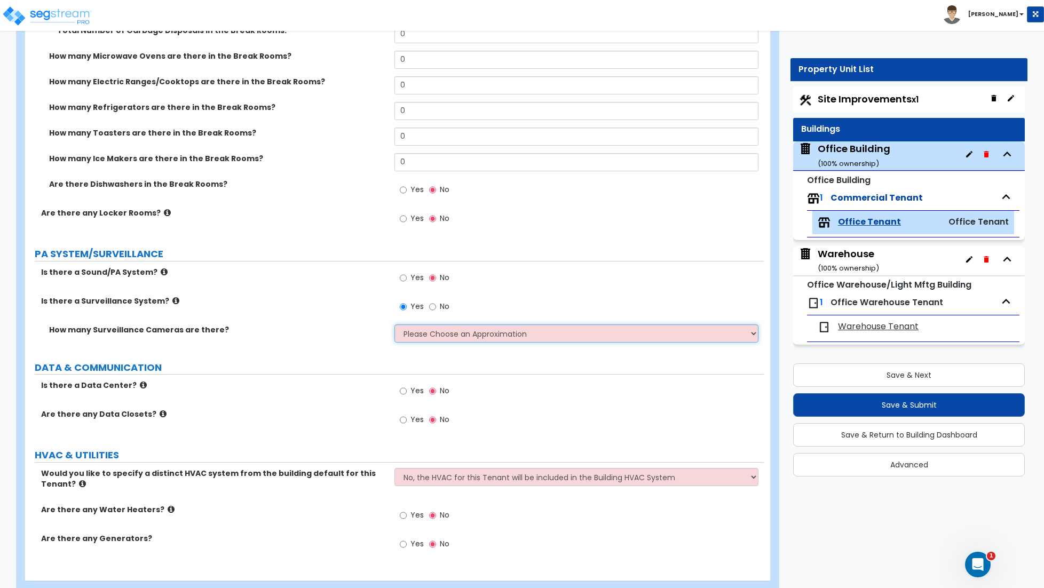
click at [432, 339] on select "Please Choose an Approximation Barely Noticed Any Noticed a Couple Frequently S…" at bounding box center [576, 333] width 364 height 18
click at [394, 326] on select "Please Choose an Approximation Barely Noticed Any Noticed a Couple Frequently S…" at bounding box center [576, 333] width 364 height 18
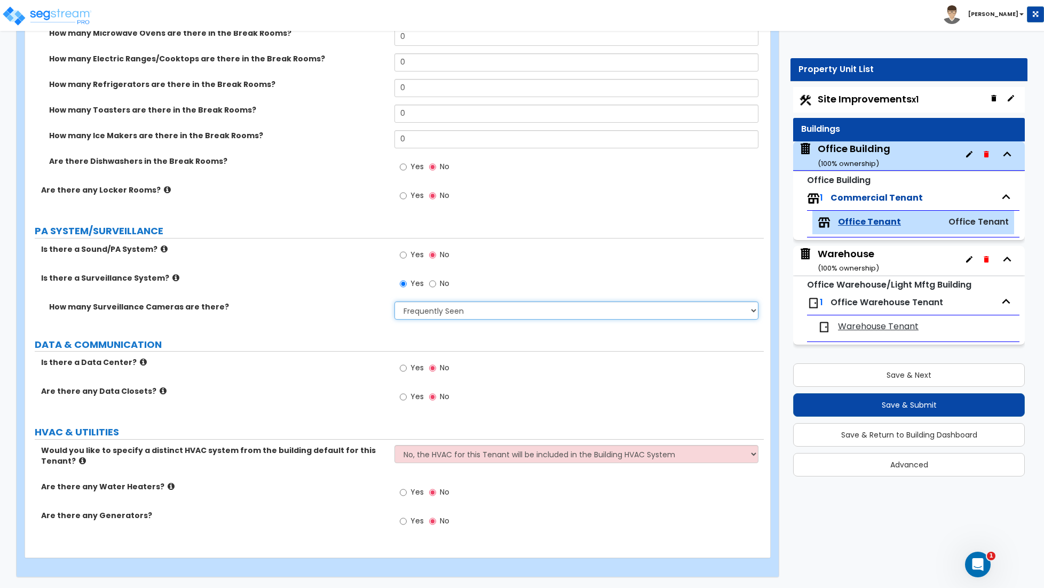
click at [446, 311] on select "Please Choose an Approximation Barely Noticed Any Noticed a Couple Frequently S…" at bounding box center [576, 310] width 364 height 18
select select "2"
click at [394, 301] on select "Please Choose an Approximation Barely Noticed Any Noticed a Couple Frequently S…" at bounding box center [576, 310] width 364 height 18
click at [323, 349] on label "DATA & COMMUNICATION" at bounding box center [399, 345] width 729 height 14
click at [403, 368] on input "Yes" at bounding box center [403, 368] width 7 height 12
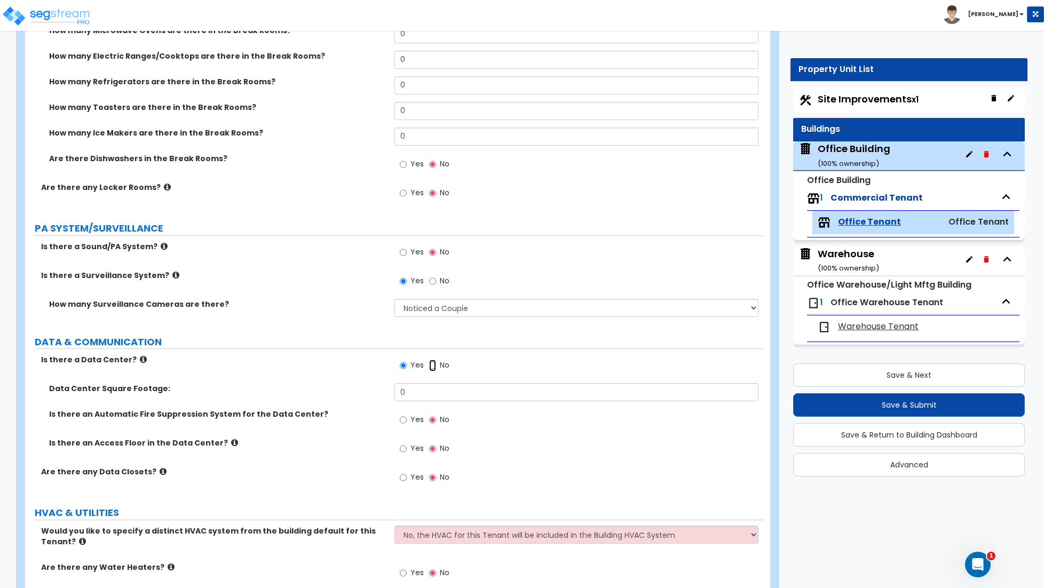
click at [431, 368] on input "No" at bounding box center [432, 366] width 7 height 12
radio input "false"
radio input "true"
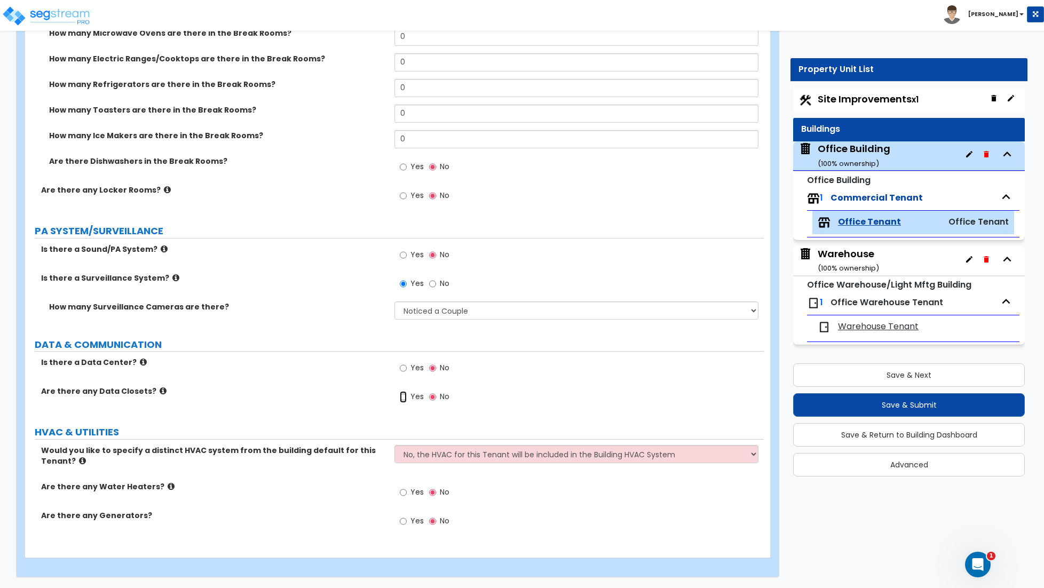
click at [402, 399] on input "Yes" at bounding box center [403, 397] width 7 height 12
radio input "true"
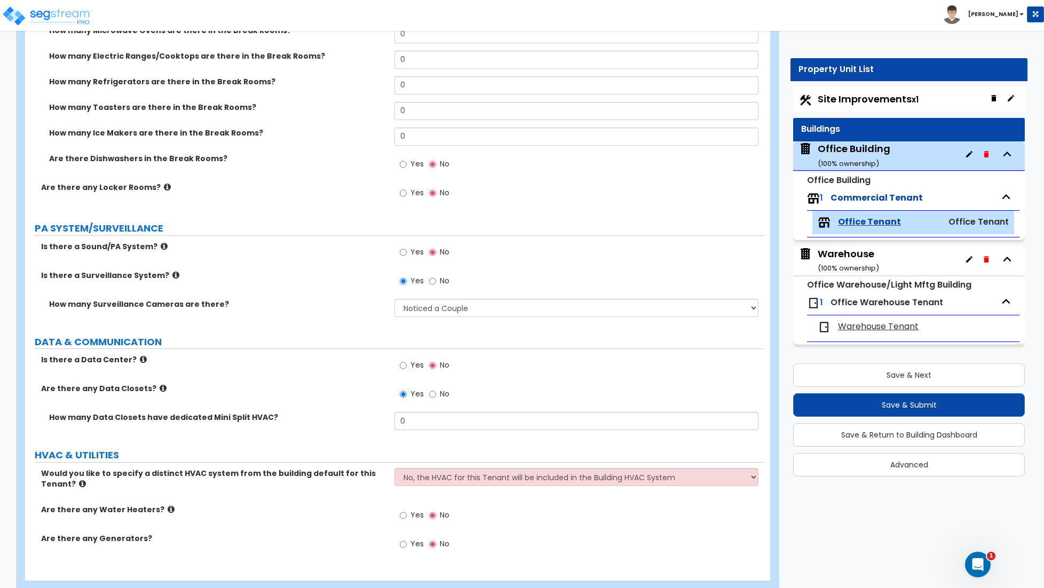
scroll to position [2201, 0]
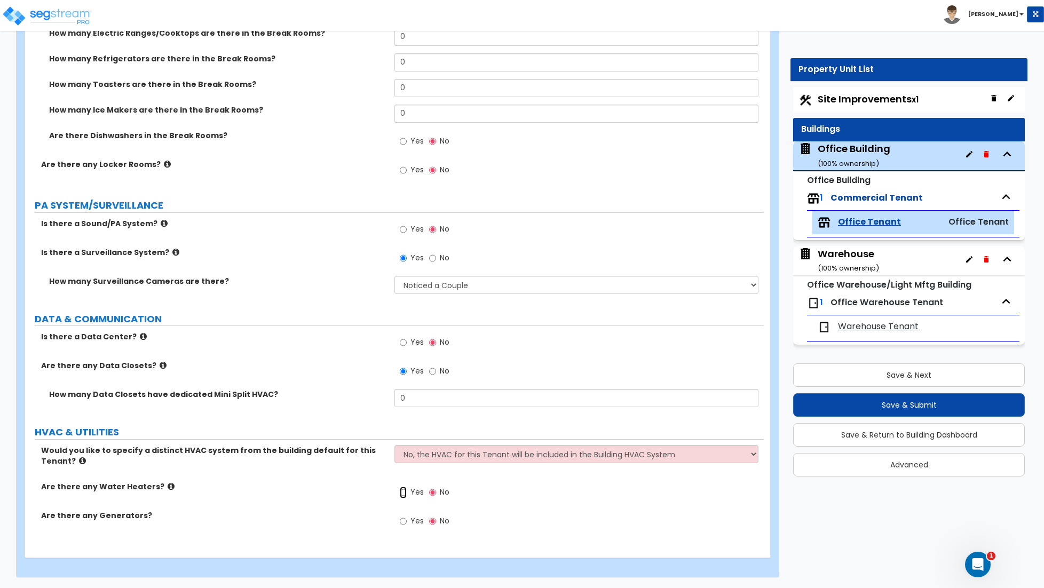
click at [403, 492] on input "Yes" at bounding box center [403, 493] width 7 height 12
radio input "true"
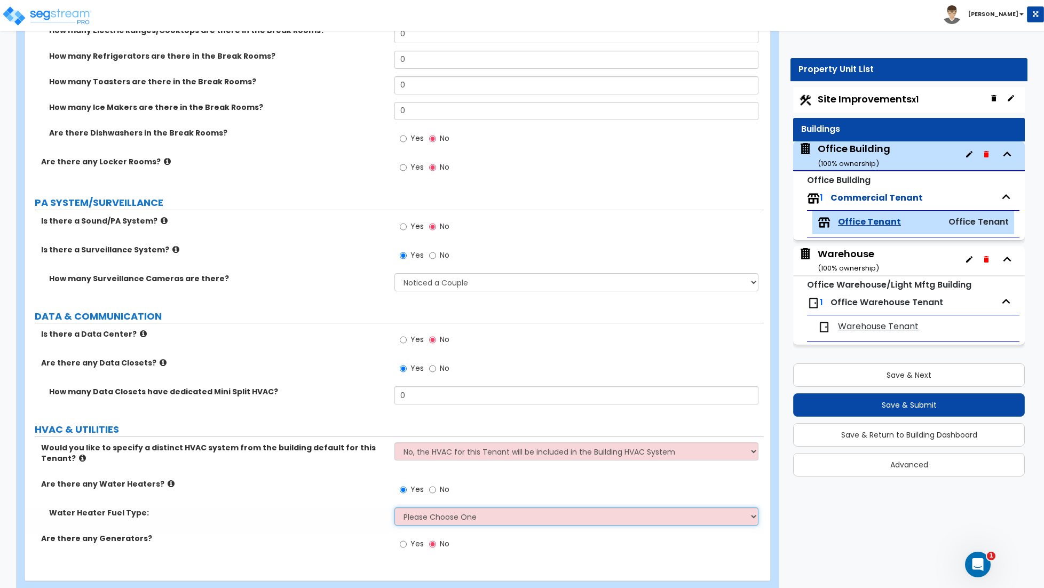
click at [433, 518] on select "Please Choose One Gas Electric" at bounding box center [576, 516] width 364 height 18
select select "1"
click at [394, 510] on select "Please Choose One Gas Electric" at bounding box center [576, 516] width 364 height 18
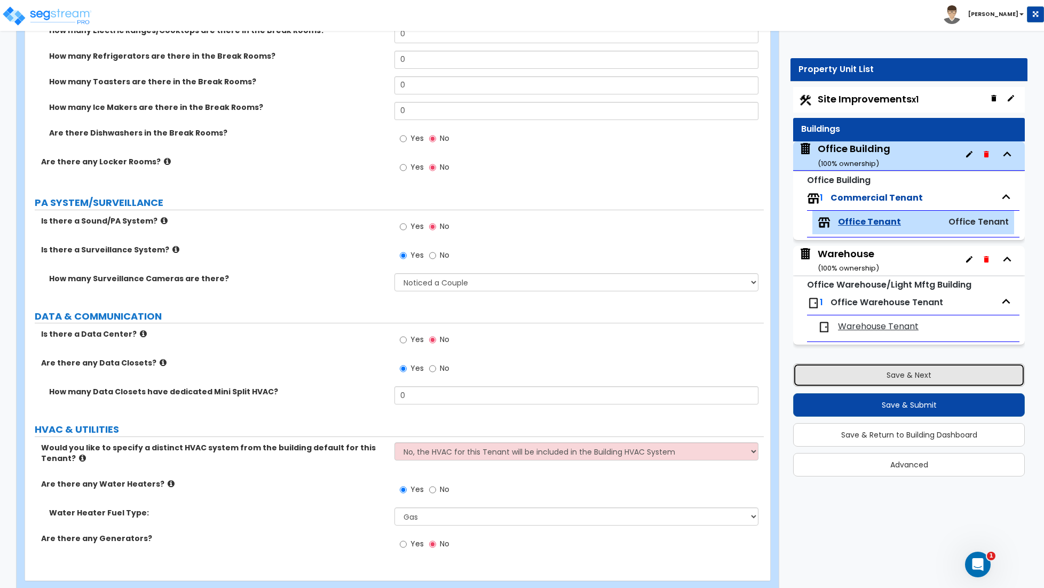
click at [921, 380] on button "Save & Next" at bounding box center [909, 374] width 232 height 23
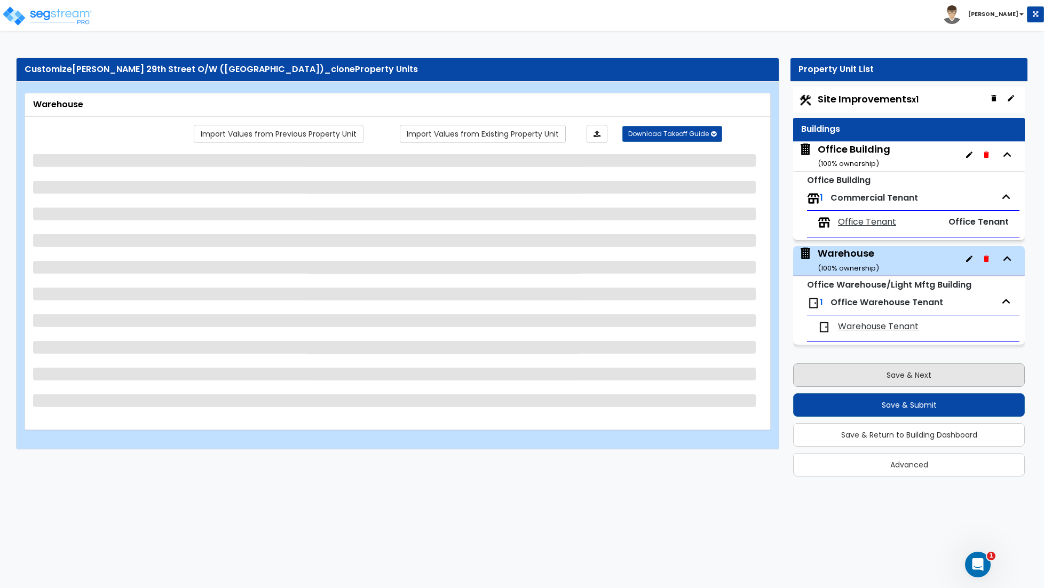
scroll to position [0, 0]
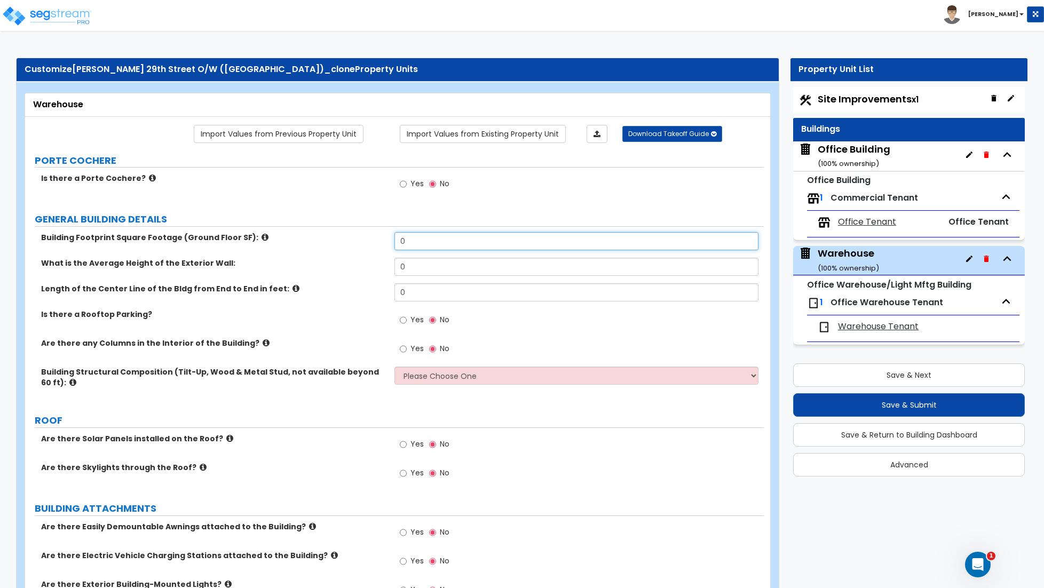
click at [413, 245] on input "0" at bounding box center [576, 241] width 364 height 18
type input "10,450"
click at [435, 266] on input "0" at bounding box center [576, 267] width 364 height 18
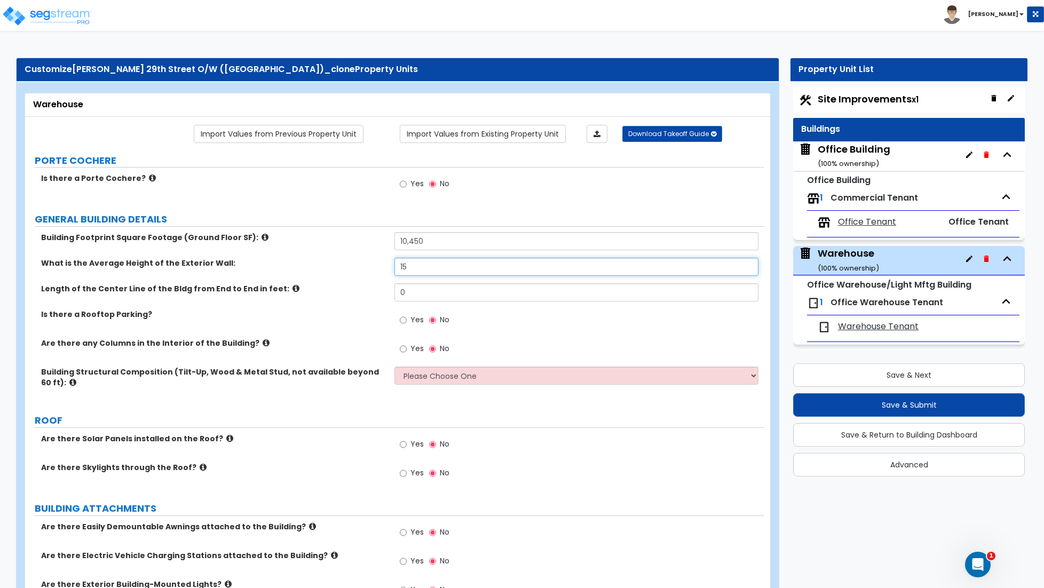
click at [424, 273] on input "15" at bounding box center [576, 267] width 364 height 18
click at [419, 266] on input "20" at bounding box center [576, 267] width 364 height 18
type input "15"
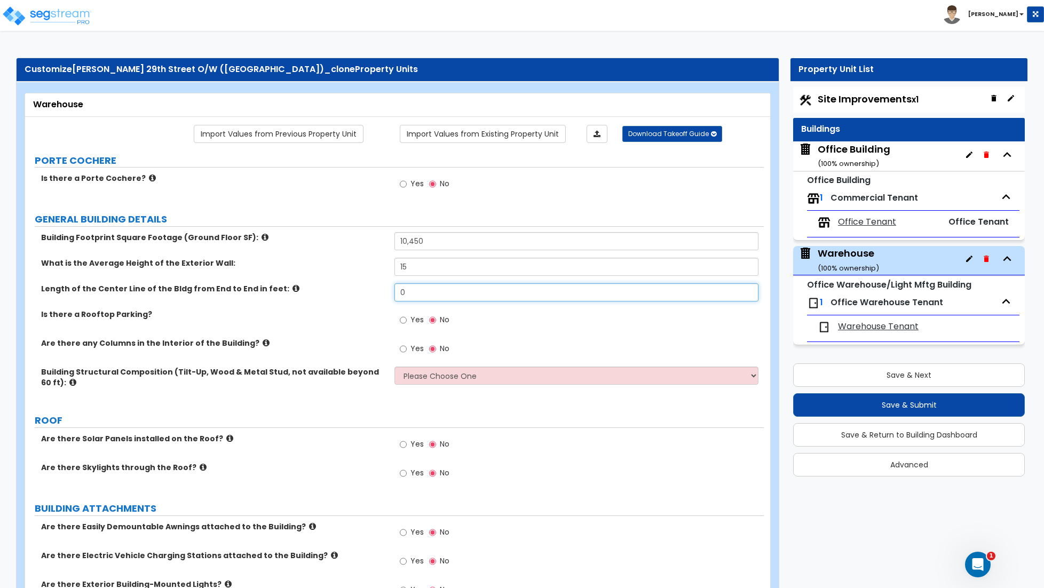
click at [425, 295] on input "0" at bounding box center [576, 292] width 364 height 18
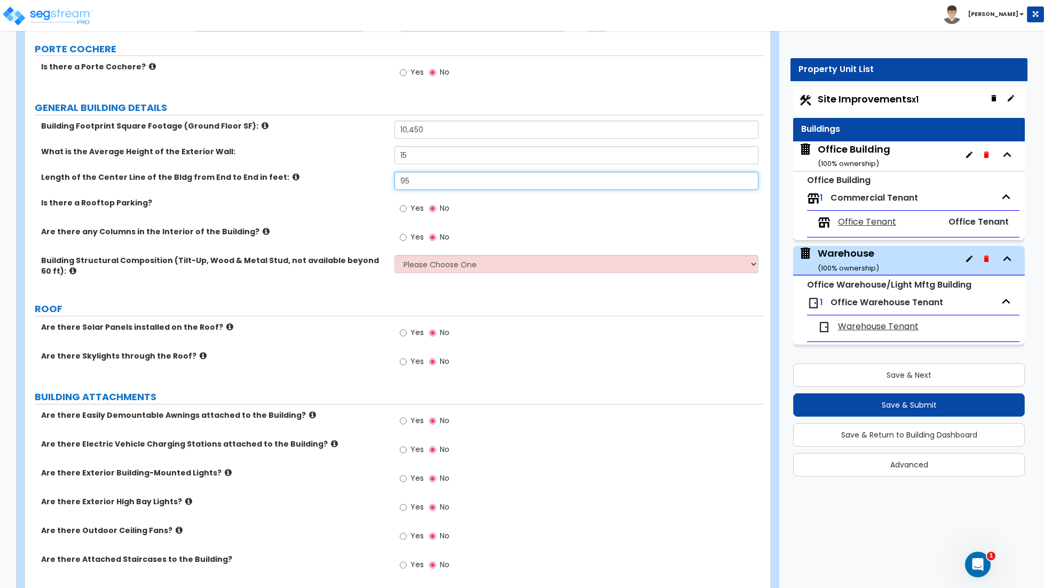
scroll to position [112, 0]
type input "95"
click at [405, 238] on input "Yes" at bounding box center [403, 237] width 7 height 12
radio input "true"
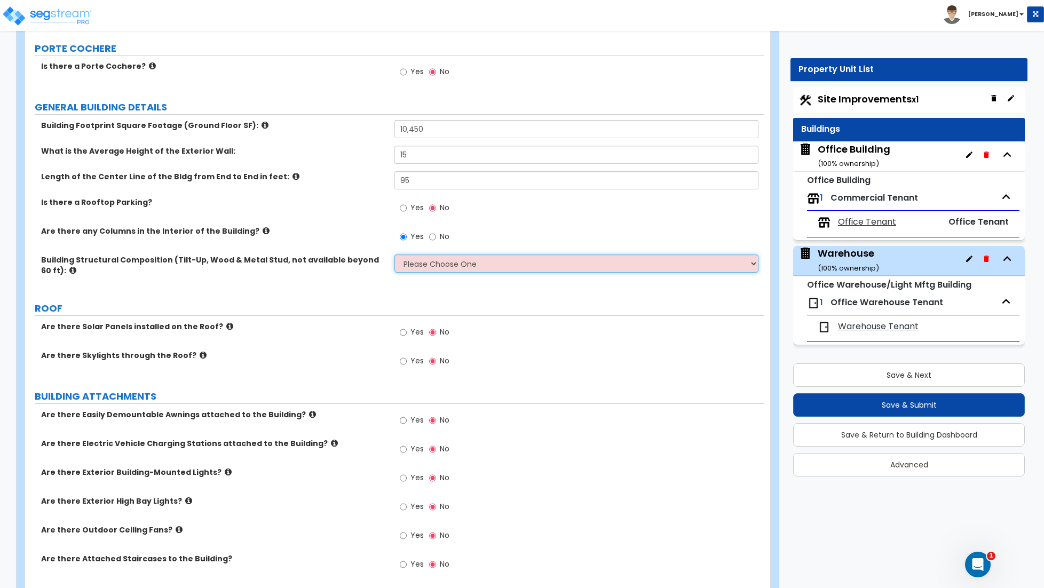
click at [446, 265] on select "Please Choose One Pre-Engineered Metal Building Tilt-up Wall Construction Reinf…" at bounding box center [576, 263] width 364 height 18
select select "1"
click at [394, 256] on select "Please Choose One Pre-Engineered Metal Building Tilt-up Wall Construction Reinf…" at bounding box center [576, 263] width 364 height 18
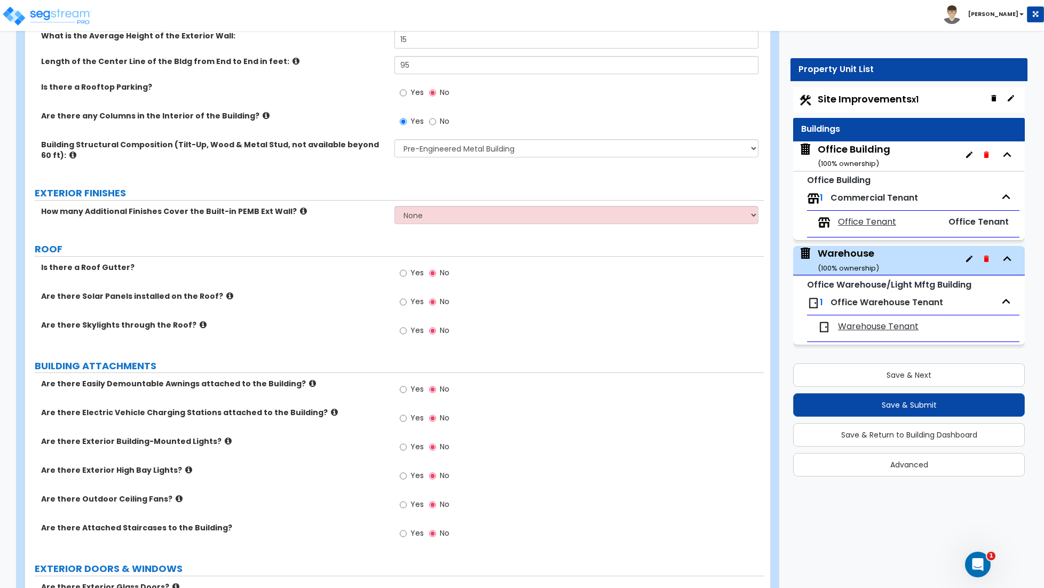
scroll to position [264, 0]
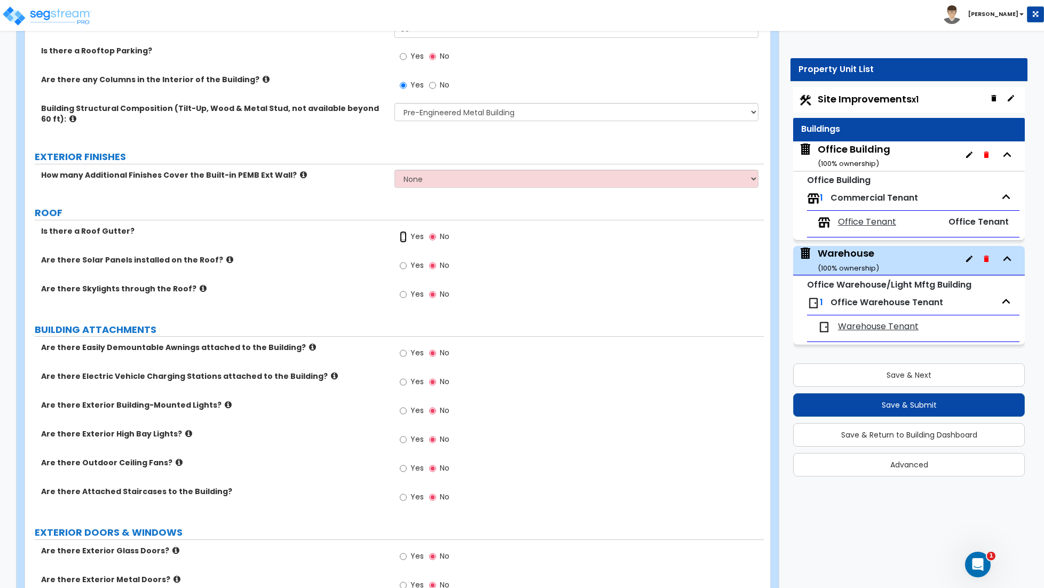
click at [402, 238] on input "Yes" at bounding box center [403, 237] width 7 height 12
radio input "true"
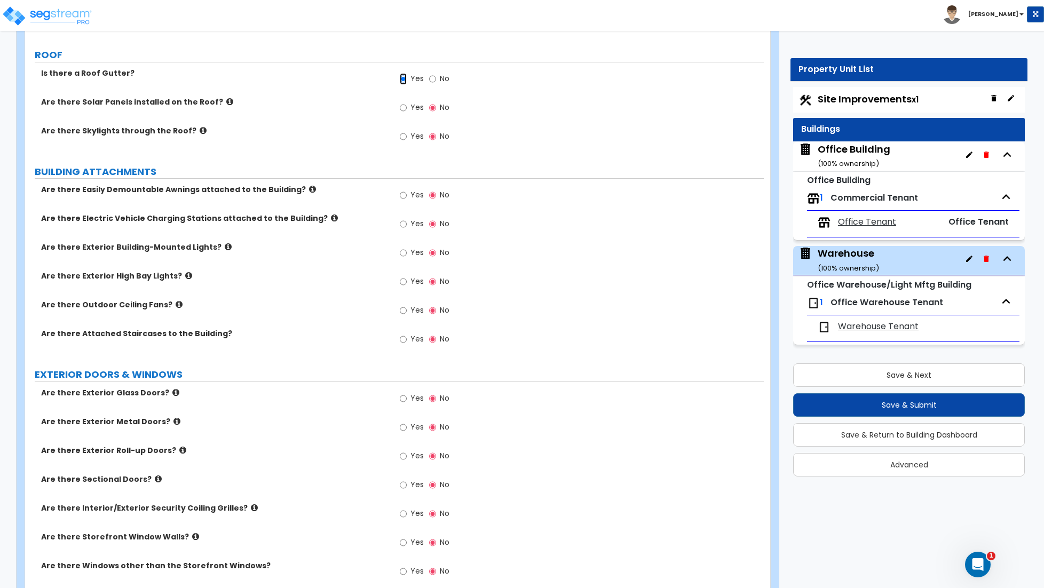
scroll to position [426, 0]
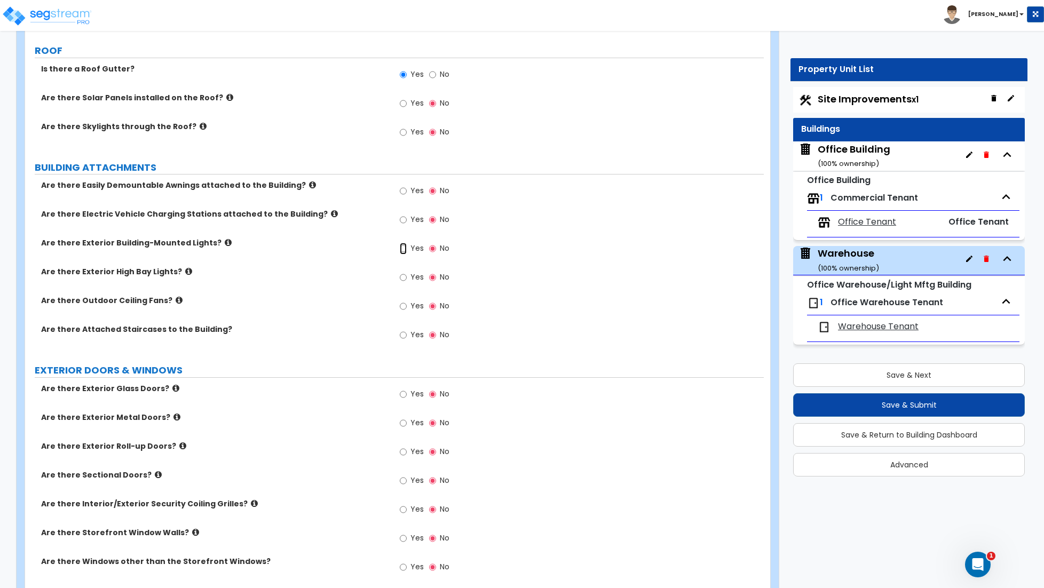
click at [405, 251] on input "Yes" at bounding box center [403, 249] width 7 height 12
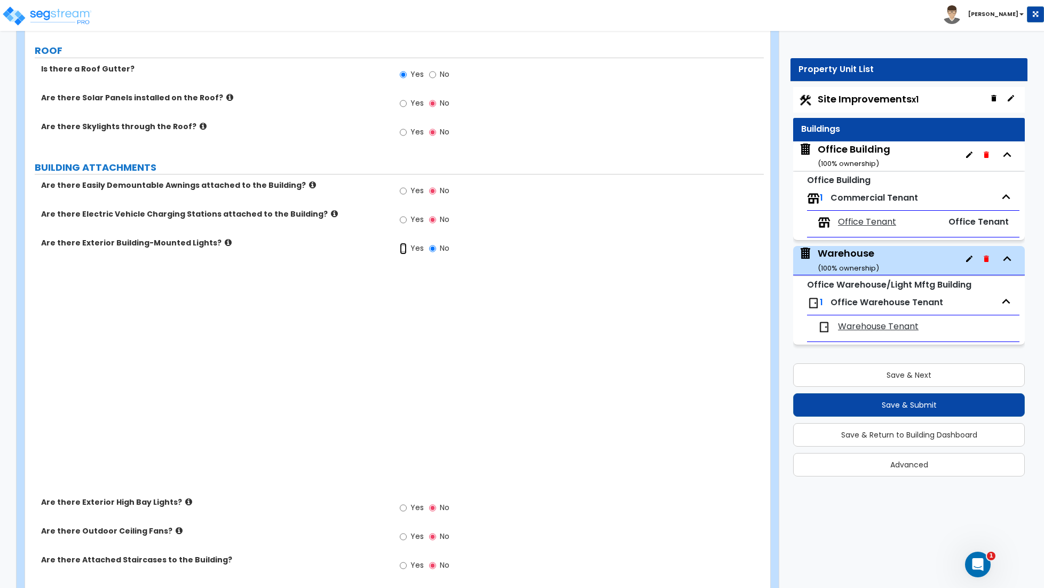
radio input "true"
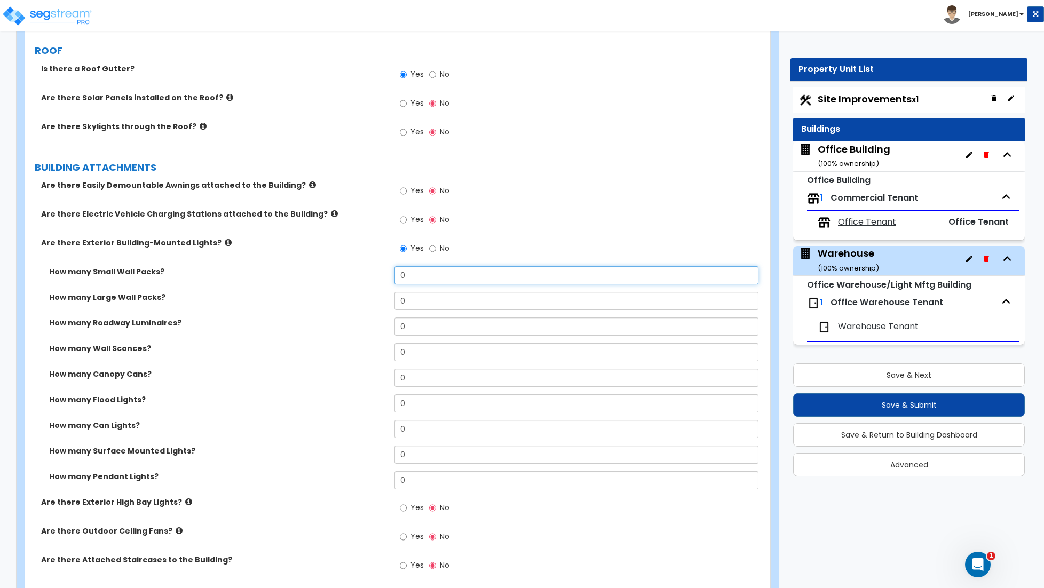
click at [410, 280] on input "0" at bounding box center [576, 275] width 364 height 18
click at [417, 301] on input "0" at bounding box center [576, 301] width 364 height 18
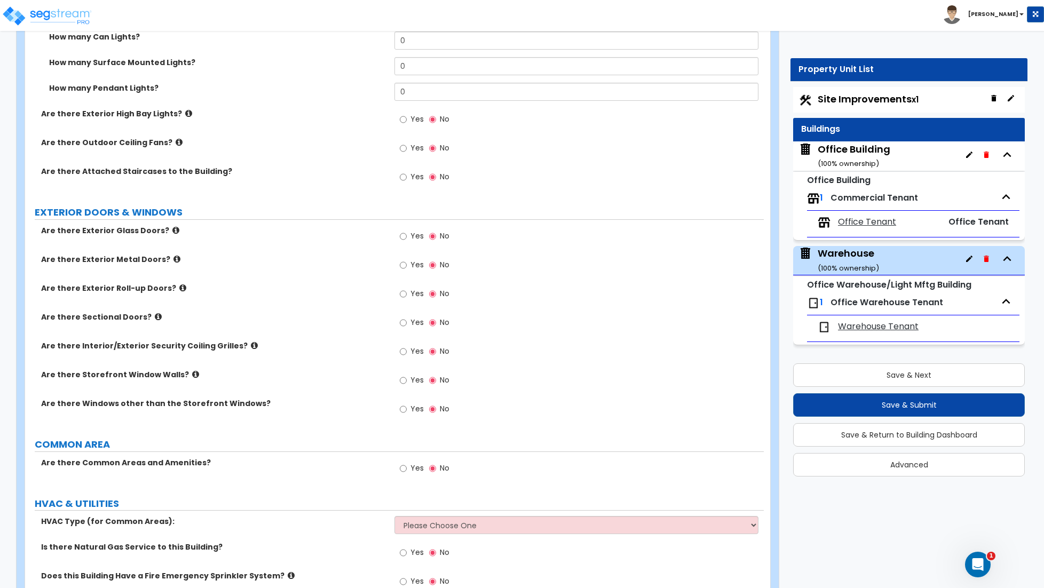
scroll to position [816, 0]
type input "5"
click at [403, 266] on input "Yes" at bounding box center [403, 264] width 7 height 12
radio input "true"
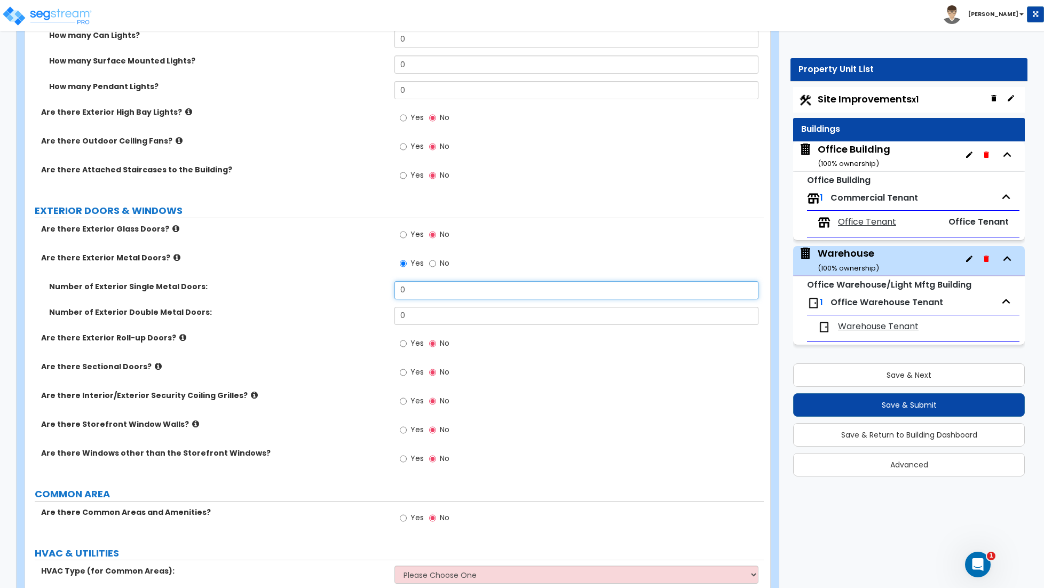
click at [411, 290] on input "0" at bounding box center [576, 290] width 364 height 18
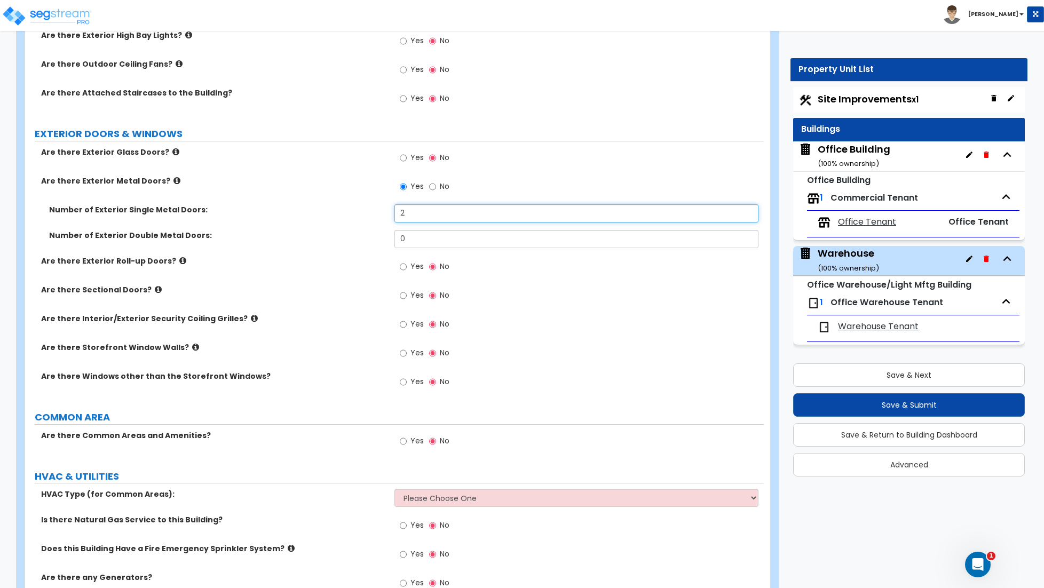
scroll to position [901, 0]
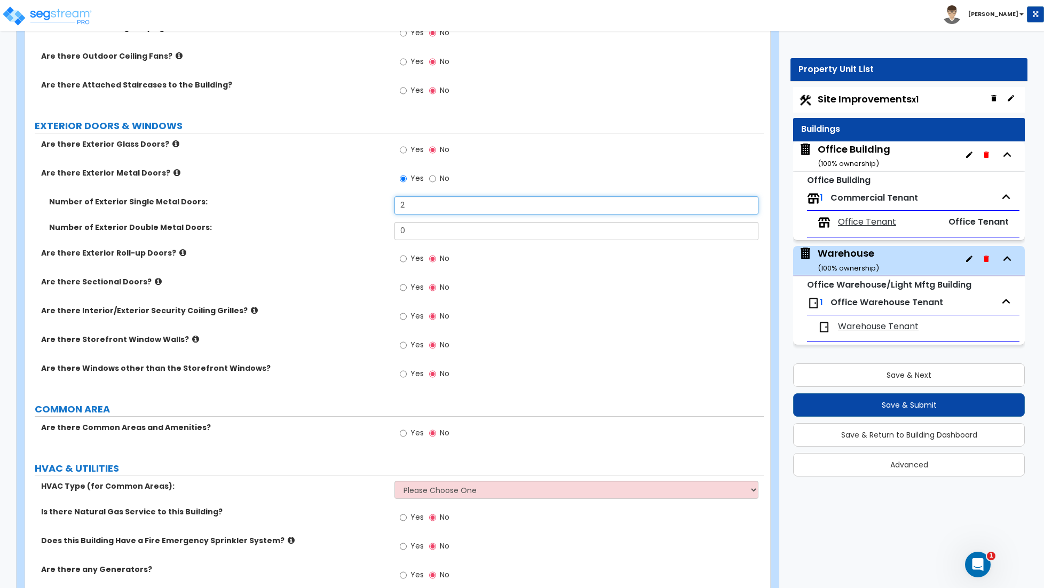
type input "2"
click at [404, 263] on input "Yes" at bounding box center [403, 259] width 7 height 12
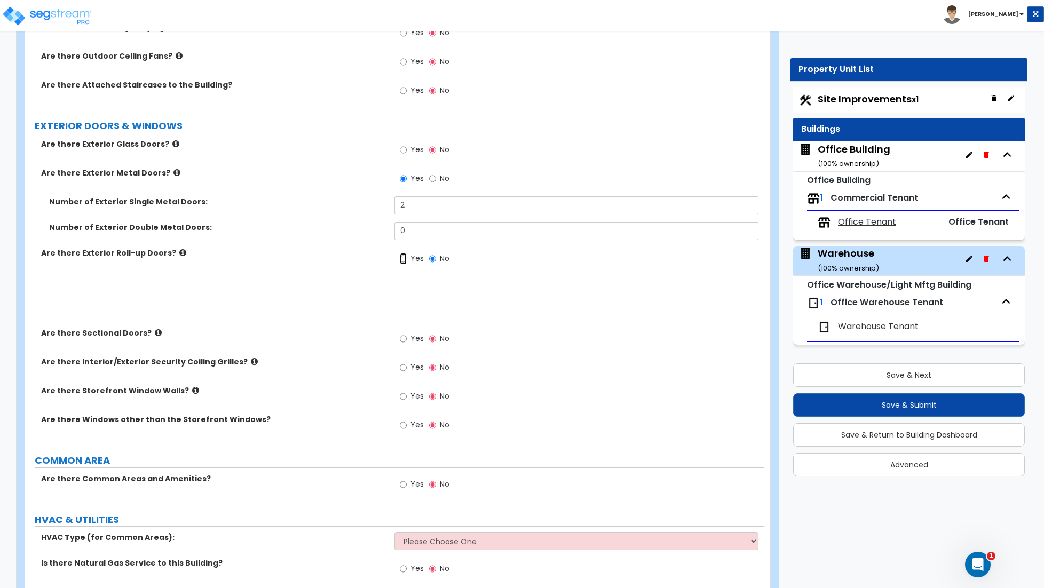
radio input "true"
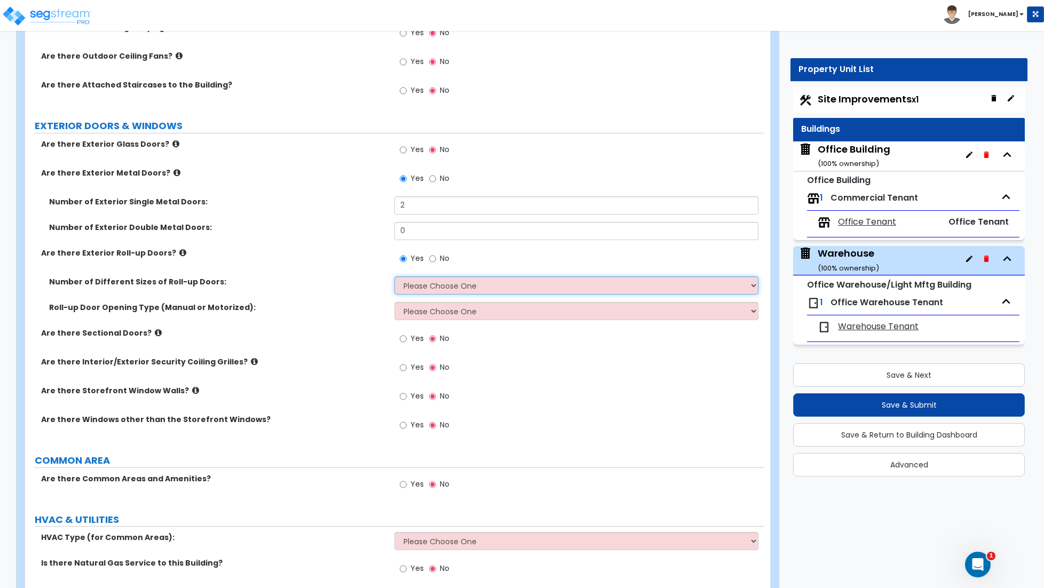
click at [415, 289] on select "Please Choose One 1 2 3" at bounding box center [576, 285] width 364 height 18
select select "1"
click at [394, 278] on select "Please Choose One 1 2 3" at bounding box center [576, 285] width 364 height 18
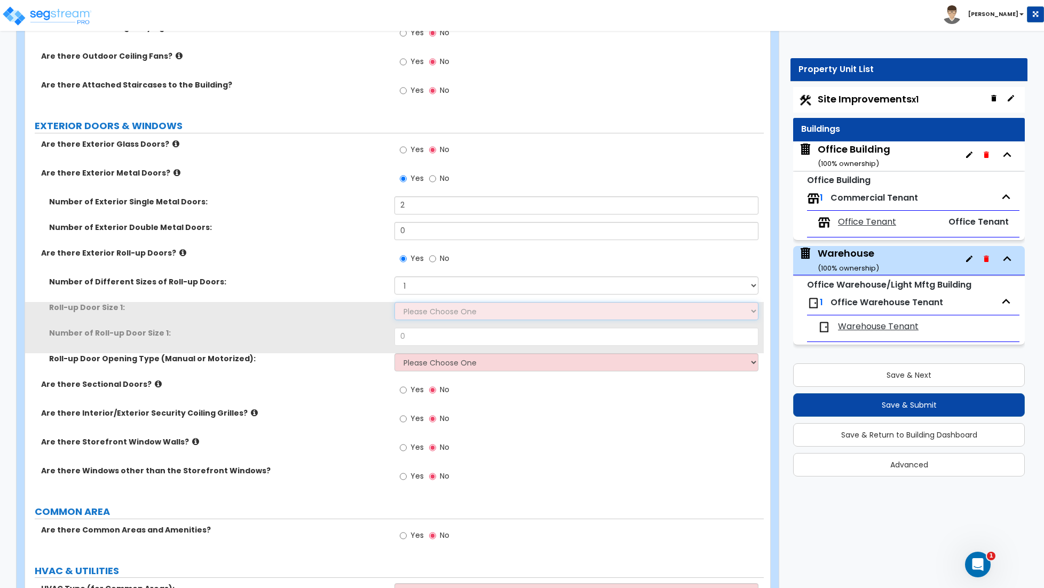
click at [413, 311] on select "Please Choose One 8' x 8' 10' x 10' 12' x 12' 14' x 14' 20' x 12' 20' x 16'" at bounding box center [576, 311] width 364 height 18
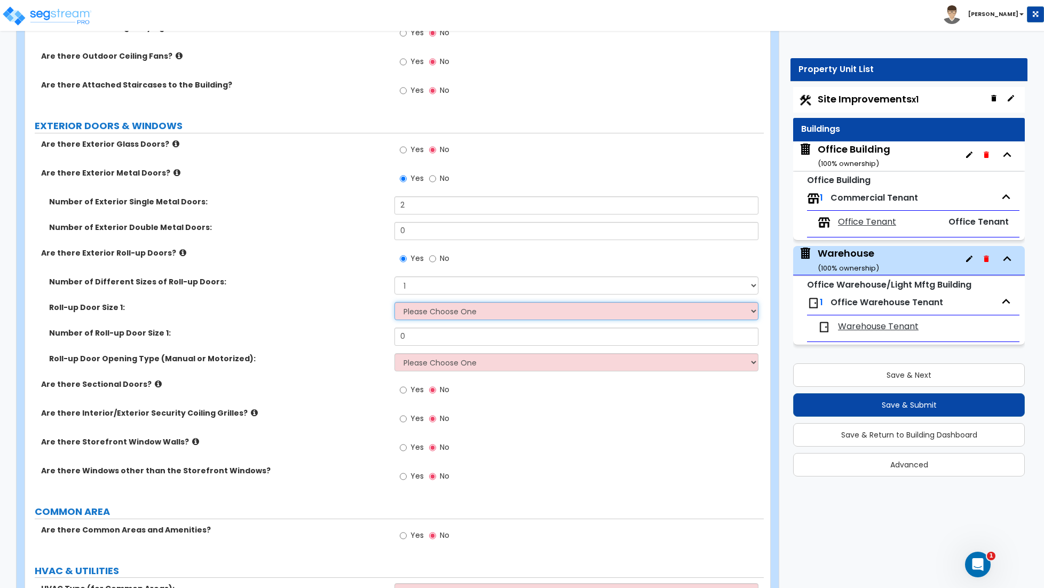
select select "3"
click at [394, 304] on select "Please Choose One 8' x 8' 10' x 10' 12' x 12' 14' x 14' 20' x 12' 20' x 16'" at bounding box center [576, 311] width 364 height 18
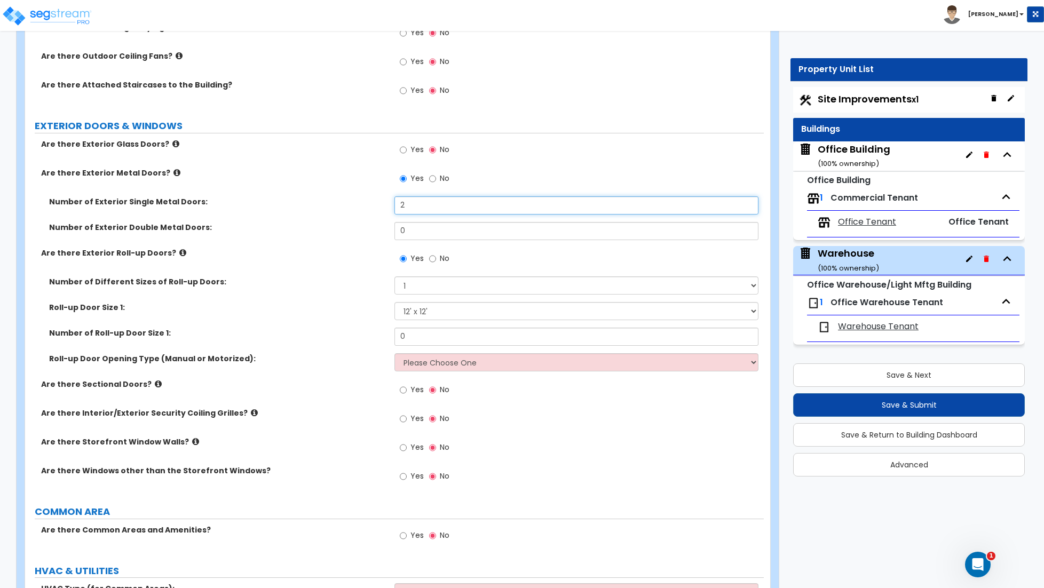
click at [415, 201] on input "2" at bounding box center [576, 205] width 364 height 18
type input "3"
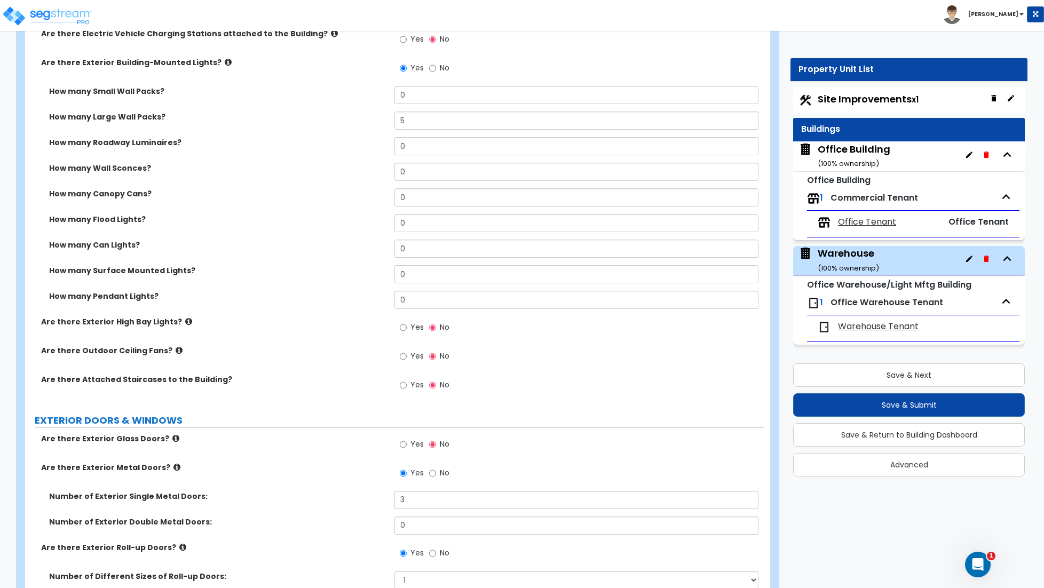
scroll to position [603, 0]
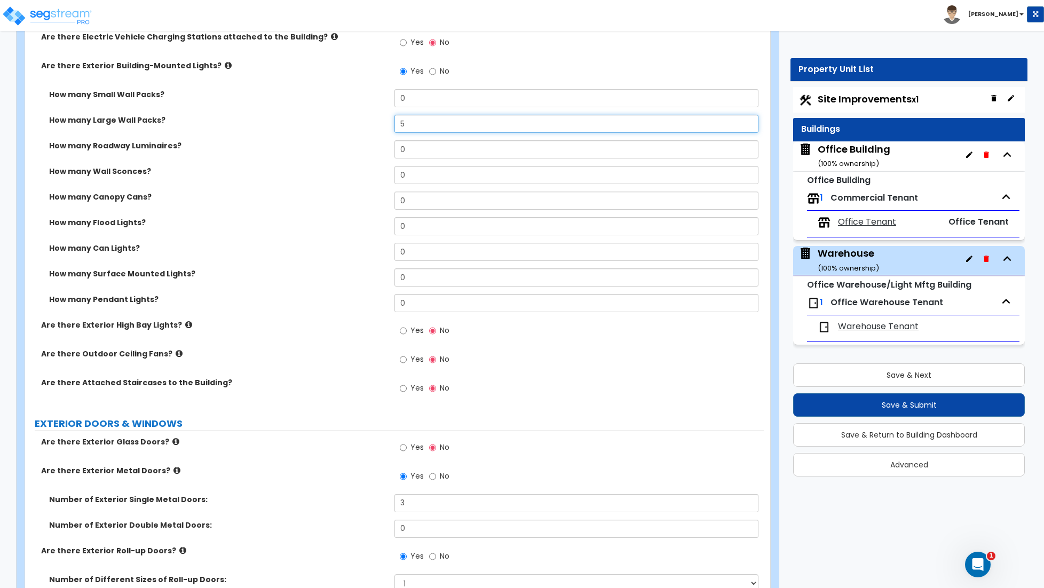
click at [410, 123] on input "5" at bounding box center [576, 124] width 364 height 18
type input "6"
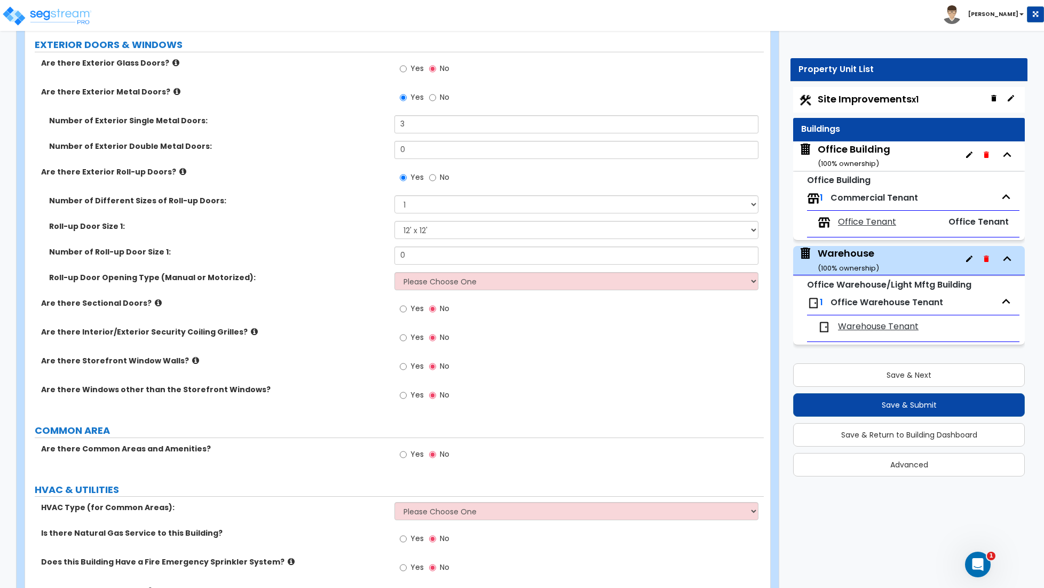
scroll to position [993, 0]
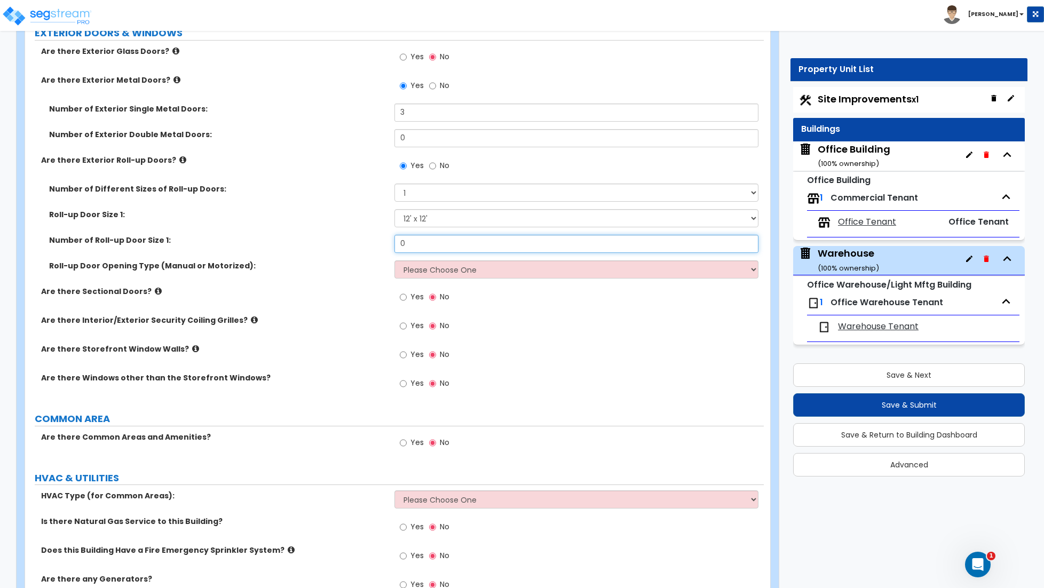
click at [428, 245] on input "0" at bounding box center [576, 244] width 364 height 18
type input "11"
click at [444, 268] on select "Please Choose One All Manual All Motorized Some are Motorized" at bounding box center [576, 269] width 364 height 18
select select "2"
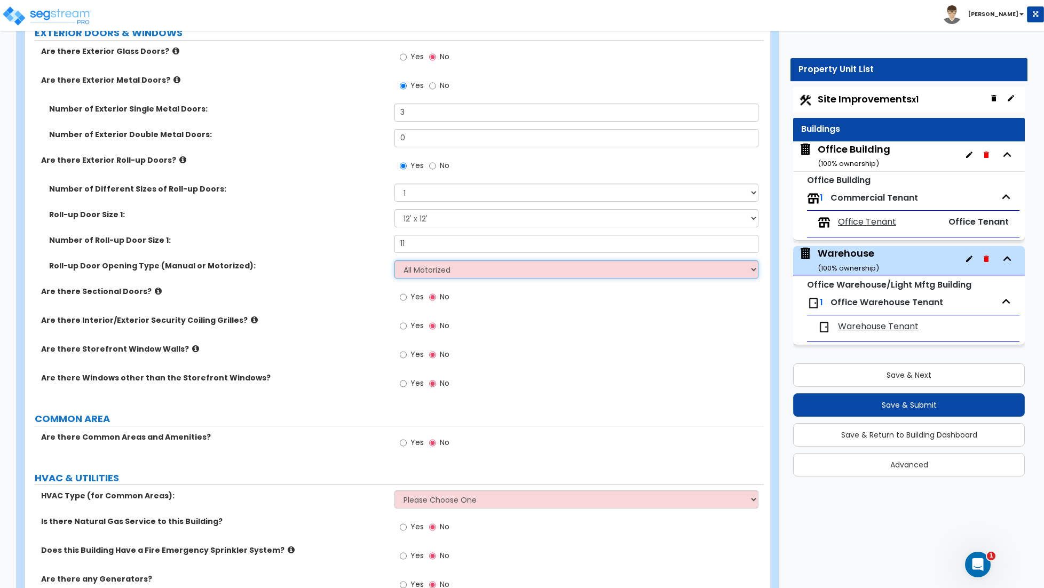
click at [394, 262] on select "Please Choose One All Manual All Motorized Some are Motorized" at bounding box center [576, 269] width 364 height 18
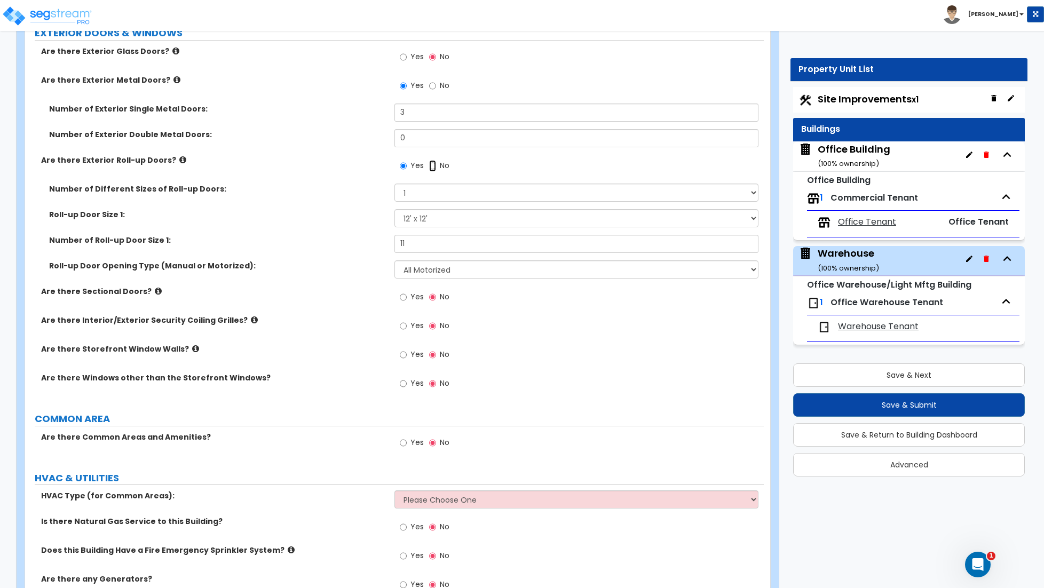
click at [435, 167] on input "No" at bounding box center [432, 166] width 7 height 12
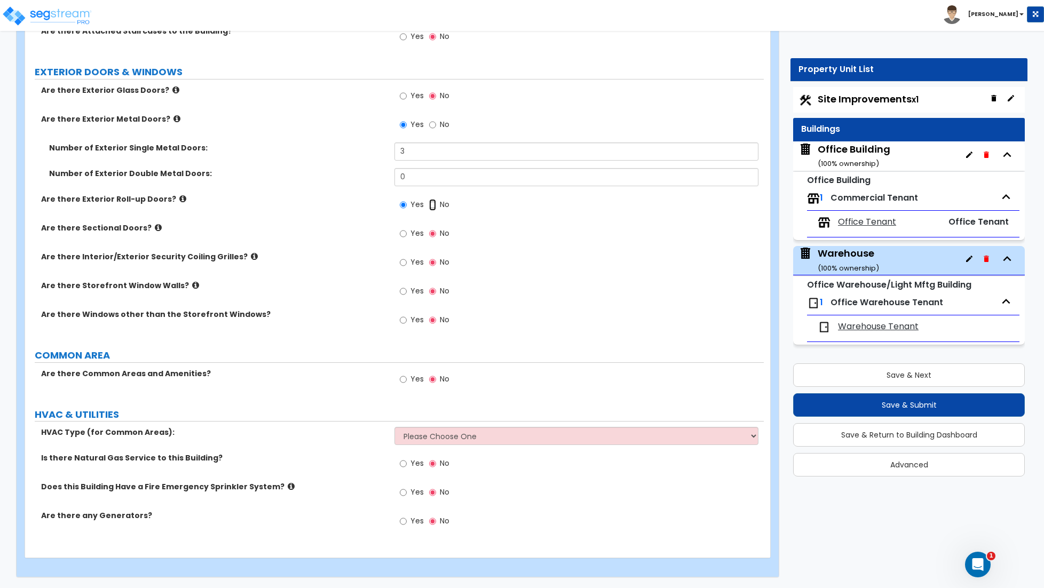
radio input "false"
radio input "true"
click at [403, 233] on input "Yes" at bounding box center [403, 234] width 7 height 12
radio input "true"
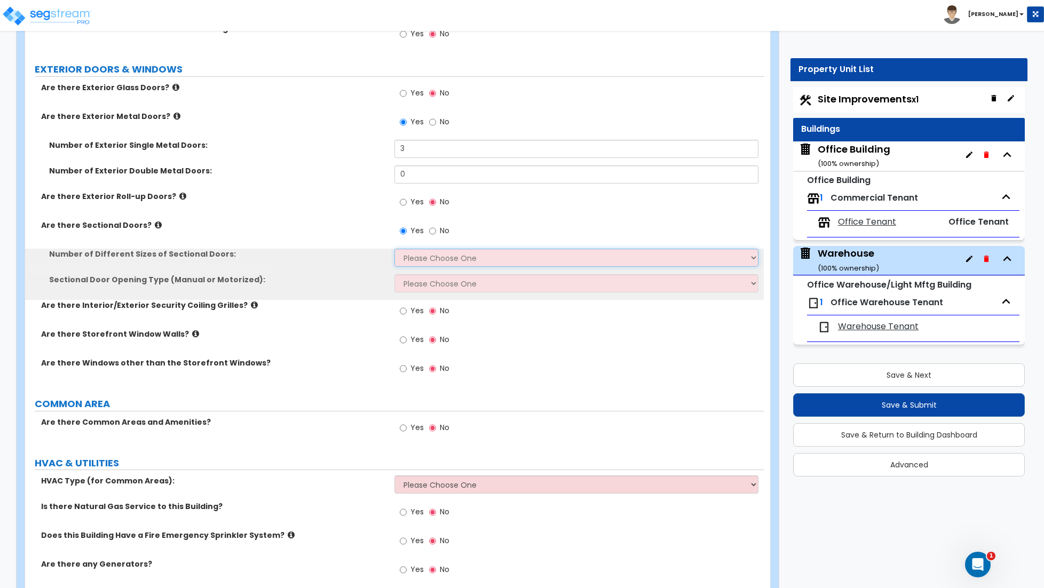
click at [437, 258] on select "Please Choose One 1 2 3" at bounding box center [576, 258] width 364 height 18
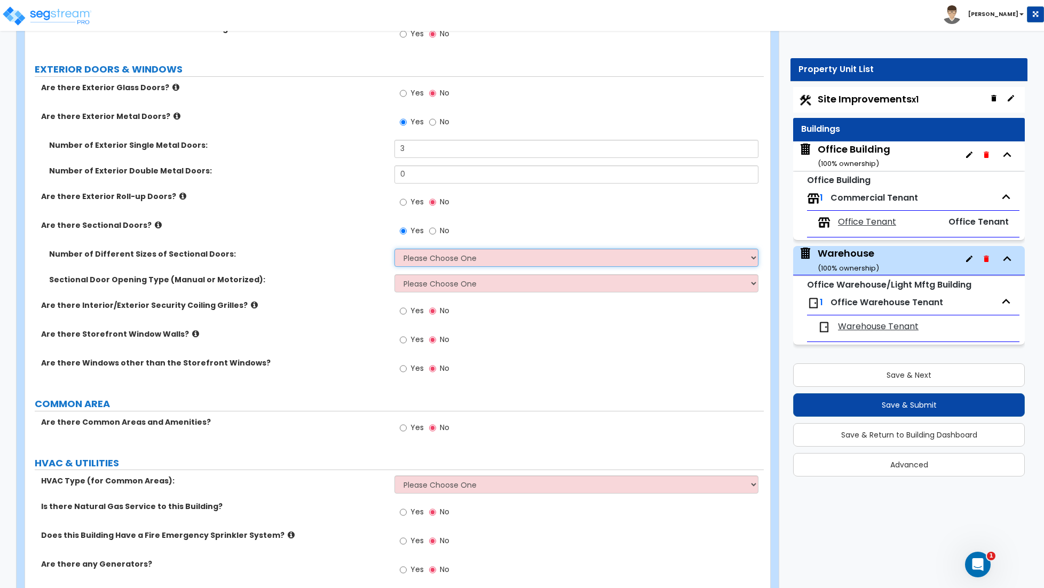
select select "1"
click at [394, 250] on select "Please Choose One 1 2 3" at bounding box center [576, 258] width 364 height 18
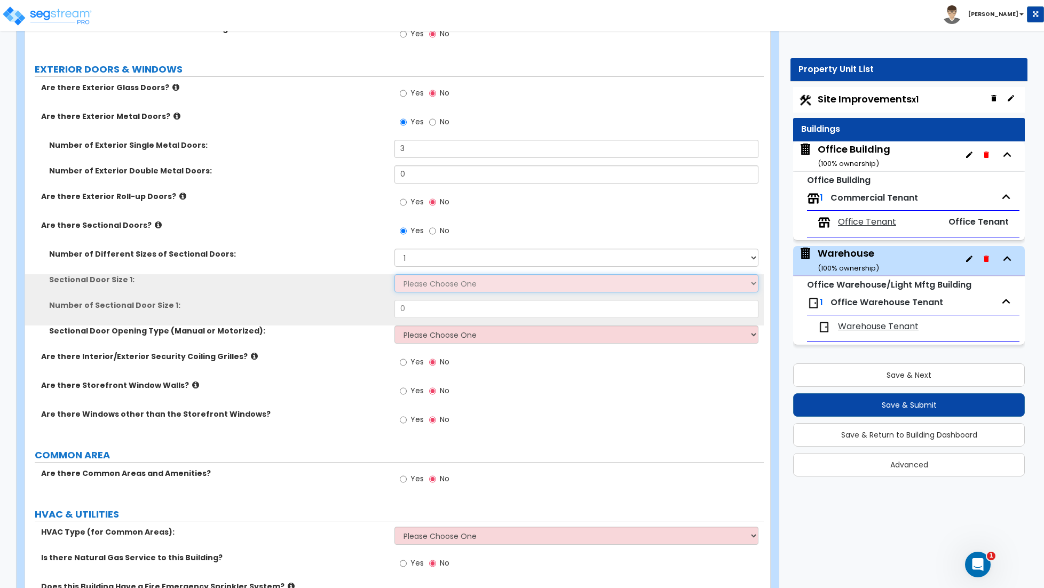
click at [423, 285] on select "Please Choose One 8' x 8' 10' x 10' 12' x 12' 20' x 14'" at bounding box center [576, 283] width 364 height 18
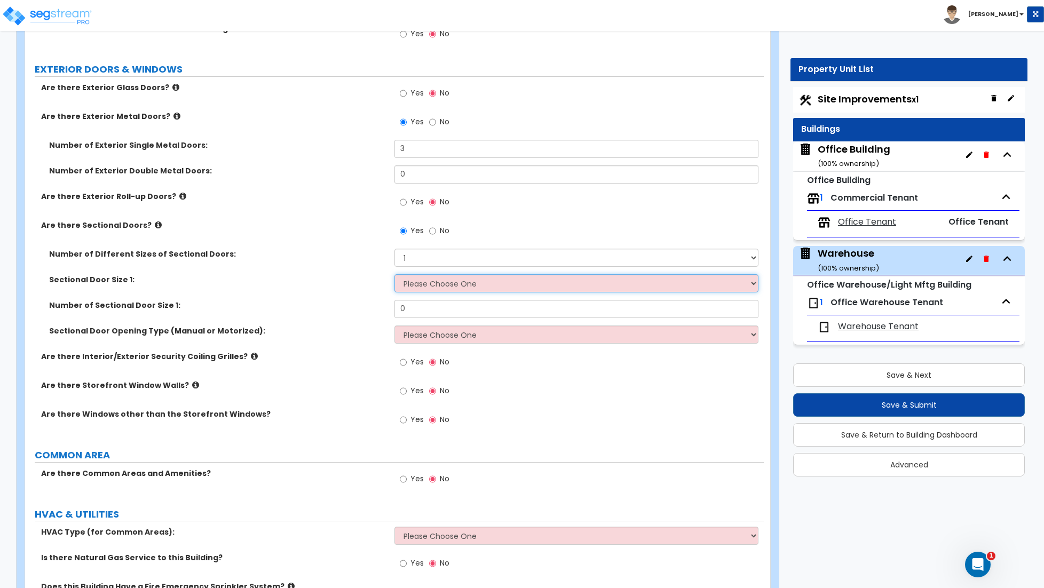
select select "3"
click at [394, 276] on select "Please Choose One 8' x 8' 10' x 10' 12' x 12' 20' x 14'" at bounding box center [576, 283] width 364 height 18
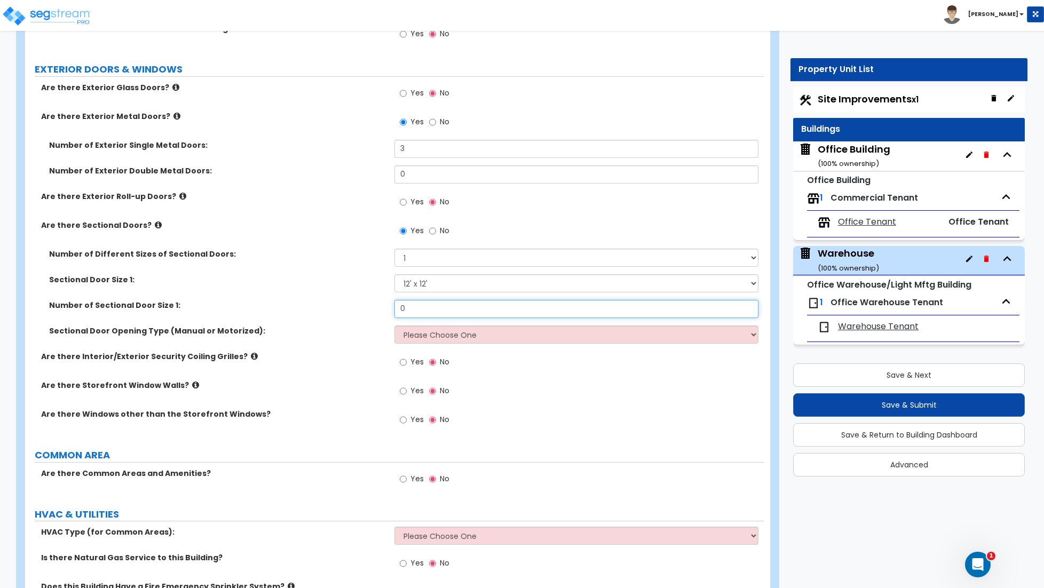
click at [409, 309] on input "0" at bounding box center [576, 309] width 364 height 18
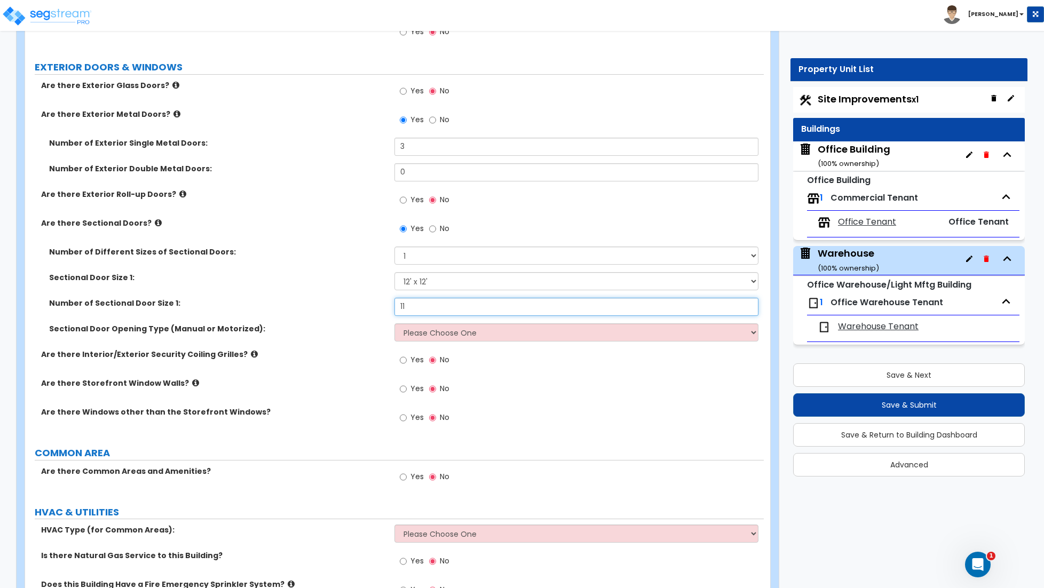
type input "11"
click at [435, 333] on select "Please Choose One All Manual All Motorized Some are Motorized" at bounding box center [576, 332] width 364 height 18
select select "2"
click at [394, 325] on select "Please Choose One All Manual All Motorized Some are Motorized" at bounding box center [576, 332] width 364 height 18
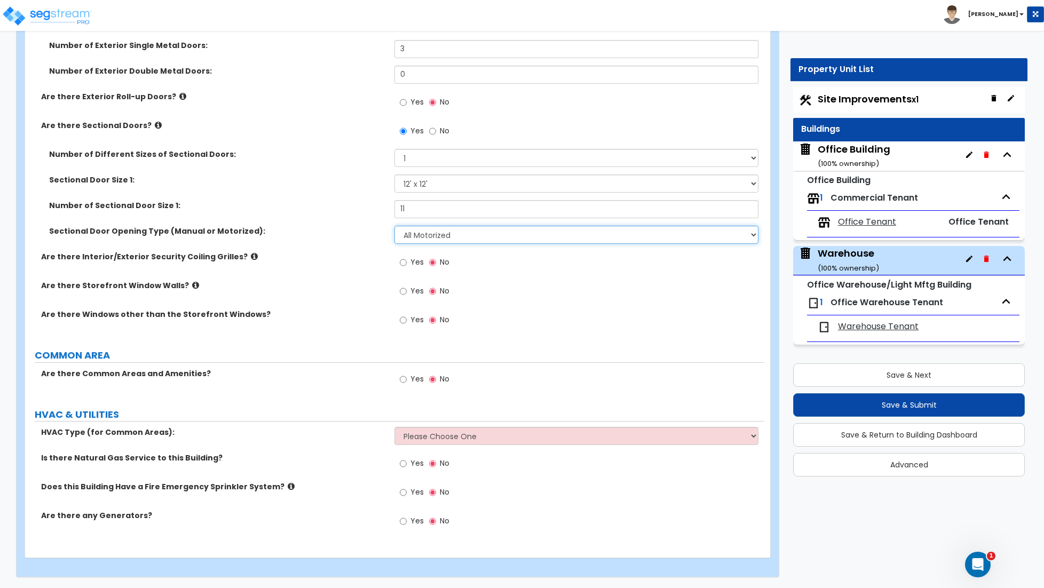
scroll to position [1060, 0]
click at [451, 440] on select "Please Choose One Rooftop Unit Furnace-Condenser Forced Air Split Heating/Cooli…" at bounding box center [576, 436] width 364 height 18
click at [492, 440] on select "Please Choose One Rooftop Unit Furnace-Condenser Forced Air Split Heating/Cooli…" at bounding box center [576, 436] width 364 height 18
click at [404, 466] on input "Yes" at bounding box center [403, 464] width 7 height 12
radio input "true"
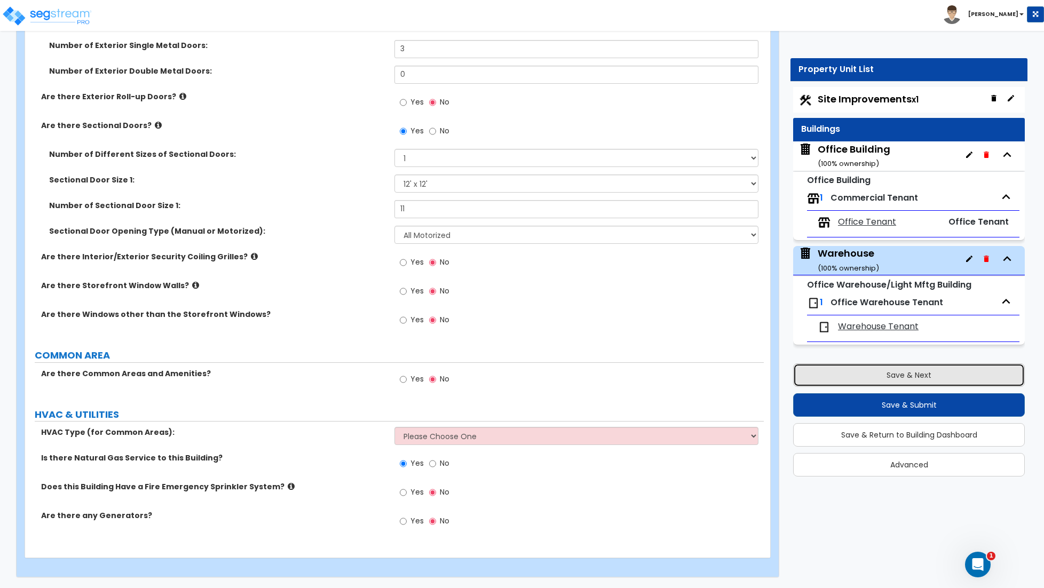
click at [901, 380] on button "Save & Next" at bounding box center [909, 374] width 232 height 23
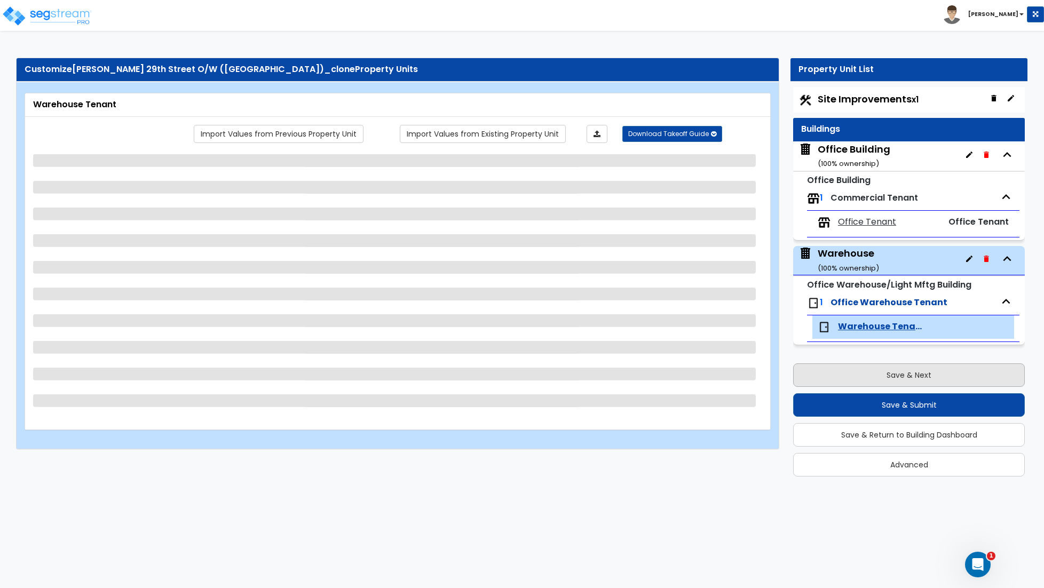
scroll to position [0, 0]
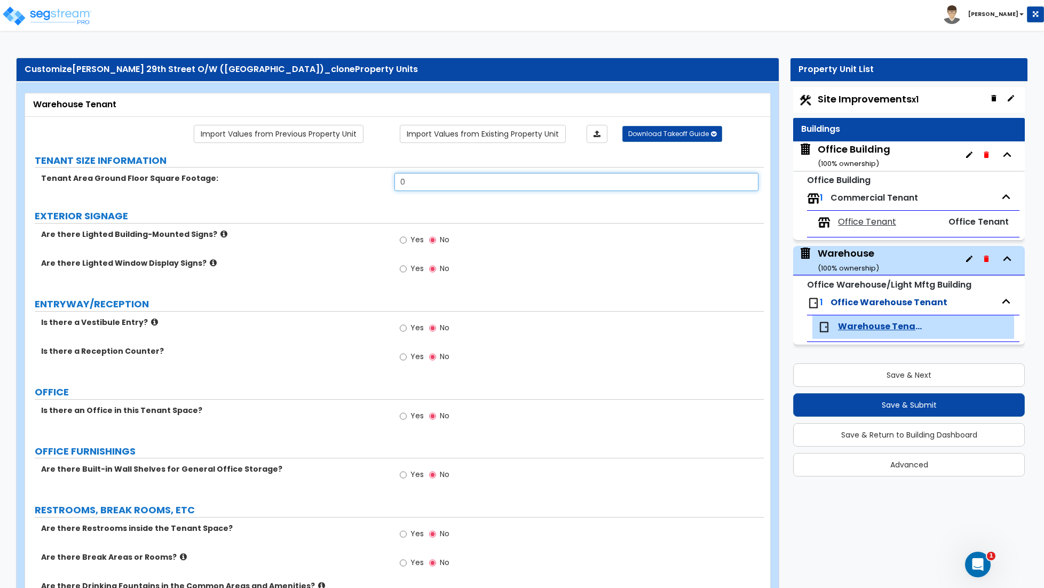
click at [411, 189] on input "0" at bounding box center [576, 182] width 364 height 18
click at [425, 182] on input "0" at bounding box center [576, 182] width 364 height 18
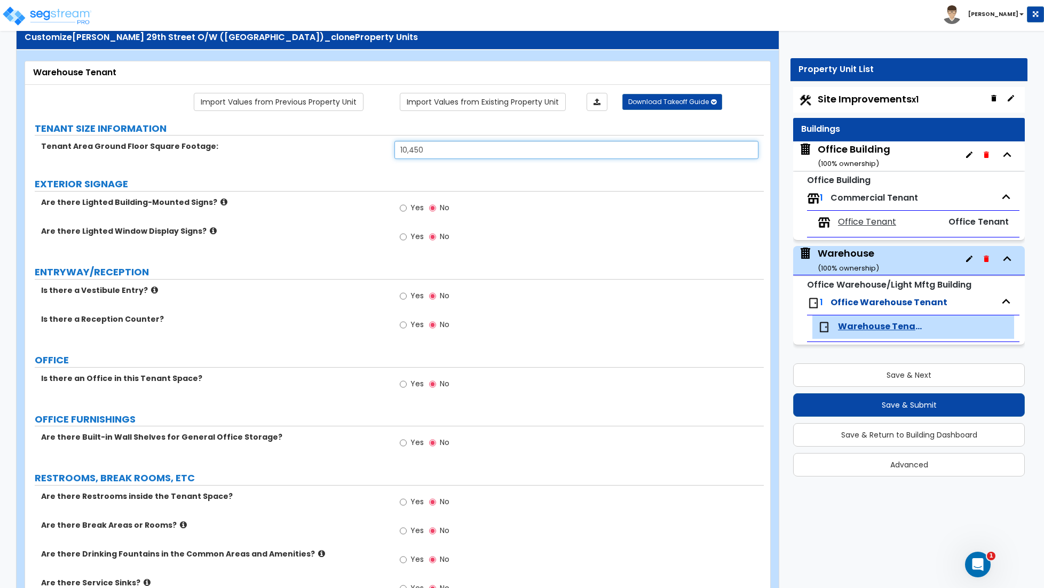
scroll to position [33, 0]
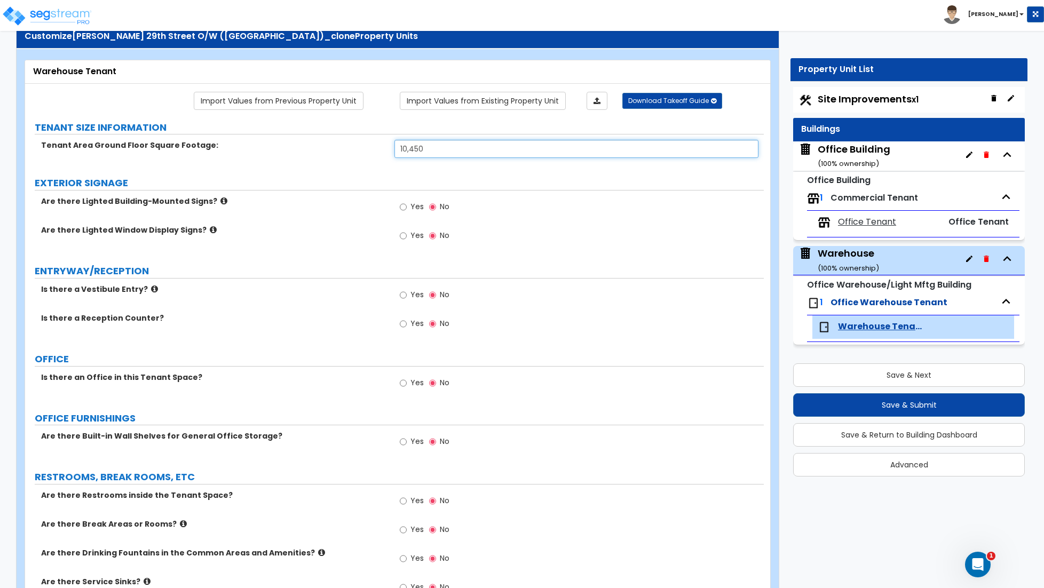
type input "10,450"
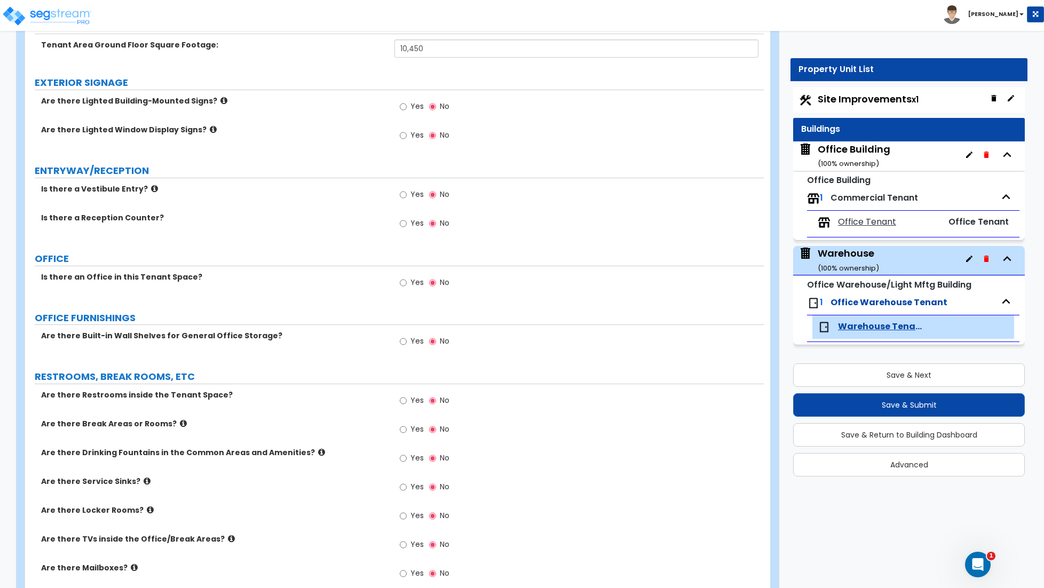
scroll to position [139, 0]
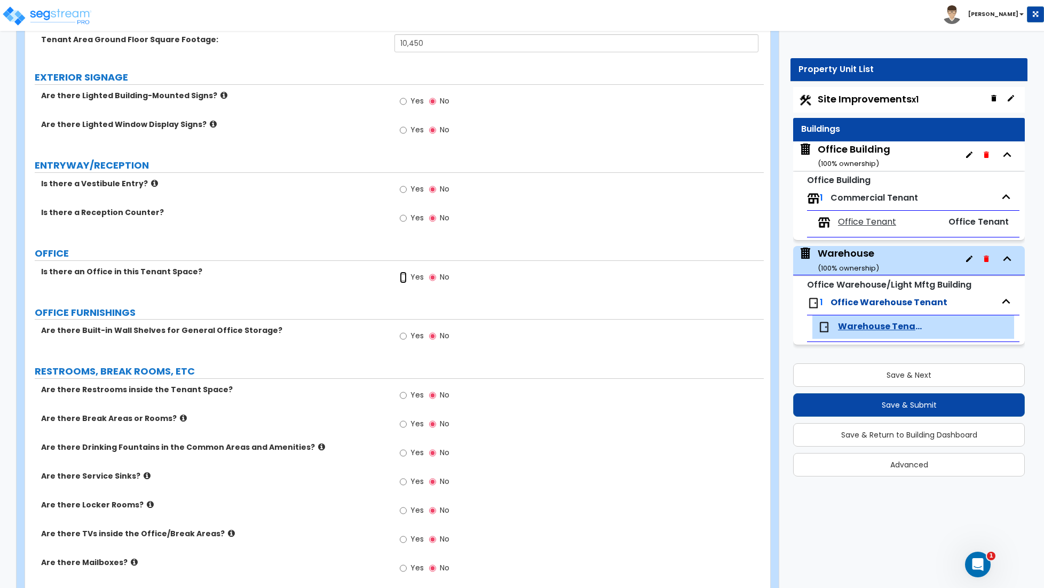
click at [404, 281] on input "Yes" at bounding box center [403, 278] width 7 height 12
radio input "true"
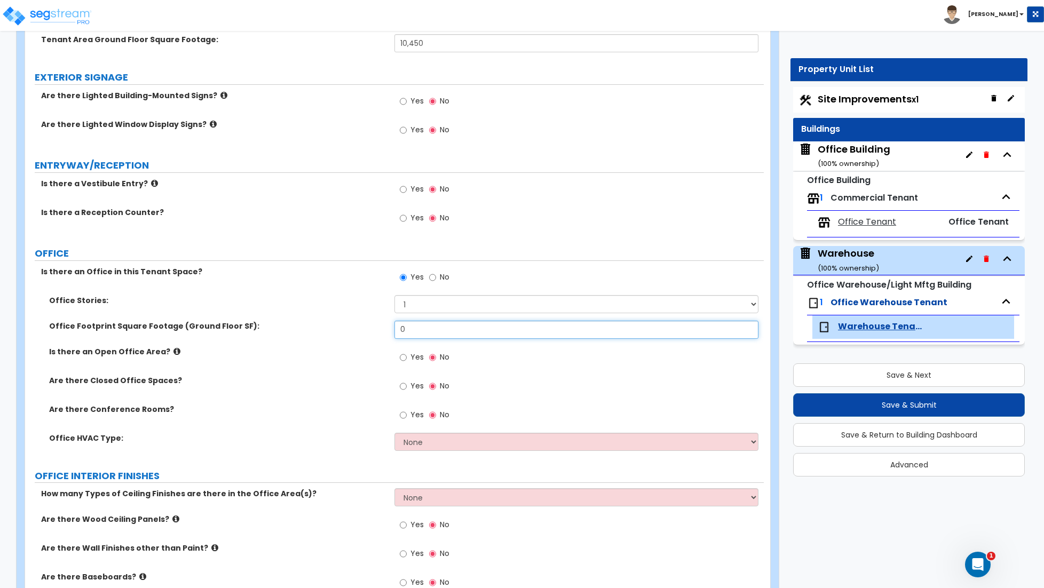
click at [422, 328] on input "0" at bounding box center [576, 330] width 364 height 18
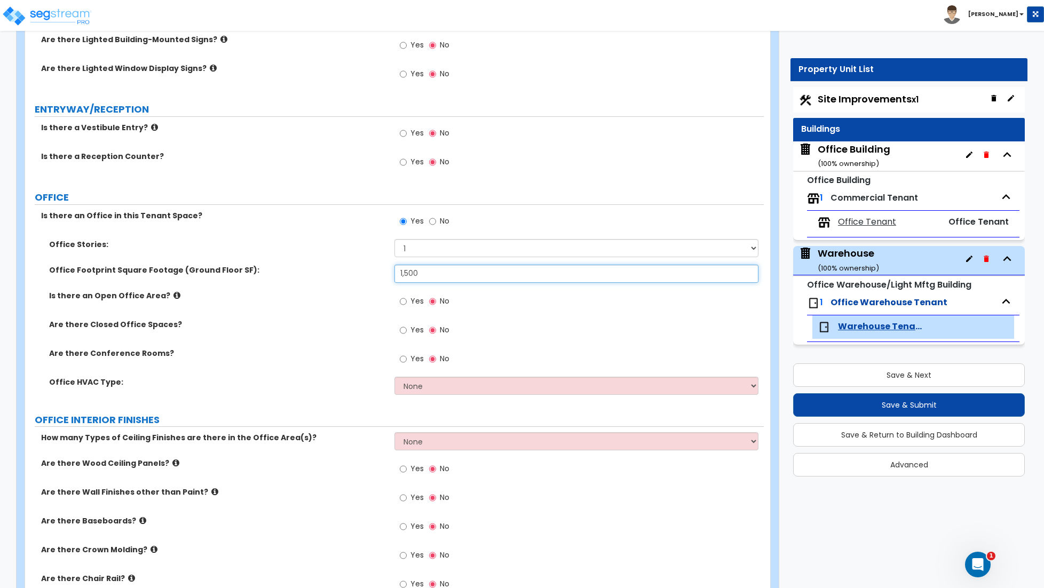
scroll to position [204, 0]
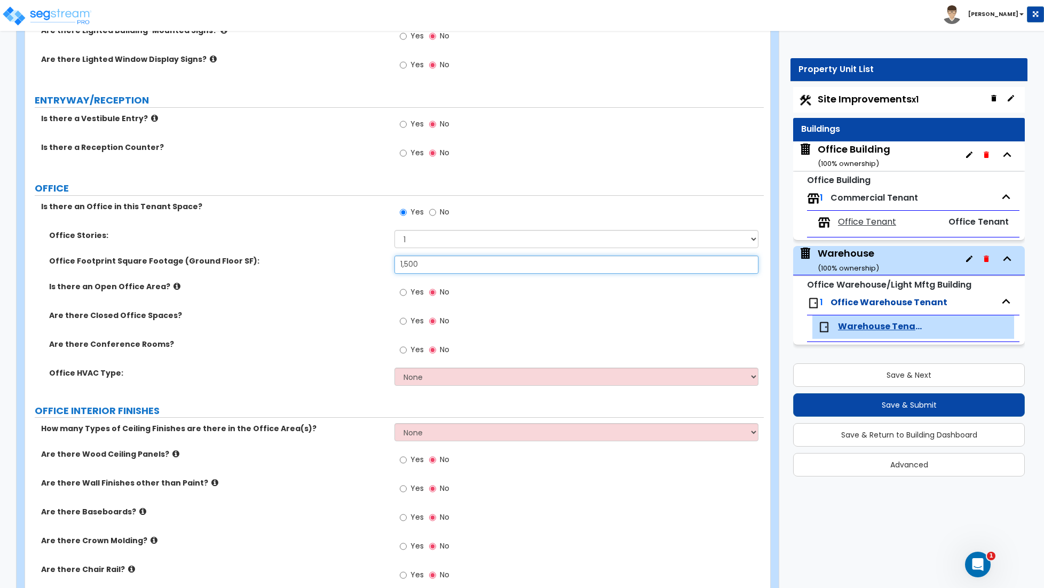
type input "1,500"
click at [403, 322] on input "Yes" at bounding box center [403, 321] width 7 height 12
radio input "true"
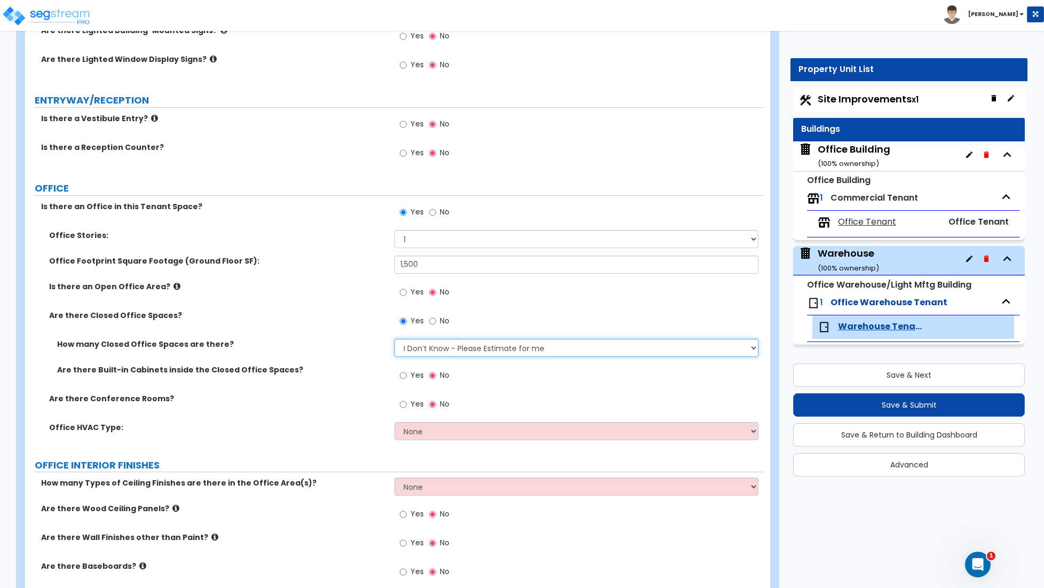
click at [410, 348] on select "I Don’t Know - Please Estimate for me I want to Enter the Number of Closed Offi…" at bounding box center [576, 348] width 364 height 18
select select "2"
click at [394, 340] on select "I Don’t Know - Please Estimate for me I want to Enter the Number of Closed Offi…" at bounding box center [576, 348] width 364 height 18
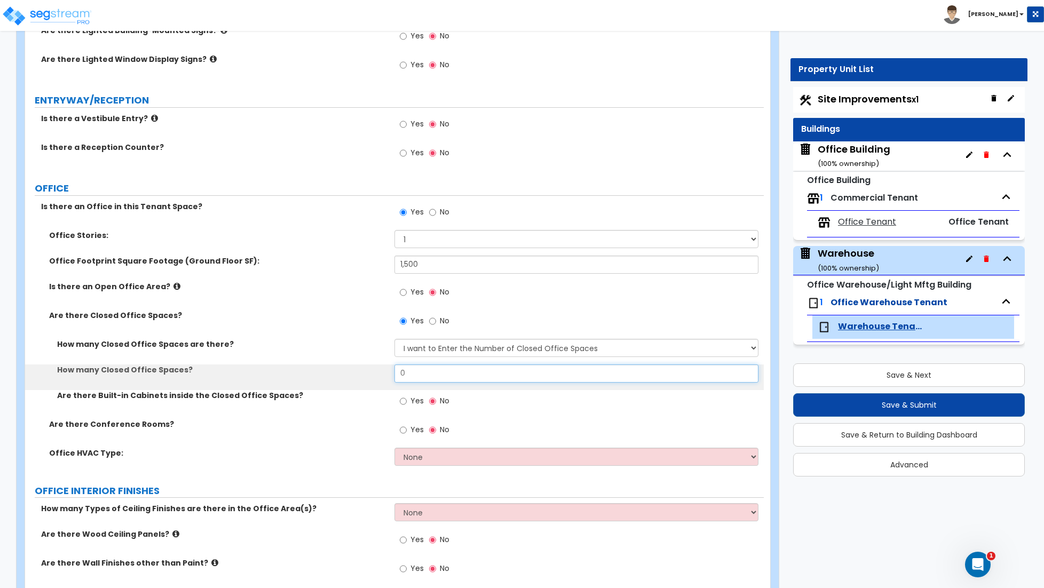
click at [410, 375] on input "0" at bounding box center [576, 373] width 364 height 18
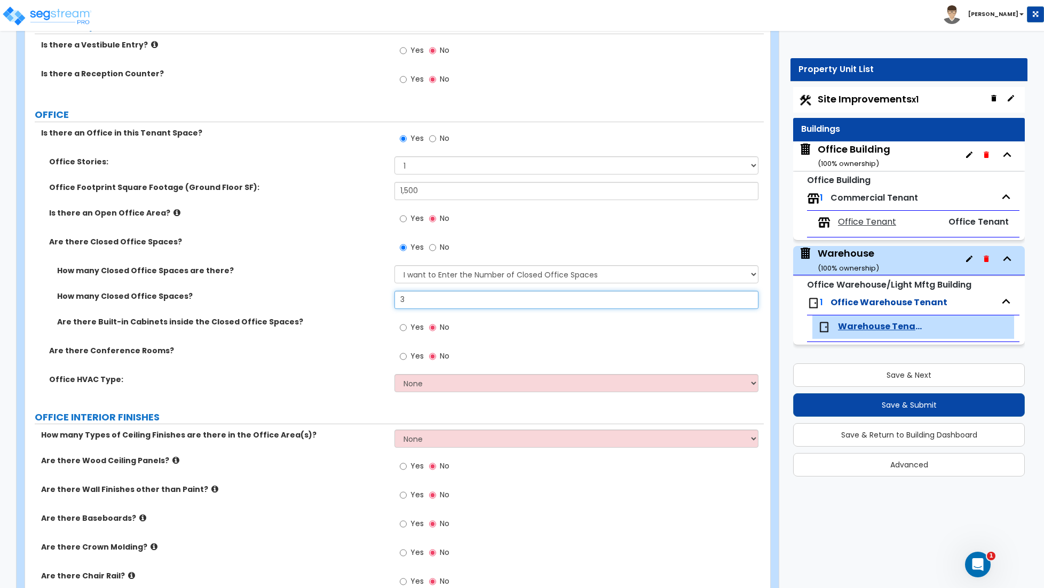
scroll to position [283, 0]
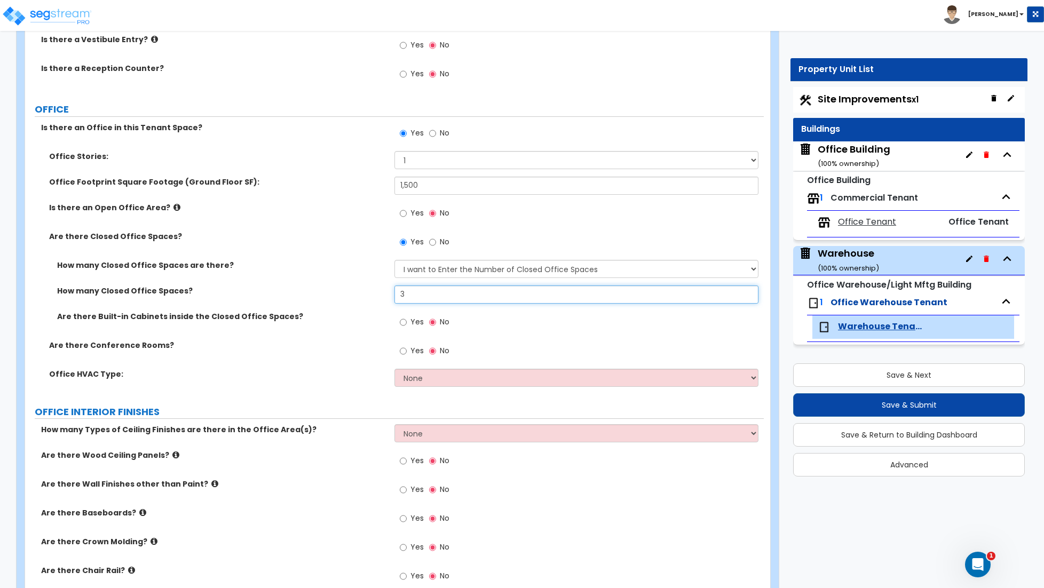
type input "3"
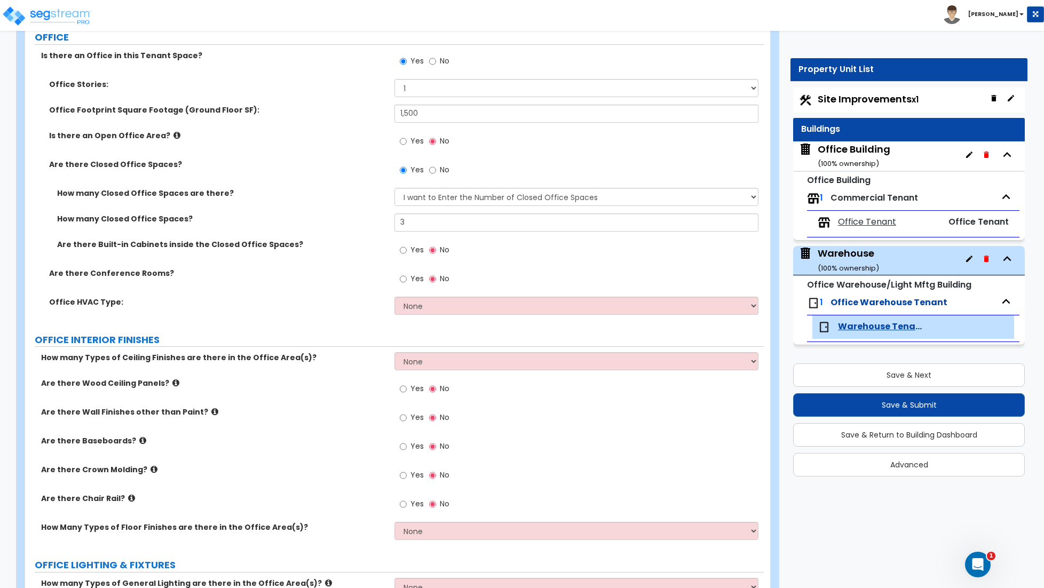
scroll to position [357, 0]
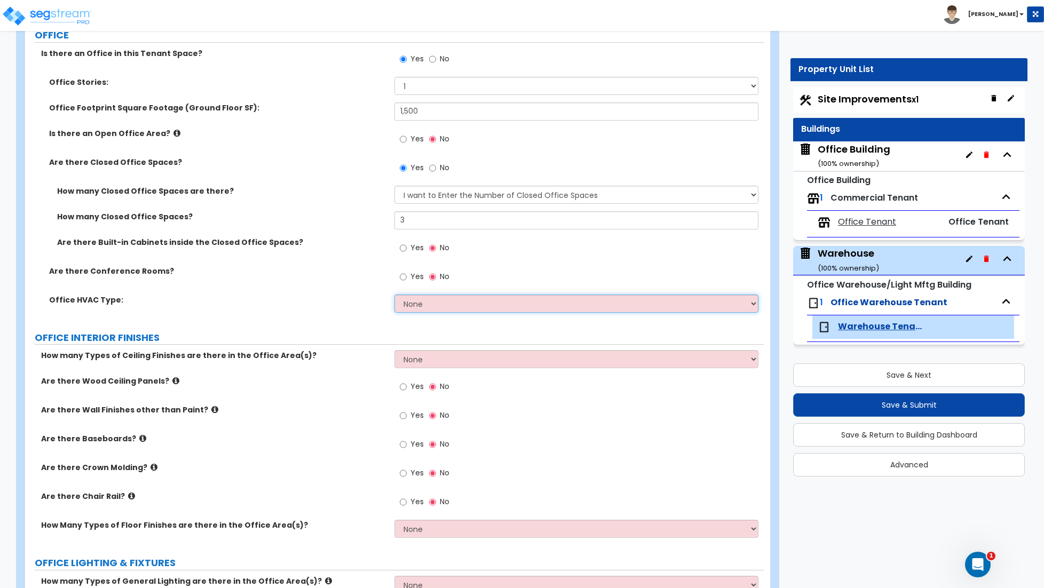
click at [432, 307] on select "None Rooftop Unit Furnace-Condenser Forced Air Split Heating/Cooling Systems He…" at bounding box center [576, 304] width 364 height 18
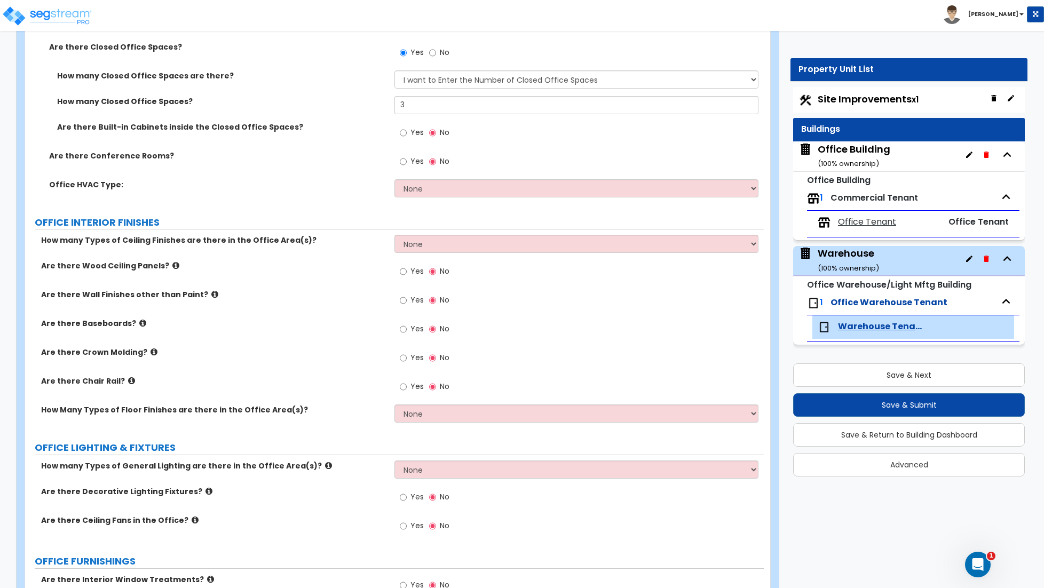
scroll to position [478, 0]
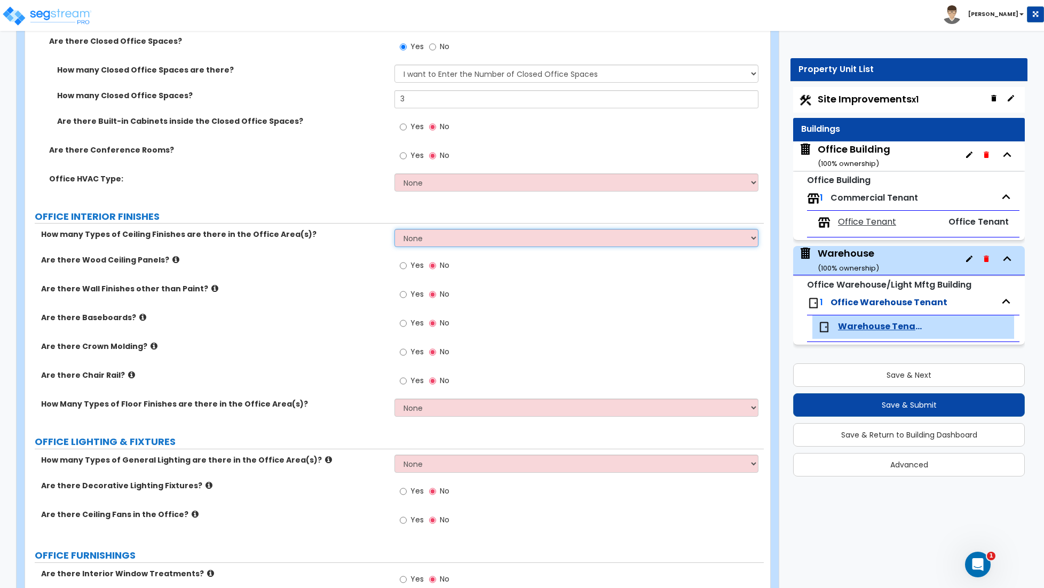
click at [458, 243] on select "None 1 2 3" at bounding box center [576, 238] width 364 height 18
click at [431, 243] on select "None 1 2 3" at bounding box center [576, 238] width 364 height 18
select select "1"
click at [394, 230] on select "None 1 2 3" at bounding box center [576, 238] width 364 height 18
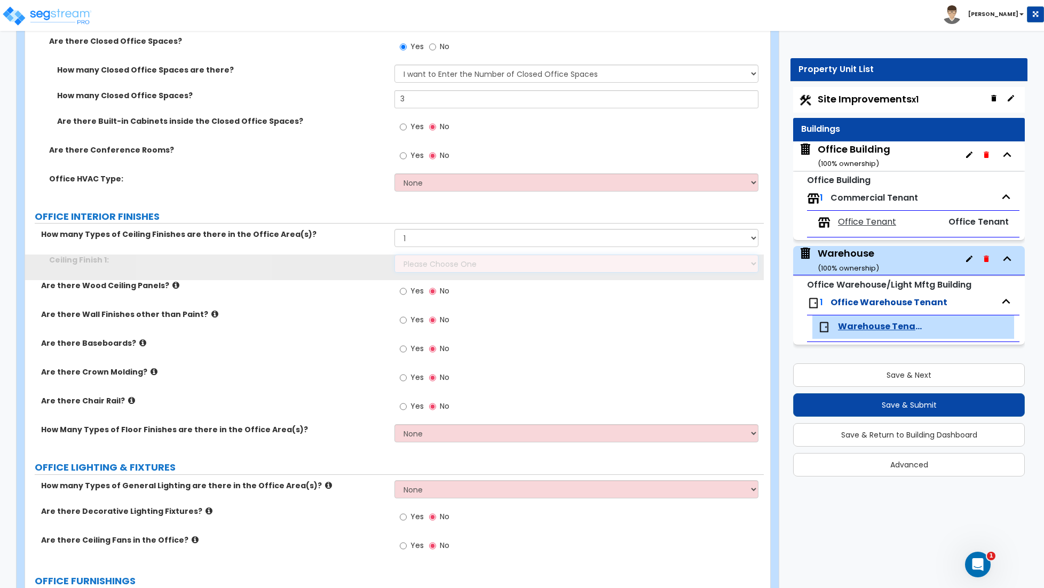
click at [446, 260] on select "Please Choose One Drop Ceiling Open Ceiling Drywall Ceiling" at bounding box center [576, 263] width 364 height 18
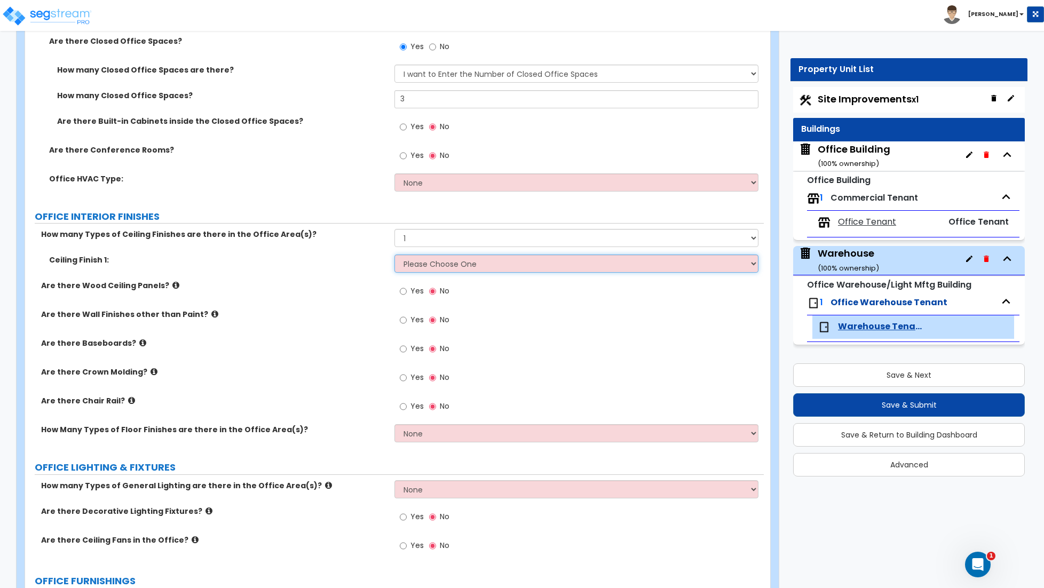
select select "3"
click at [394, 256] on select "Please Choose One Drop Ceiling Open Ceiling Drywall Ceiling" at bounding box center [576, 263] width 364 height 18
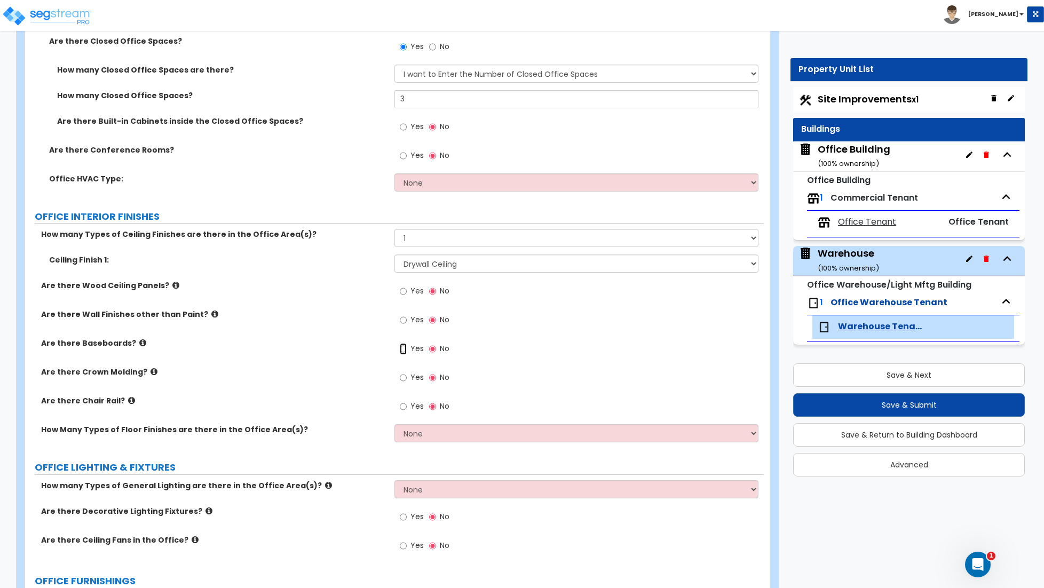
click at [403, 351] on input "Yes" at bounding box center [403, 349] width 7 height 12
radio input "true"
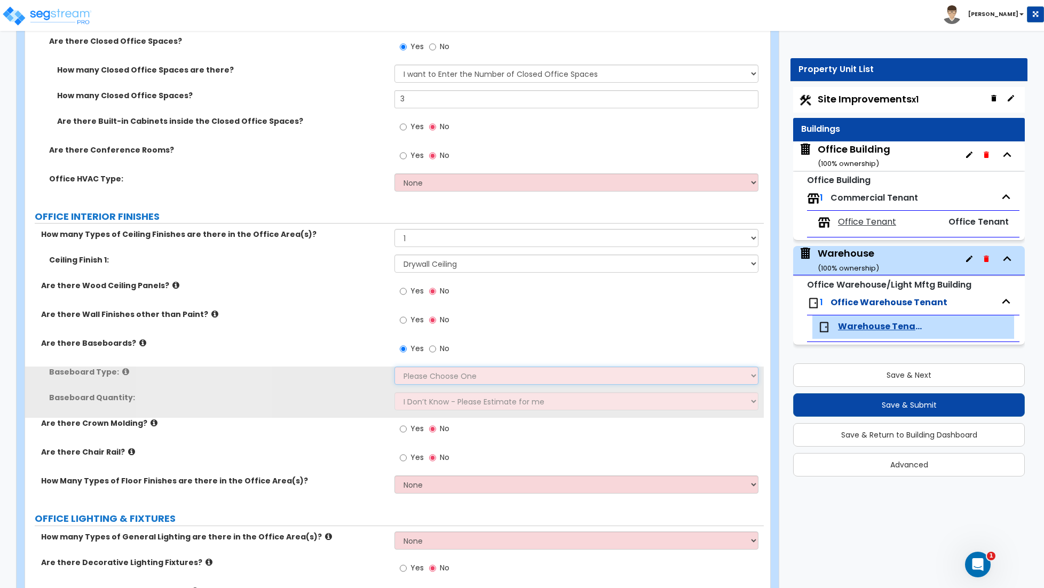
click at [420, 377] on select "Please Choose One Wood Vinyl Carpet Tile" at bounding box center [576, 376] width 364 height 18
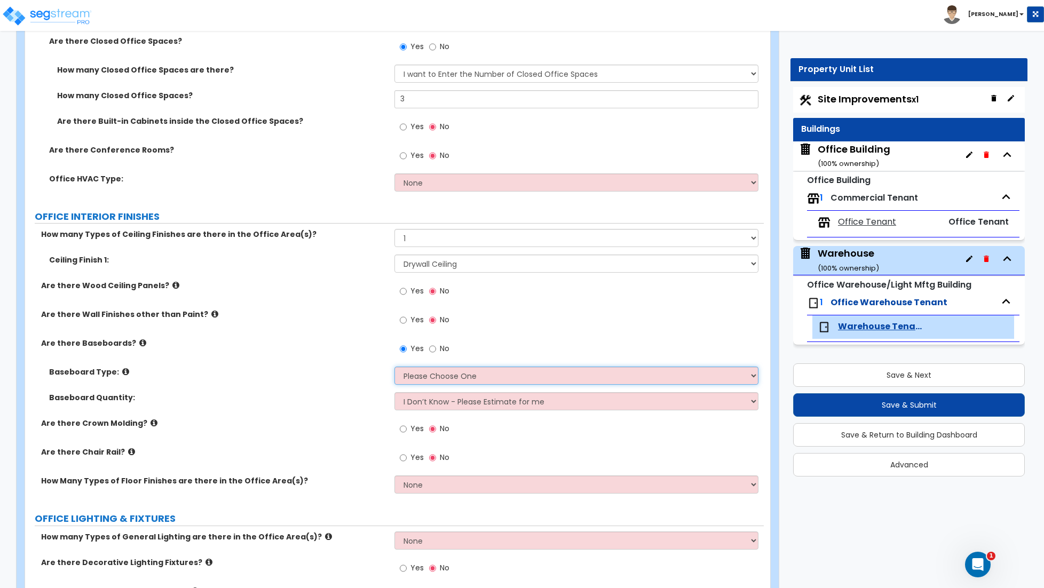
select select "1"
click at [394, 368] on select "Please Choose One Wood Vinyl Carpet Tile" at bounding box center [576, 376] width 364 height 18
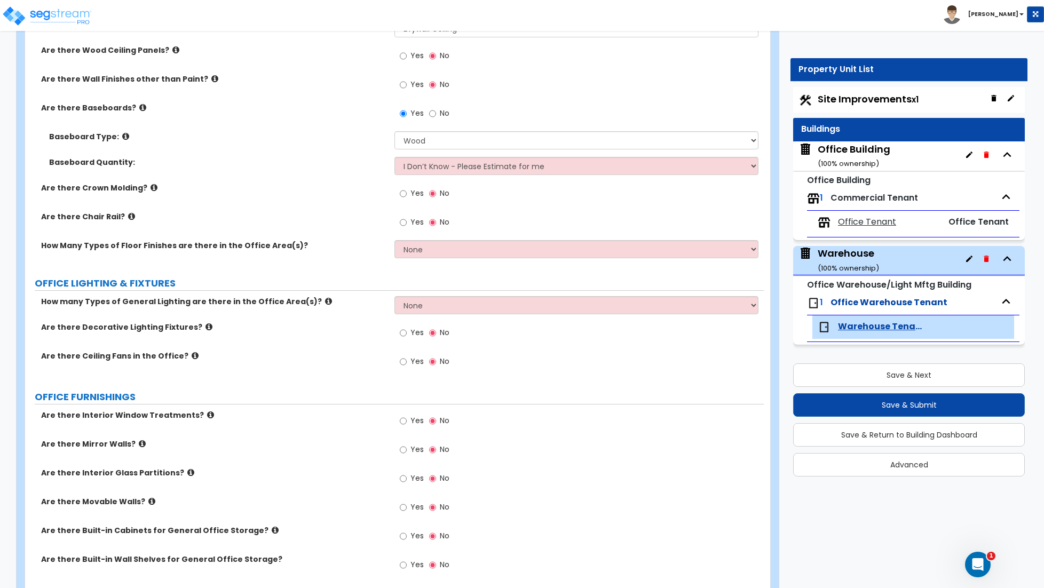
scroll to position [718, 0]
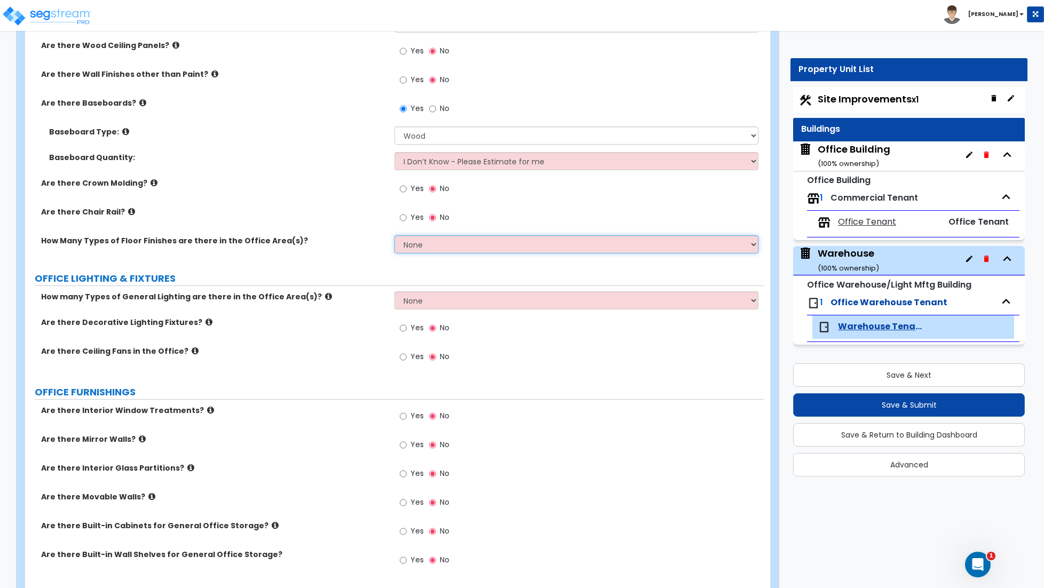
click at [441, 248] on select "None 1 2 3" at bounding box center [576, 244] width 364 height 18
select select "1"
click at [394, 237] on select "None 1 2 3" at bounding box center [576, 244] width 364 height 18
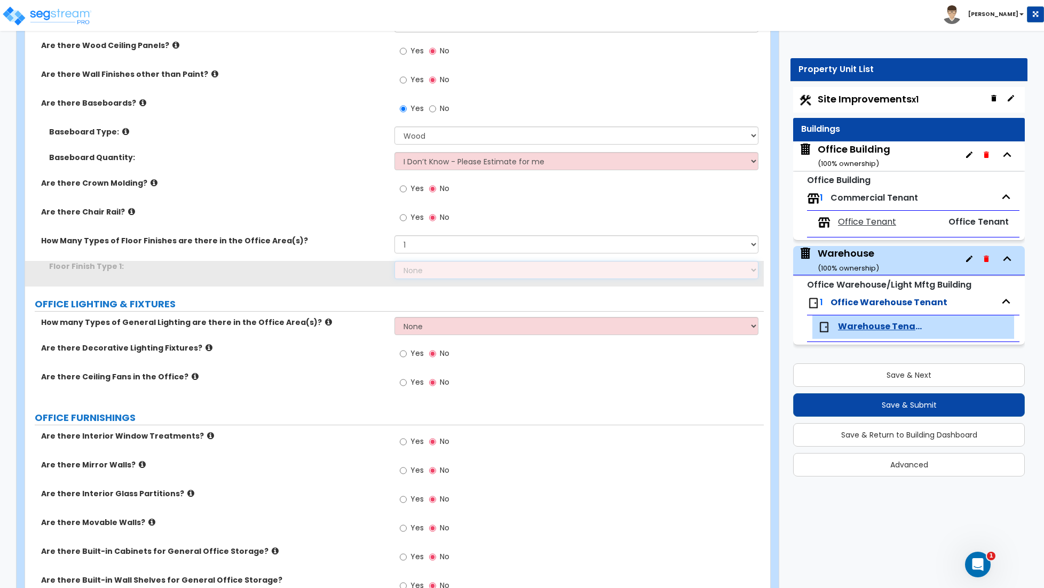
click at [431, 276] on select "None Tile Flooring Hardwood Flooring Resilient Laminate Flooring VCT Flooring S…" at bounding box center [576, 270] width 364 height 18
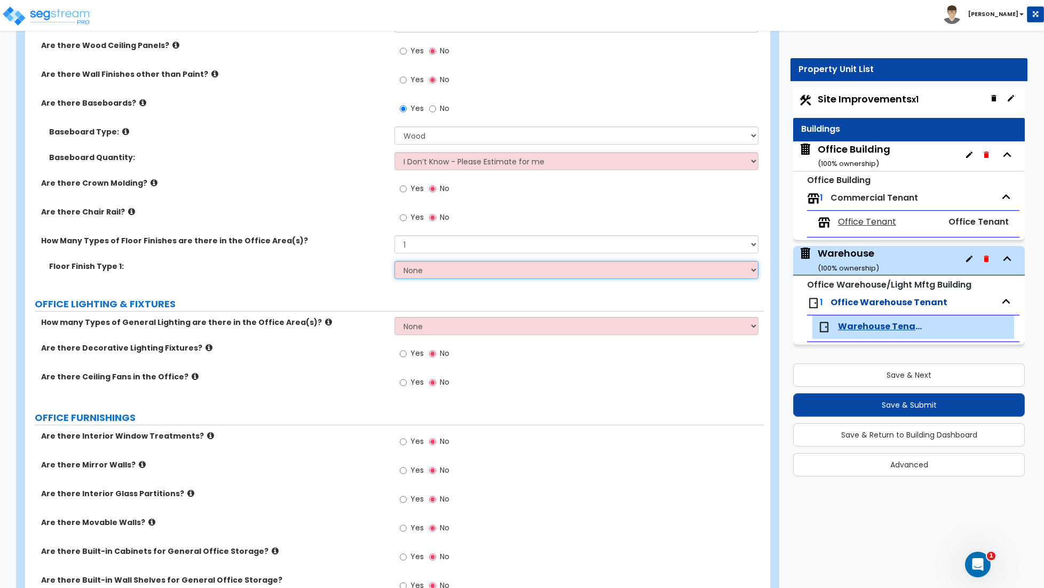
select select "4"
click at [394, 263] on select "None Tile Flooring Hardwood Flooring Resilient Laminate Flooring VCT Flooring S…" at bounding box center [576, 270] width 364 height 18
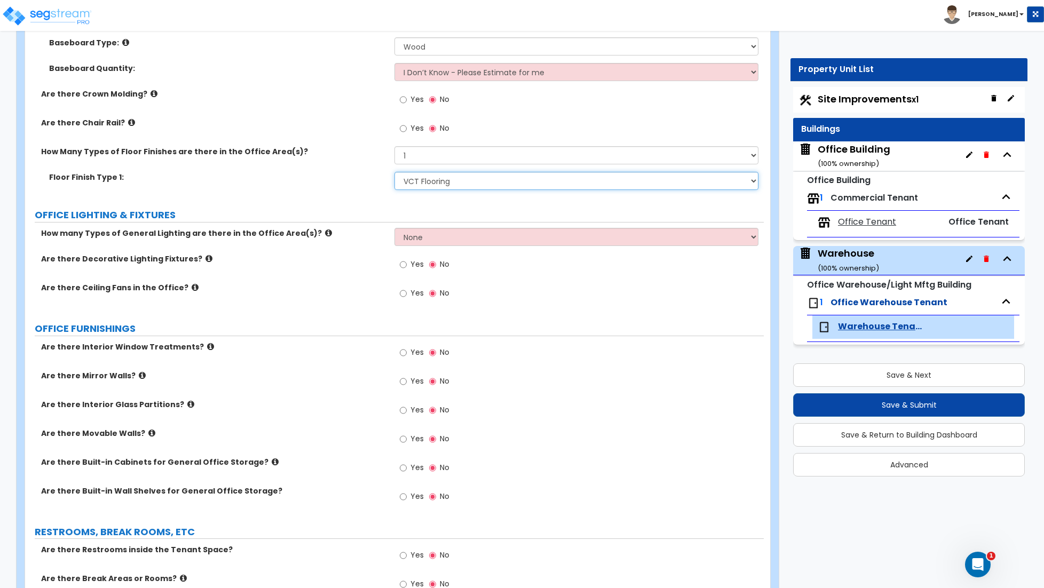
scroll to position [810, 0]
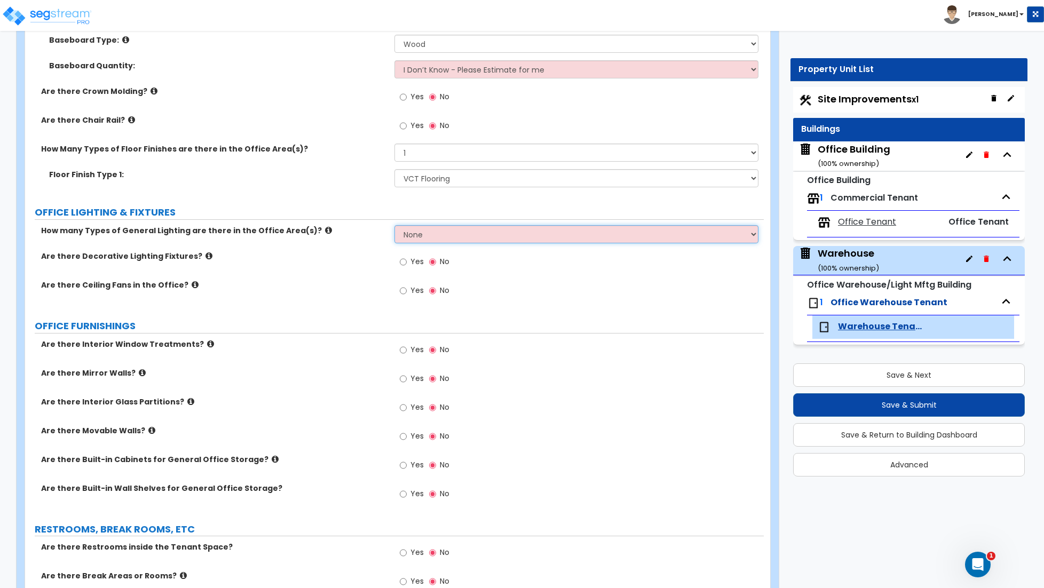
click at [445, 238] on select "None 1 2 3" at bounding box center [576, 234] width 364 height 18
select select "1"
click at [394, 227] on select "None 1 2 3" at bounding box center [576, 234] width 364 height 18
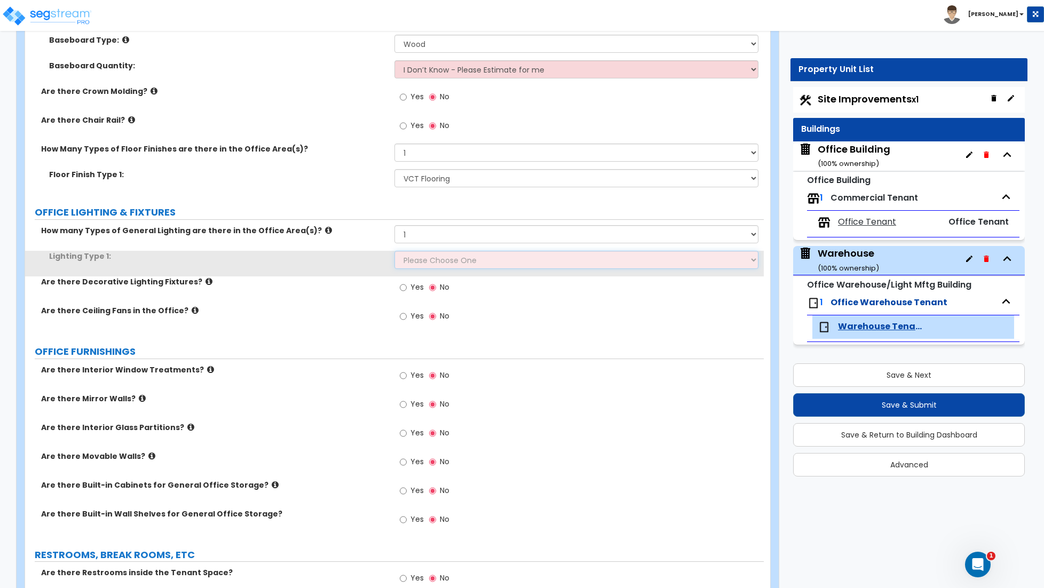
click at [419, 257] on select "Please Choose One LED Surface-Mounted LED Recessed Fluorescent Surface-Mounted …" at bounding box center [576, 260] width 364 height 18
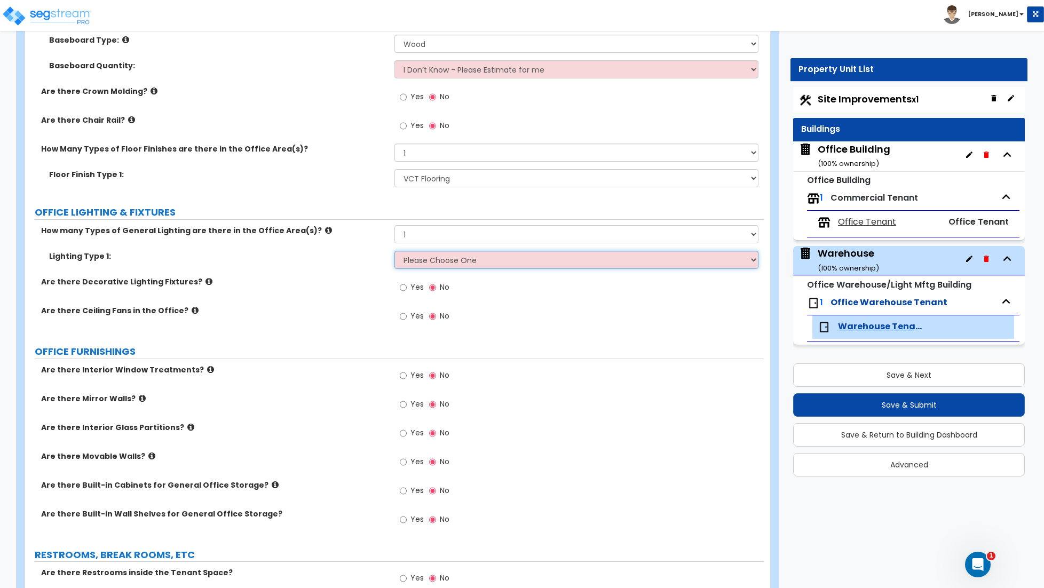
select select "3"
click at [394, 252] on select "Please Choose One LED Surface-Mounted LED Recessed Fluorescent Surface-Mounted …" at bounding box center [576, 260] width 364 height 18
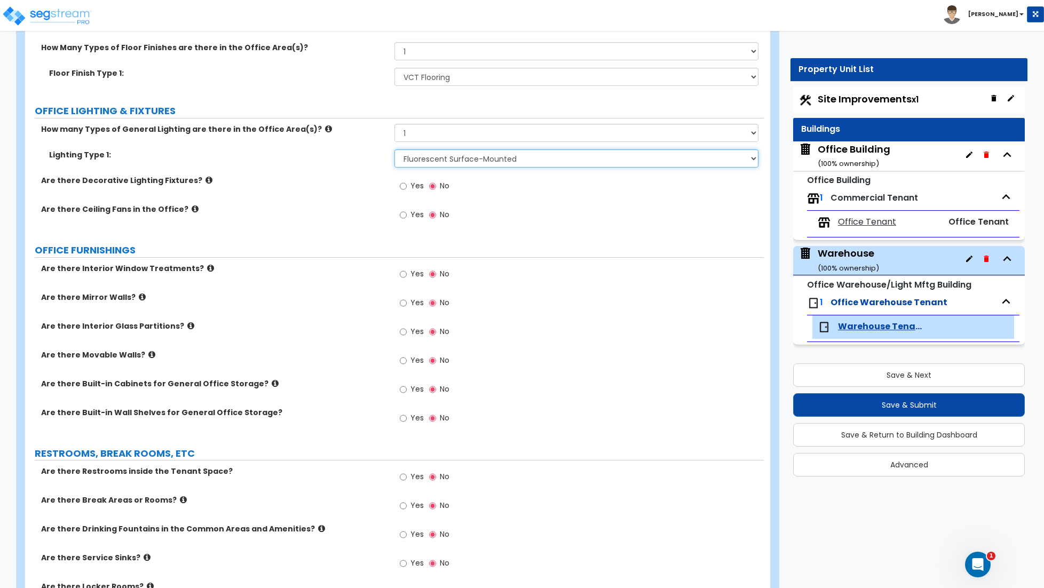
scroll to position [922, 0]
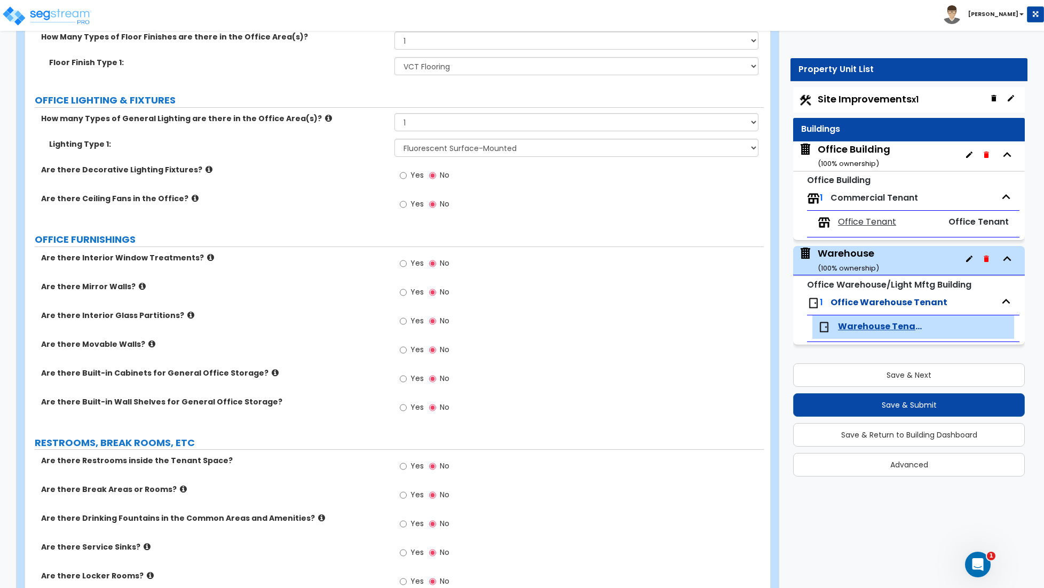
click at [407, 323] on label "Yes" at bounding box center [412, 322] width 24 height 18
click at [407, 323] on input "Yes" at bounding box center [403, 321] width 7 height 12
radio input "true"
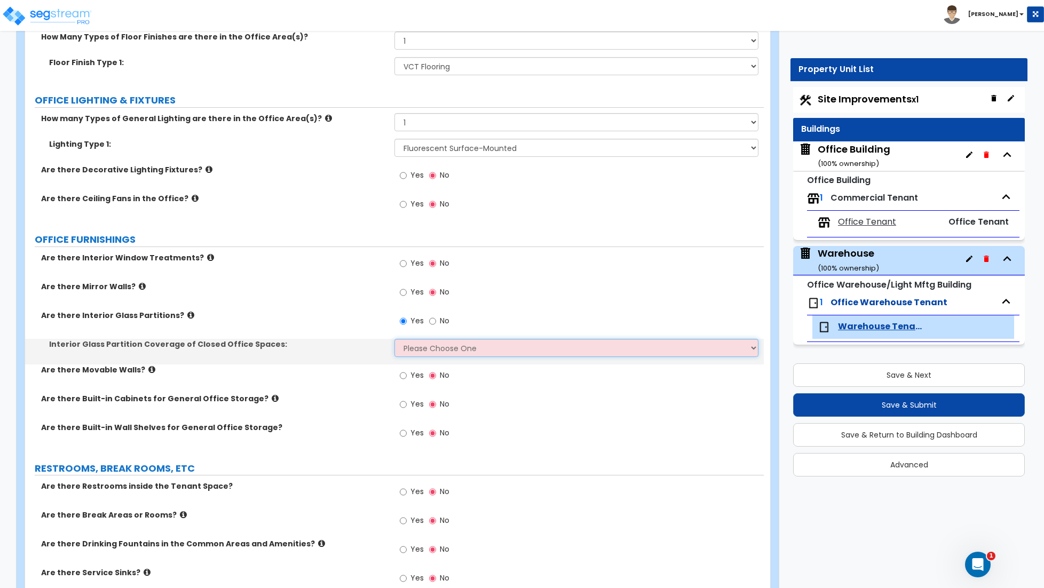
click at [431, 345] on select "Please Choose One Some of the Closed Office Space Walls are Interior Glass Part…" at bounding box center [576, 348] width 364 height 18
click at [394, 341] on select "Please Choose One Some of the Closed Office Space Walls are Interior Glass Part…" at bounding box center [576, 348] width 364 height 18
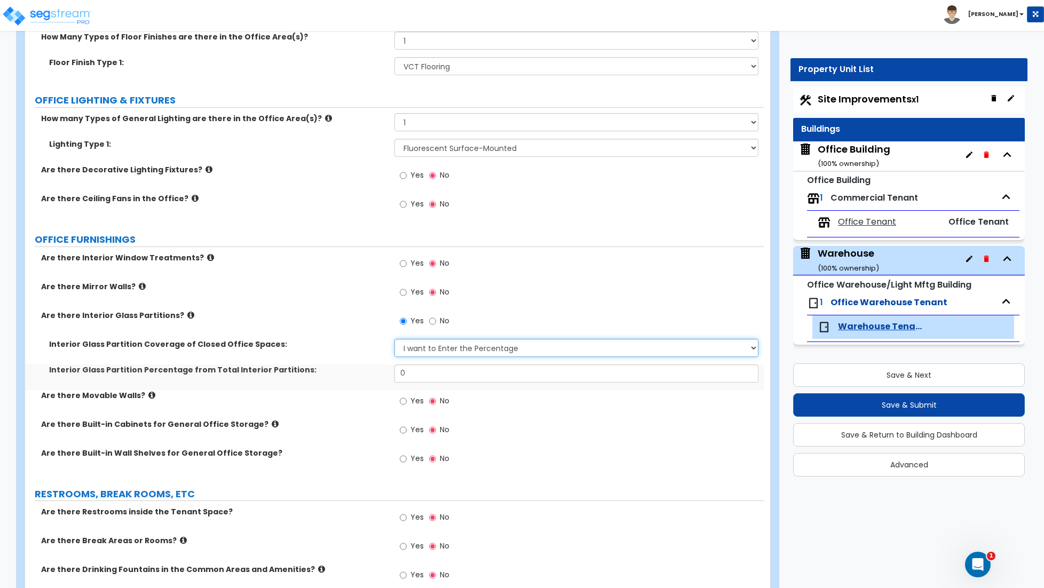
click at [427, 352] on select "Please Choose One Some of the Closed Office Space Walls are Interior Glass Part…" at bounding box center [576, 348] width 364 height 18
select select "5"
click at [394, 341] on select "Please Choose One Some of the Closed Office Space Walls are Interior Glass Part…" at bounding box center [576, 348] width 364 height 18
click at [418, 373] on input "0" at bounding box center [576, 373] width 364 height 18
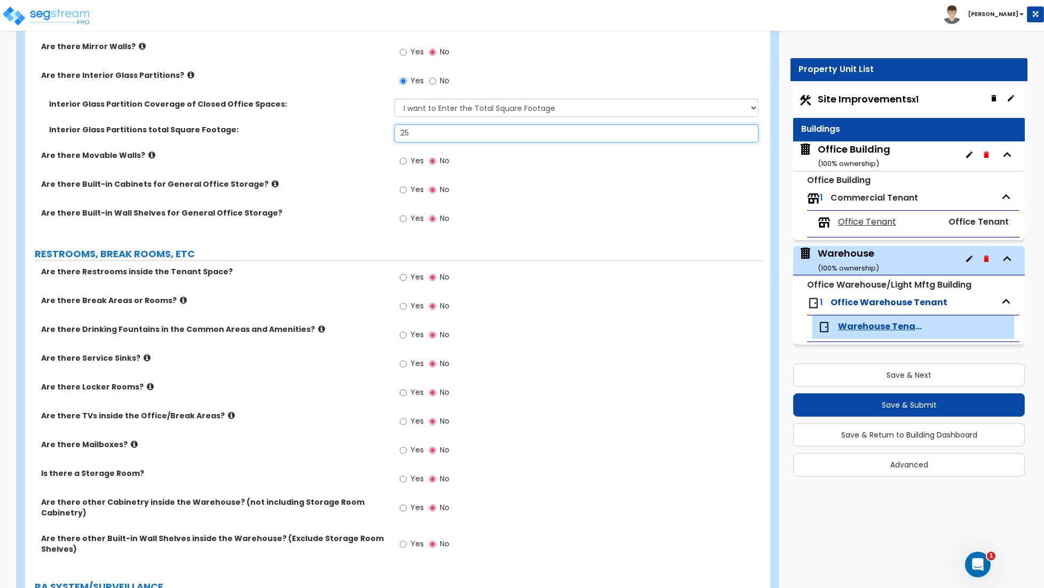
scroll to position [1163, 0]
type input "25"
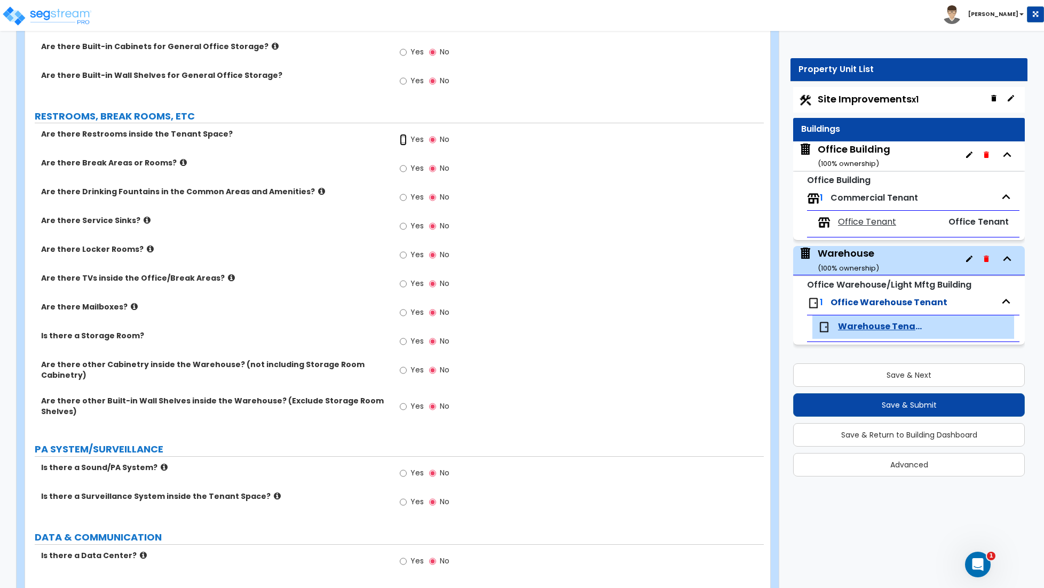
click at [403, 143] on input "Yes" at bounding box center [403, 140] width 7 height 12
radio input "true"
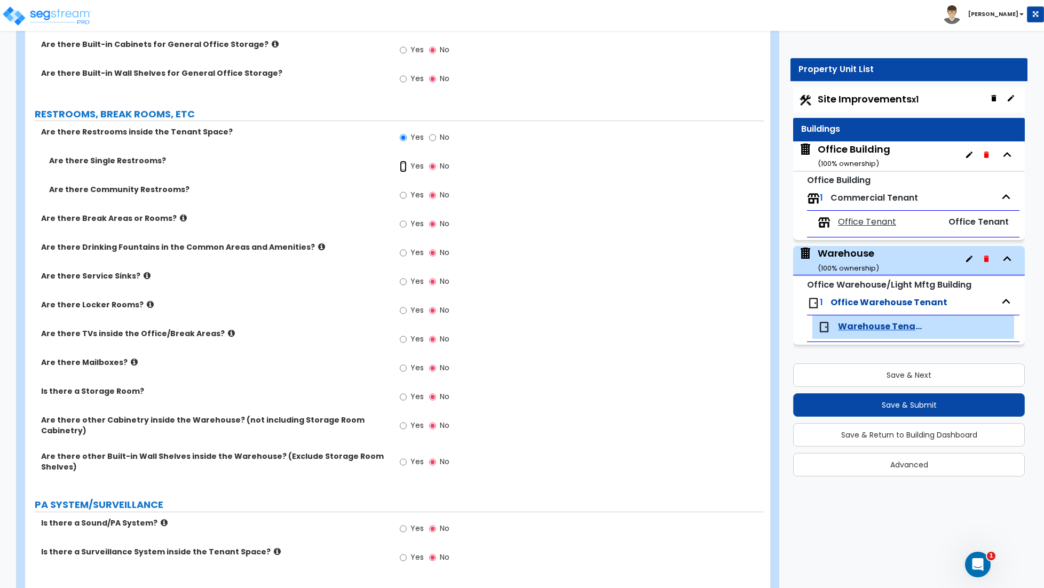
scroll to position [1300, 0]
click at [402, 171] on input "Yes" at bounding box center [403, 168] width 7 height 12
radio input "true"
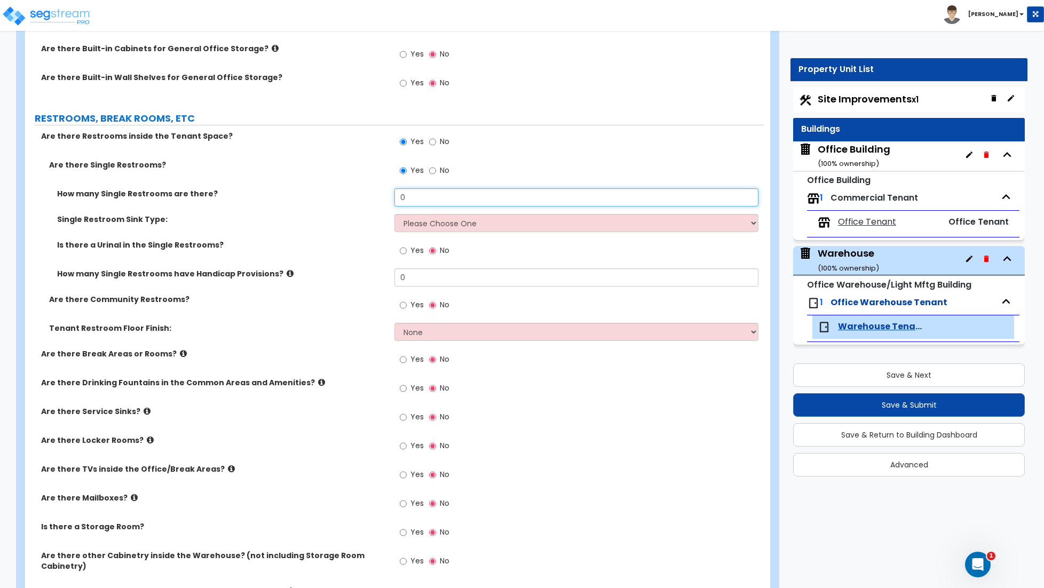
click at [416, 200] on input "0" at bounding box center [576, 197] width 364 height 18
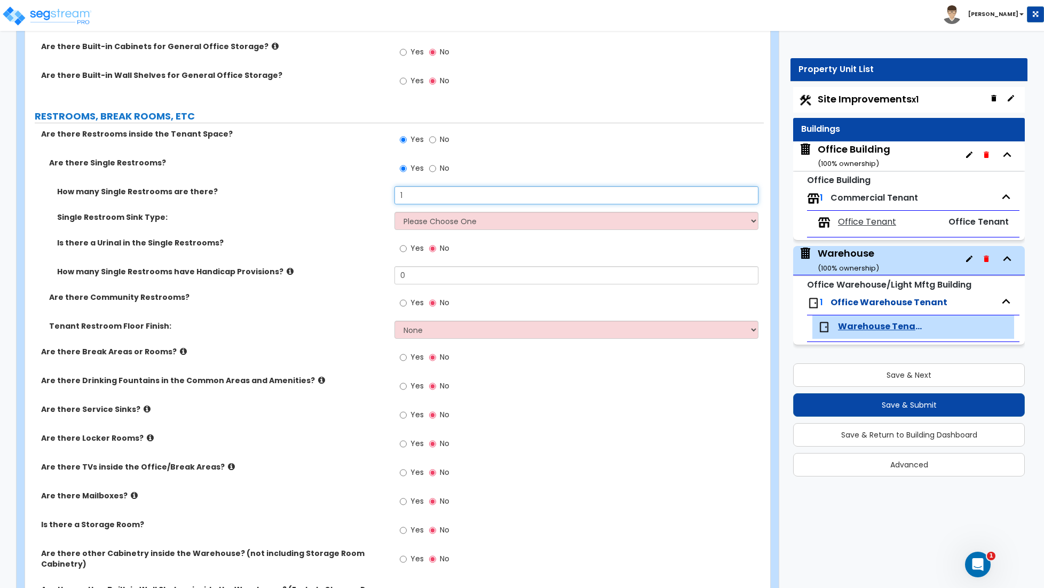
type input "1"
click at [428, 225] on select "Please Choose One Wall-mounted Vanity-mounted" at bounding box center [576, 221] width 364 height 18
select select "1"
click at [394, 214] on select "Please Choose One Wall-mounted Vanity-mounted" at bounding box center [576, 221] width 364 height 18
click at [402, 250] on input "Yes" at bounding box center [403, 249] width 7 height 12
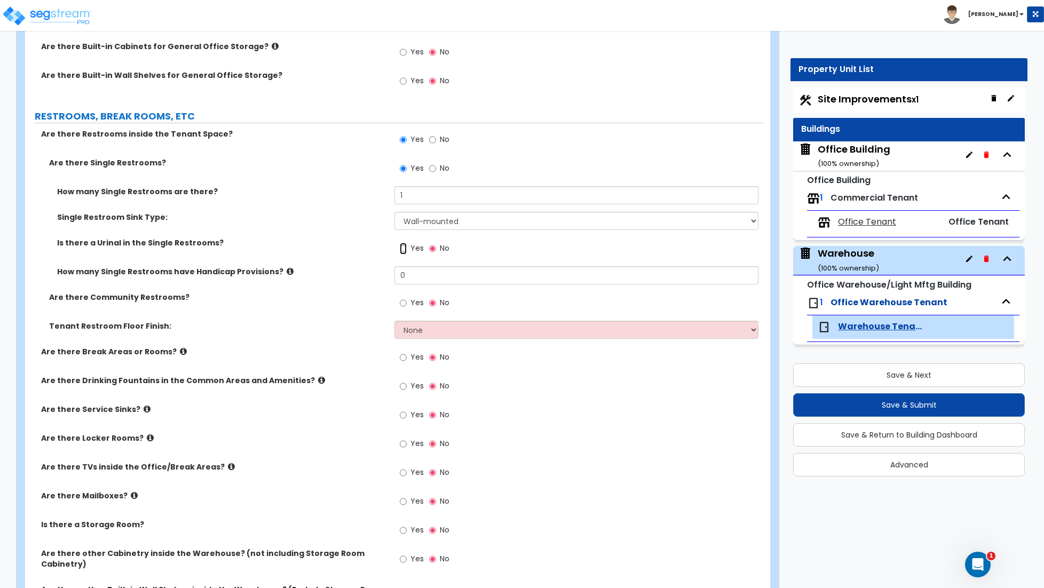
radio input "true"
click at [417, 279] on input "0" at bounding box center [576, 275] width 364 height 18
type input "1"
click at [424, 333] on select "None Tile Flooring Resilient Laminate Flooring VCT Flooring Sheet Vinyl Flooring" at bounding box center [576, 330] width 364 height 18
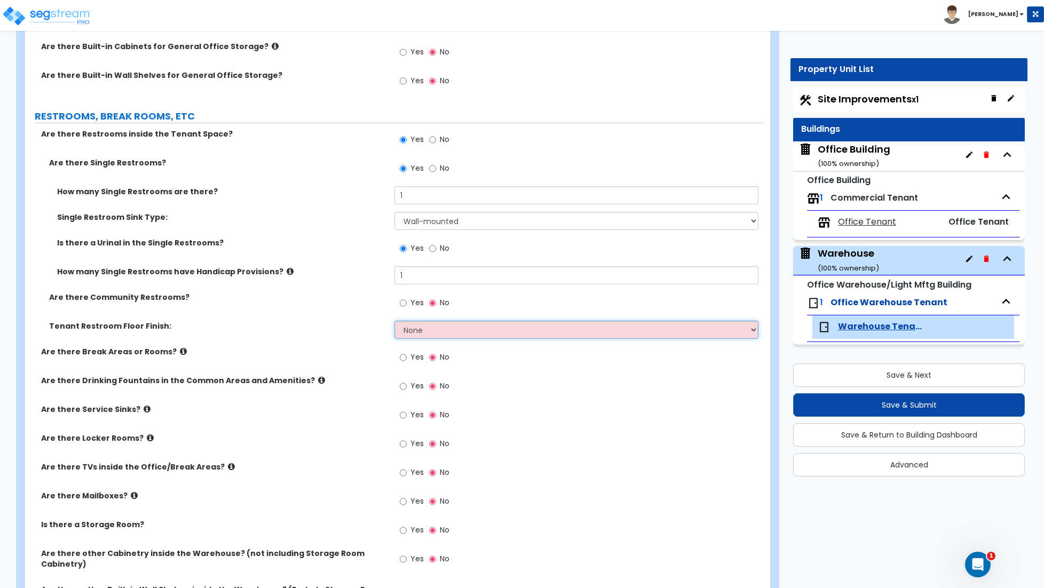
select select "3"
click at [394, 323] on select "None Tile Flooring Resilient Laminate Flooring VCT Flooring Sheet Vinyl Flooring" at bounding box center [576, 330] width 364 height 18
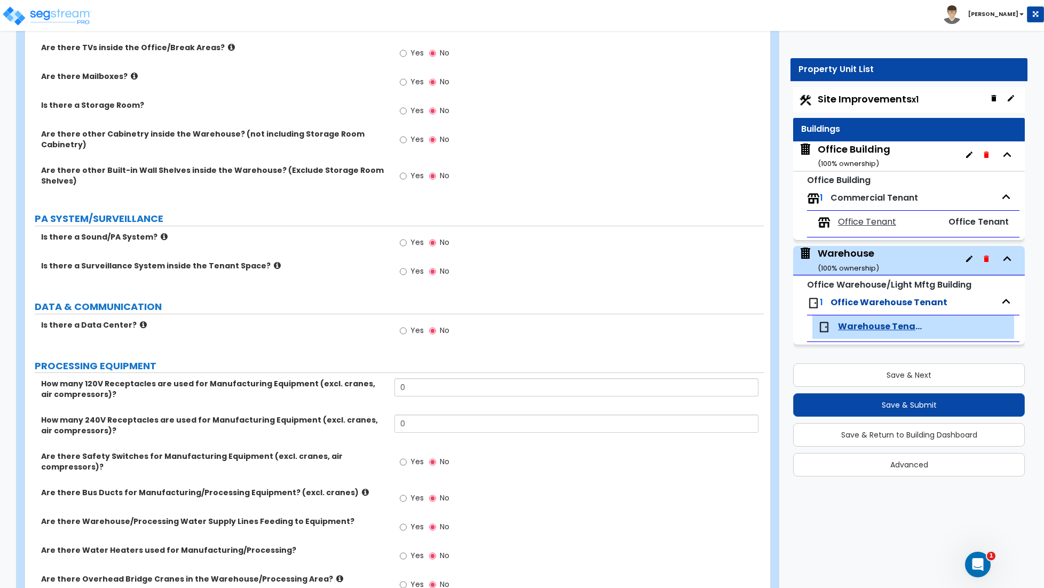
scroll to position [1721, 0]
click at [404, 264] on input "Yes" at bounding box center [403, 270] width 7 height 12
radio input "true"
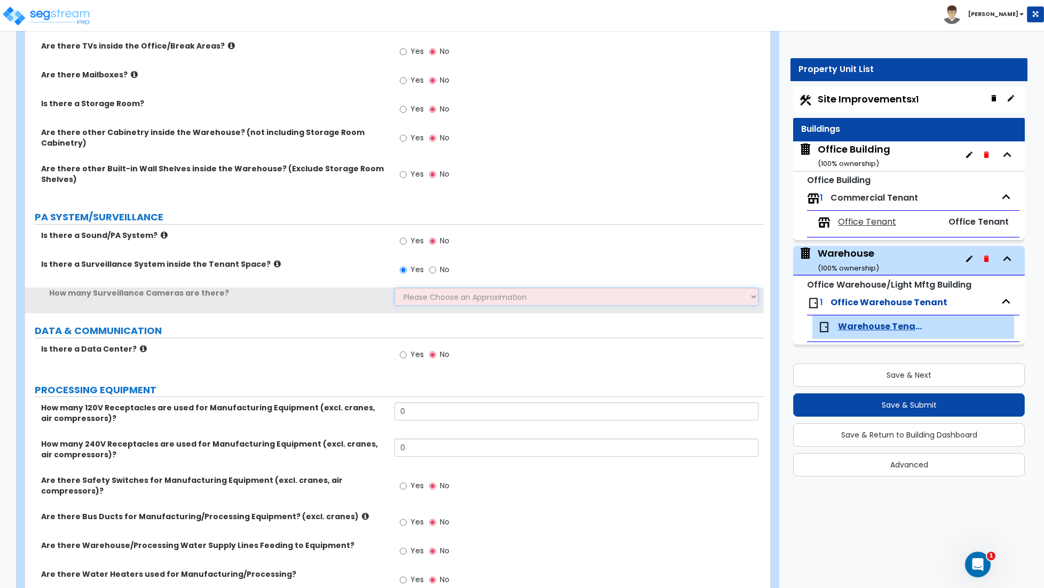
click at [431, 289] on select "Please Choose an Approximation Barely Noticed Any Noticed a Couple Frequently S…" at bounding box center [576, 297] width 364 height 18
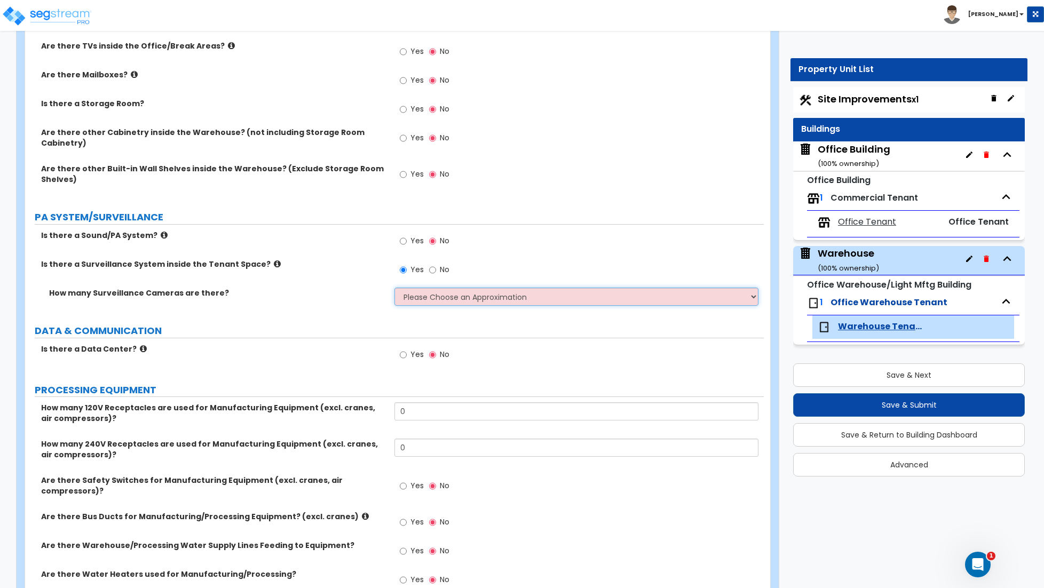
select select "2"
click at [394, 288] on select "Please Choose an Approximation Barely Noticed Any Noticed a Couple Frequently S…" at bounding box center [576, 297] width 364 height 18
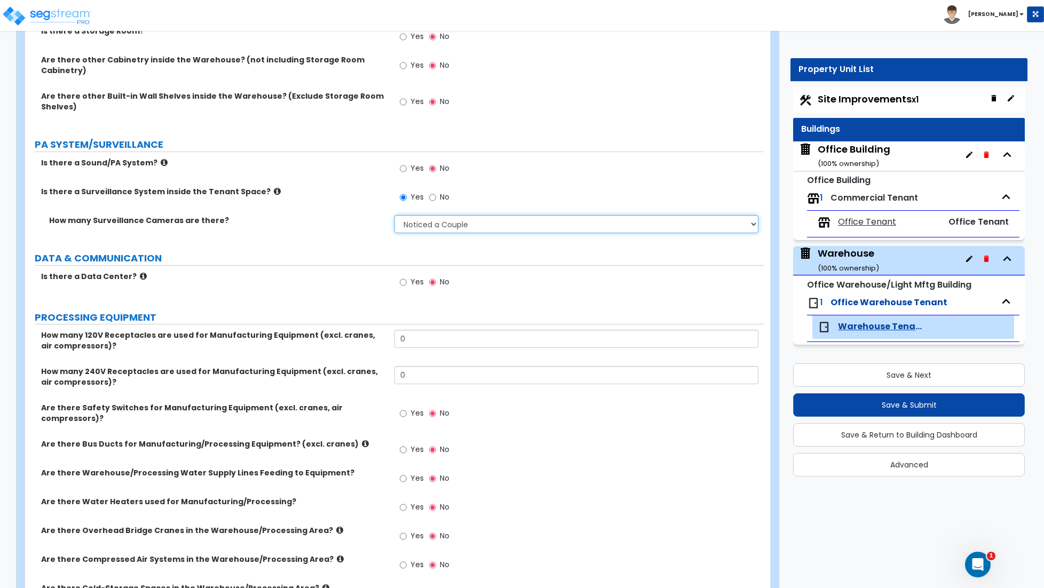
scroll to position [1795, 0]
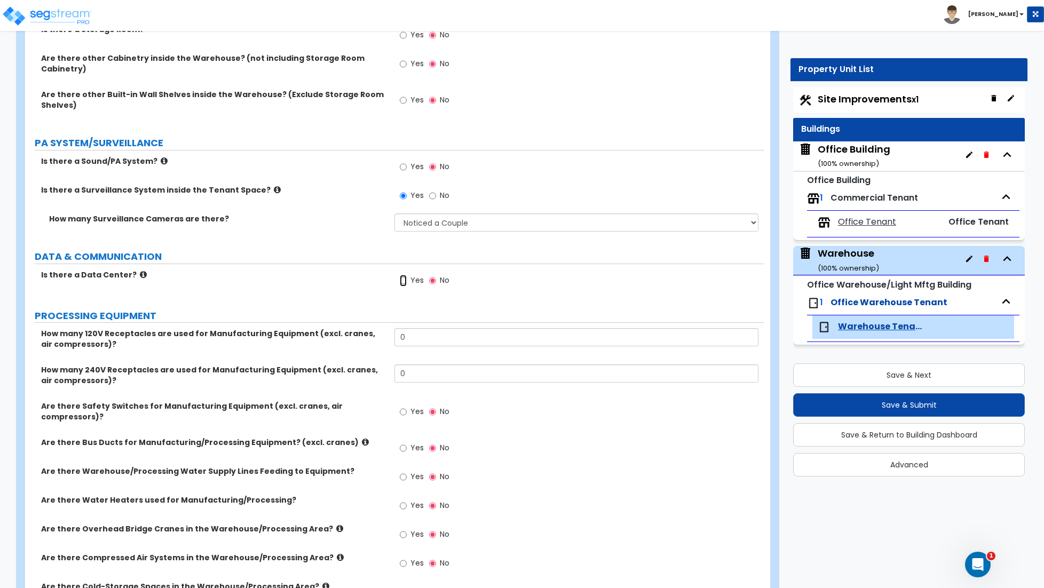
click at [402, 278] on input "Yes" at bounding box center [403, 281] width 7 height 12
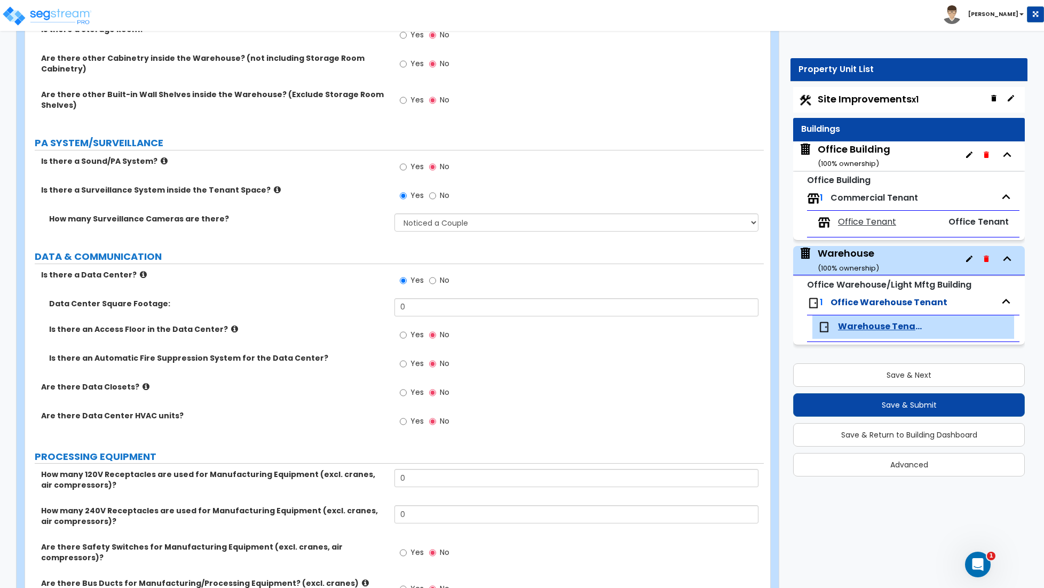
click at [437, 275] on label "No" at bounding box center [439, 282] width 20 height 18
click at [436, 275] on input "No" at bounding box center [432, 281] width 7 height 12
radio input "false"
radio input "true"
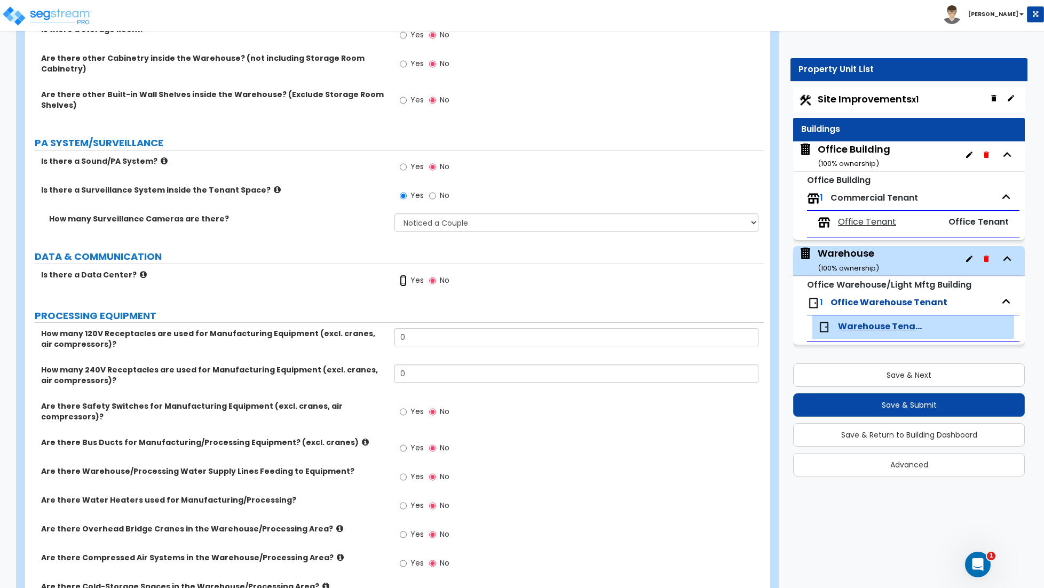
click at [404, 275] on input "Yes" at bounding box center [403, 281] width 7 height 12
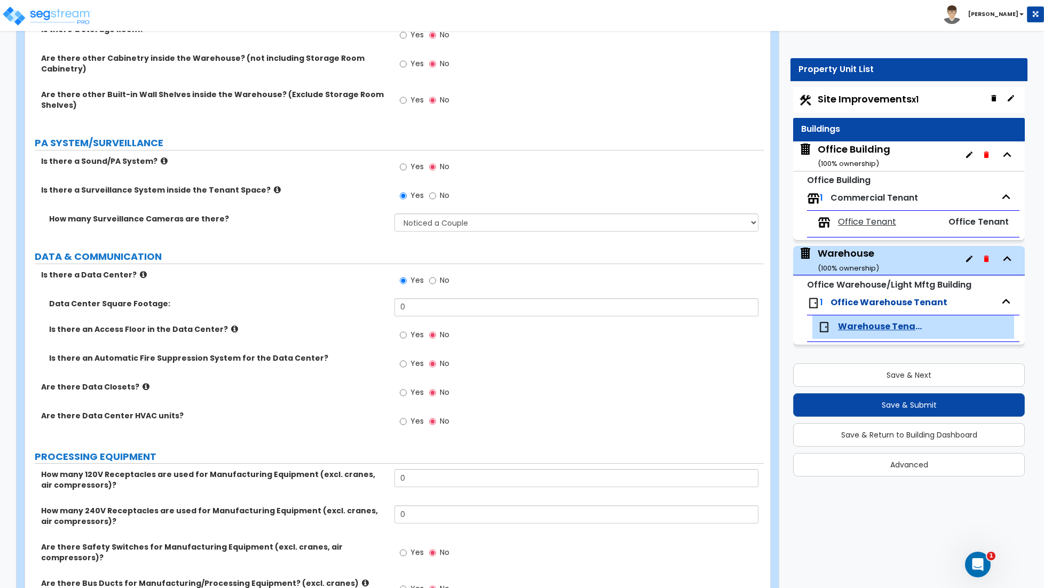
click at [142, 383] on icon at bounding box center [145, 387] width 7 height 8
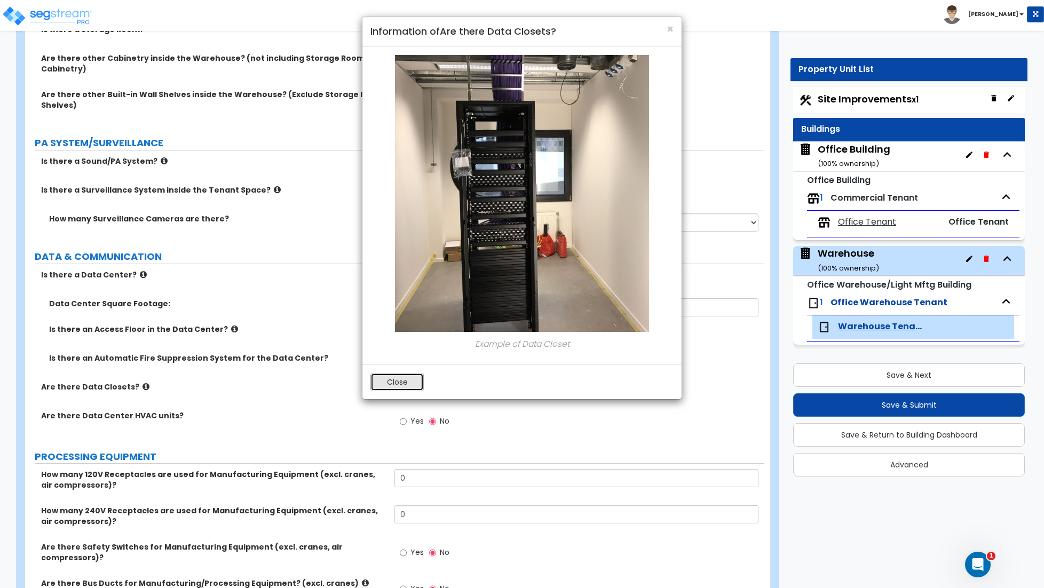
click at [391, 383] on button "Close" at bounding box center [396, 382] width 53 height 18
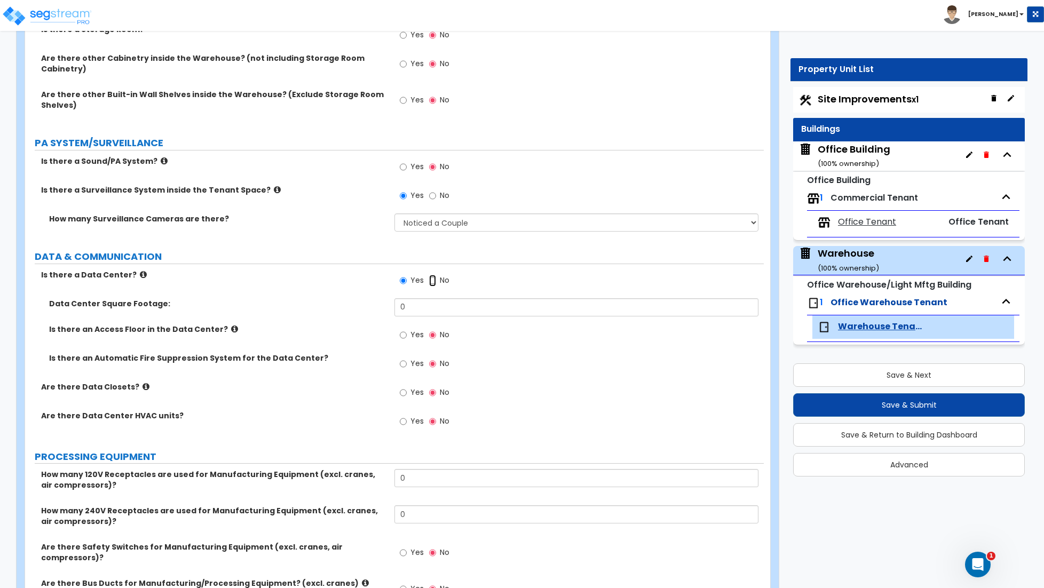
click at [430, 275] on input "No" at bounding box center [432, 281] width 7 height 12
radio input "false"
radio input "true"
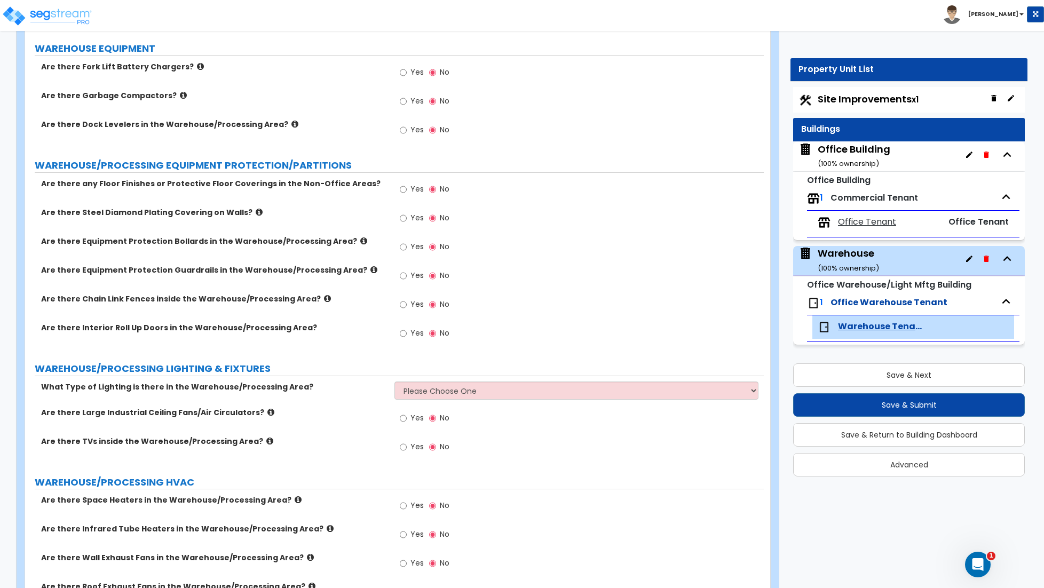
scroll to position [2557, 0]
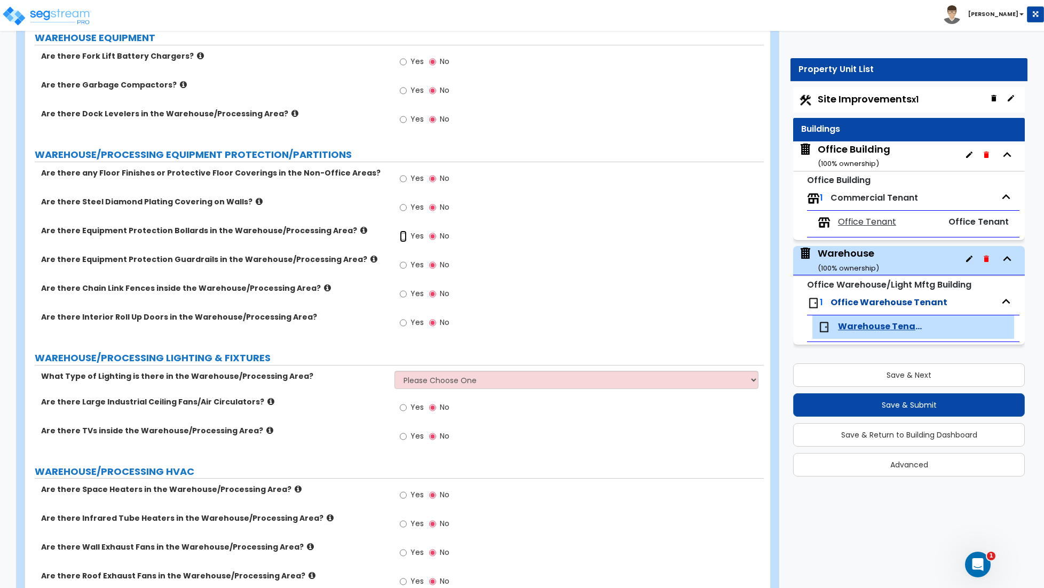
click at [403, 230] on input "Yes" at bounding box center [403, 236] width 7 height 12
radio input "true"
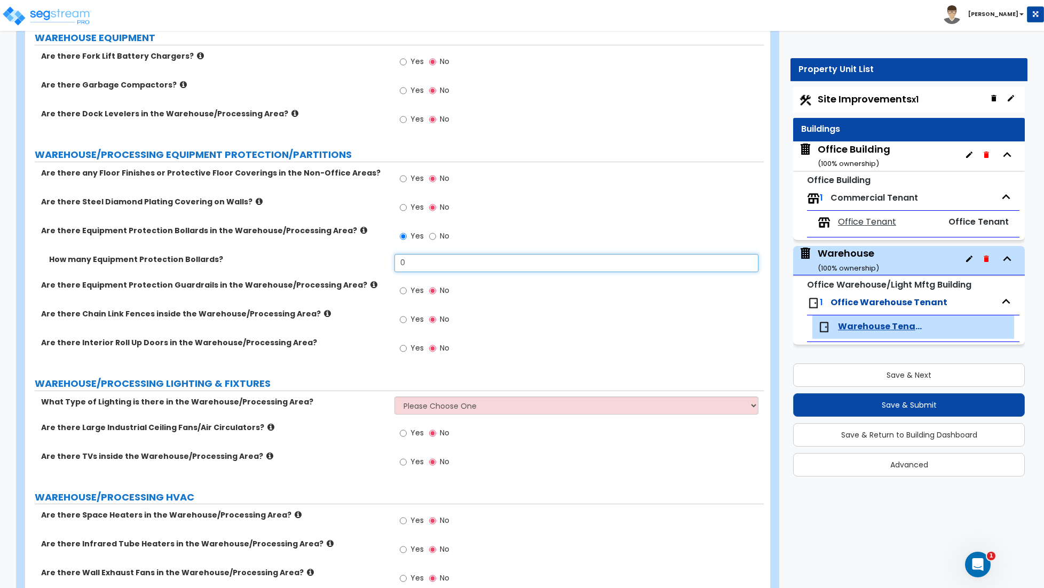
click at [411, 254] on input "0" at bounding box center [576, 263] width 364 height 18
type input "22"
click at [403, 314] on input "Yes" at bounding box center [403, 320] width 7 height 12
radio input "true"
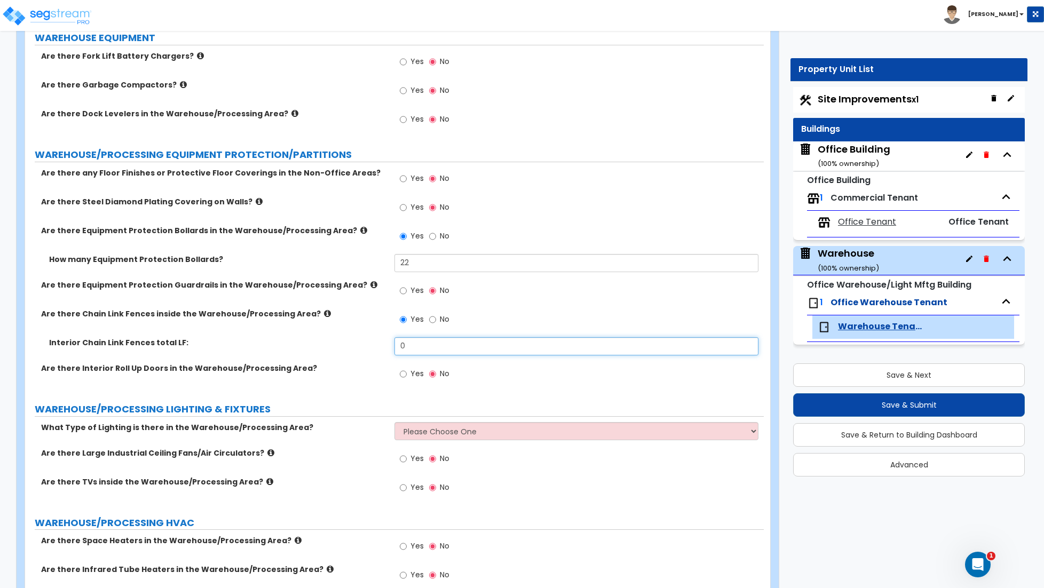
click at [413, 337] on input "0" at bounding box center [576, 346] width 364 height 18
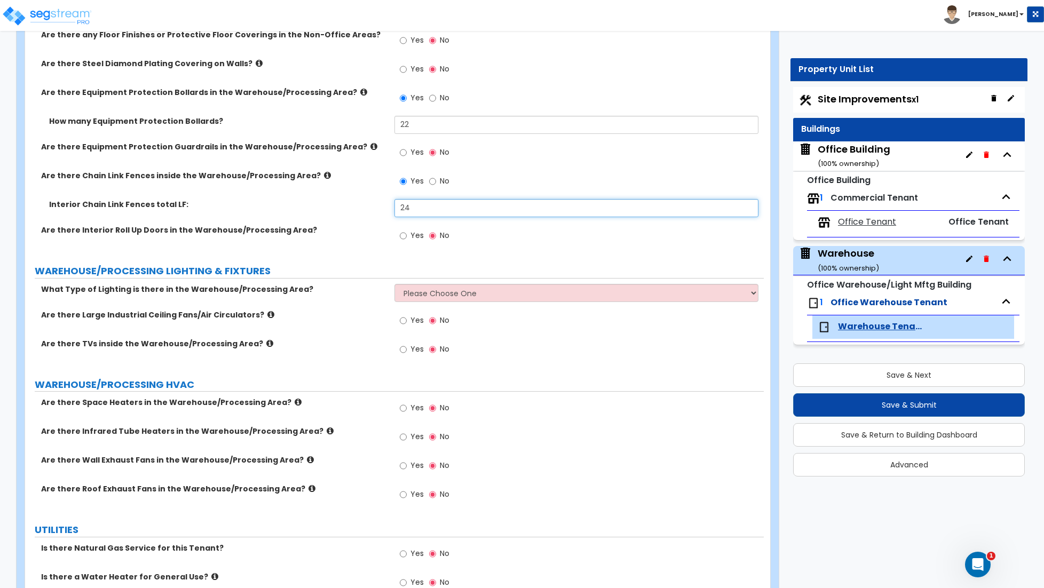
scroll to position [2698, 0]
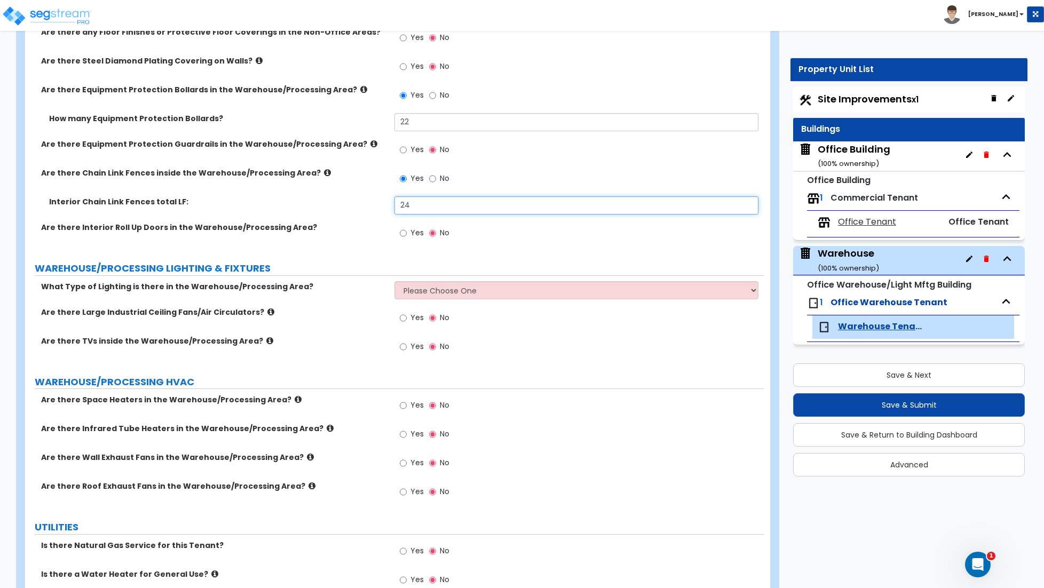
type input "24"
click at [415, 281] on select "Please Choose One High Bay Round Fixtures High Bay Fluorescent Tube Lighting Hi…" at bounding box center [576, 290] width 364 height 18
select select "1"
click at [394, 281] on select "Please Choose One High Bay Round Fixtures High Bay Fluorescent Tube Lighting Hi…" at bounding box center [576, 290] width 364 height 18
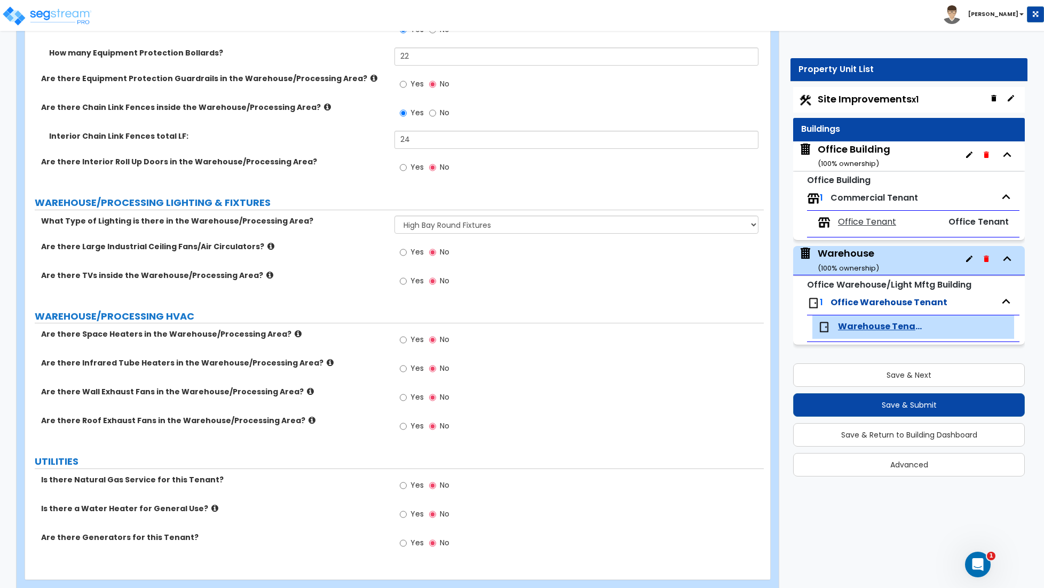
scroll to position [2774, 0]
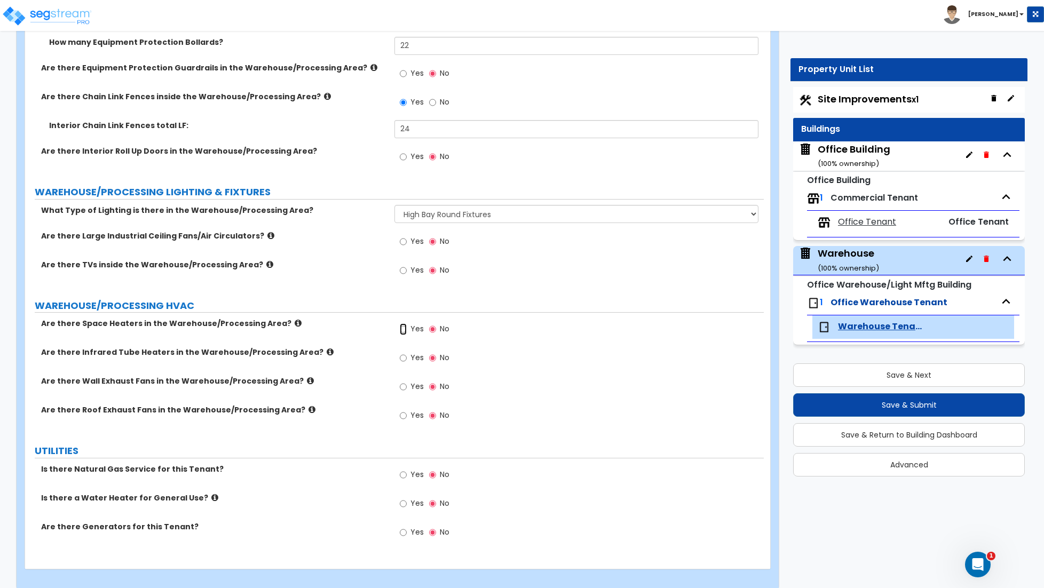
click at [402, 323] on input "Yes" at bounding box center [403, 329] width 7 height 12
radio input "true"
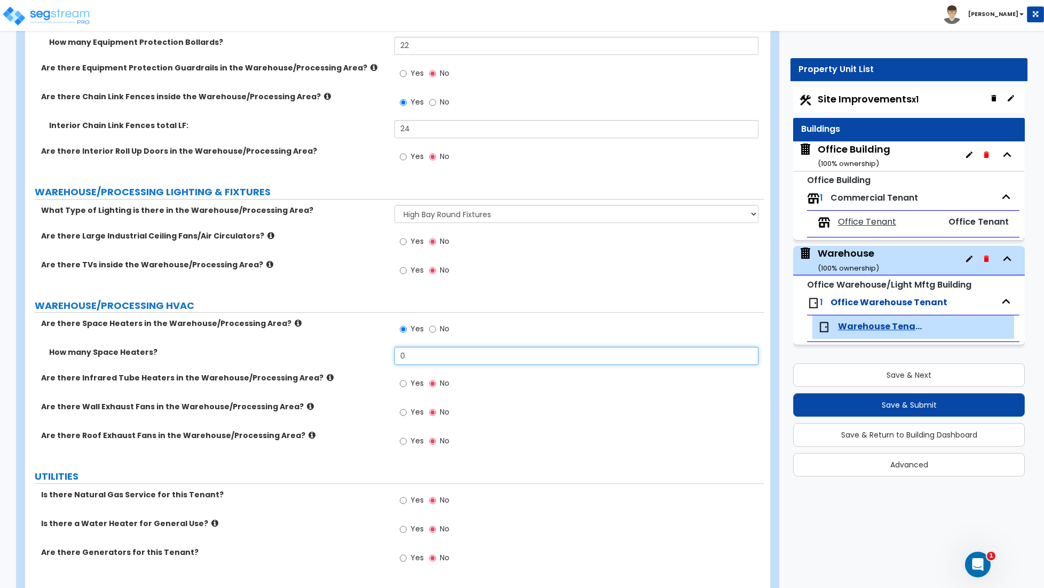
click at [423, 347] on input "0" at bounding box center [576, 356] width 364 height 18
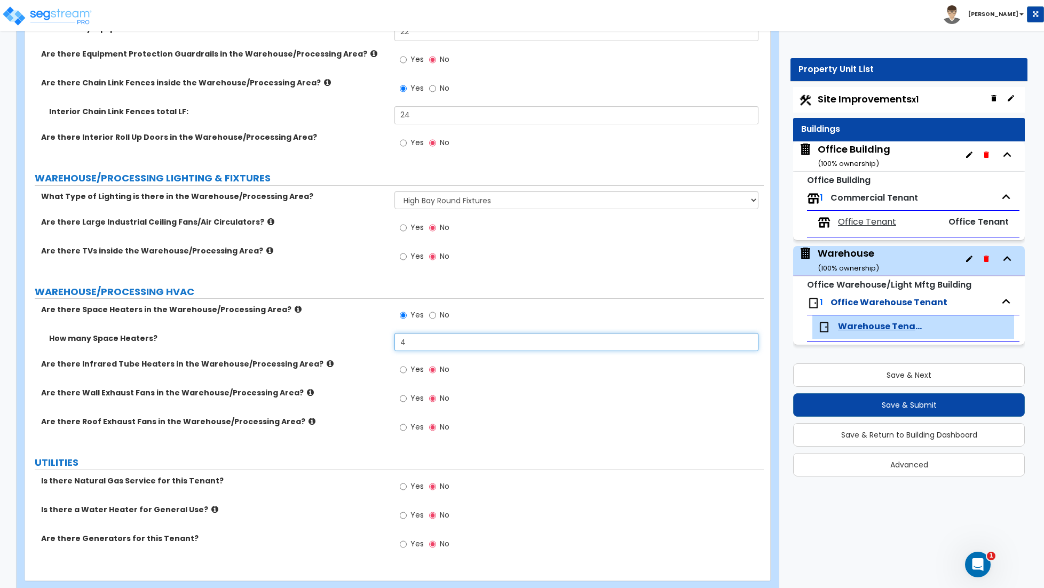
scroll to position [2790, 0]
type input "4"
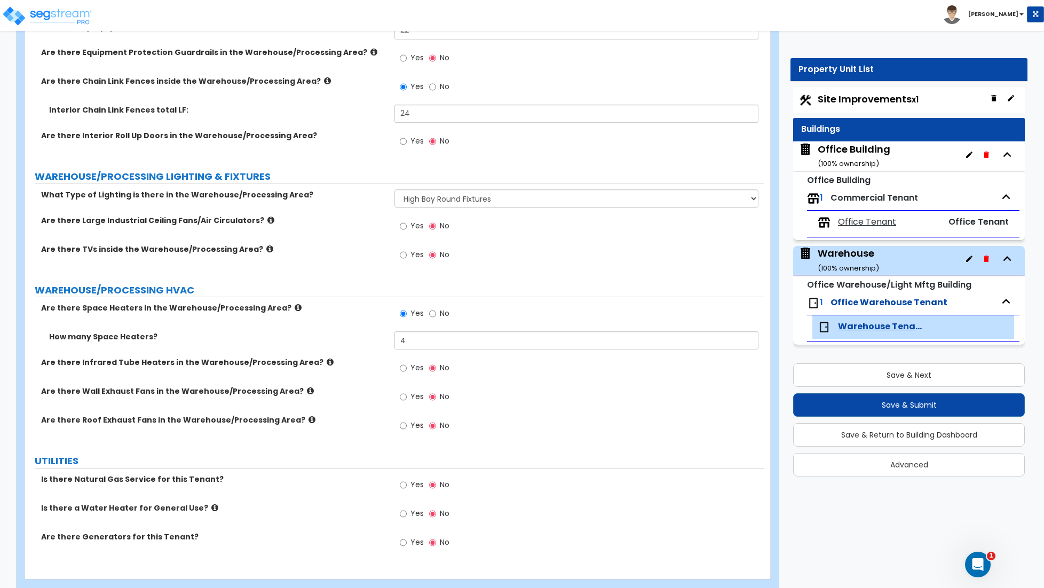
scroll to position [2800, 0]
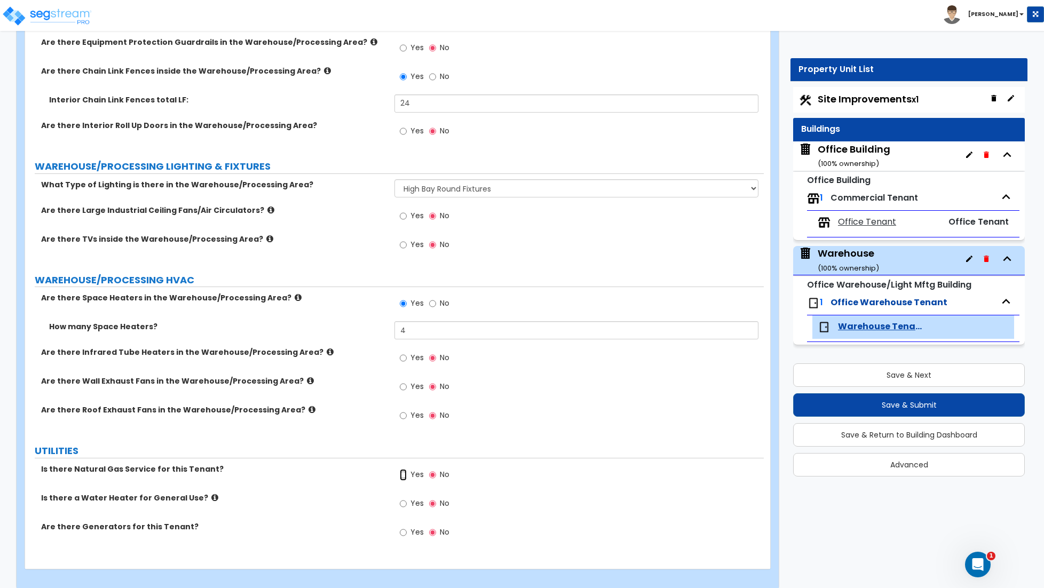
click at [404, 469] on input "Yes" at bounding box center [403, 475] width 7 height 12
radio input "true"
click at [403, 498] on input "Yes" at bounding box center [403, 504] width 7 height 12
radio input "true"
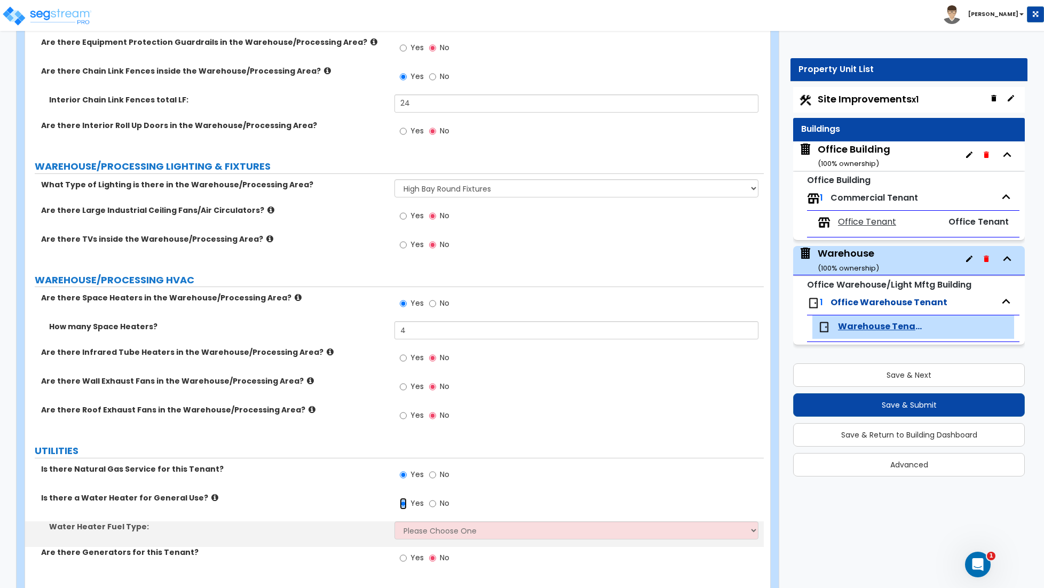
scroll to position [2826, 0]
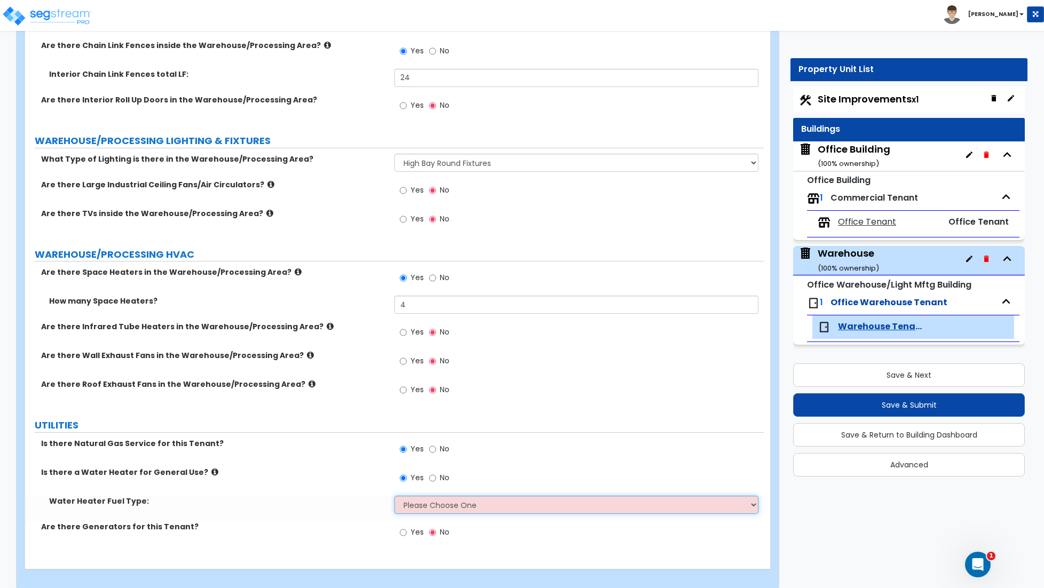
click at [473, 496] on select "Please Choose One Gas Electric" at bounding box center [576, 505] width 364 height 18
select select "1"
click at [394, 496] on select "Please Choose One Gas Electric" at bounding box center [576, 505] width 364 height 18
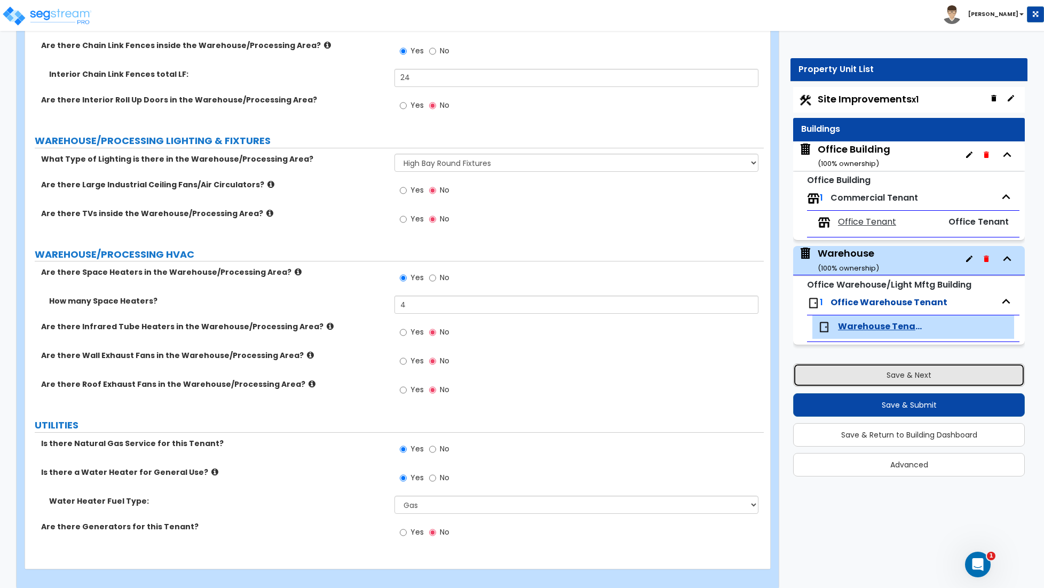
drag, startPoint x: 888, startPoint y: 378, endPoint x: 877, endPoint y: 380, distance: 12.0
click at [888, 378] on button "Save & Next" at bounding box center [909, 374] width 232 height 23
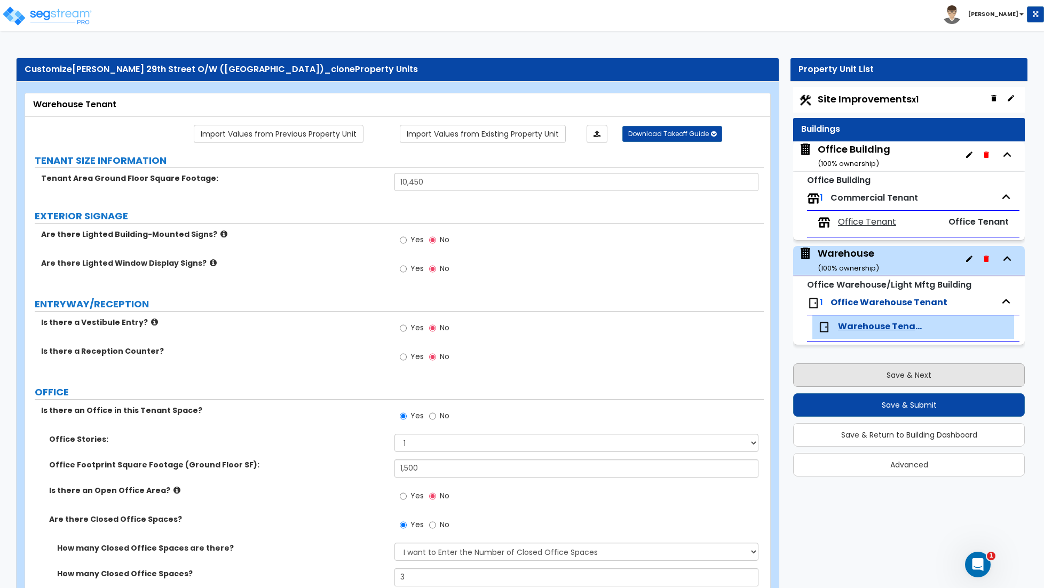
select select "2"
select select "1"
select select "2"
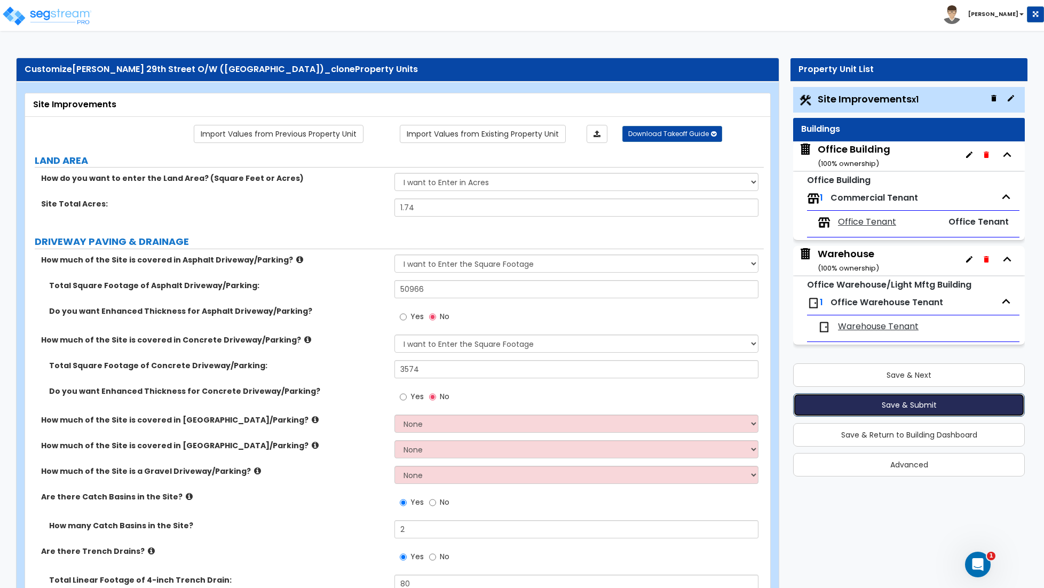
click at [921, 406] on button "Save & Submit" at bounding box center [909, 404] width 232 height 23
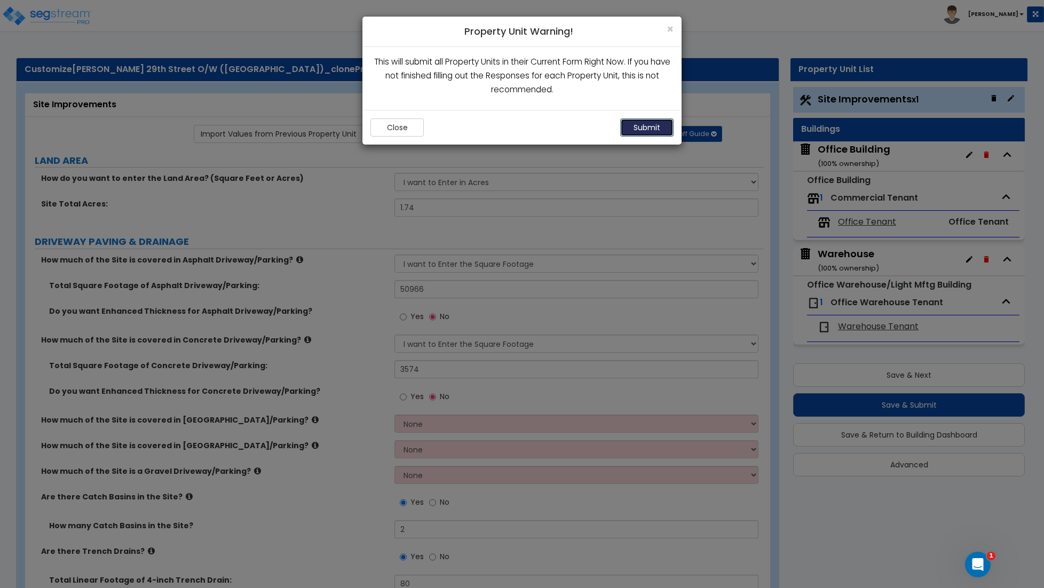
click at [641, 129] on button "Submit" at bounding box center [646, 127] width 53 height 18
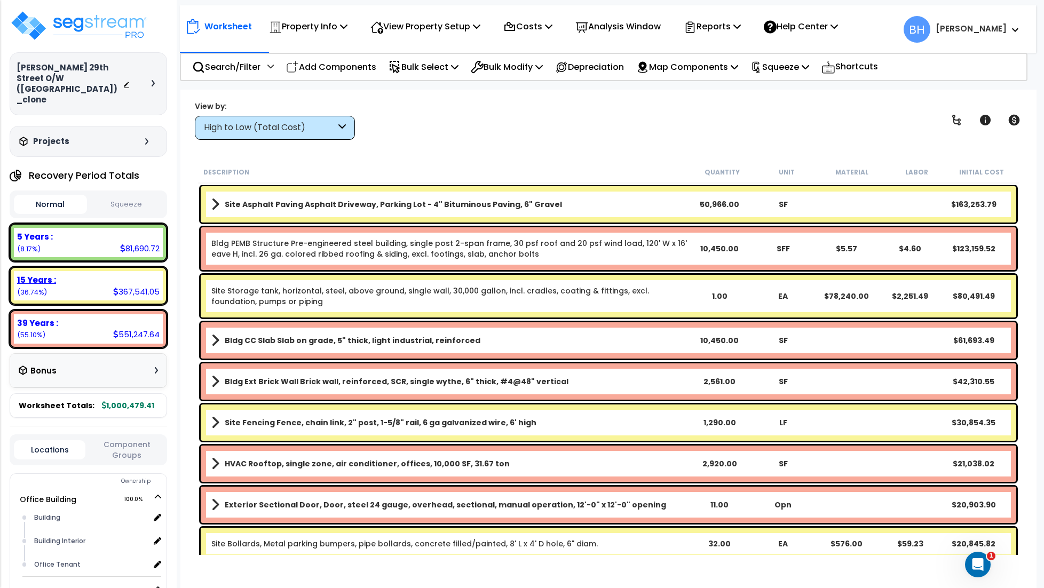
drag, startPoint x: 83, startPoint y: 278, endPoint x: 89, endPoint y: 277, distance: 6.4
click at [83, 278] on div "15 Years : 367,541.05 (36.74%)" at bounding box center [88, 285] width 149 height 29
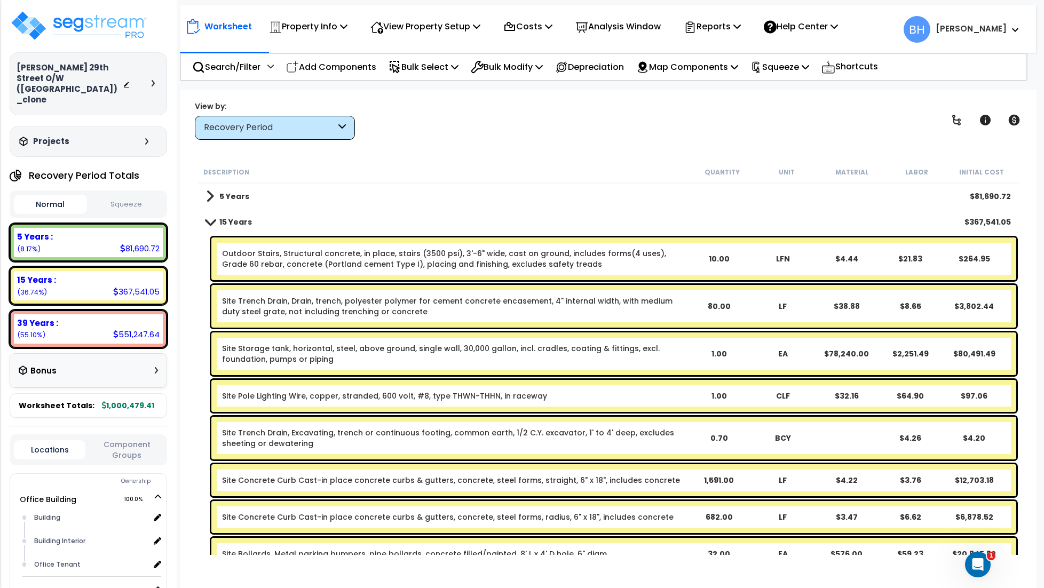
click at [210, 221] on span at bounding box center [210, 222] width 15 height 8
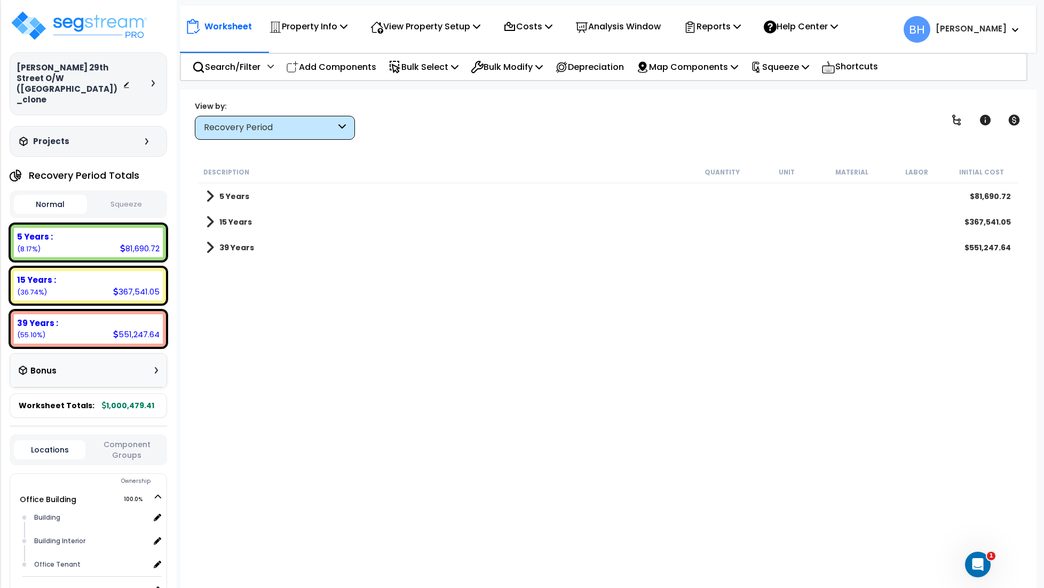
click at [210, 221] on span at bounding box center [210, 221] width 8 height 15
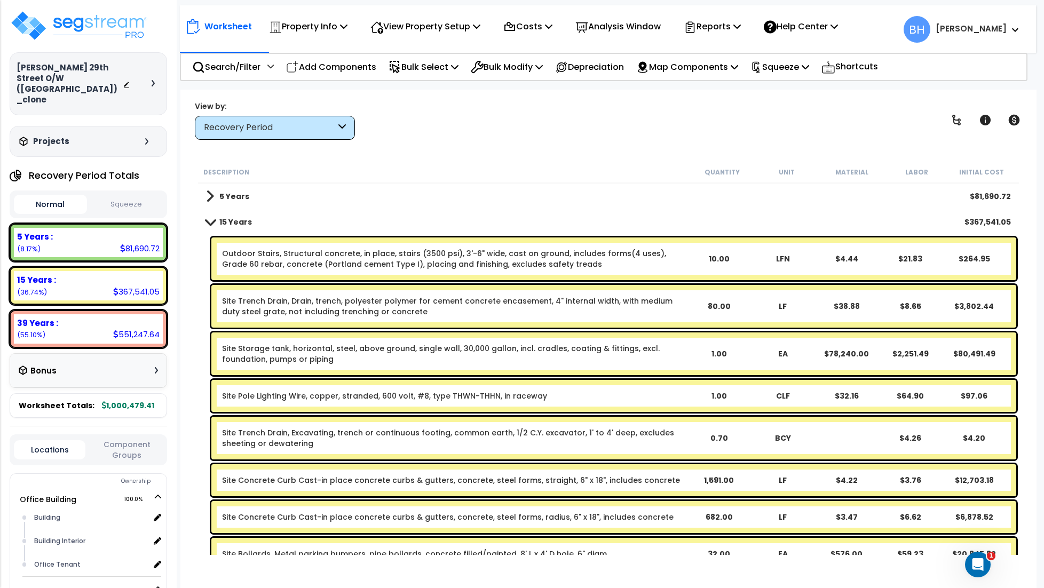
click at [209, 196] on span at bounding box center [210, 196] width 8 height 15
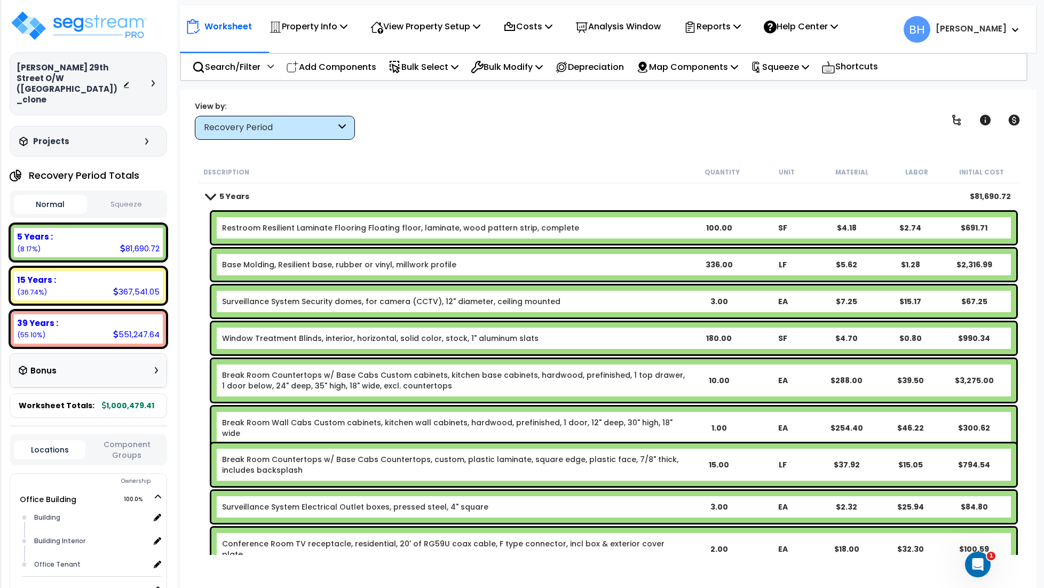
click at [209, 196] on span at bounding box center [210, 196] width 15 height 8
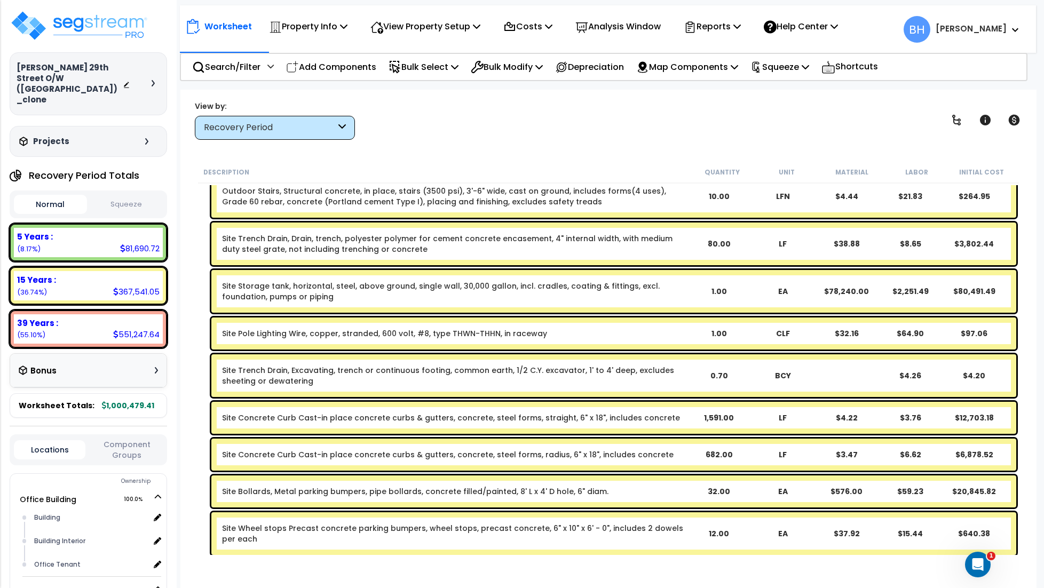
scroll to position [67, 0]
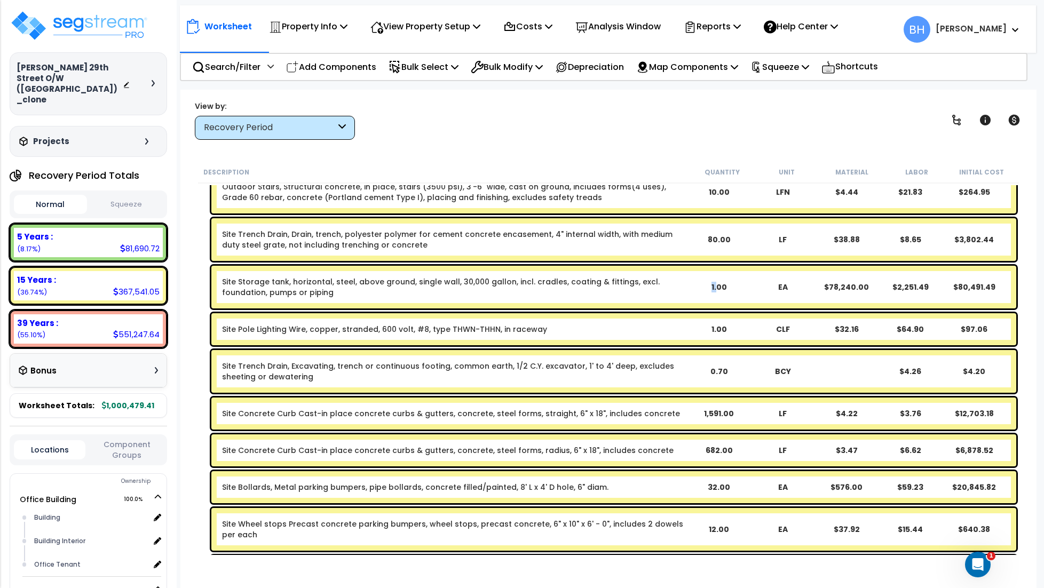
click at [720, 289] on div "1.00" at bounding box center [719, 287] width 62 height 11
click at [672, 292] on link "Site Storage tank, horizontal, steel, above ground, single wall, 30,000 gallon,…" at bounding box center [454, 286] width 465 height 21
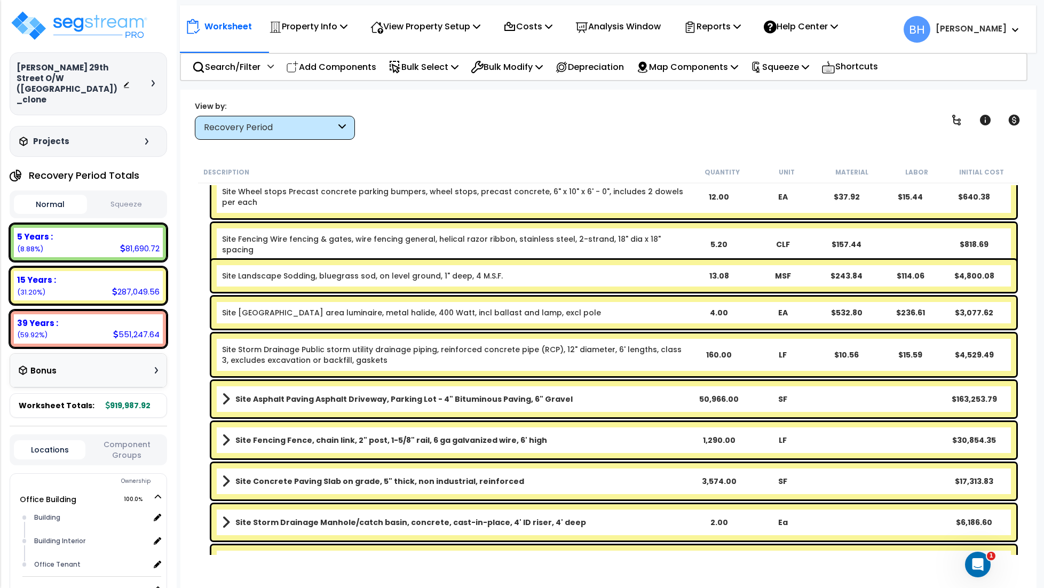
scroll to position [402, 0]
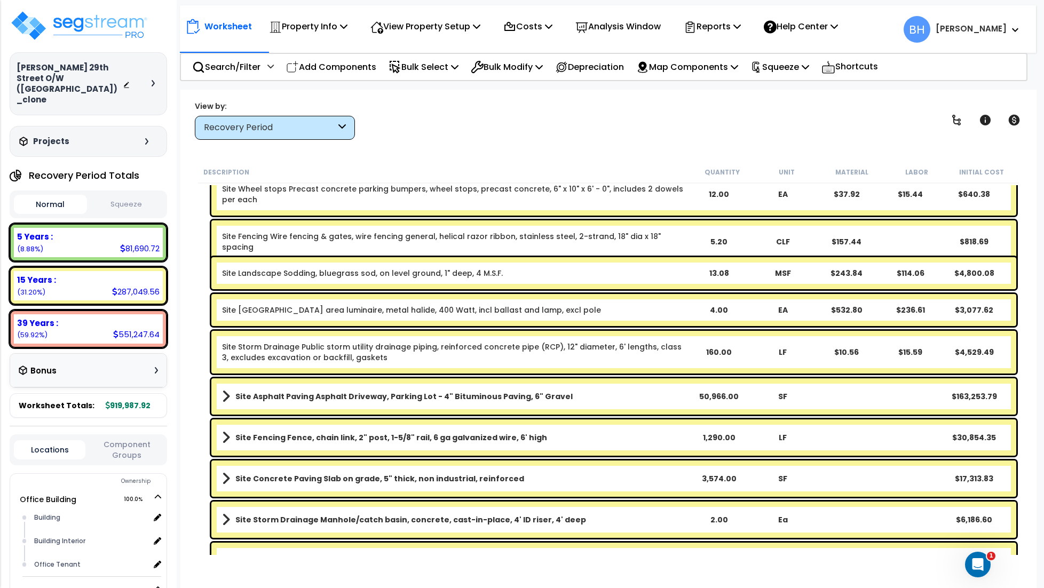
click at [719, 311] on div "4.00" at bounding box center [719, 310] width 62 height 11
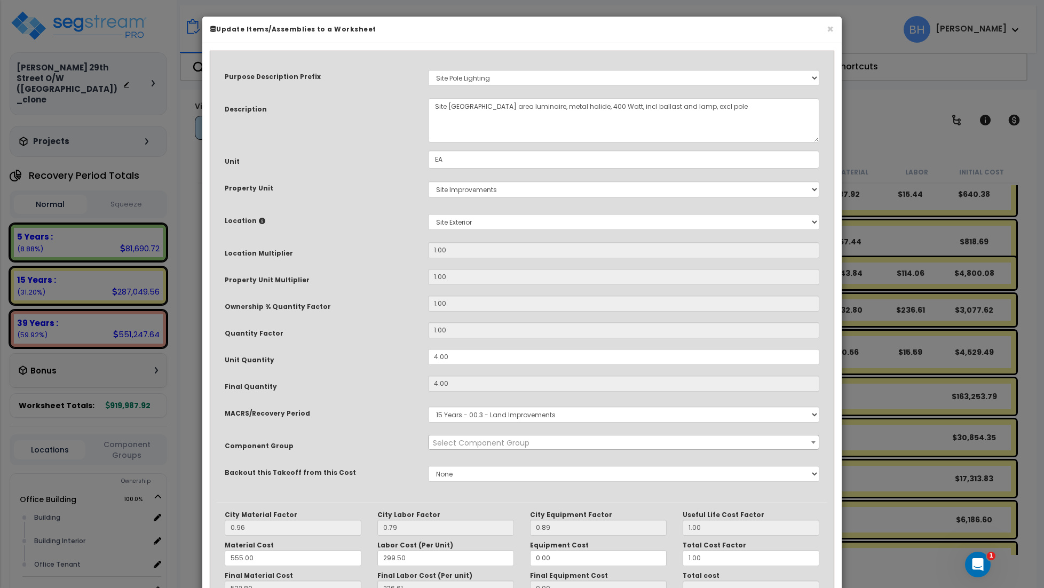
select select "29129"
click at [467, 358] on input "4.00" at bounding box center [623, 357] width 391 height 16
click at [467, 357] on input "4.00" at bounding box center [623, 357] width 391 height 16
type input "2"
type input "4"
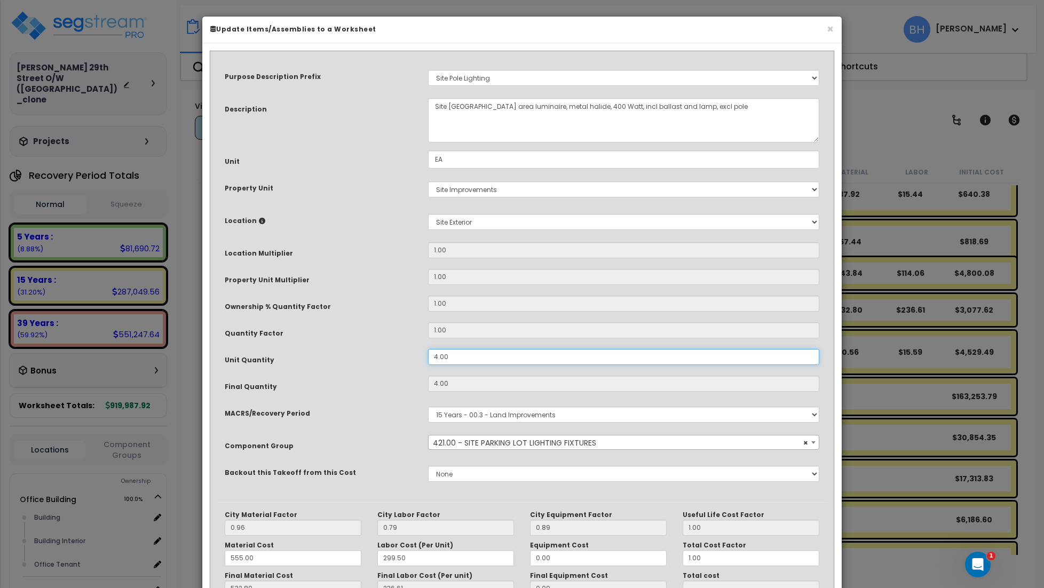
type input "$3,077.64"
type input "2."
type input "2"
type input "$1,538.82"
type input "2.0"
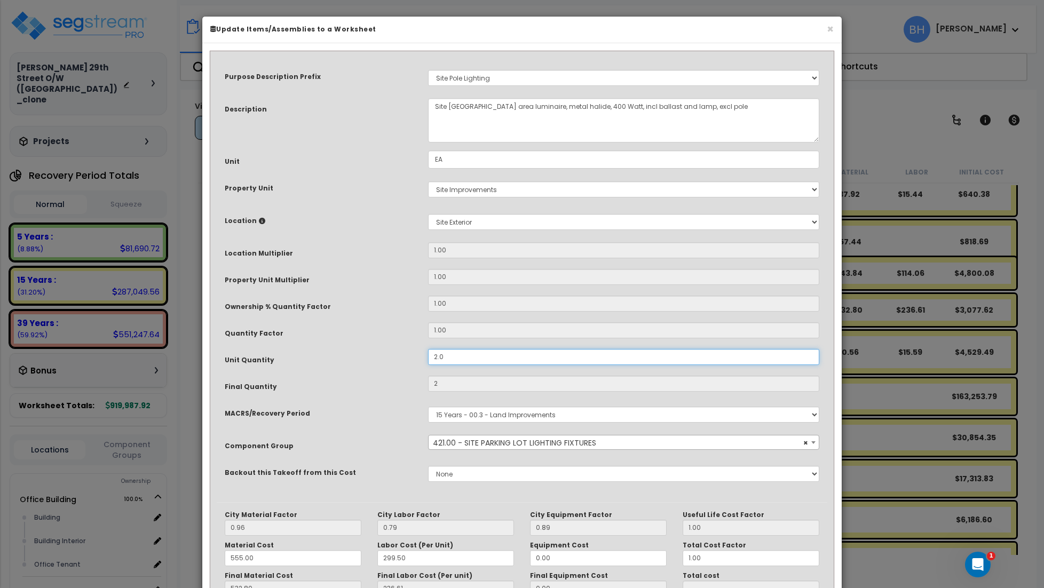
type input "$1,538.82"
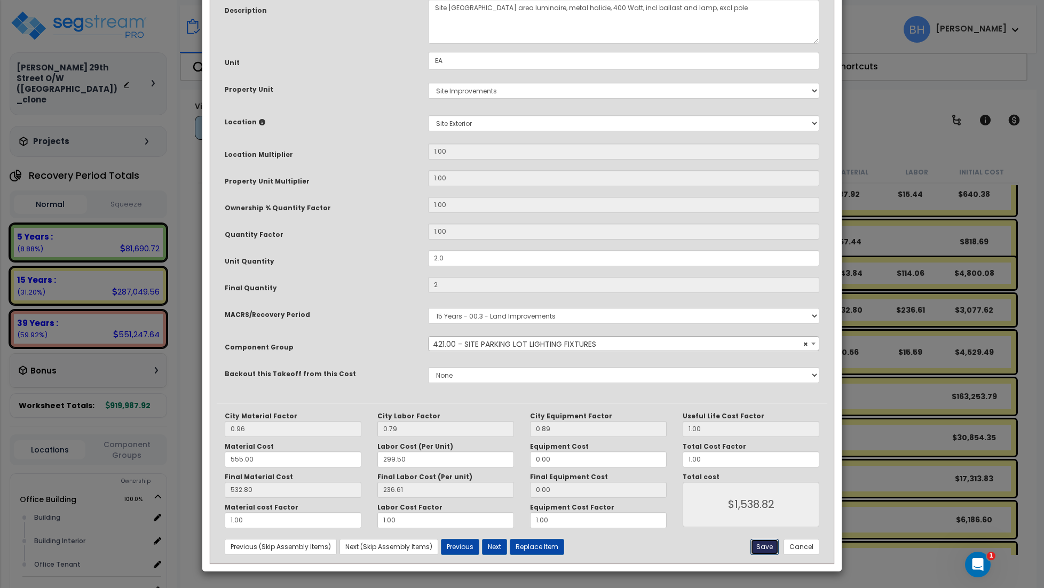
click at [764, 547] on button "Save" at bounding box center [764, 547] width 28 height 16
type input "2.00"
type input "1538.82"
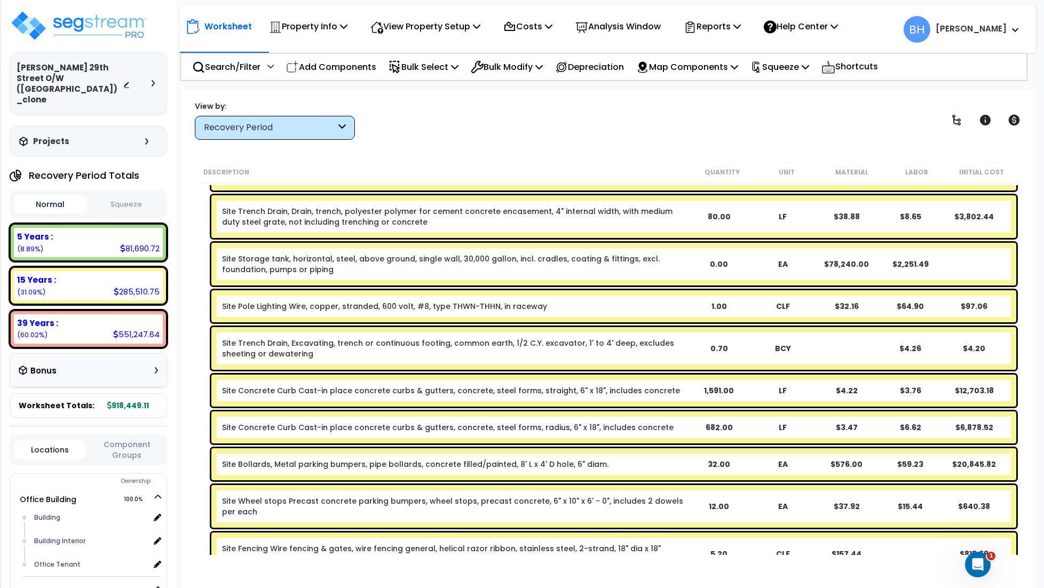
scroll to position [0, 0]
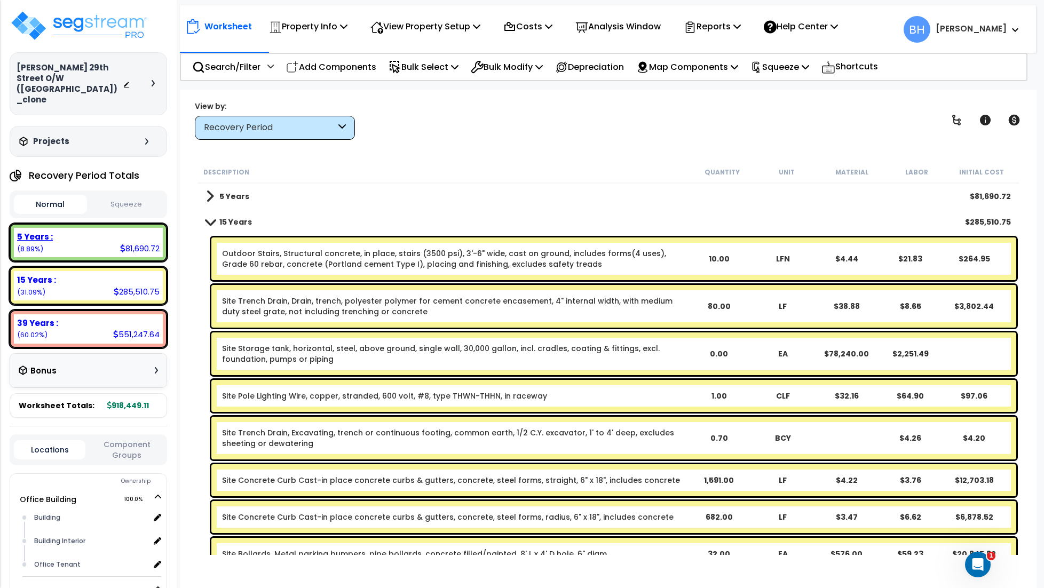
drag, startPoint x: 111, startPoint y: 215, endPoint x: 195, endPoint y: 237, distance: 86.7
click at [111, 231] on div "5 Years :" at bounding box center [88, 236] width 142 height 11
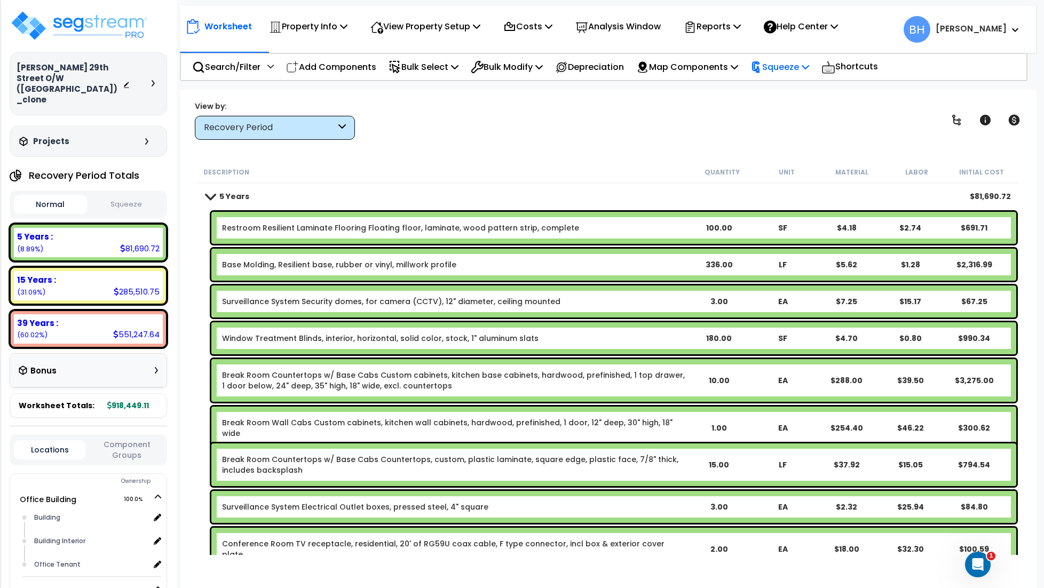
click at [800, 69] on p "Squeeze" at bounding box center [779, 67] width 59 height 14
drag, startPoint x: 793, startPoint y: 88, endPoint x: 802, endPoint y: 91, distance: 9.3
click at [793, 88] on link "Squeeze" at bounding box center [798, 90] width 106 height 21
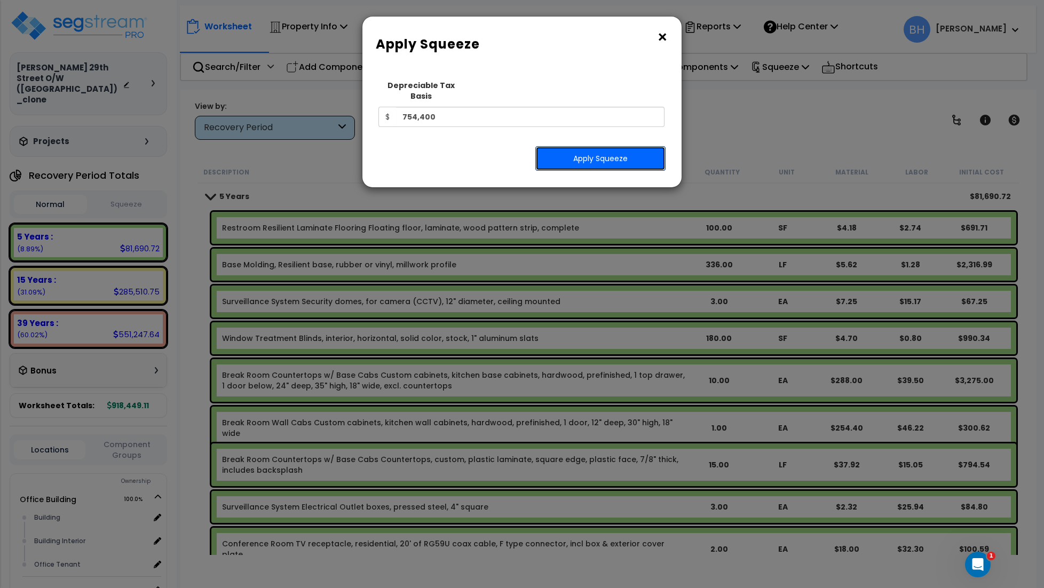
drag, startPoint x: 598, startPoint y: 150, endPoint x: 602, endPoint y: 146, distance: 5.7
click at [598, 150] on button "Apply Squeeze" at bounding box center [600, 158] width 130 height 25
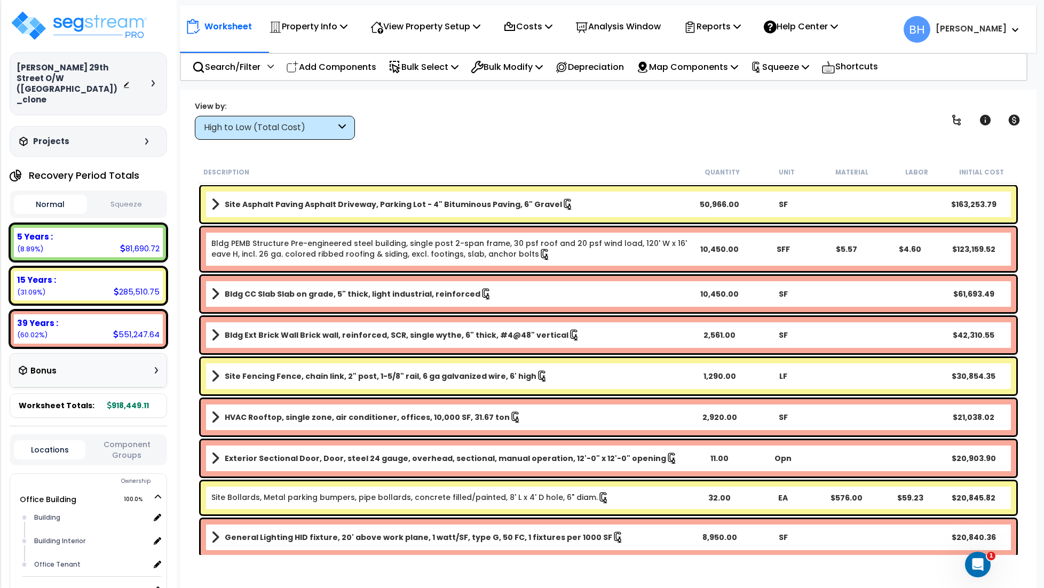
click at [537, 139] on div "View by: High to Low (Total Cost) High to Low (Total Cost)" at bounding box center [608, 119] width 834 height 39
click at [129, 81] on icon at bounding box center [126, 84] width 7 height 7
click at [118, 231] on div "5 Years :" at bounding box center [88, 236] width 142 height 11
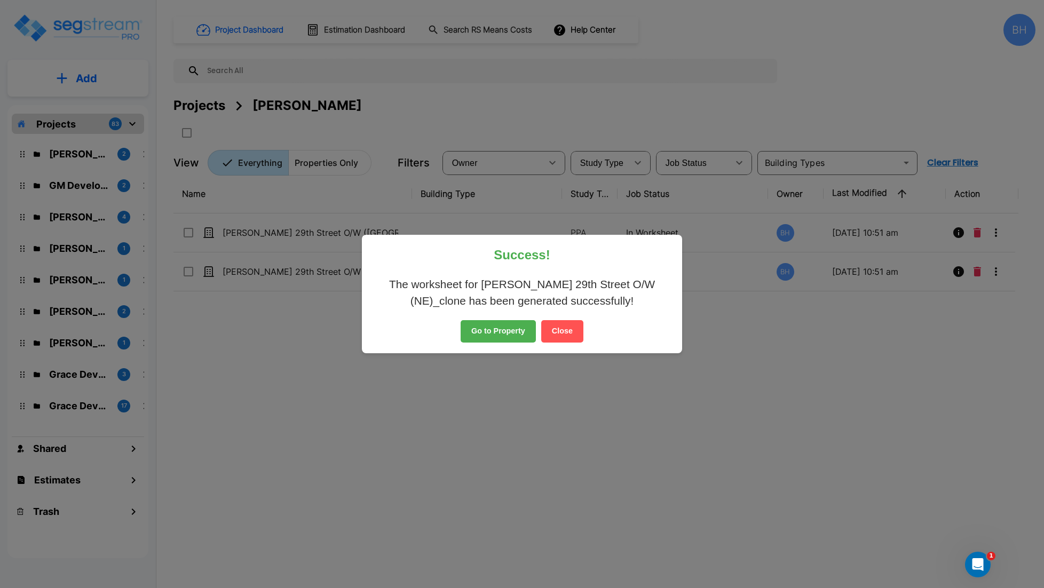
click at [561, 334] on button "Close" at bounding box center [562, 331] width 42 height 22
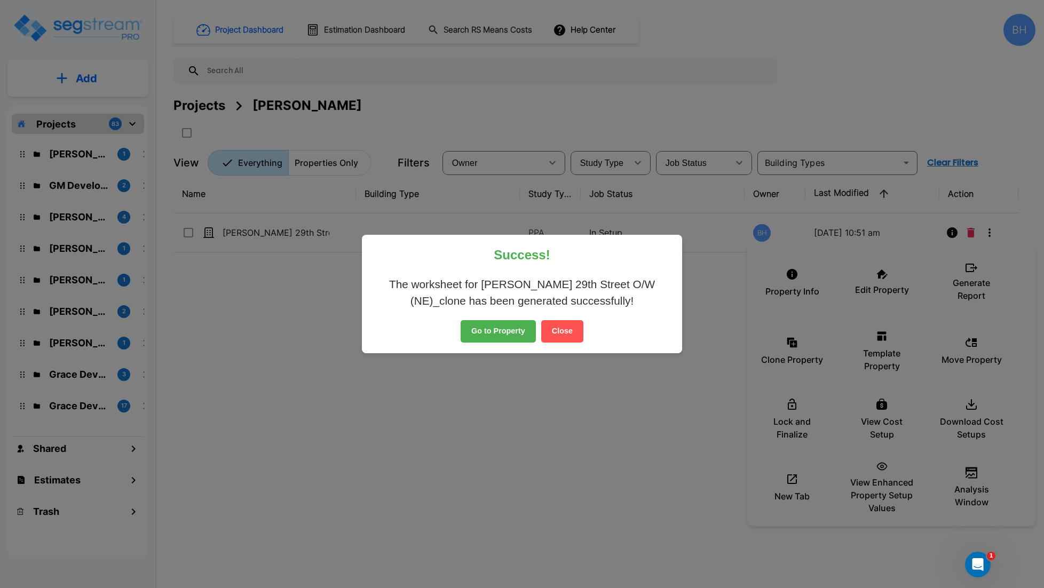
drag, startPoint x: 565, startPoint y: 328, endPoint x: 464, endPoint y: 27, distance: 317.5
click at [565, 328] on button "Close" at bounding box center [562, 331] width 42 height 22
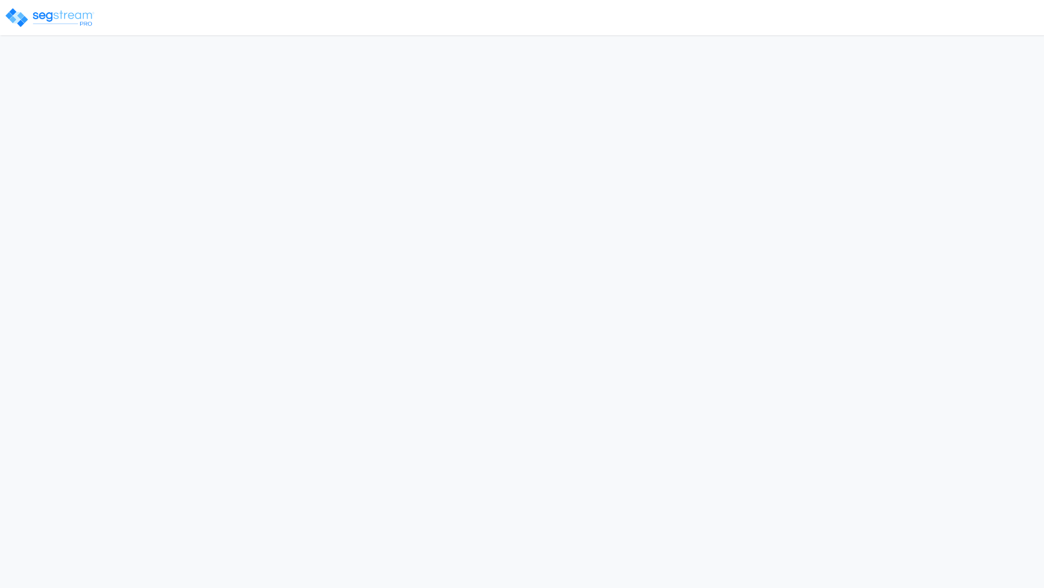
select select "2024"
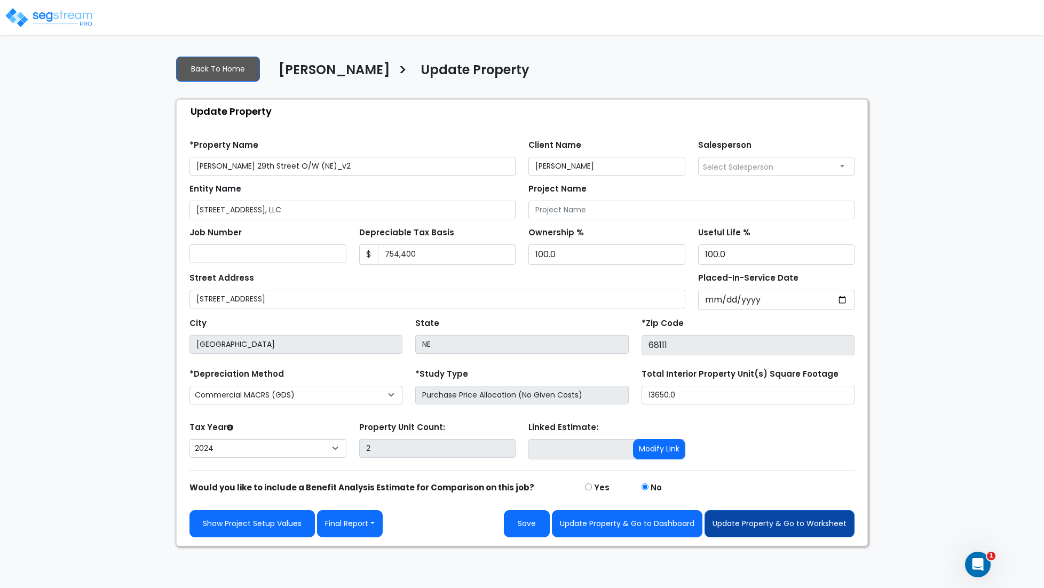
type input "[PERSON_NAME] 29th Street O/W (NE)_v2"
click at [767, 531] on button "Update Property & Go to Worksheet" at bounding box center [779, 523] width 150 height 27
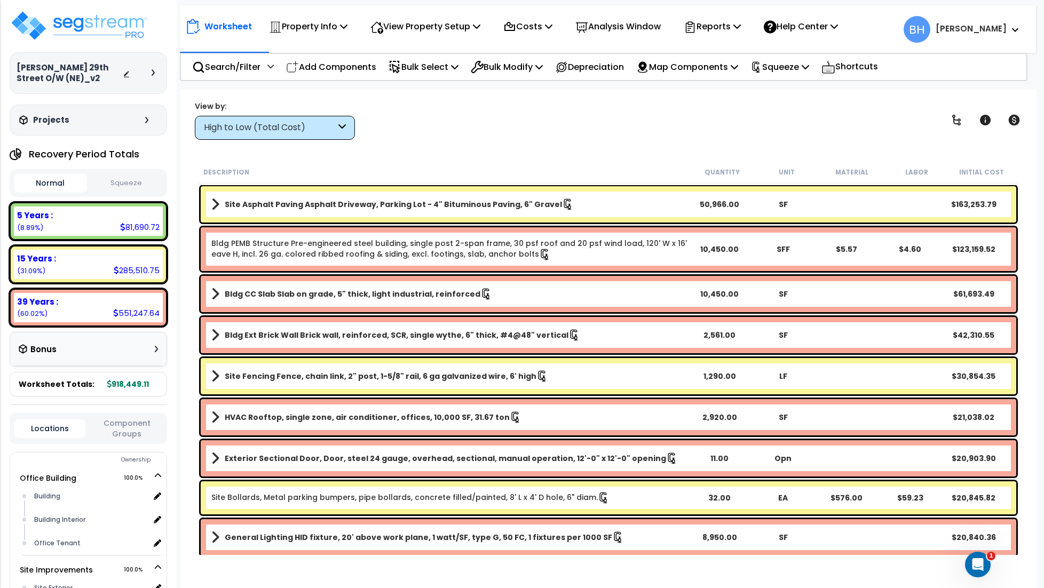
click at [441, 149] on div "Worksheet Property Info Property Setup Add Property Unit Template property Clon…" at bounding box center [608, 384] width 856 height 588
click at [84, 217] on div "5 Years :" at bounding box center [88, 215] width 142 height 11
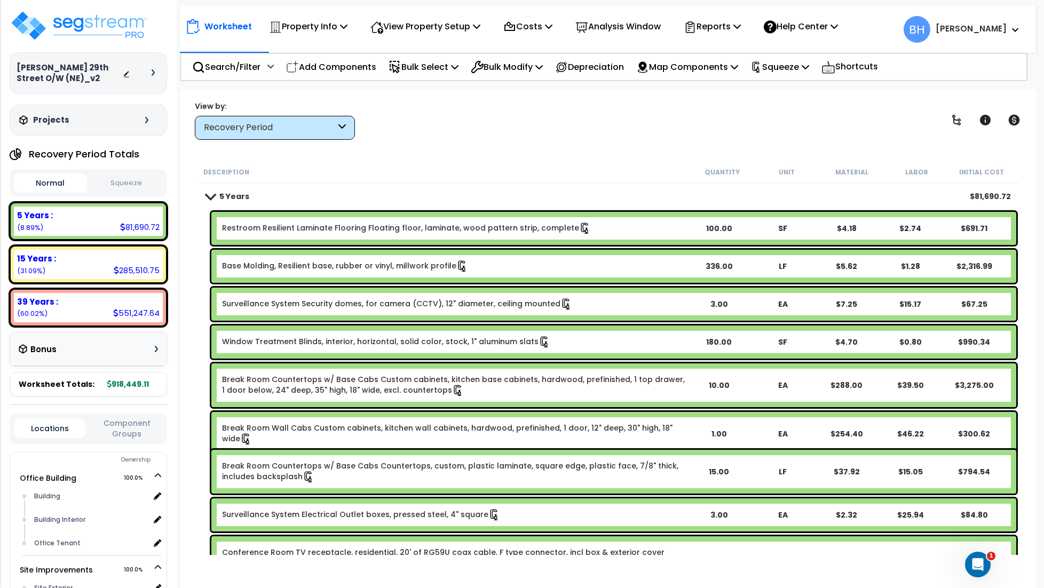
click at [125, 183] on button "Squeeze" at bounding box center [126, 183] width 73 height 19
click at [721, 26] on p "Reports" at bounding box center [711, 26] width 57 height 14
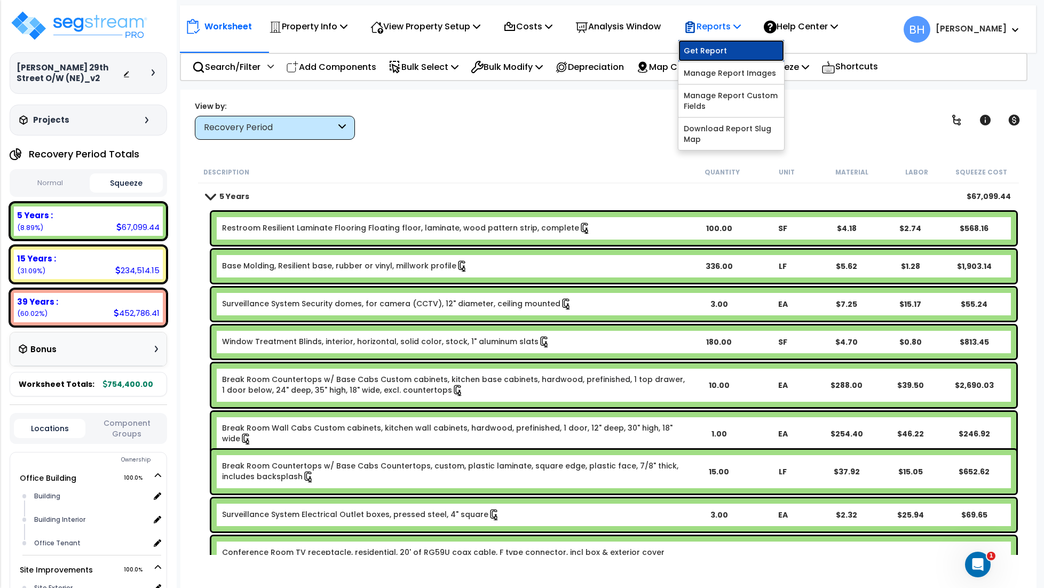
click at [721, 52] on link "Get Report" at bounding box center [731, 50] width 106 height 21
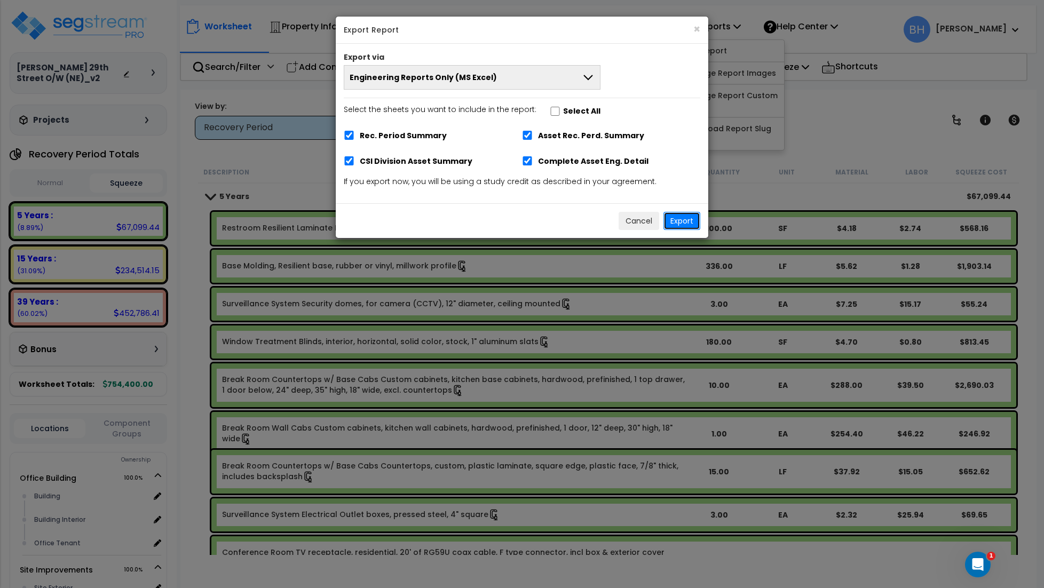
drag, startPoint x: 677, startPoint y: 225, endPoint x: 545, endPoint y: 217, distance: 132.0
click at [677, 225] on button "Export" at bounding box center [681, 221] width 37 height 18
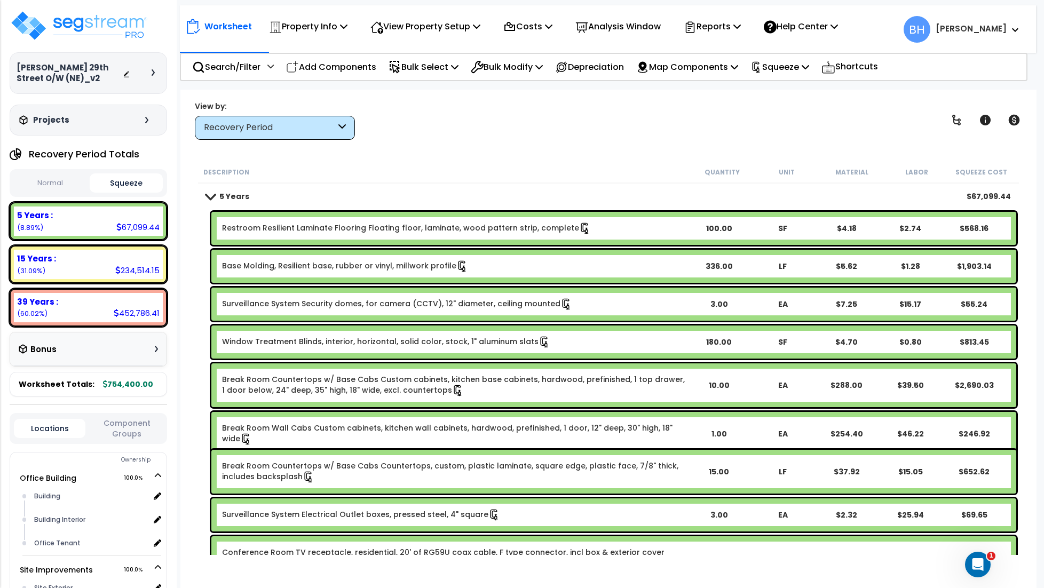
drag, startPoint x: 572, startPoint y: 144, endPoint x: 640, endPoint y: 106, distance: 77.6
click at [572, 144] on div "Worksheet Property Info Property Setup Add Property Unit Template property Clon…" at bounding box center [608, 384] width 856 height 588
click at [727, 27] on p "Reports" at bounding box center [711, 26] width 57 height 14
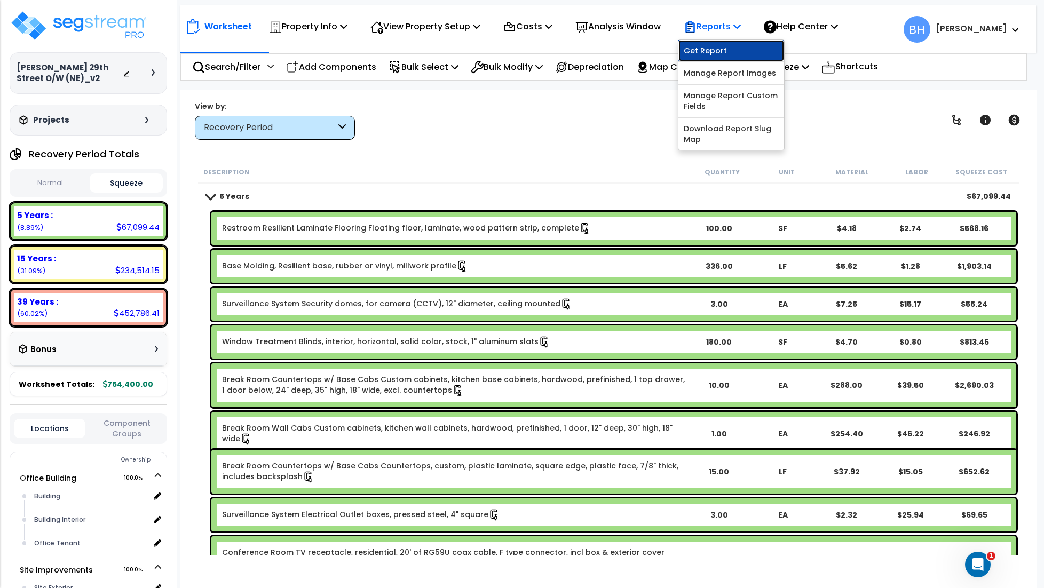
click at [728, 46] on link "Get Report" at bounding box center [731, 50] width 106 height 21
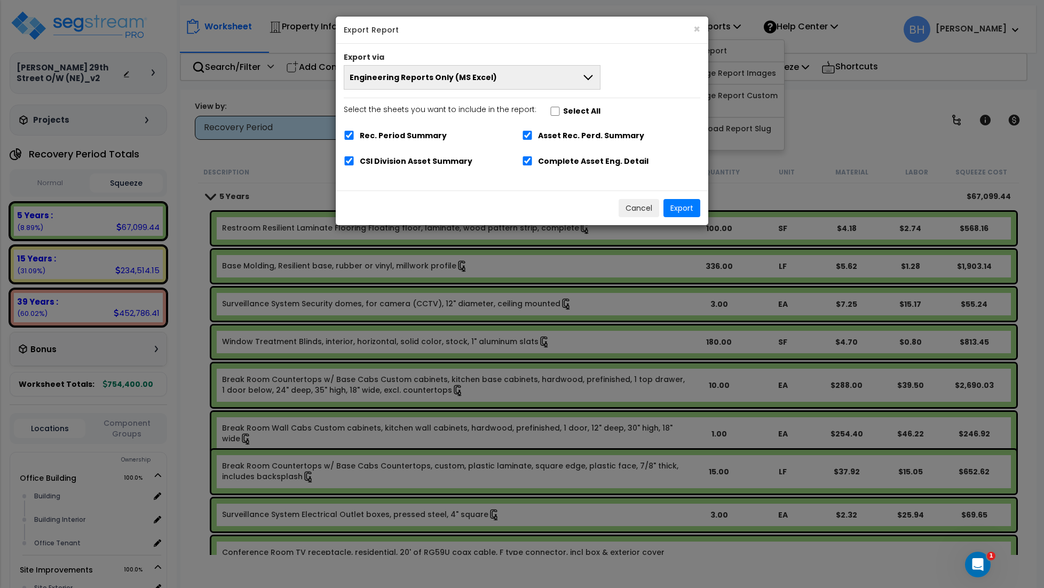
drag, startPoint x: 540, startPoint y: 71, endPoint x: 535, endPoint y: 68, distance: 6.7
click at [540, 71] on button "Engineering Reports Only (MS Excel)" at bounding box center [472, 77] width 257 height 25
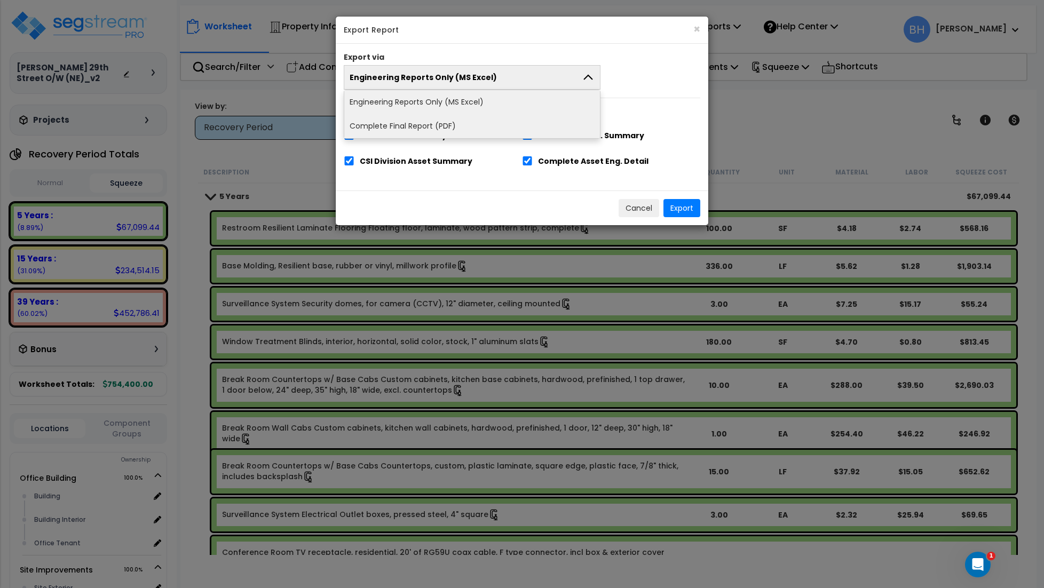
click at [421, 128] on li "Complete Final Report (PDF)" at bounding box center [472, 126] width 256 height 24
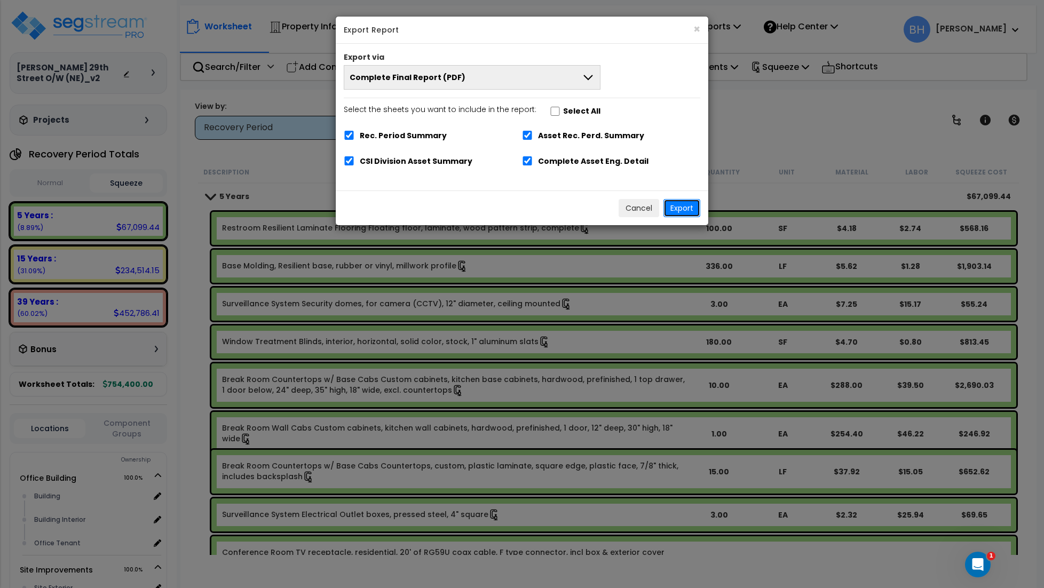
click at [679, 212] on button "Export" at bounding box center [681, 208] width 37 height 18
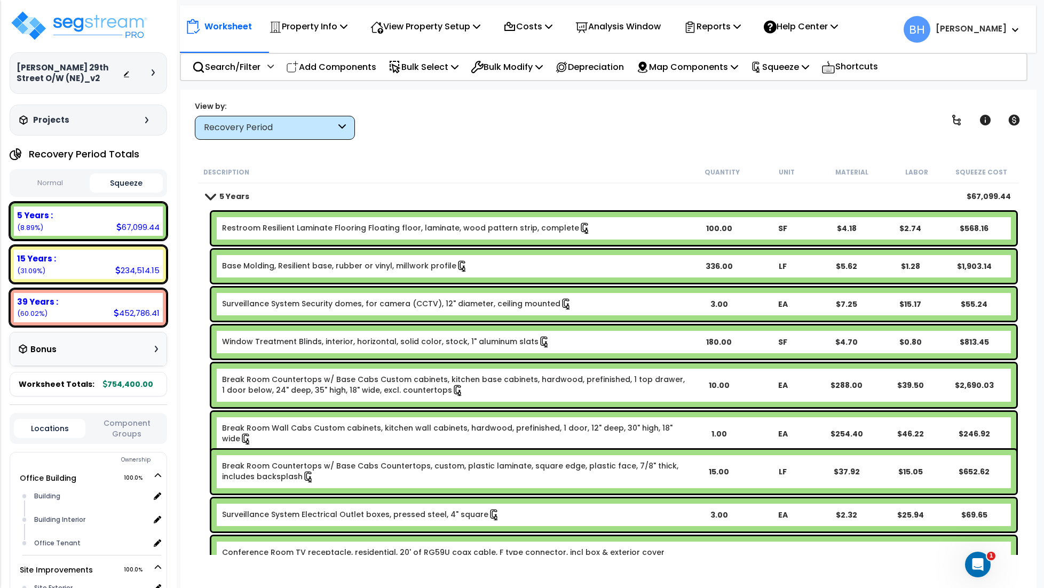
click at [504, 131] on div "View by: Recovery Period High to Low (Total Cost)" at bounding box center [608, 119] width 834 height 39
